Goal: Find contact information: Find contact information

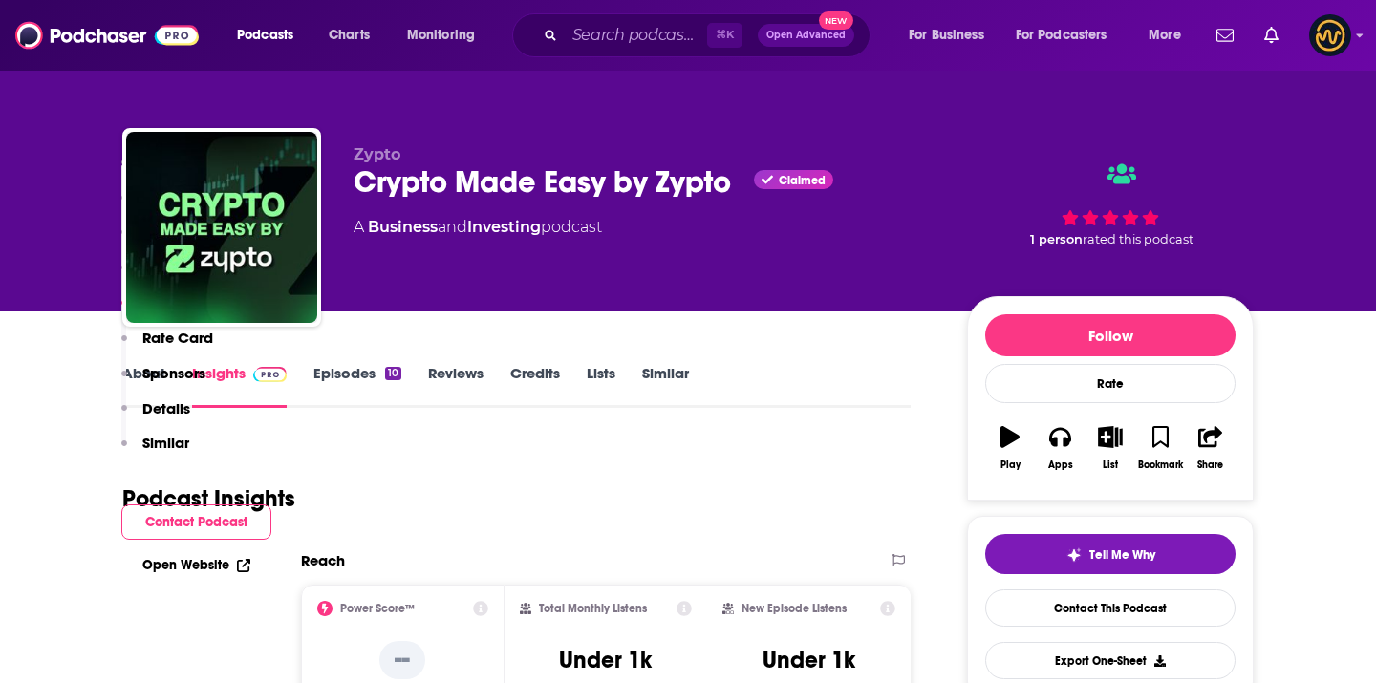
click at [131, 47] on img at bounding box center [107, 35] width 184 height 36
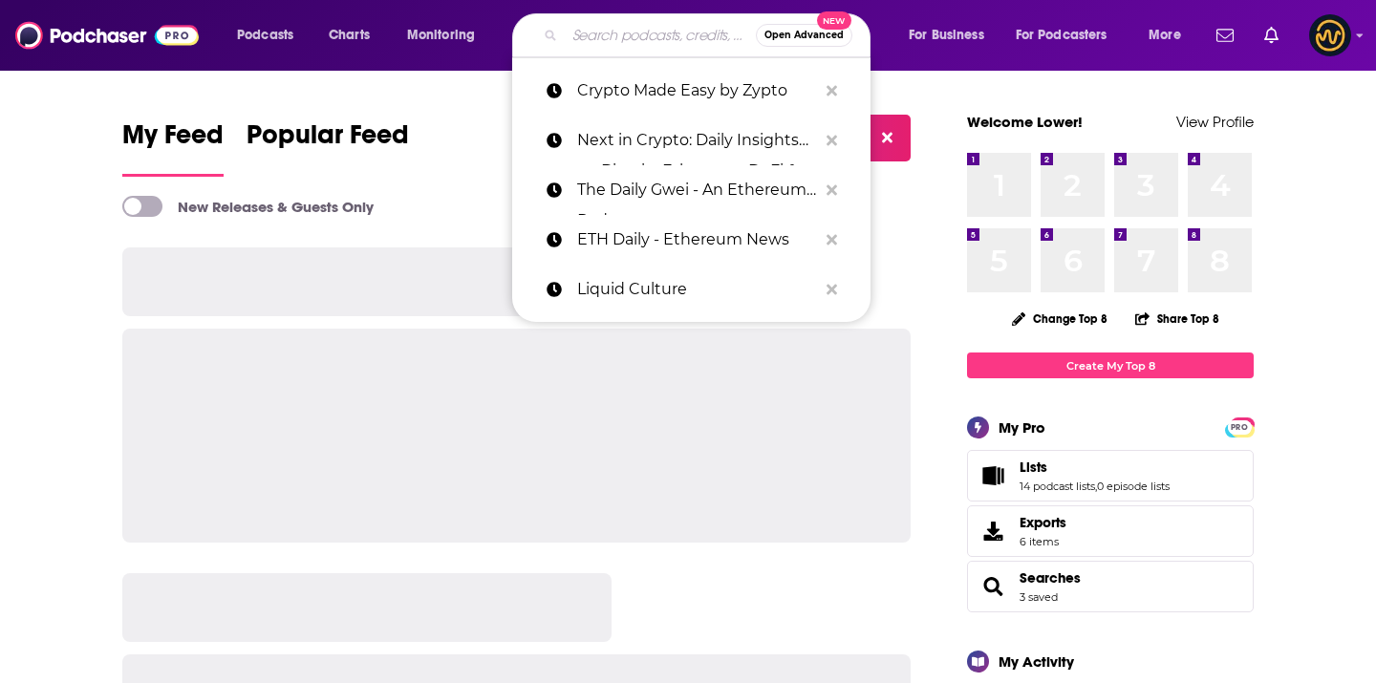
click at [617, 35] on input "Search podcasts, credits, & more..." at bounding box center [660, 35] width 191 height 31
paste input "The Crypto Explorer - by Sygnum Bank AG"
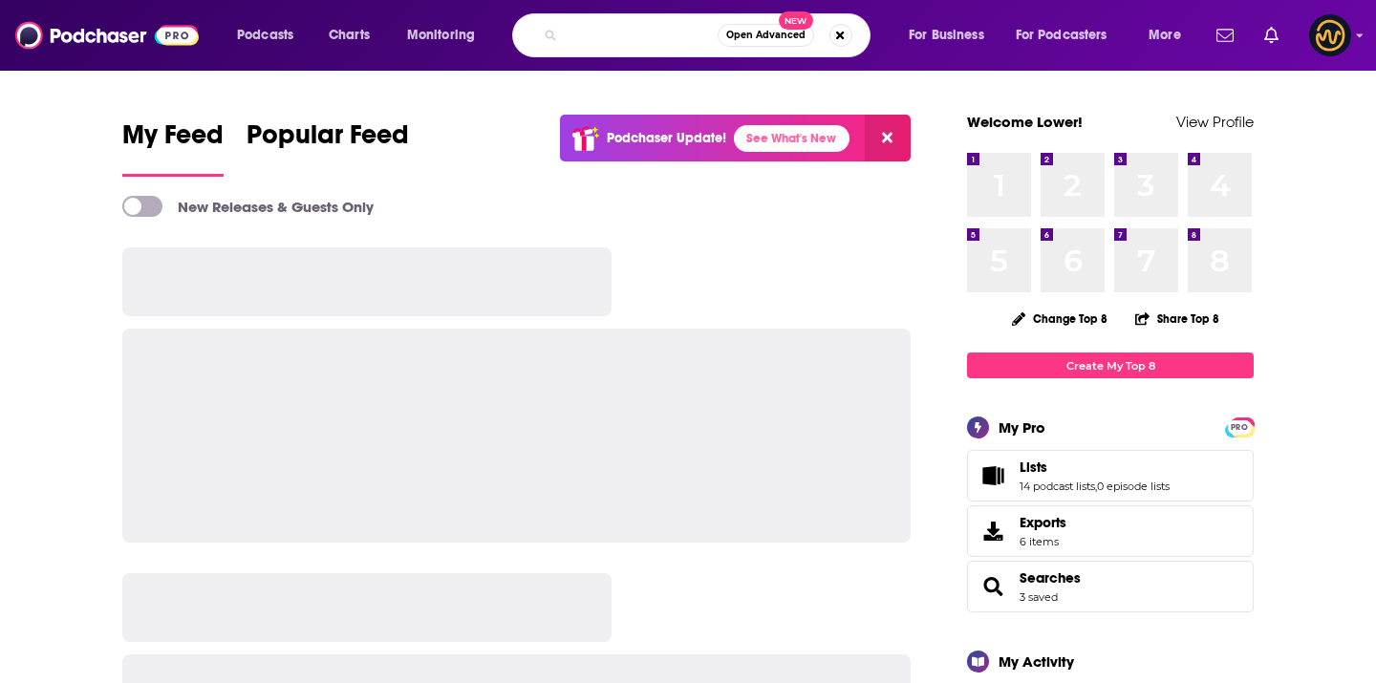
type input "The Crypto Explorer - by Sygnum Bank AG"
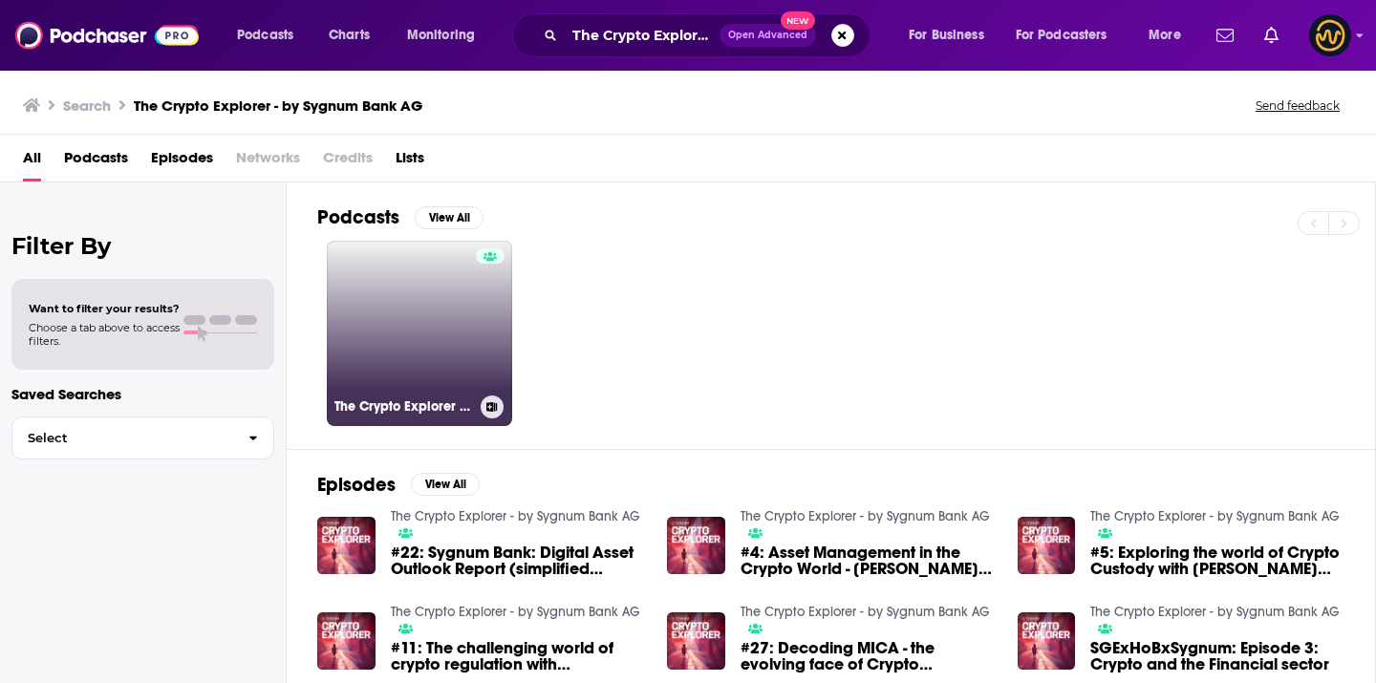
click at [434, 311] on link "The Crypto Explorer - by Sygnum Bank AG" at bounding box center [419, 333] width 185 height 185
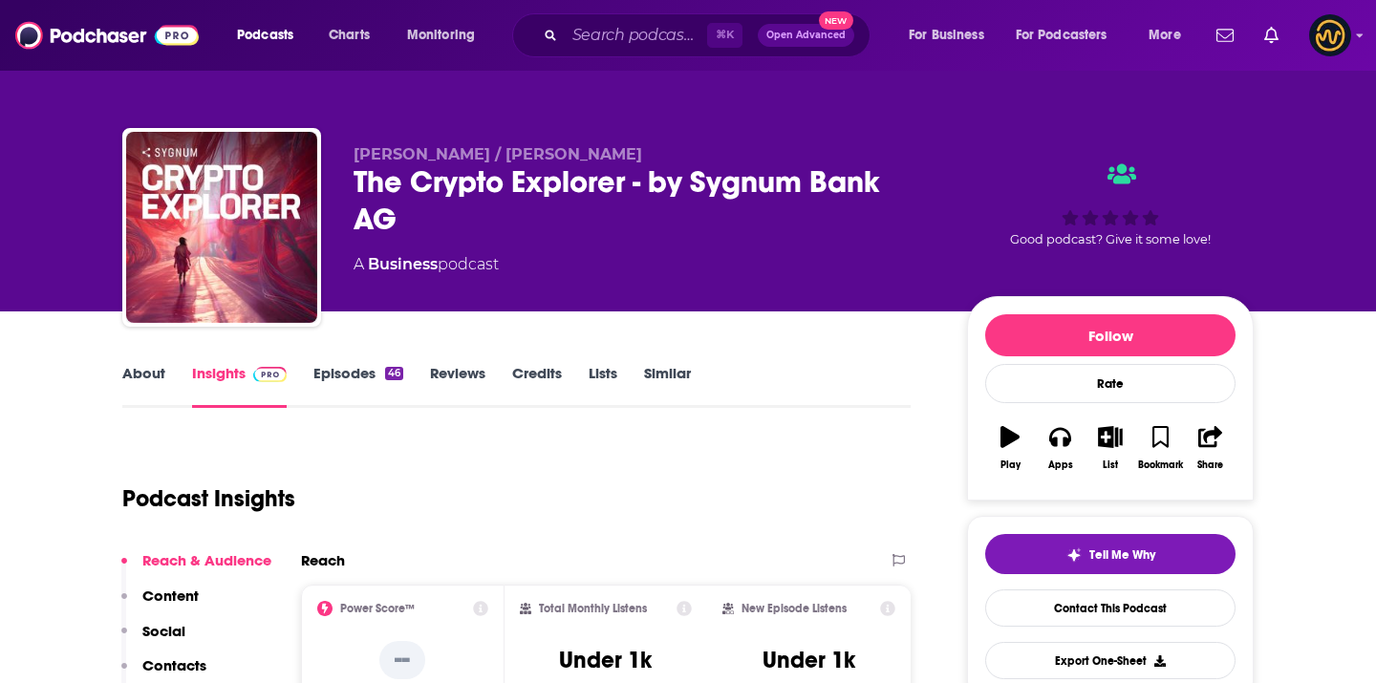
drag, startPoint x: 352, startPoint y: 155, endPoint x: 681, endPoint y: 150, distance: 328.8
click at [681, 152] on div "Aliya Das Gupta / Deborah Tan-Pink The Crypto Explorer - by Sygnum Bank AG A Bu…" at bounding box center [688, 231] width 1132 height 206
copy span "Aliya Das Gupta / Deborah Tan-Pink"
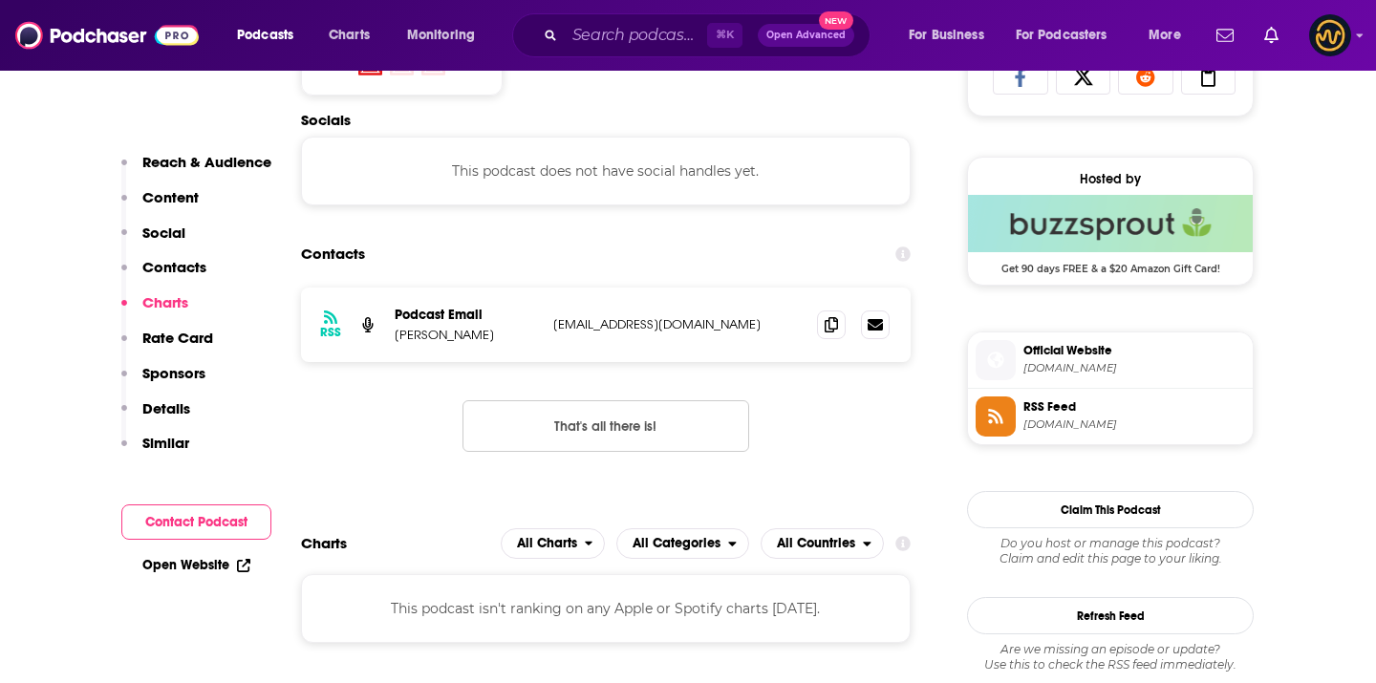
scroll to position [1315, 0]
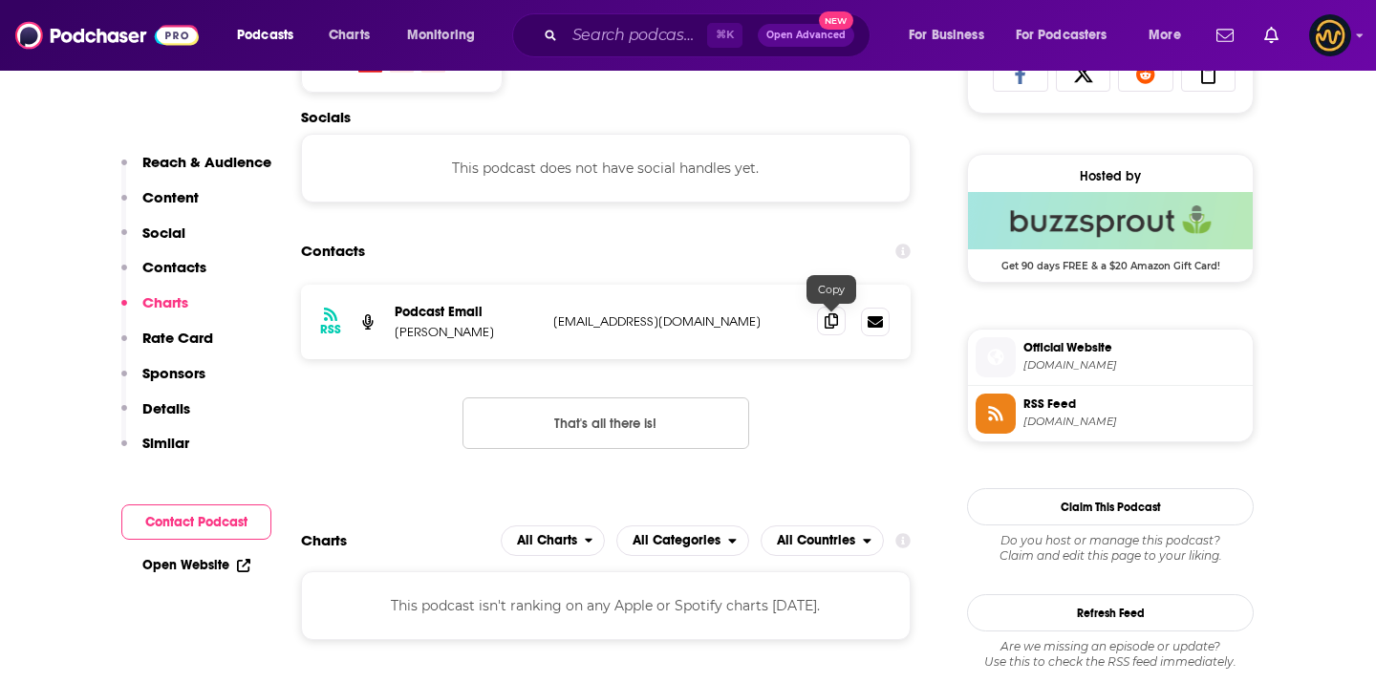
click at [833, 326] on icon at bounding box center [831, 321] width 13 height 15
click at [606, 35] on input "Search podcasts, credits, & more..." at bounding box center [636, 35] width 142 height 31
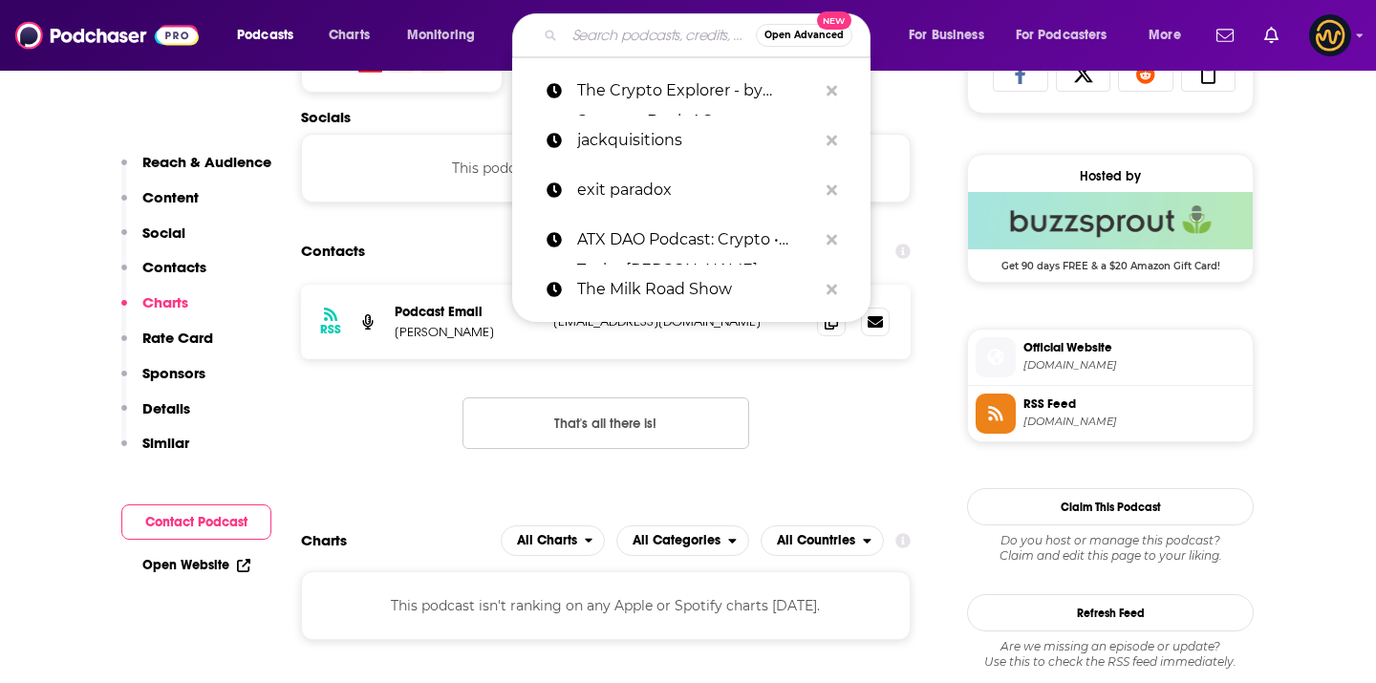
click at [608, 39] on input "Search podcasts, credits, & more..." at bounding box center [660, 35] width 191 height 31
paste input "Making Markets"
type input "Making Markets"
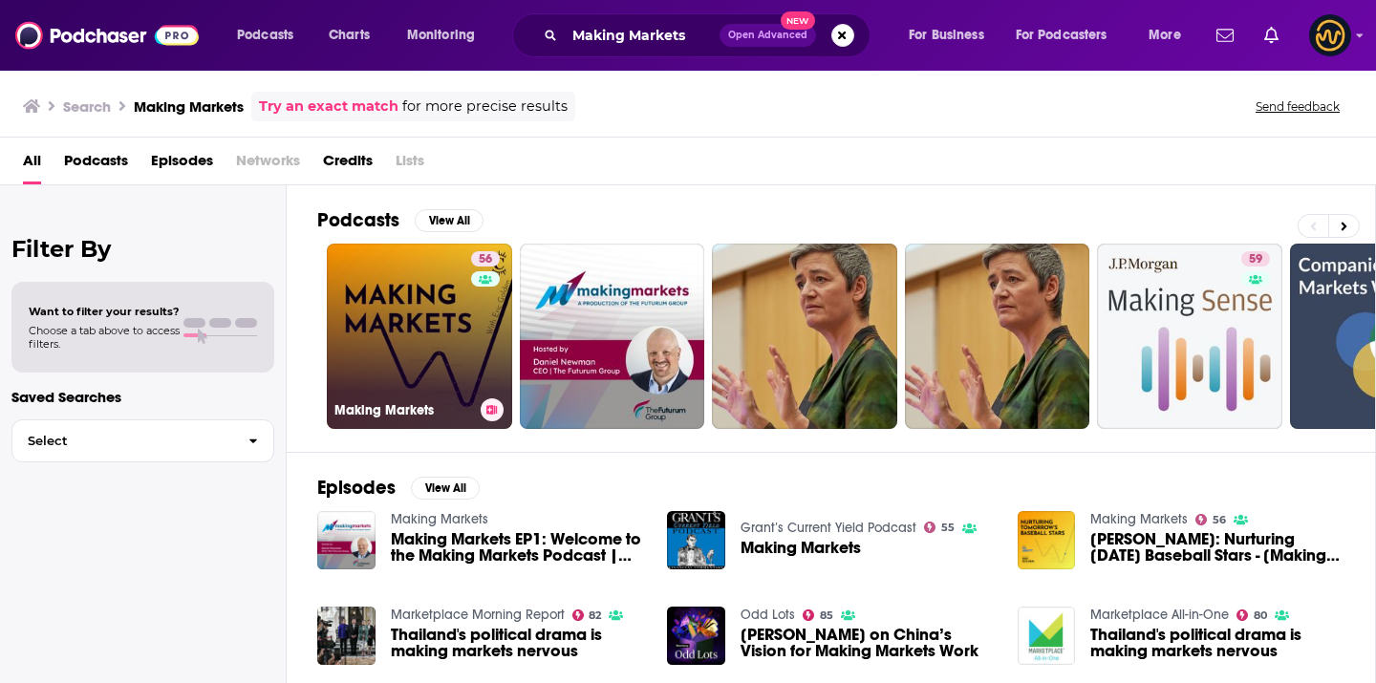
click at [447, 309] on link "56 Making Markets" at bounding box center [419, 336] width 185 height 185
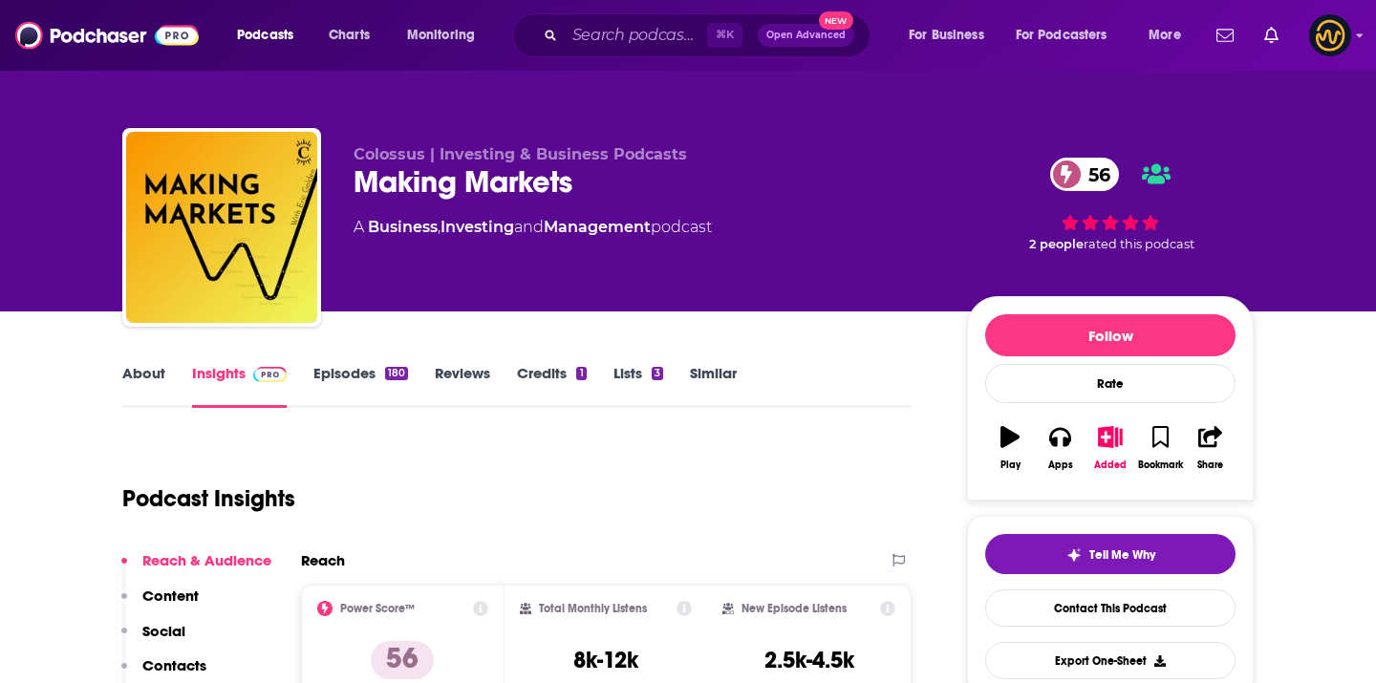
click at [492, 148] on span "Colossus | Investing & Business Podcasts" at bounding box center [521, 154] width 334 height 18
copy p "Colossus | Investing & Business Podcasts"
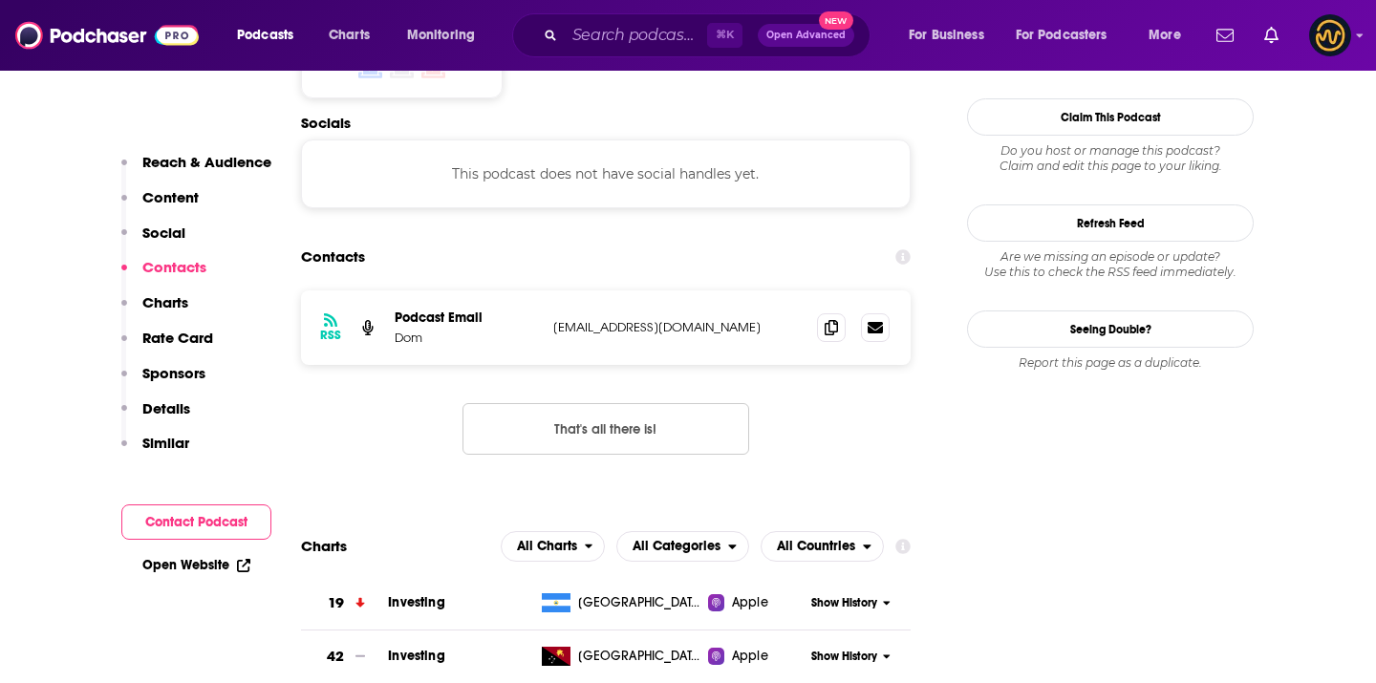
scroll to position [1690, 0]
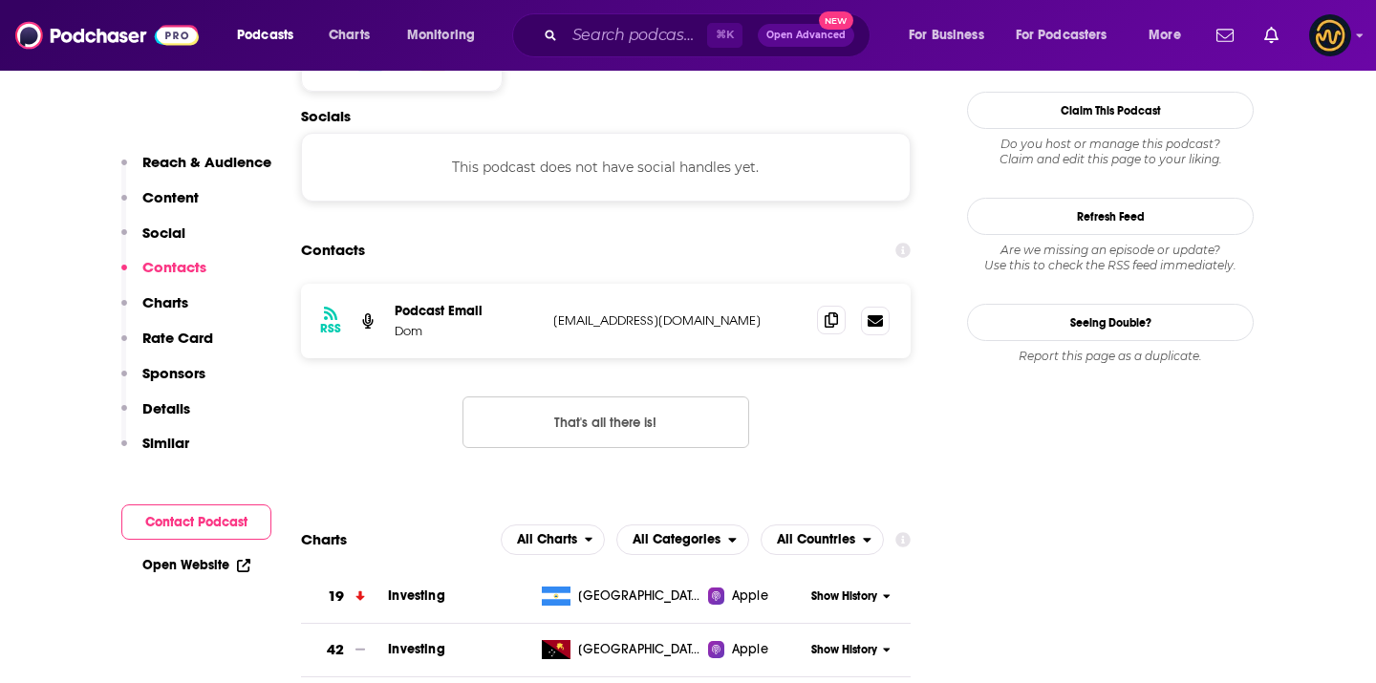
click at [830, 313] on icon at bounding box center [831, 320] width 13 height 15
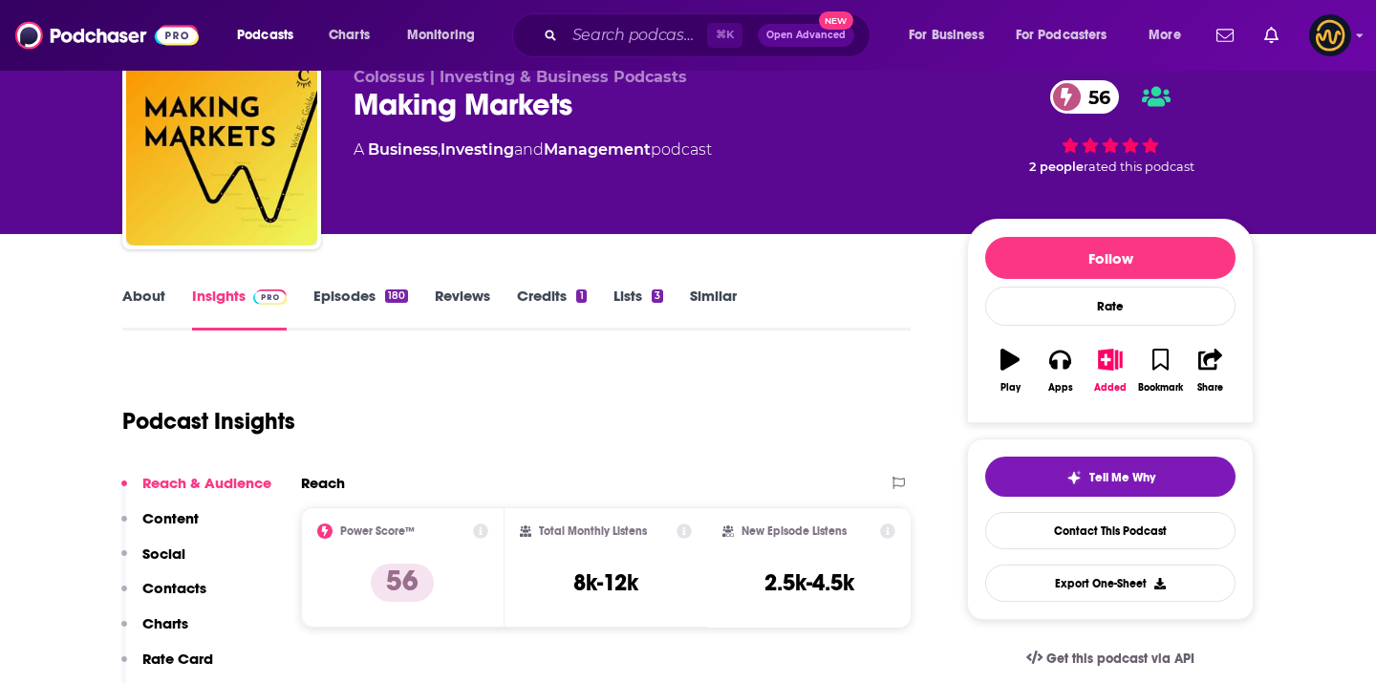
scroll to position [0, 0]
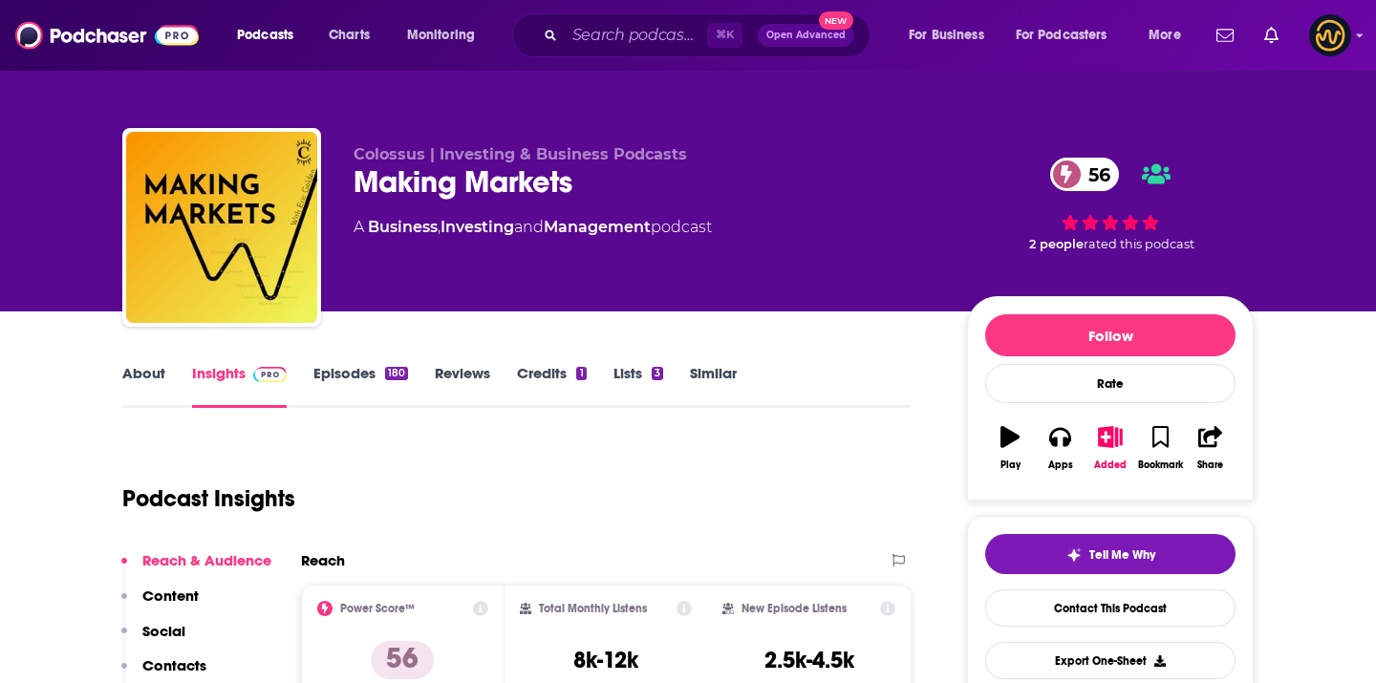
click at [384, 154] on span "Colossus | Investing & Business Podcasts" at bounding box center [521, 154] width 334 height 18
copy span "Colossus"
click at [574, 24] on input "Search podcasts, credits, & more..." at bounding box center [636, 35] width 142 height 31
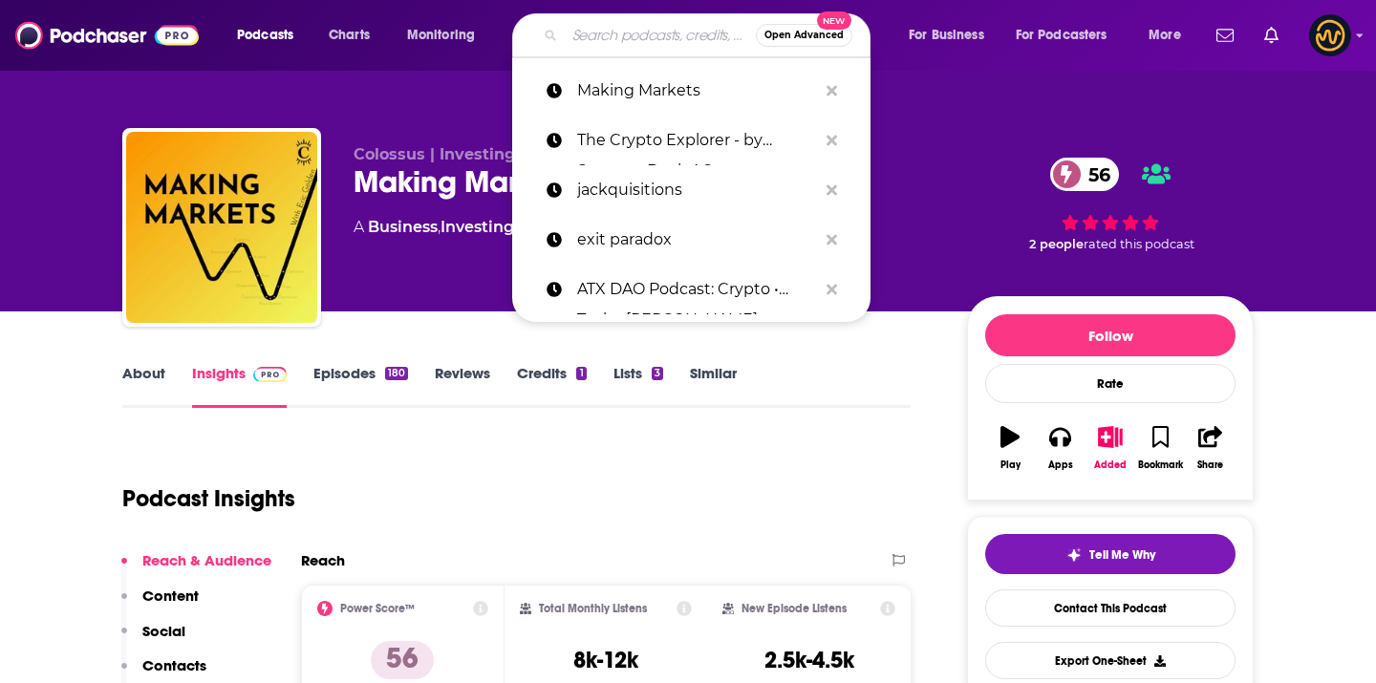
paste input "Converge"
type input "Converge"
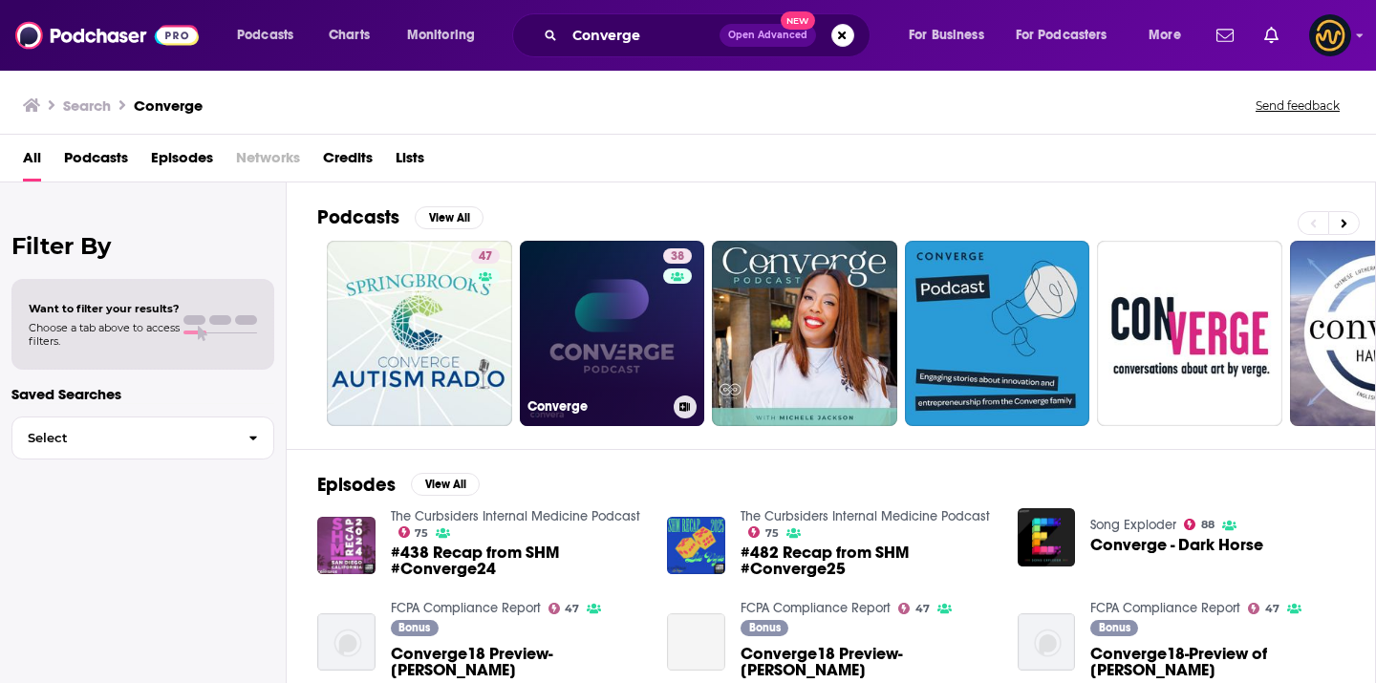
click at [636, 333] on link "38 Converge" at bounding box center [612, 333] width 185 height 185
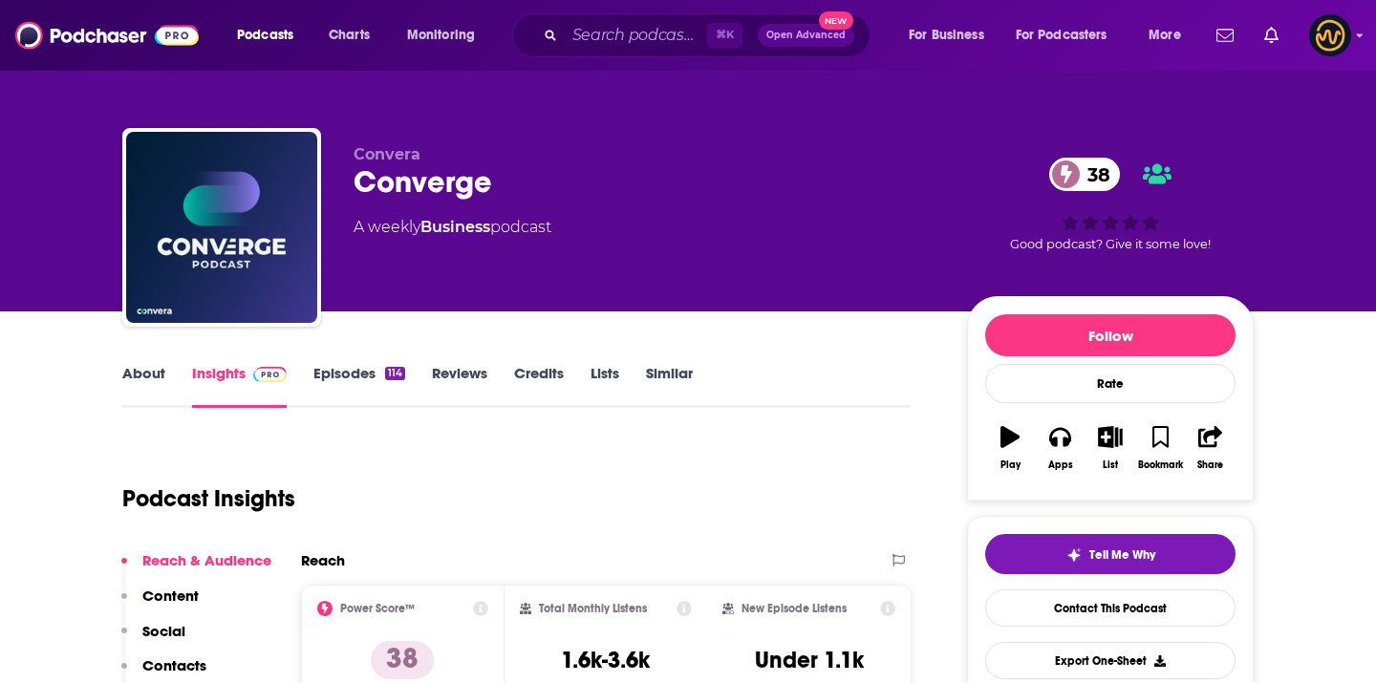
click at [402, 155] on span "Convera" at bounding box center [387, 154] width 67 height 18
click at [401, 155] on span "Convera" at bounding box center [387, 154] width 67 height 18
copy span "Convera"
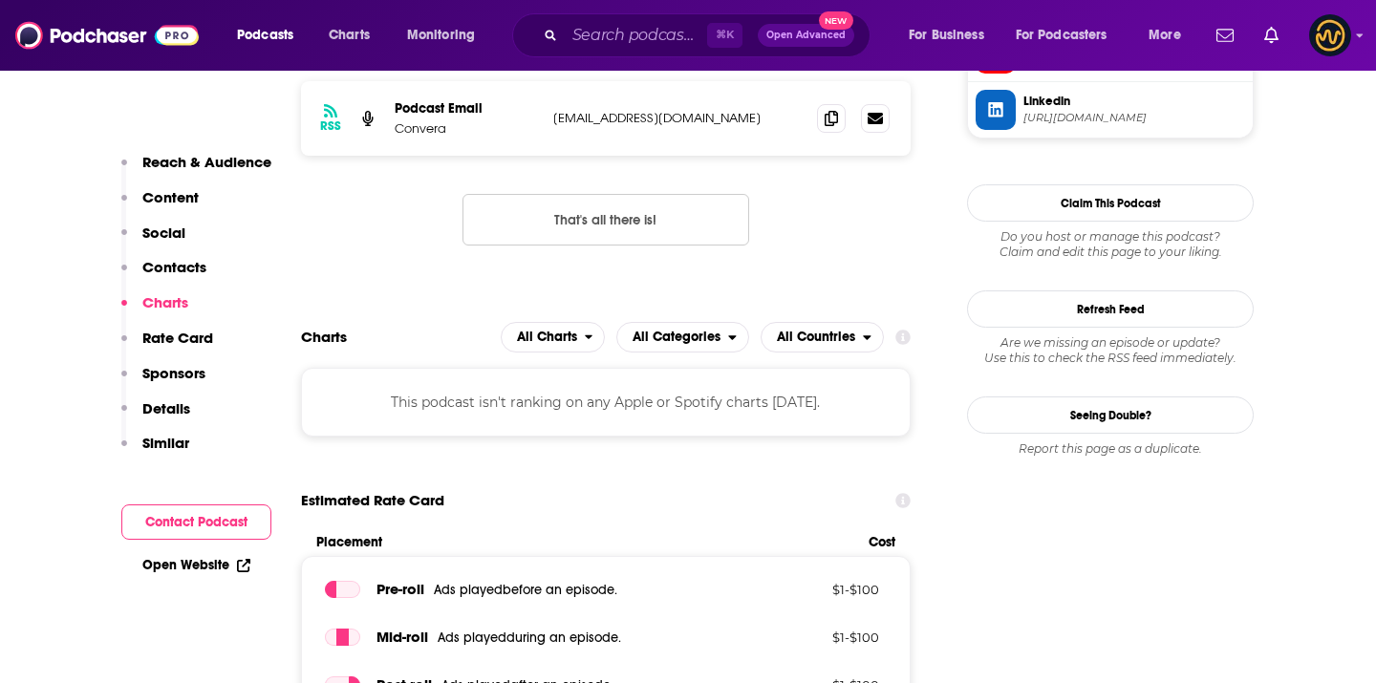
scroll to position [1460, 0]
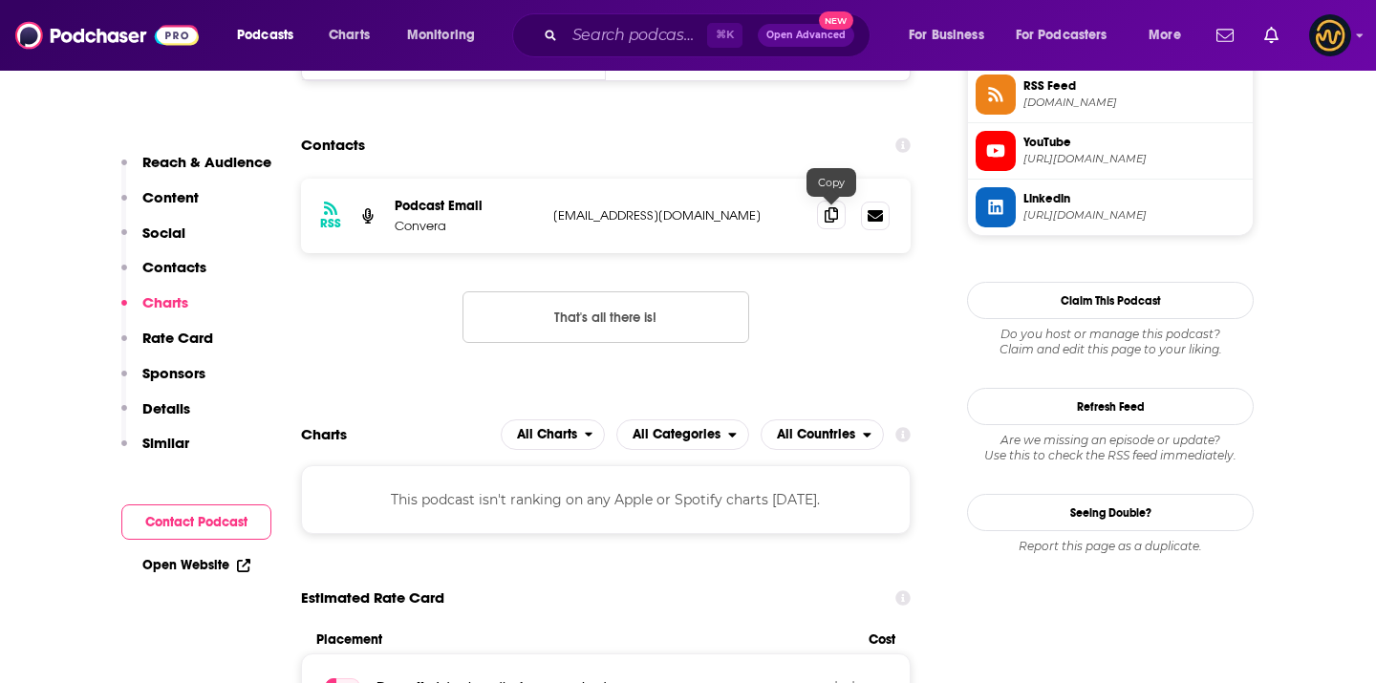
click at [830, 223] on icon at bounding box center [831, 214] width 13 height 15
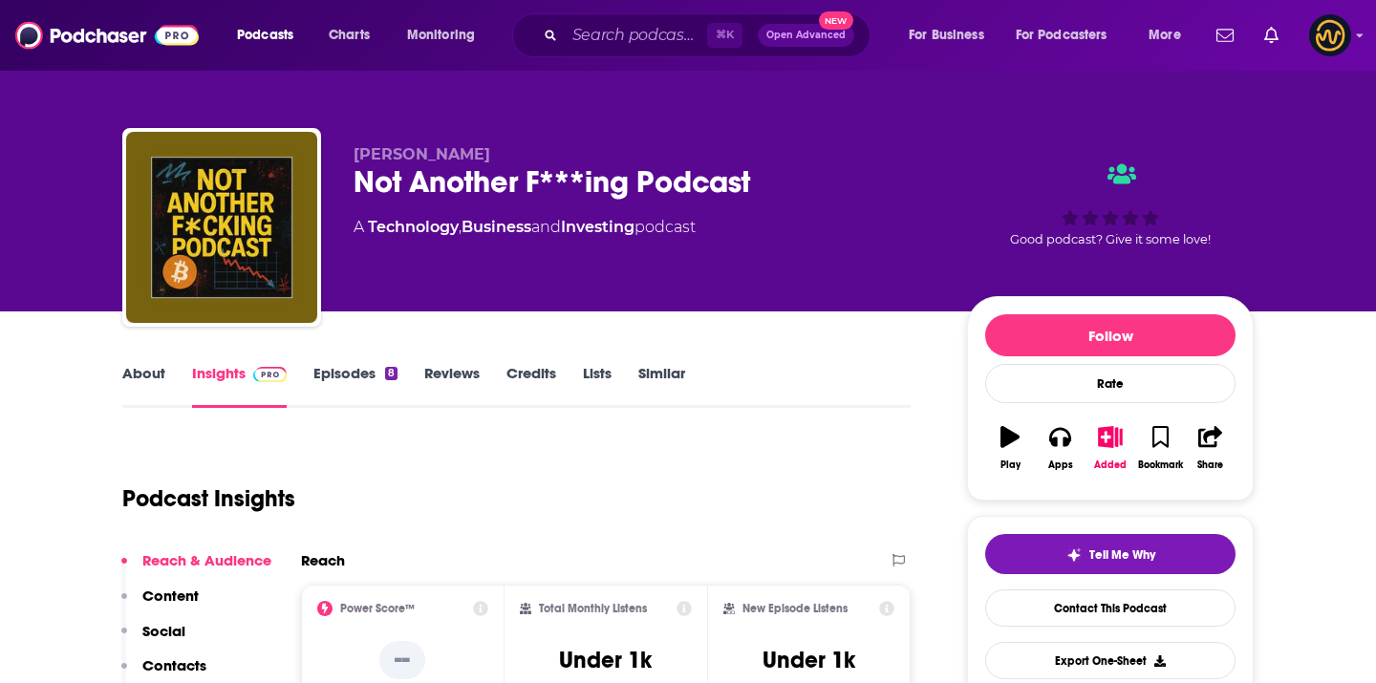
click at [370, 153] on span "[PERSON_NAME]" at bounding box center [422, 154] width 137 height 18
copy p "[PERSON_NAME]"
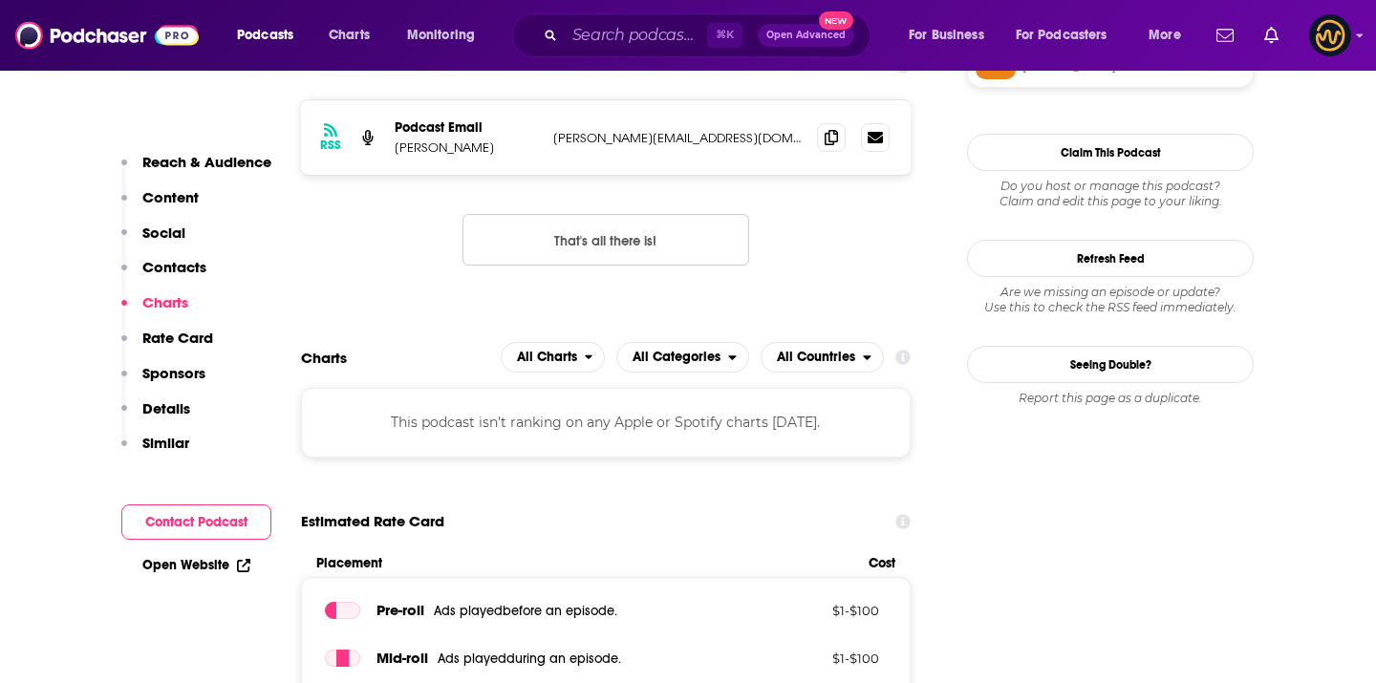
scroll to position [1496, 0]
click at [833, 133] on icon at bounding box center [831, 135] width 13 height 15
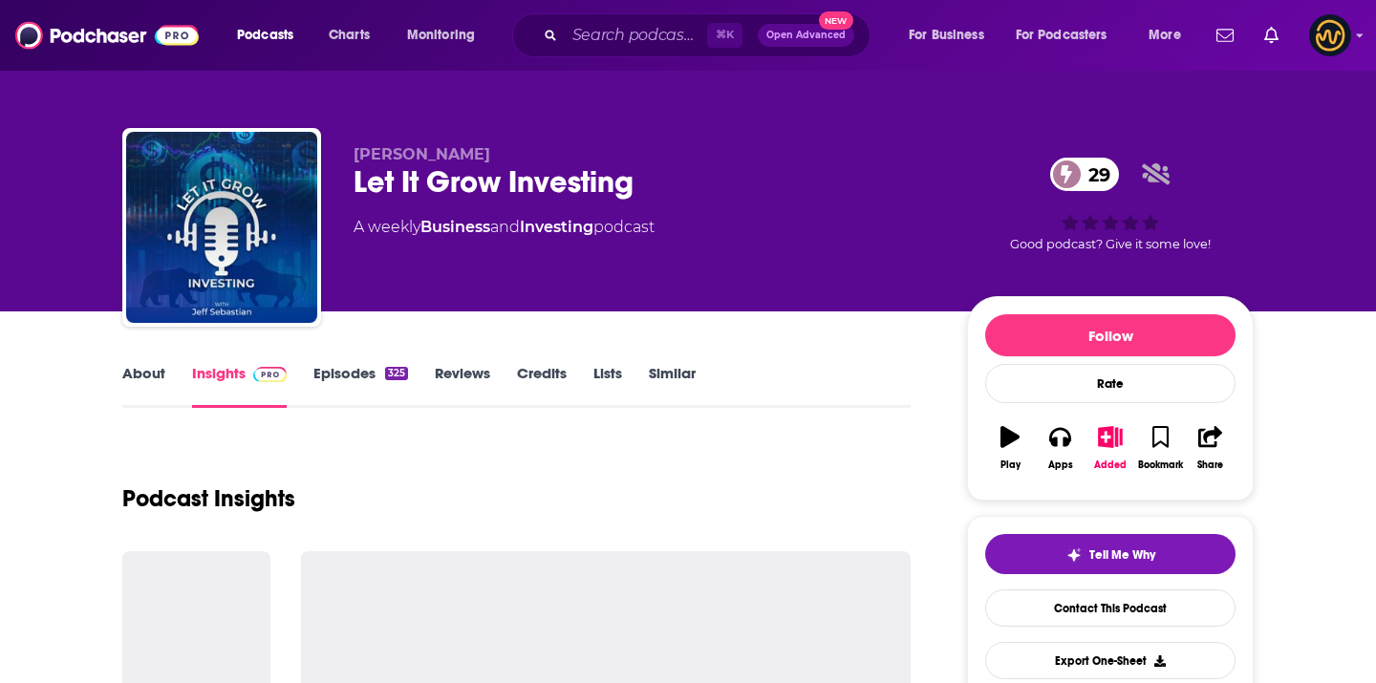
click at [380, 150] on span "Jeff Sebastian" at bounding box center [422, 154] width 137 height 18
copy p "Jeff Sebastian"
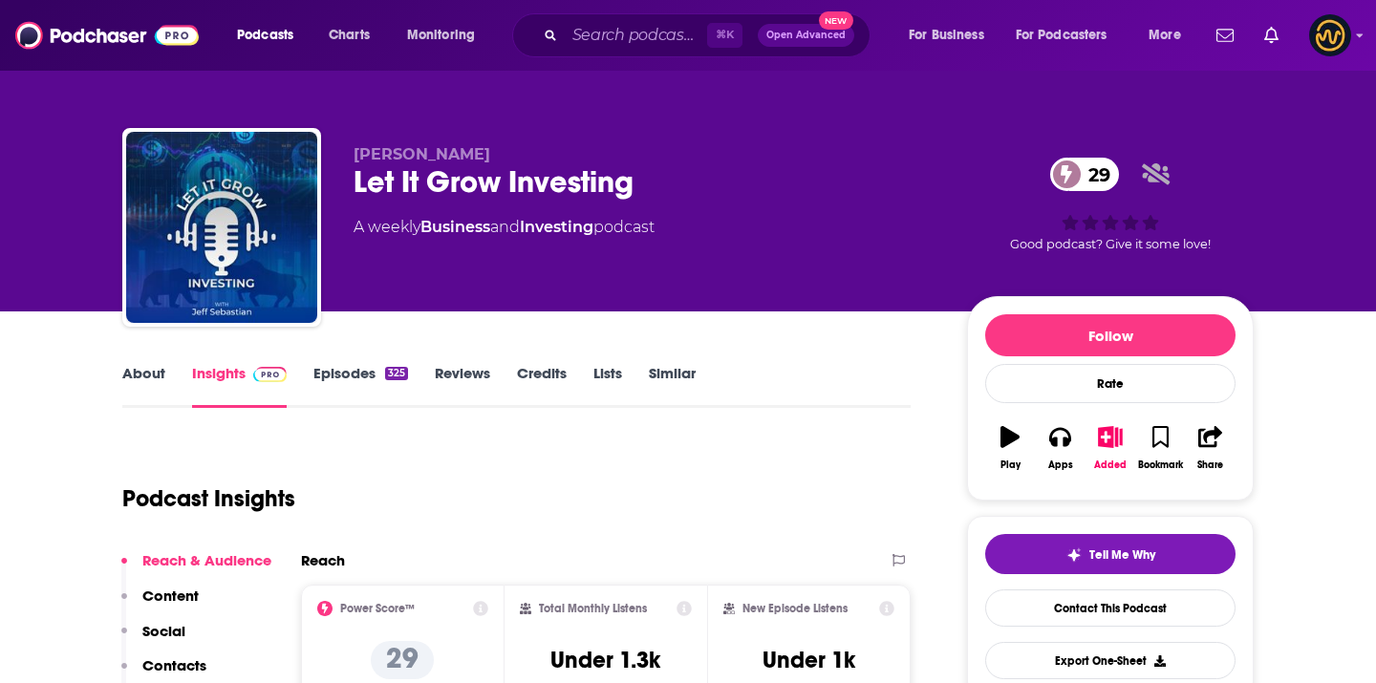
click at [533, 185] on div "Let It Grow Investing 29" at bounding box center [645, 181] width 583 height 37
click at [533, 186] on div "Let It Grow Investing 29" at bounding box center [645, 181] width 583 height 37
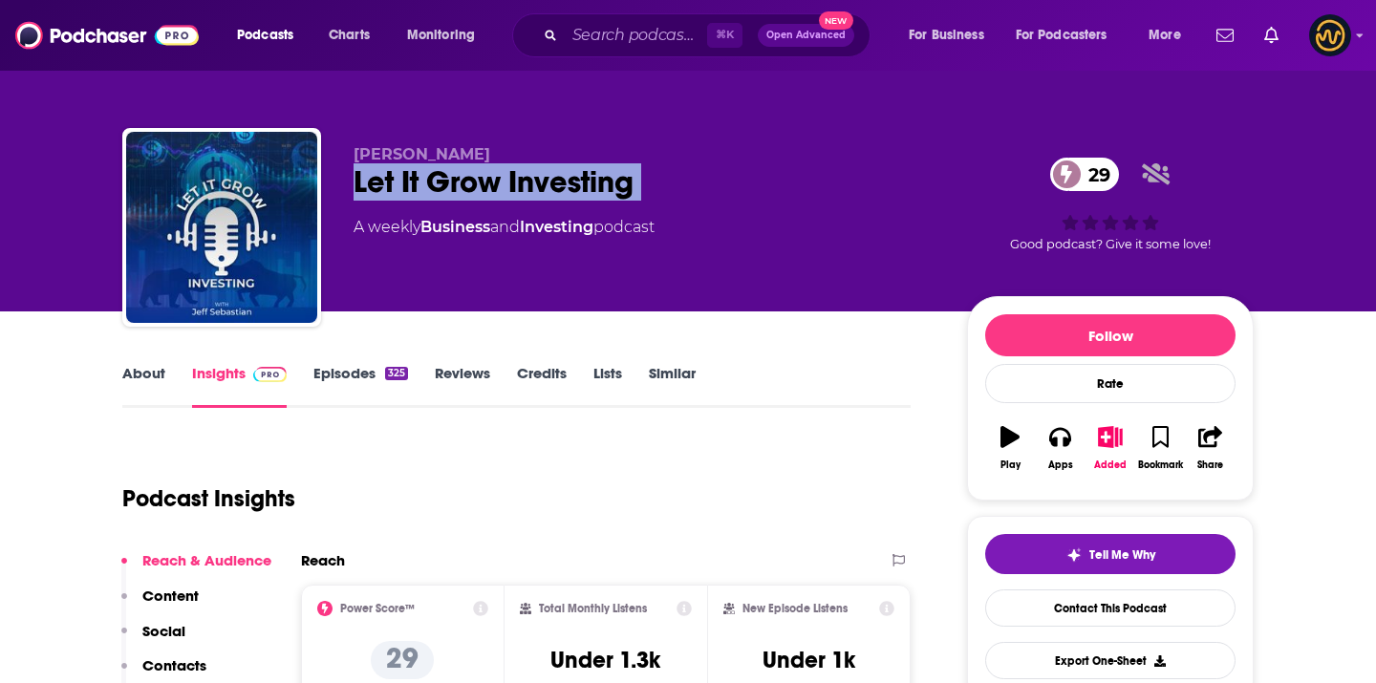
click at [533, 186] on div "Let It Grow Investing 29" at bounding box center [645, 181] width 583 height 37
copy div "Let It Grow Investing 29"
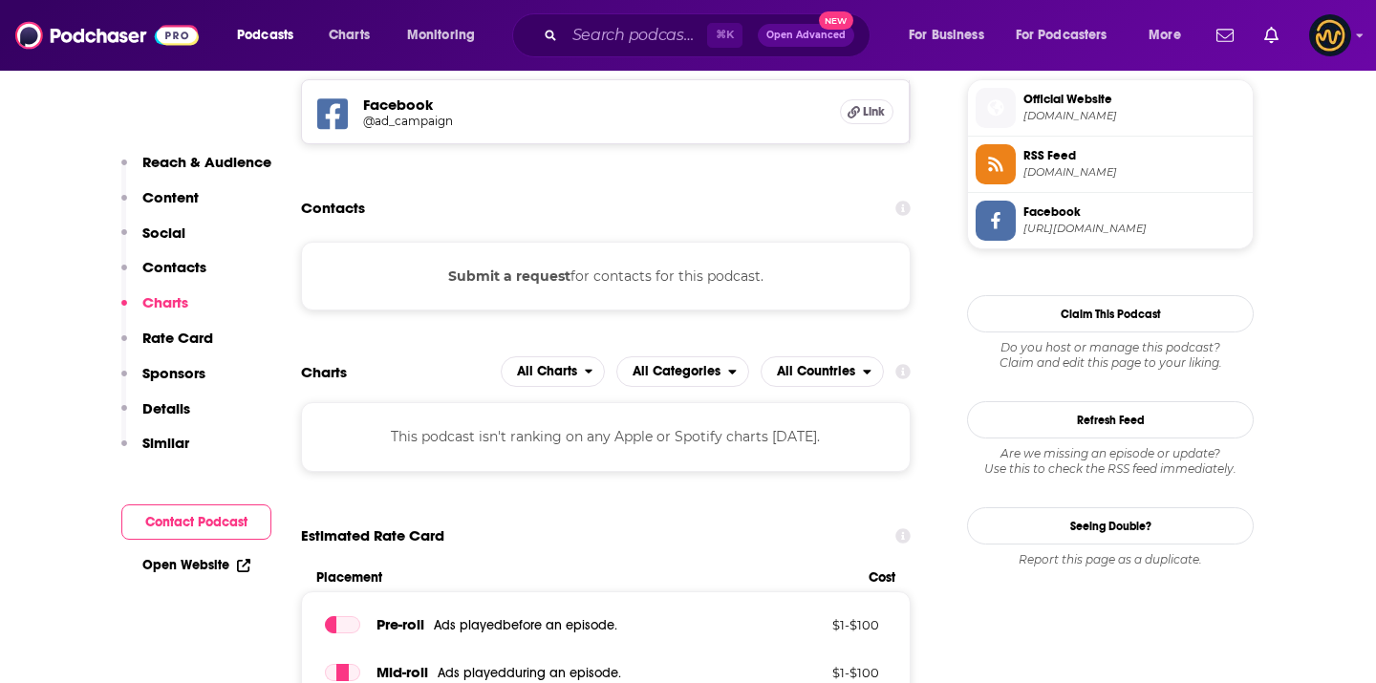
scroll to position [1395, 0]
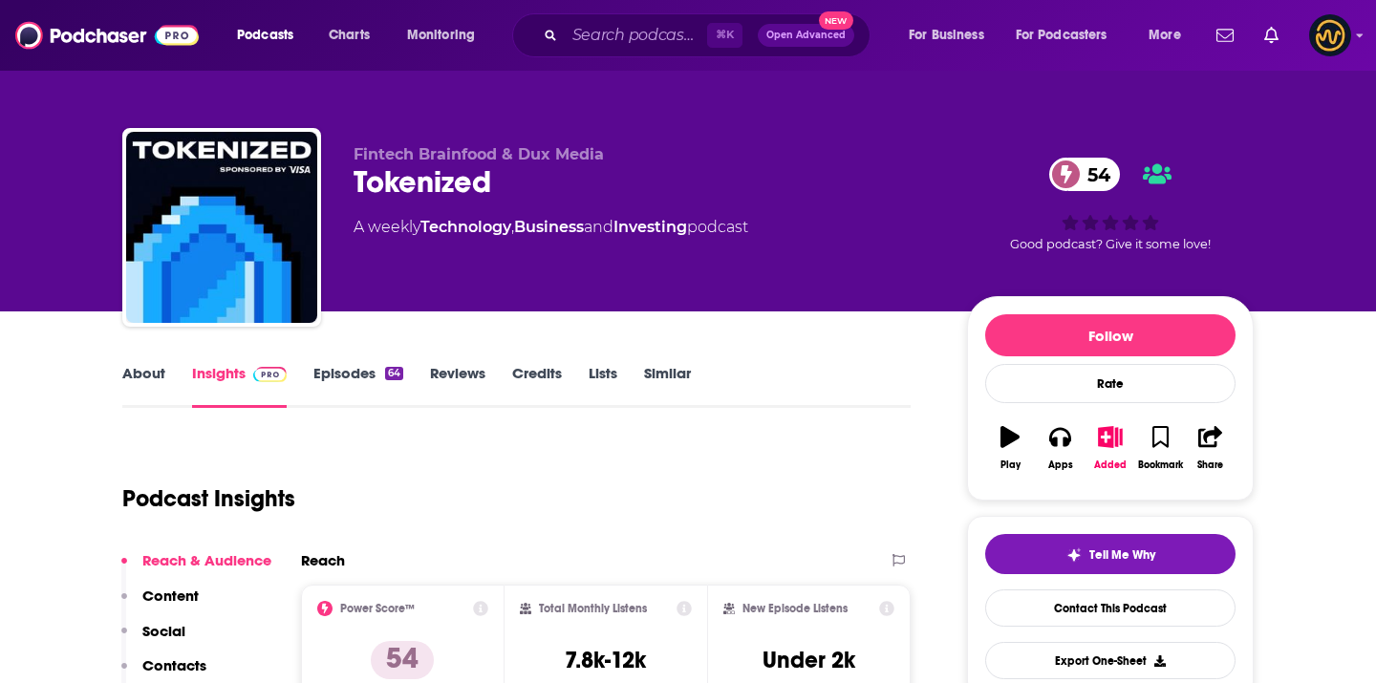
click at [547, 157] on span "Fintech Brainfood & Dux Media" at bounding box center [479, 154] width 250 height 18
copy p "Fintech Brainfood & Dux Media"
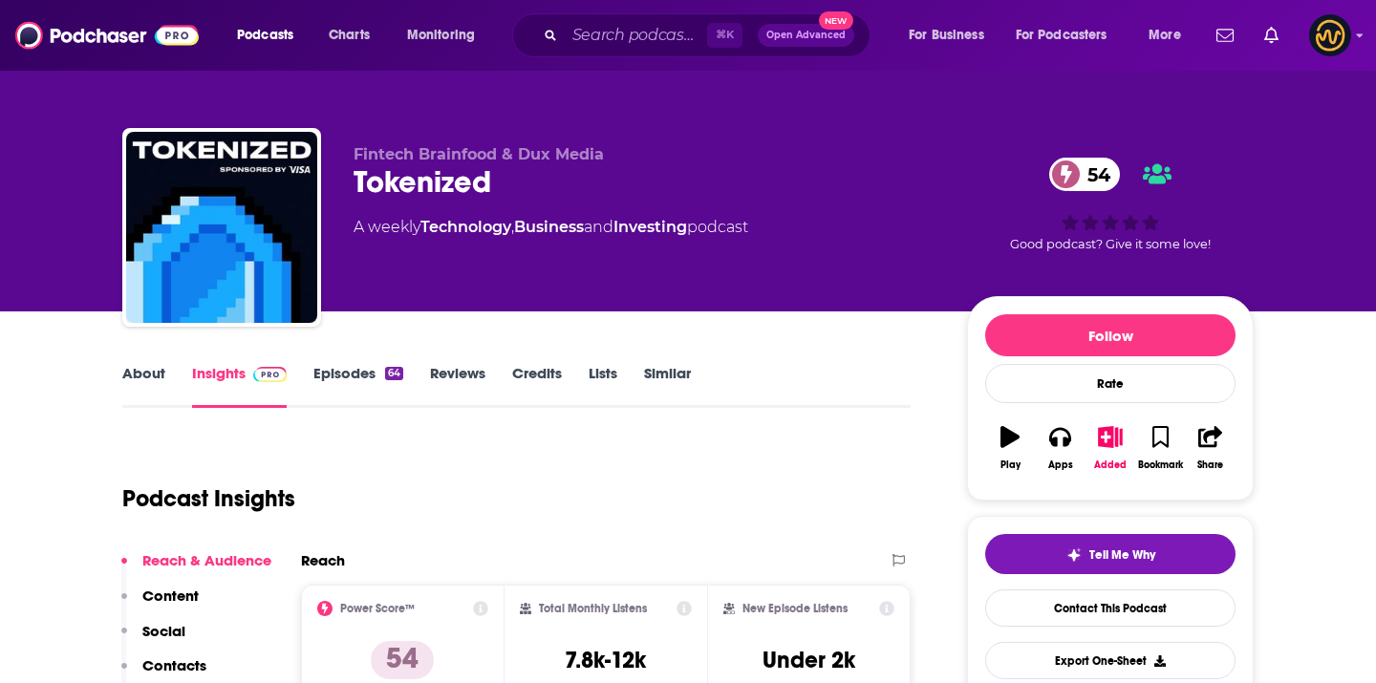
click at [427, 186] on div "Tokenized 54" at bounding box center [645, 181] width 583 height 37
click at [428, 186] on div "Tokenized 54" at bounding box center [645, 181] width 583 height 37
copy div "Tokenized 54"
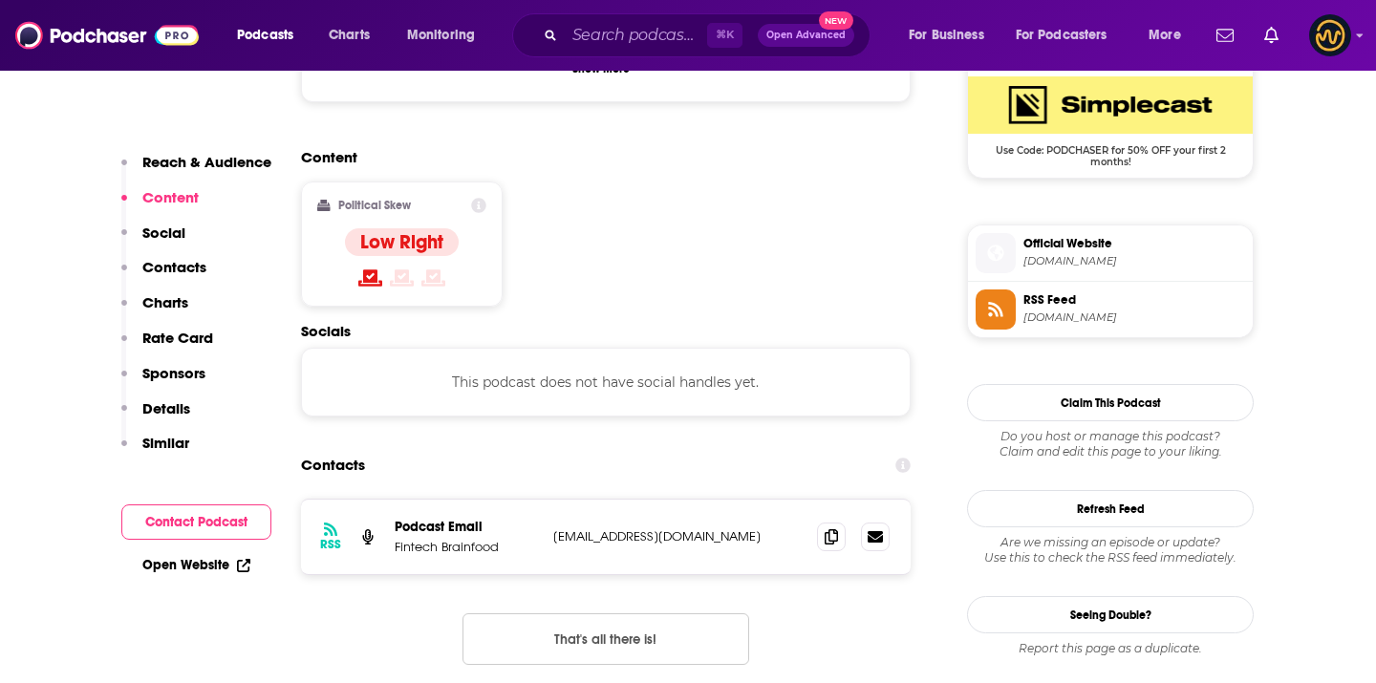
scroll to position [1433, 0]
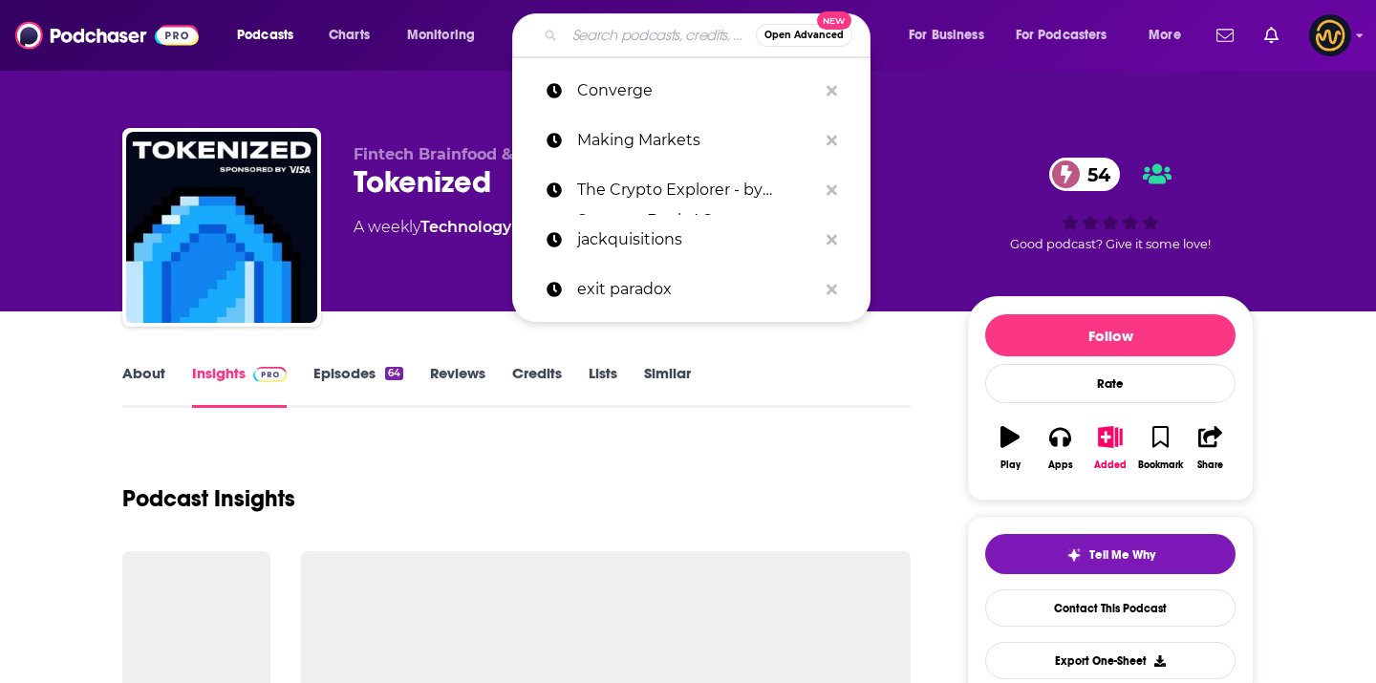
click at [586, 45] on input "Search podcasts, credits, & more..." at bounding box center [660, 35] width 191 height 31
paste input "The Daily Bone (Formerly The Nifty)"
type input "The Daily Bone (Formerly The Nifty)"
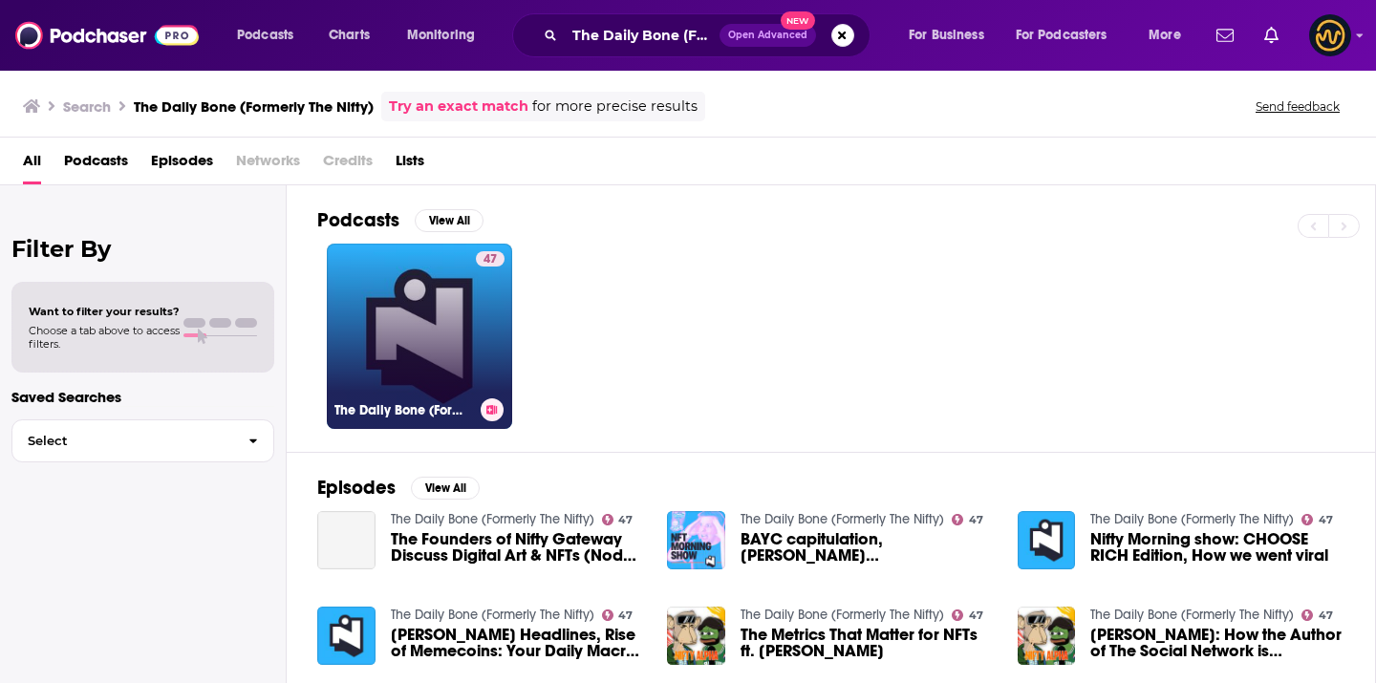
click at [422, 354] on link "47 The Daily Bone (Formerly The Nifty)" at bounding box center [419, 336] width 185 height 185
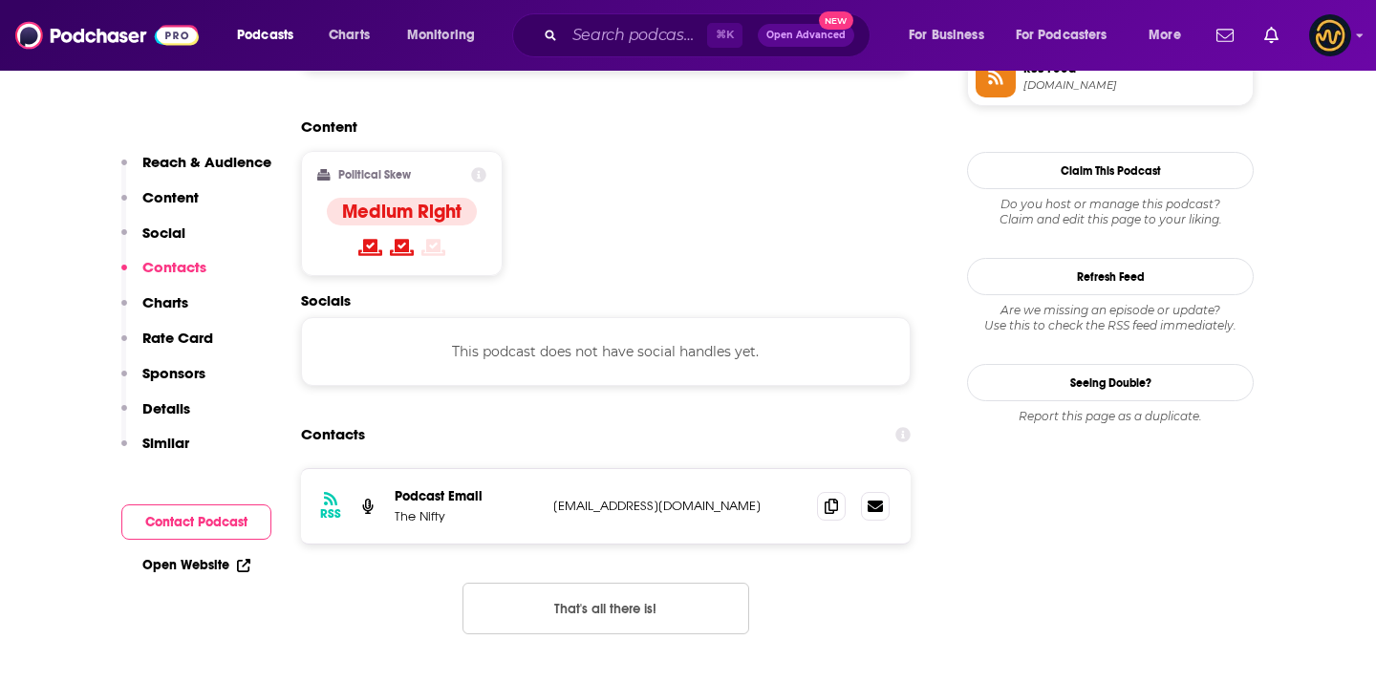
scroll to position [1490, 0]
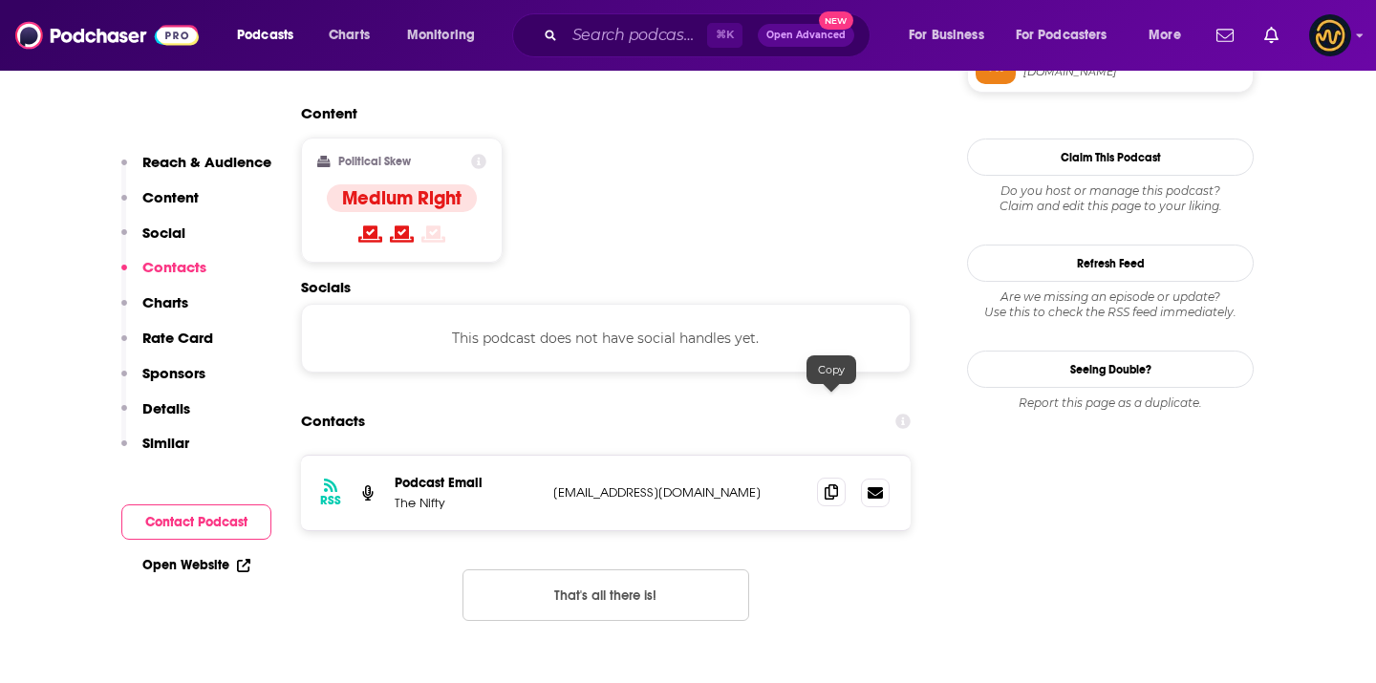
click at [837, 485] on icon at bounding box center [831, 492] width 13 height 15
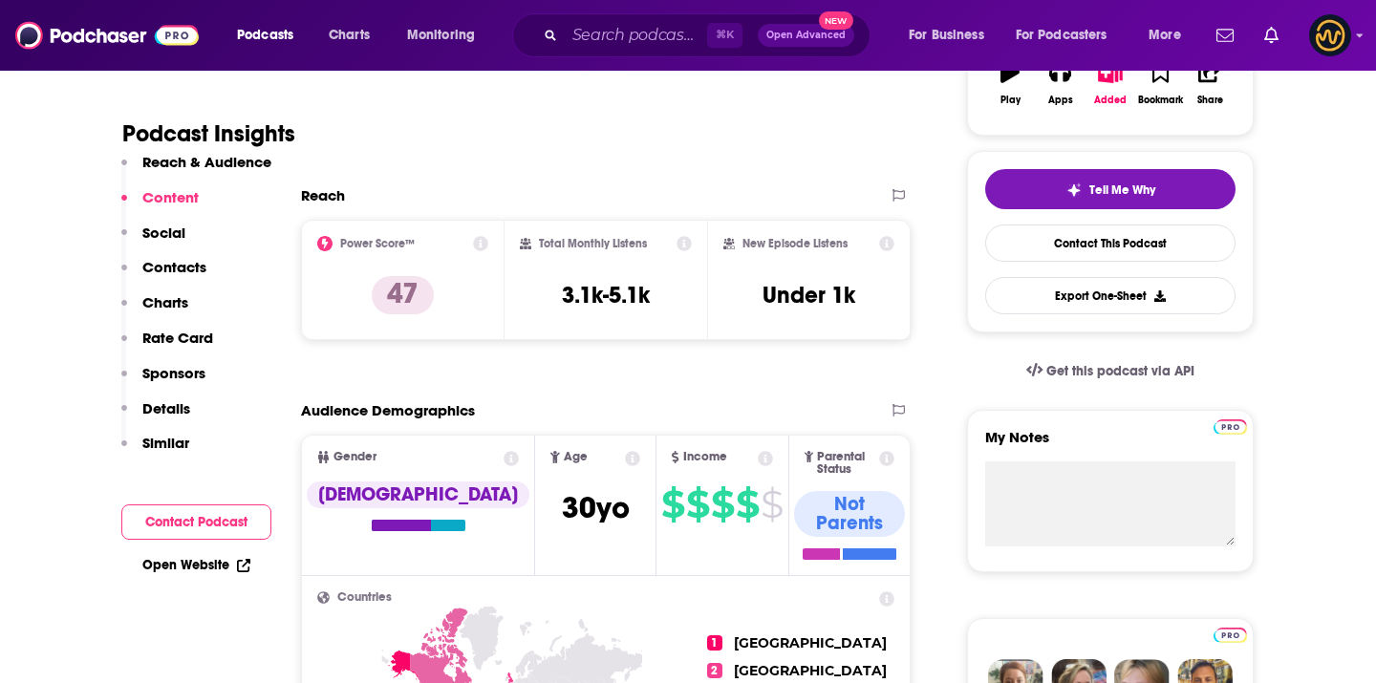
scroll to position [0, 0]
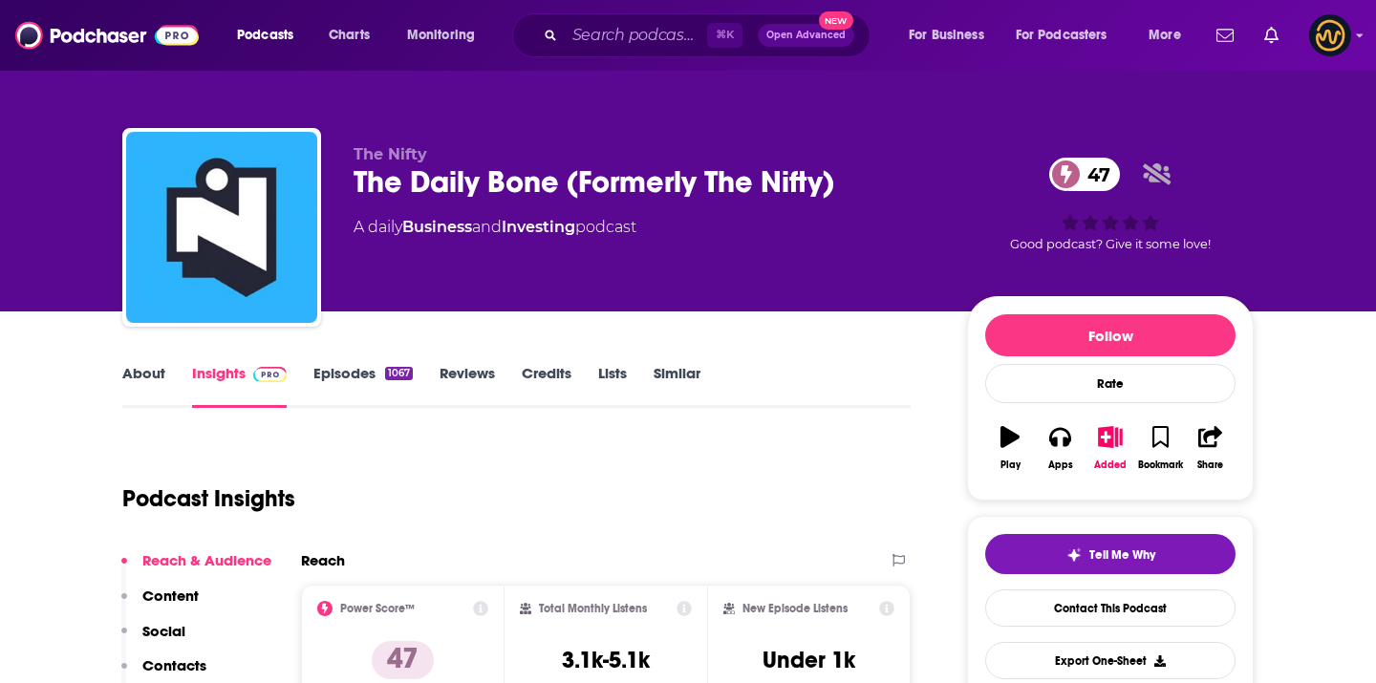
click at [416, 147] on span "The Nifty" at bounding box center [391, 154] width 74 height 18
copy p "The Nifty"
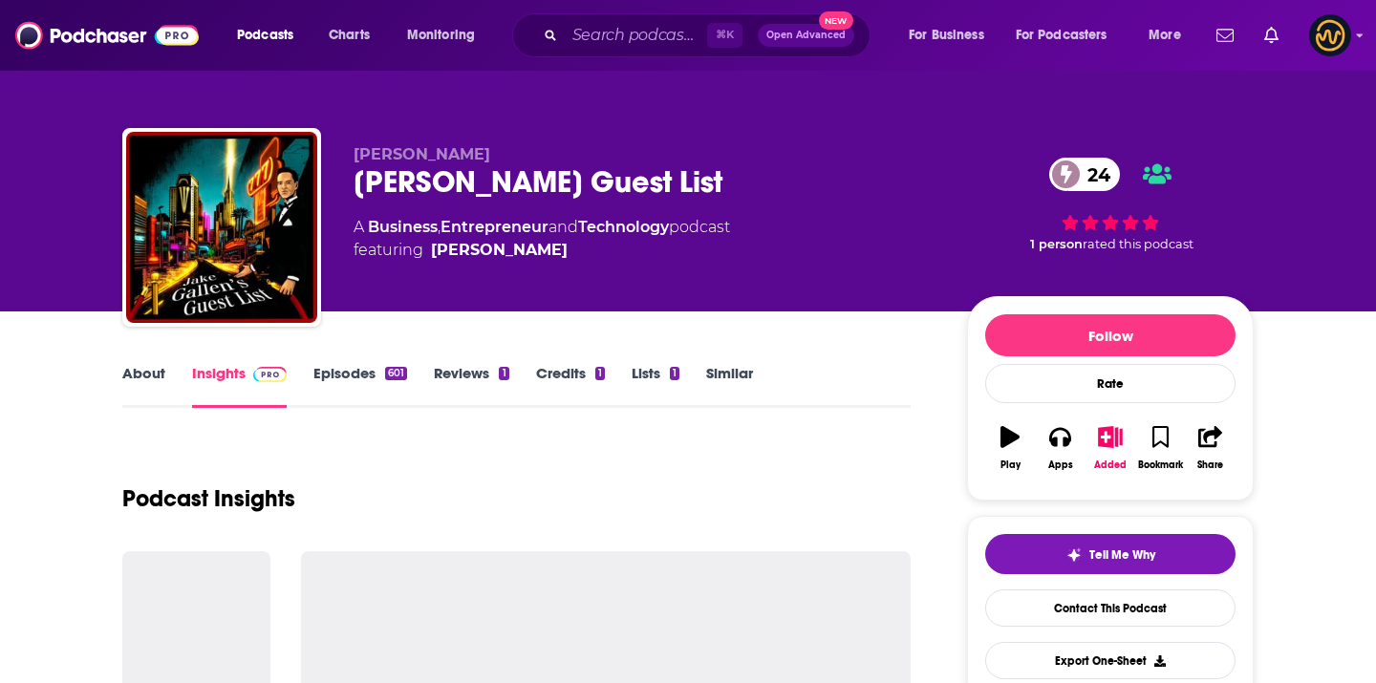
click at [515, 191] on div "Jake Gallen's Guest List 24" at bounding box center [645, 181] width 583 height 37
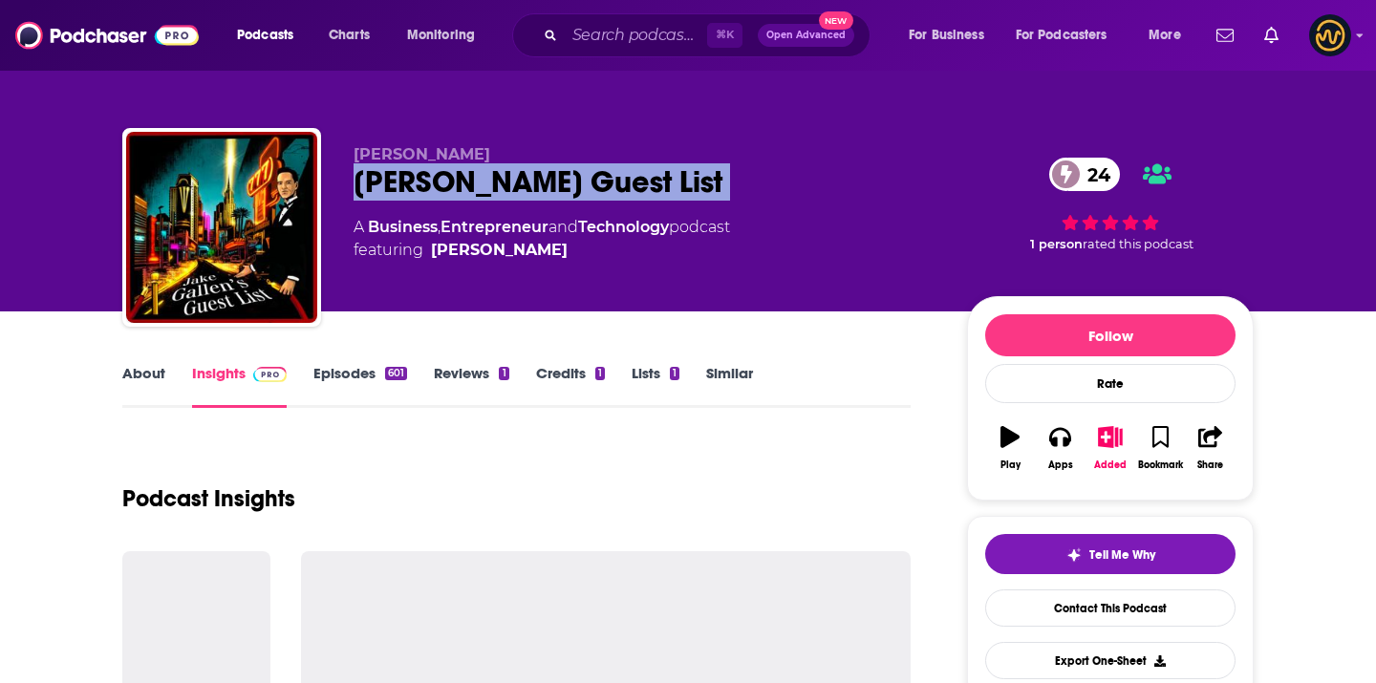
click at [515, 191] on div "Jake Gallen's Guest List 24" at bounding box center [645, 181] width 583 height 37
copy div "Jake Gallen's Guest List 24"
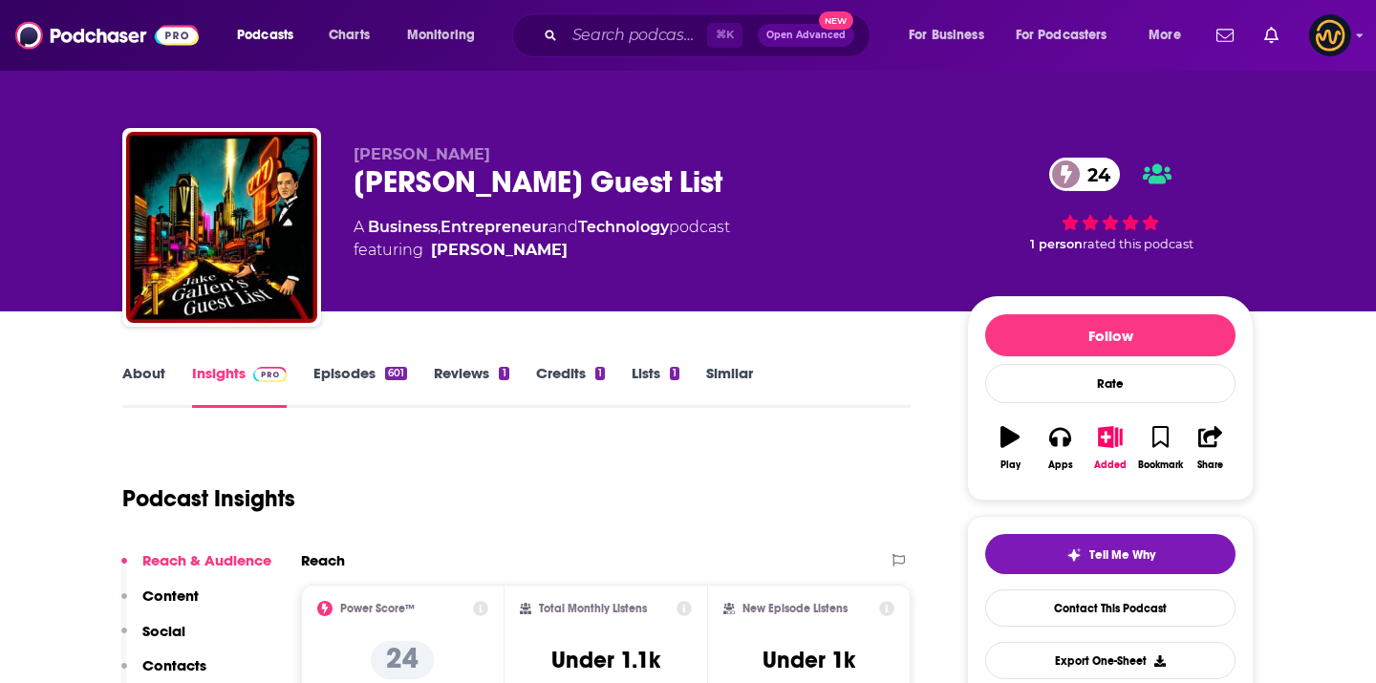
click at [388, 166] on div "Jake Gallen's Guest List 24" at bounding box center [645, 181] width 583 height 37
click at [388, 158] on span "Jake Gallen" at bounding box center [422, 154] width 137 height 18
copy p "Jake Gallen"
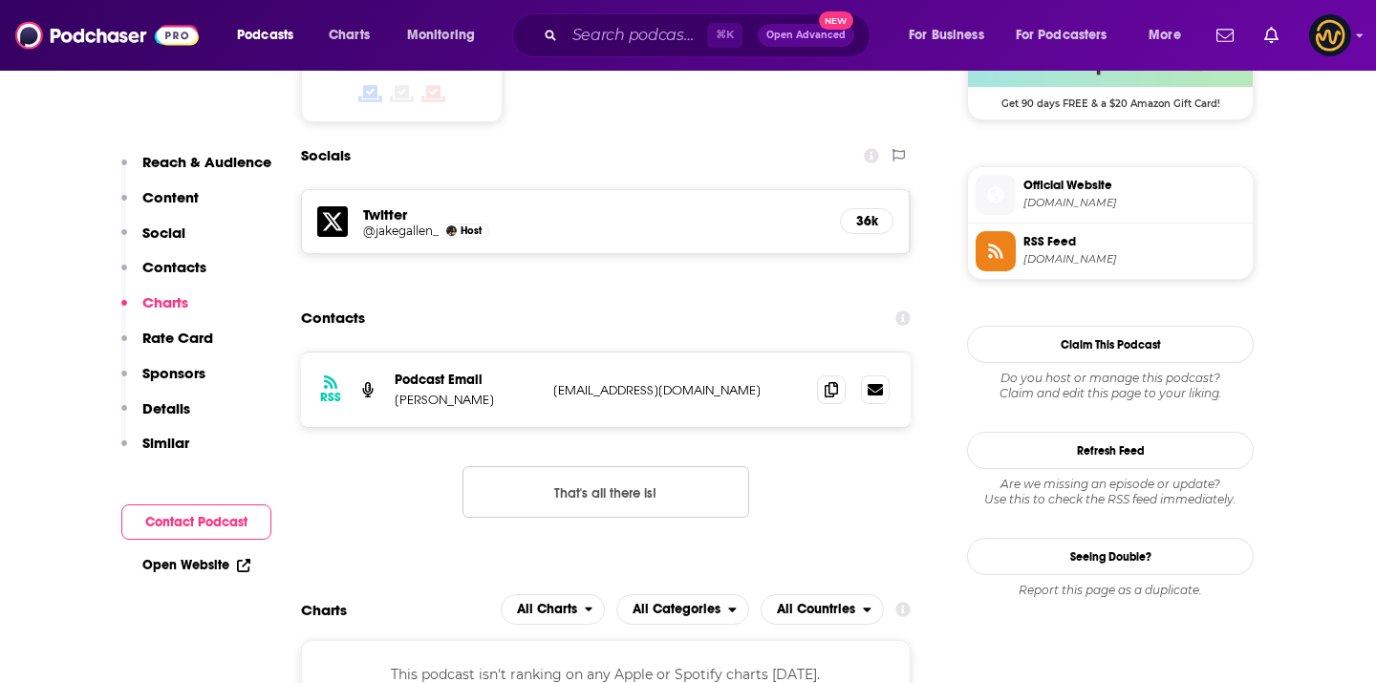
scroll to position [1628, 0]
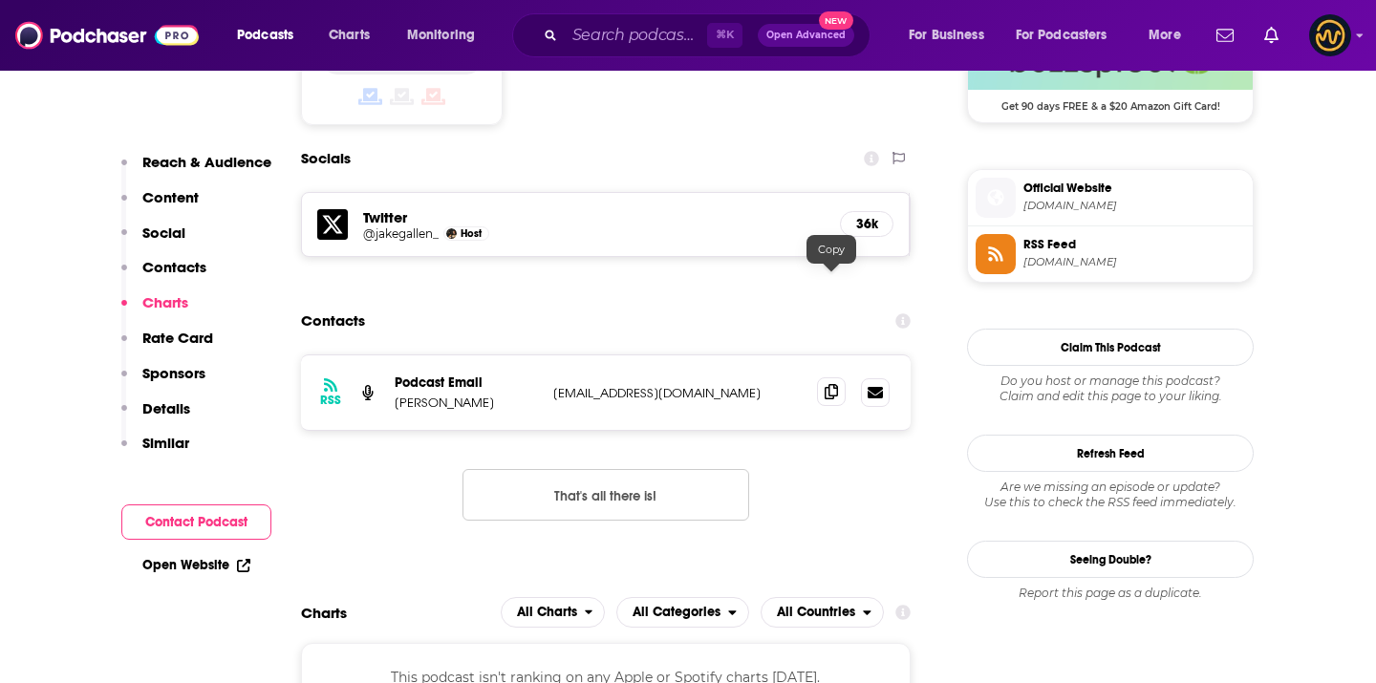
click at [832, 384] on icon at bounding box center [831, 391] width 13 height 15
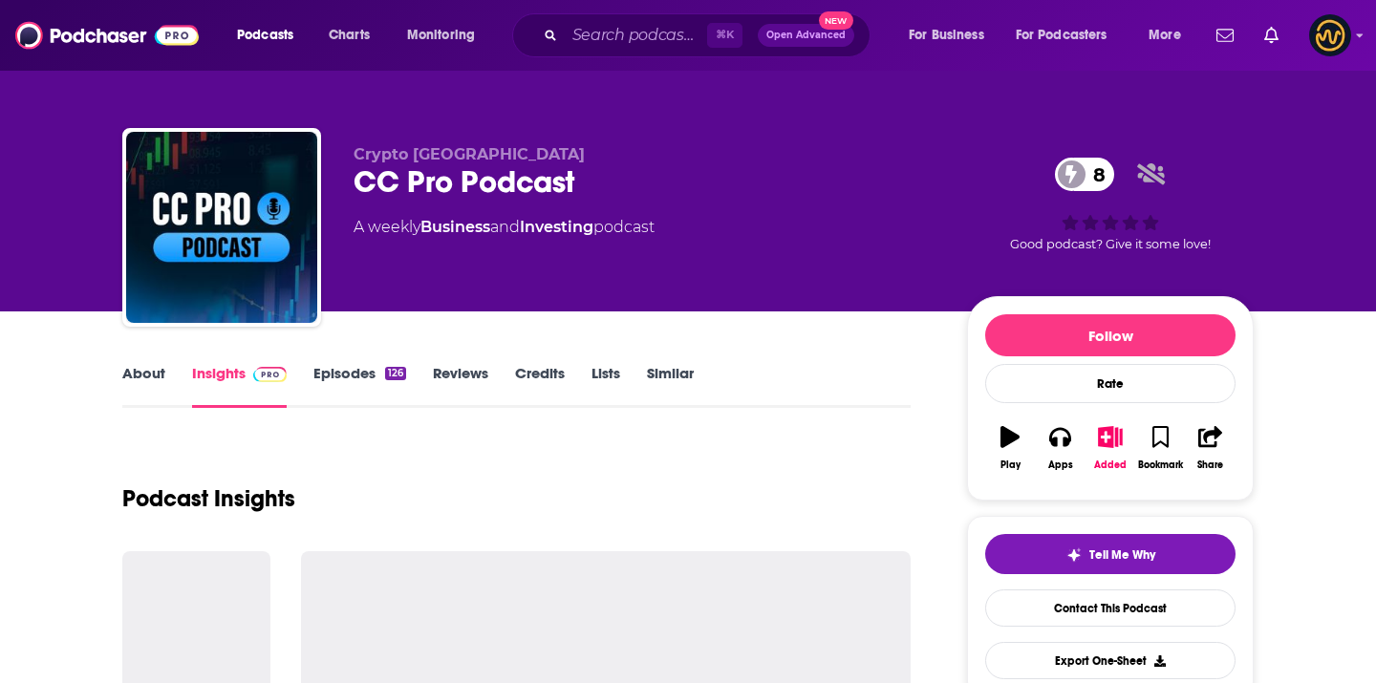
click at [437, 155] on span "Crypto [GEOGRAPHIC_DATA]" at bounding box center [469, 154] width 231 height 18
click at [437, 154] on span "Crypto [GEOGRAPHIC_DATA]" at bounding box center [469, 154] width 231 height 18
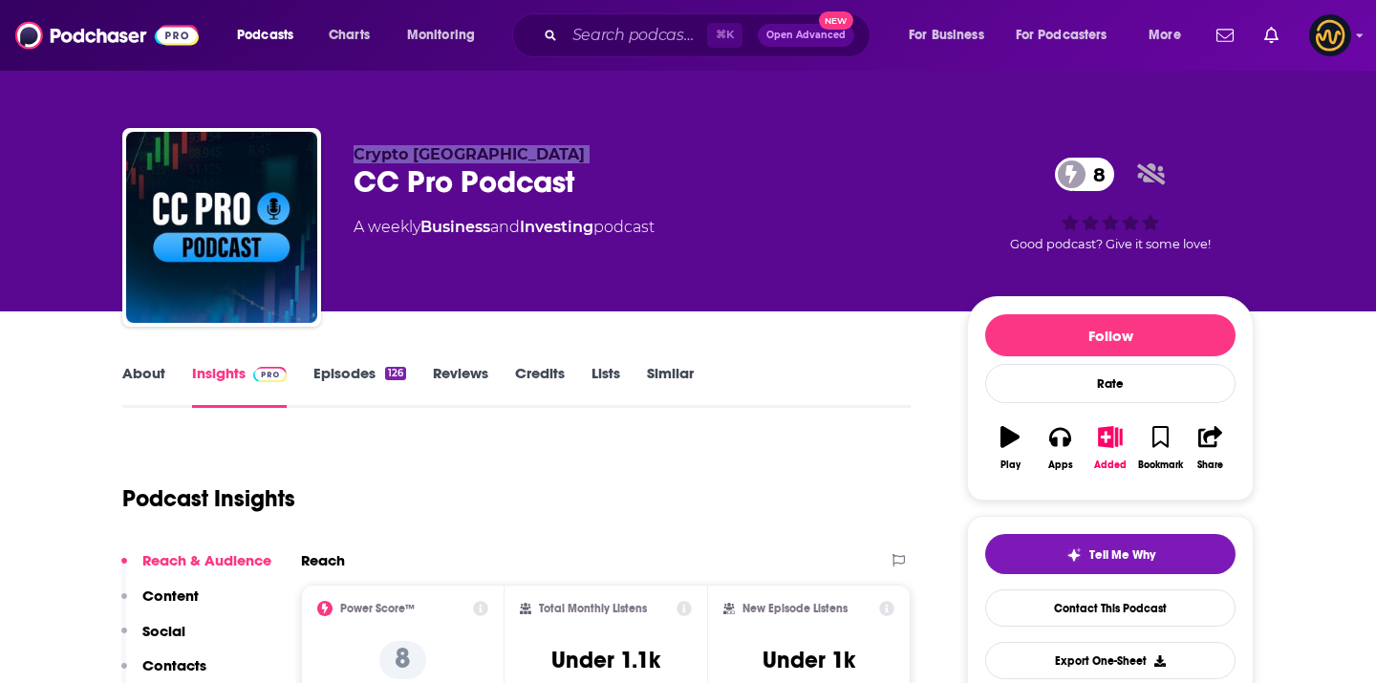
click at [437, 154] on span "Crypto [GEOGRAPHIC_DATA]" at bounding box center [469, 154] width 231 height 18
copy p "Crypto Glasgow"
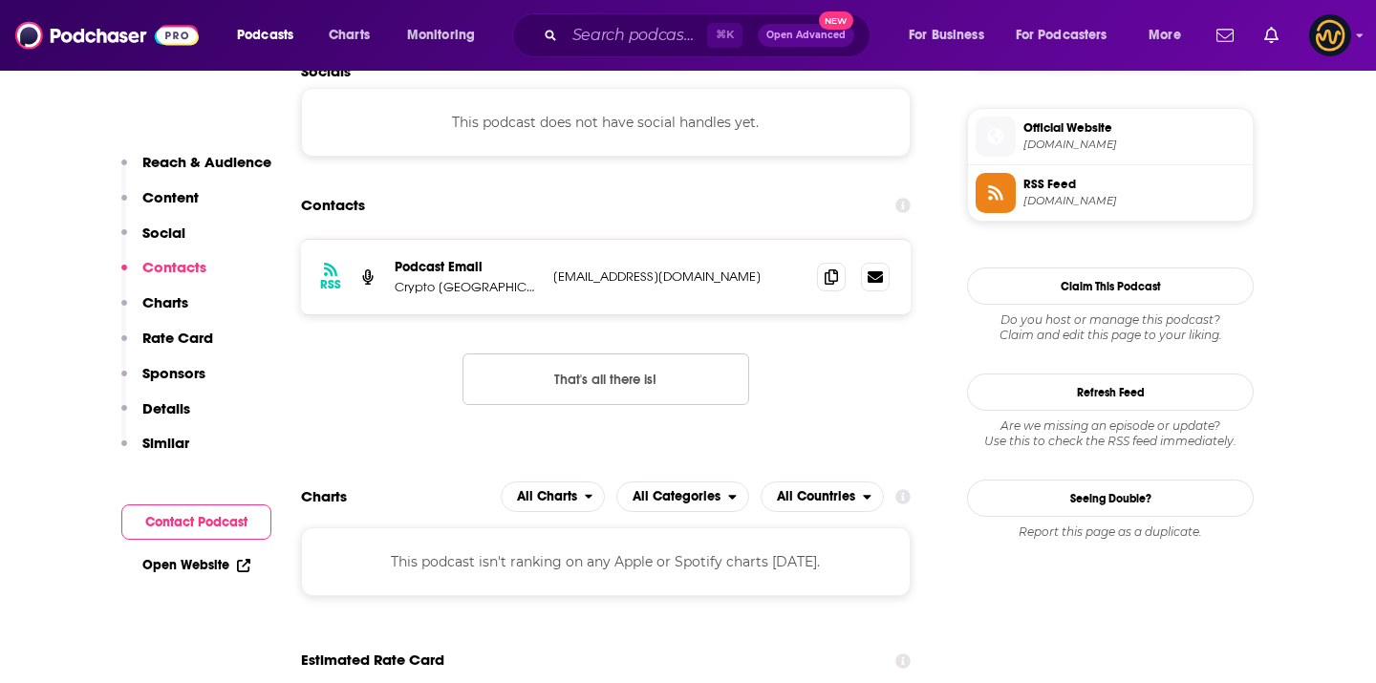
scroll to position [1375, 0]
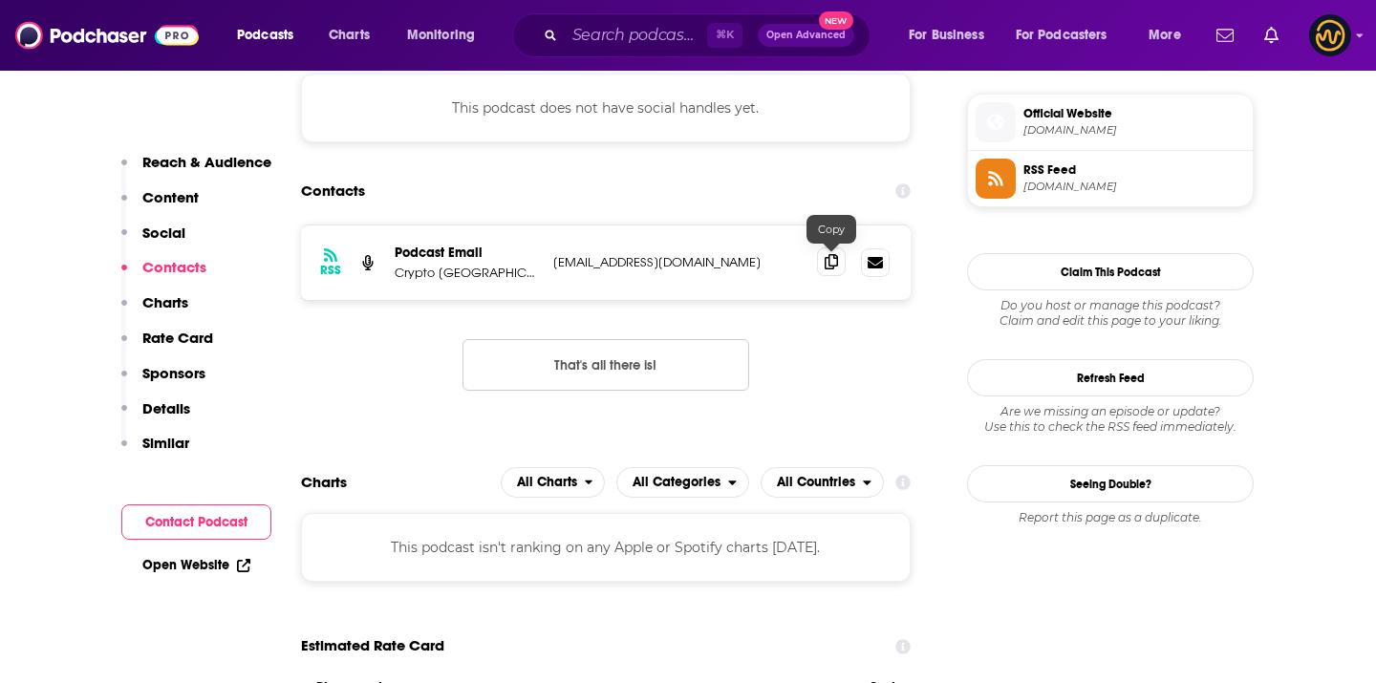
click at [829, 262] on icon at bounding box center [831, 261] width 13 height 15
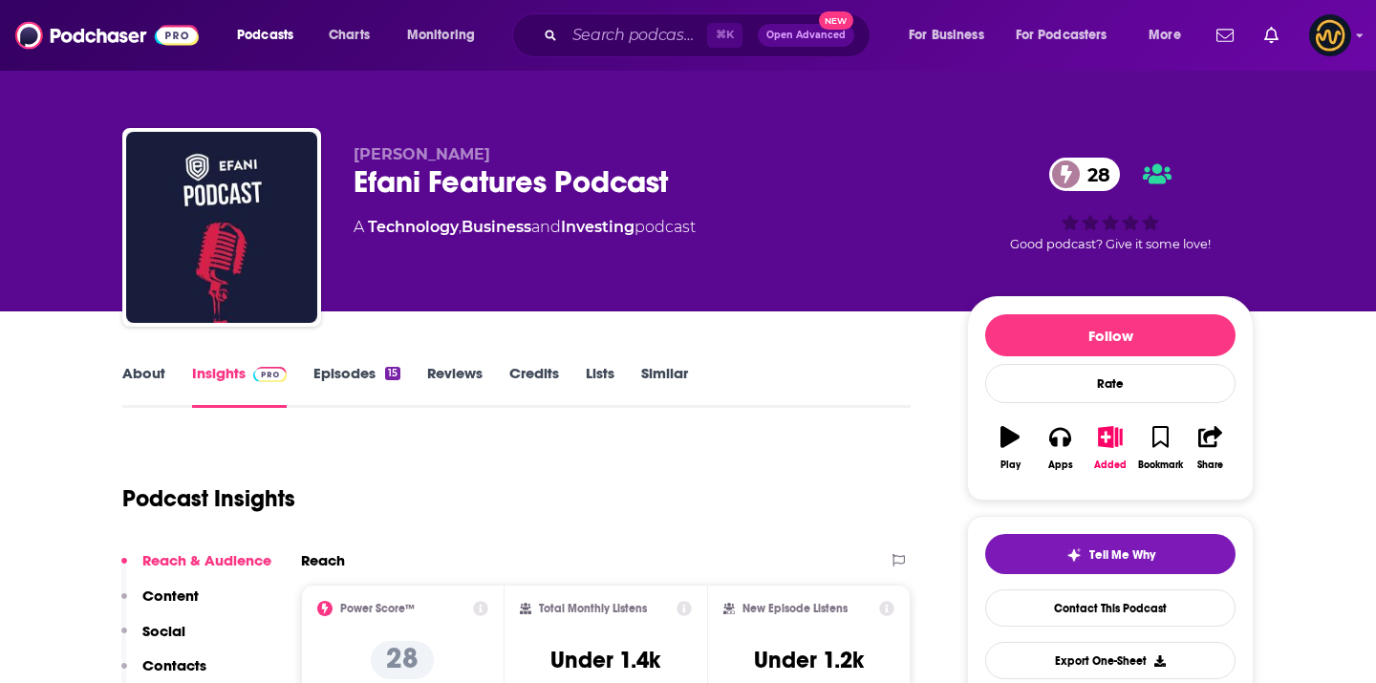
drag, startPoint x: 347, startPoint y: 152, endPoint x: 529, endPoint y: 146, distance: 181.7
click at [530, 147] on div "Mark Kreitzman Efani Features Podcast 28 A Technology , Business and Investing …" at bounding box center [688, 231] width 1132 height 206
copy span "Mark Kreitzman"
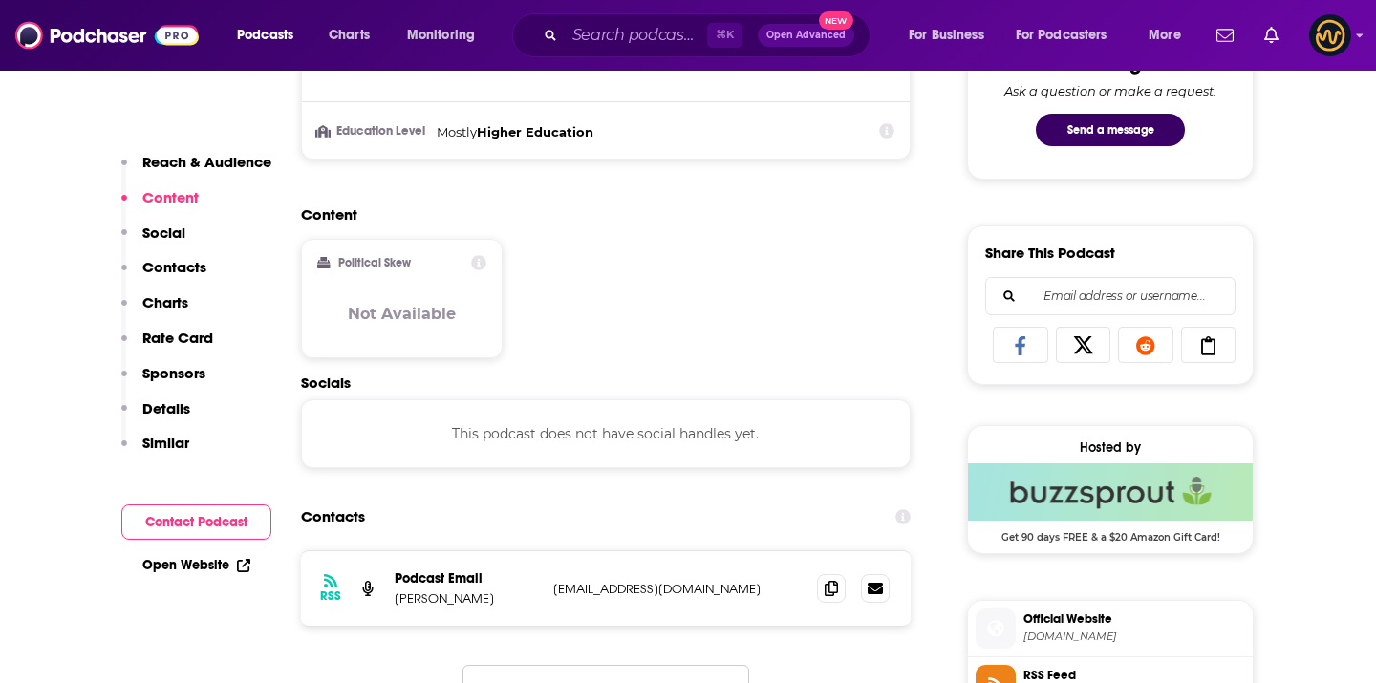
scroll to position [1064, 0]
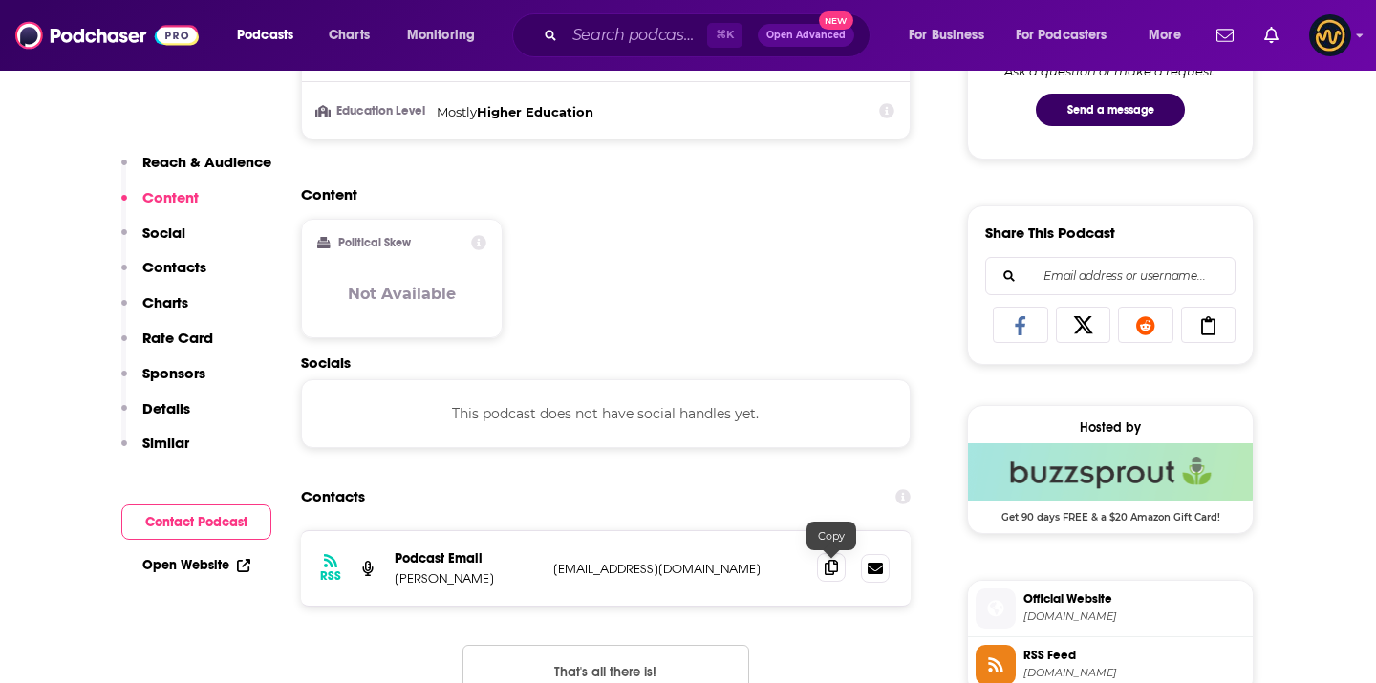
click at [833, 568] on icon at bounding box center [831, 567] width 13 height 15
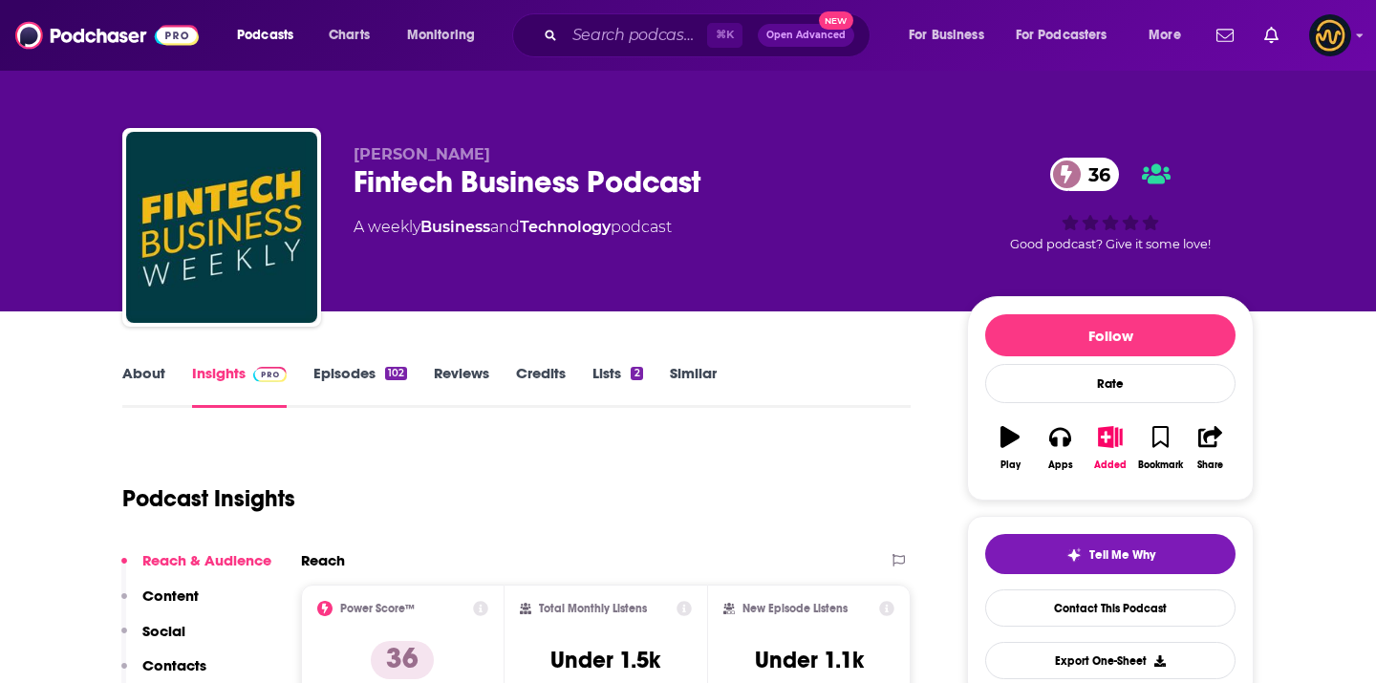
click at [444, 147] on span "[PERSON_NAME]" at bounding box center [422, 154] width 137 height 18
copy p "[PERSON_NAME]"
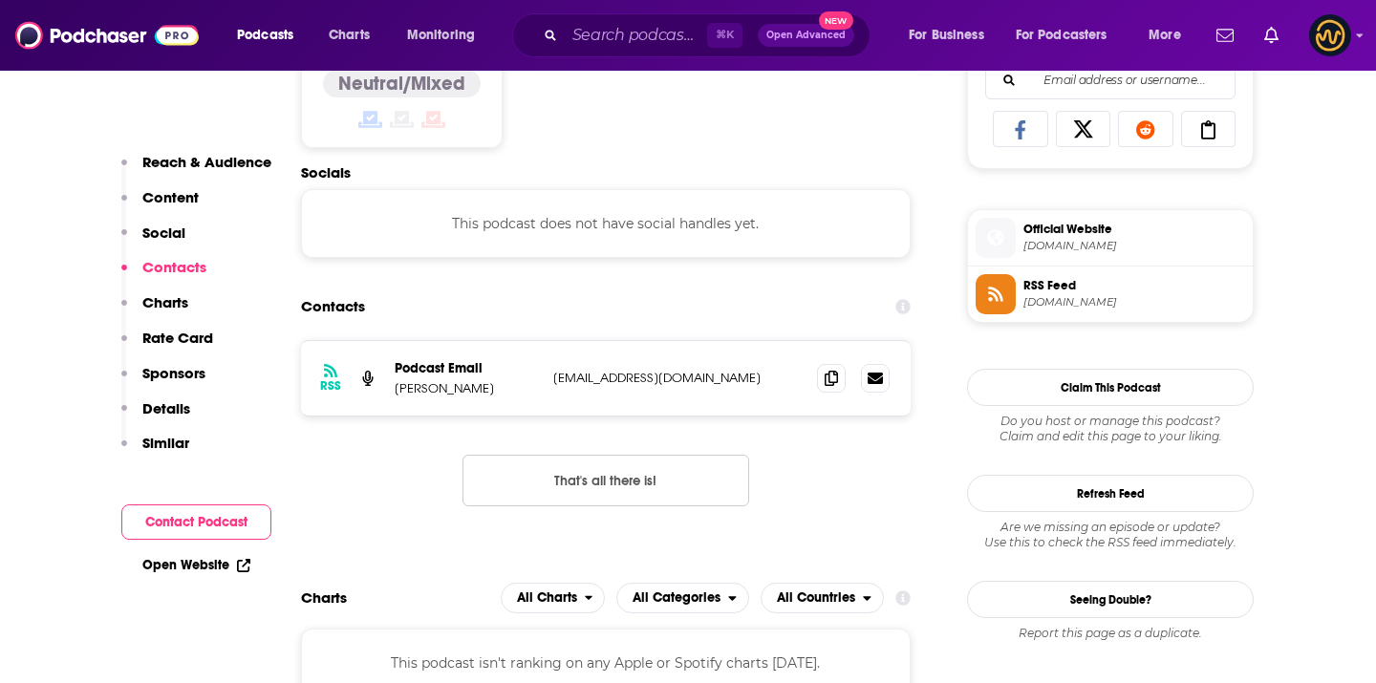
scroll to position [1258, 0]
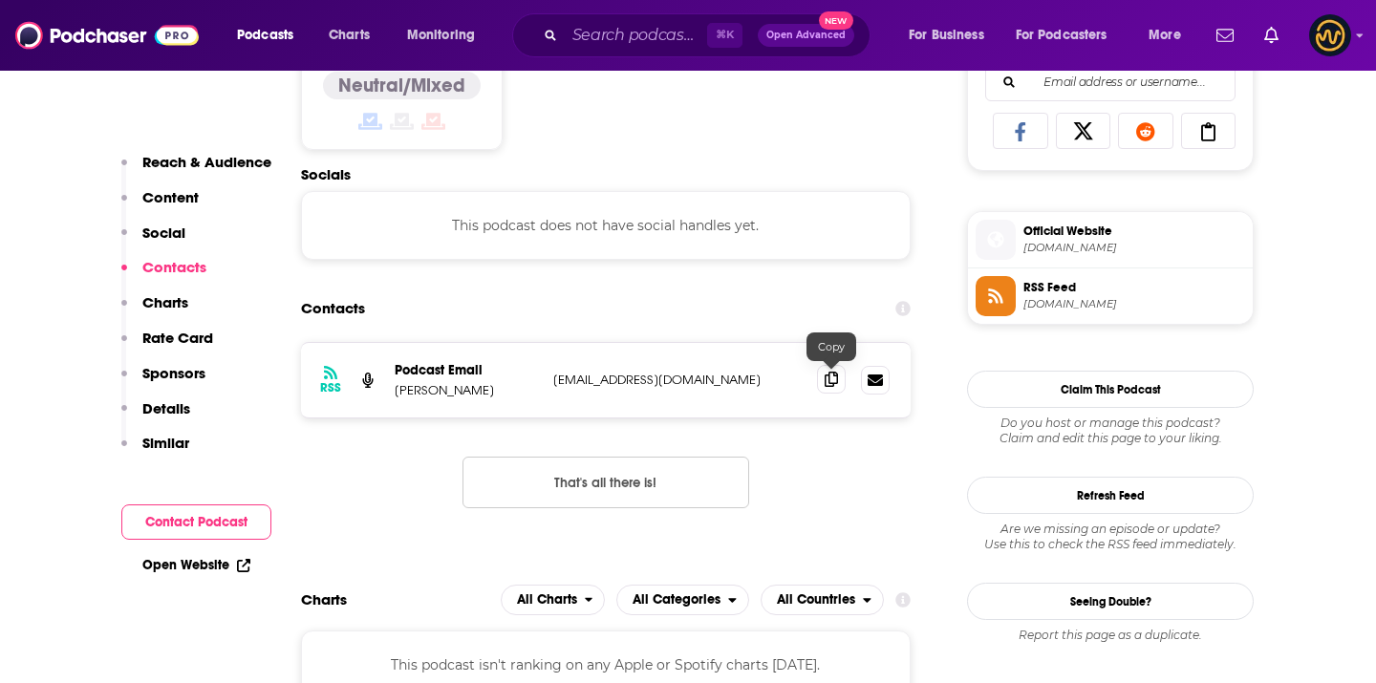
click at [837, 380] on icon at bounding box center [831, 379] width 13 height 15
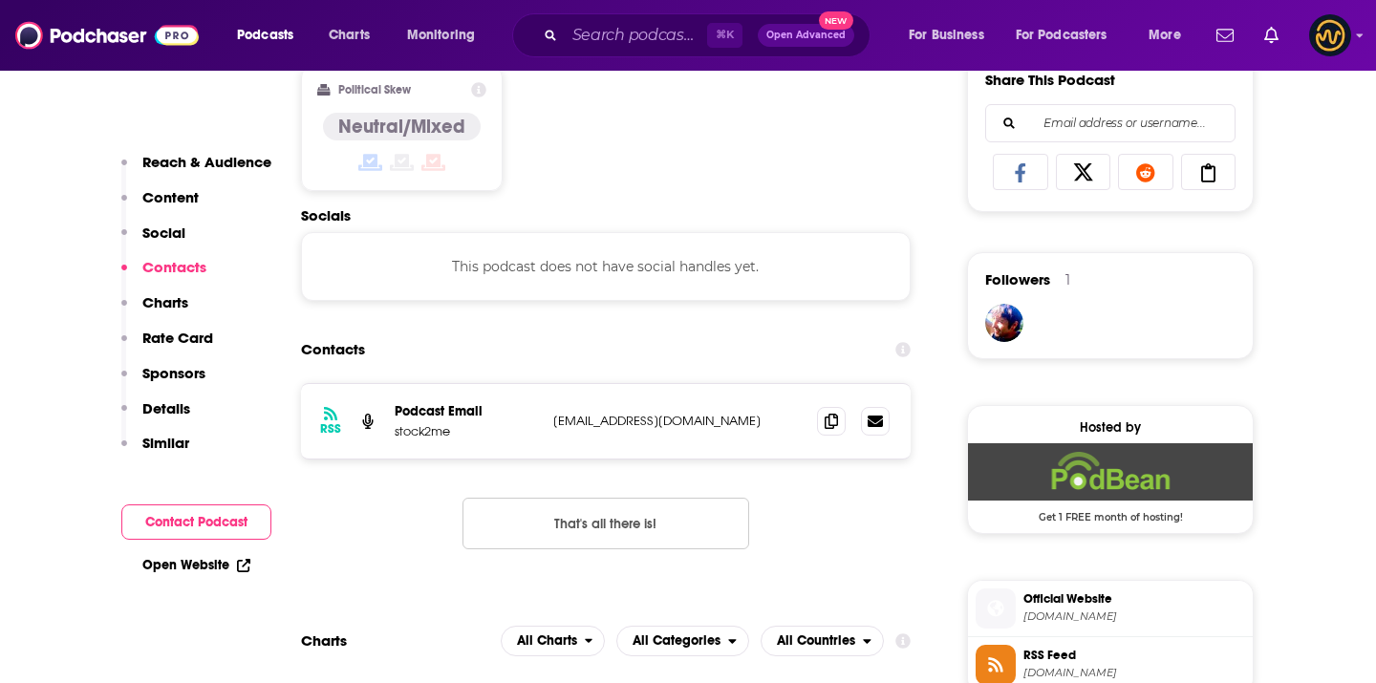
scroll to position [1218, 0]
click at [826, 419] on icon at bounding box center [831, 419] width 13 height 15
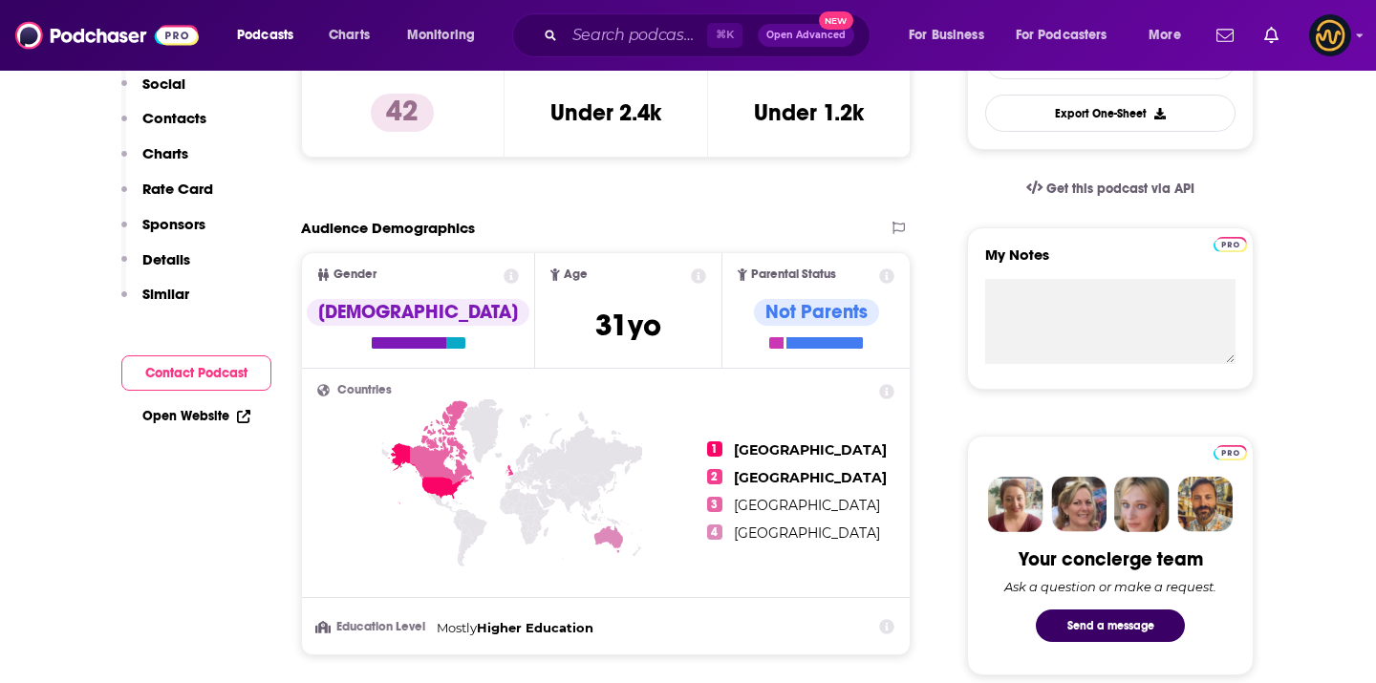
scroll to position [0, 0]
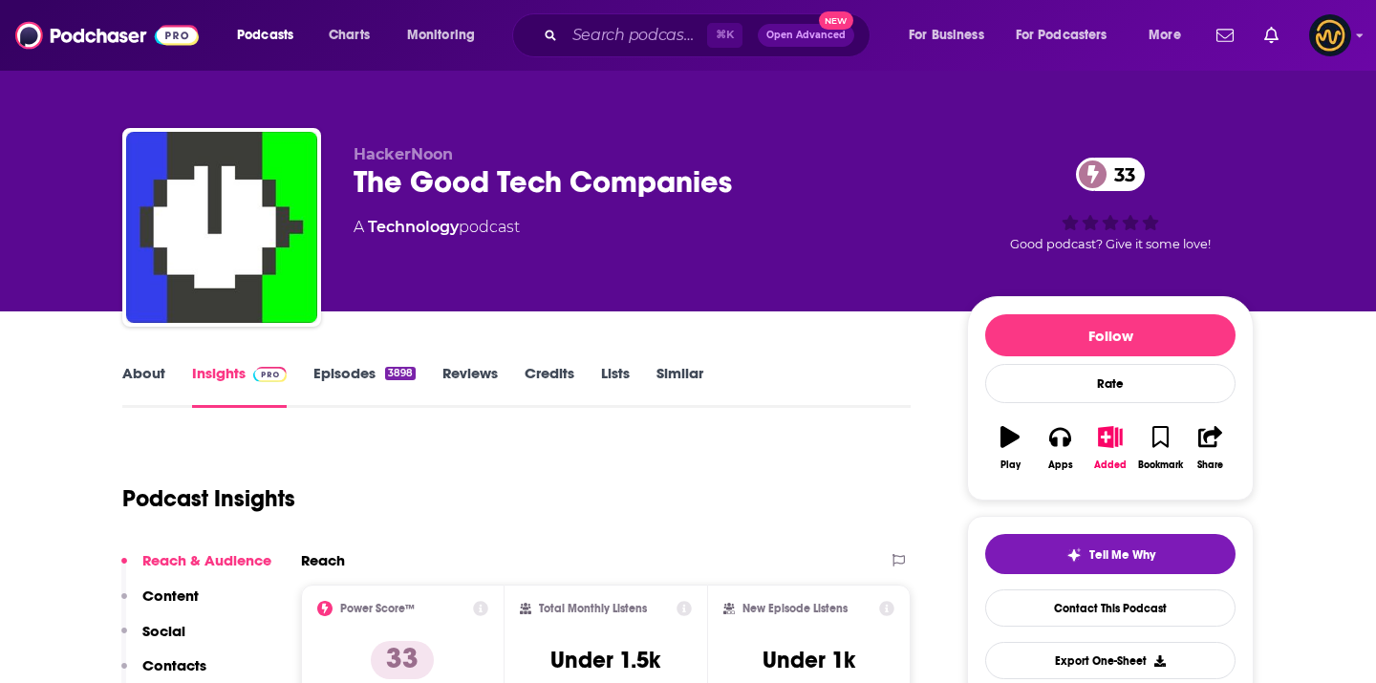
click at [391, 160] on span "HackerNoon" at bounding box center [403, 154] width 99 height 18
click at [392, 160] on span "HackerNoon" at bounding box center [403, 154] width 99 height 18
copy p "HackerNoon"
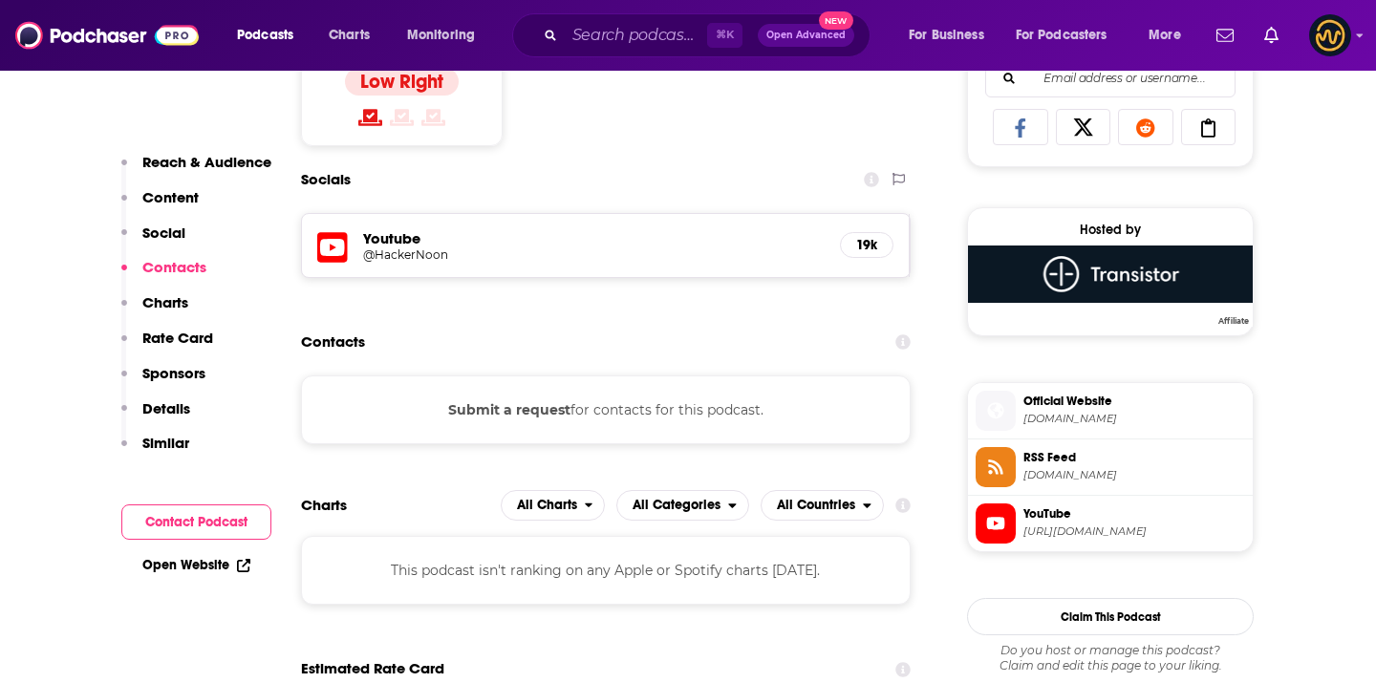
scroll to position [1286, 0]
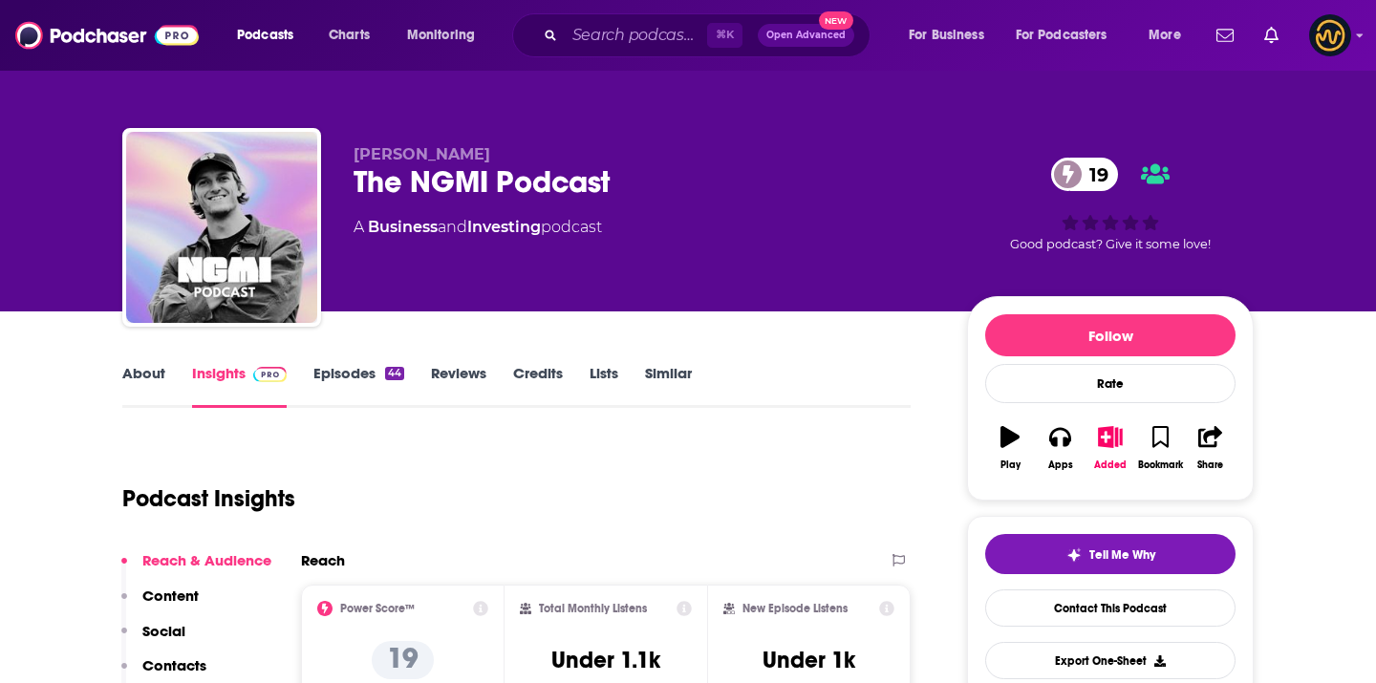
click at [420, 158] on span "[PERSON_NAME]" at bounding box center [422, 154] width 137 height 18
copy p "[PERSON_NAME]"
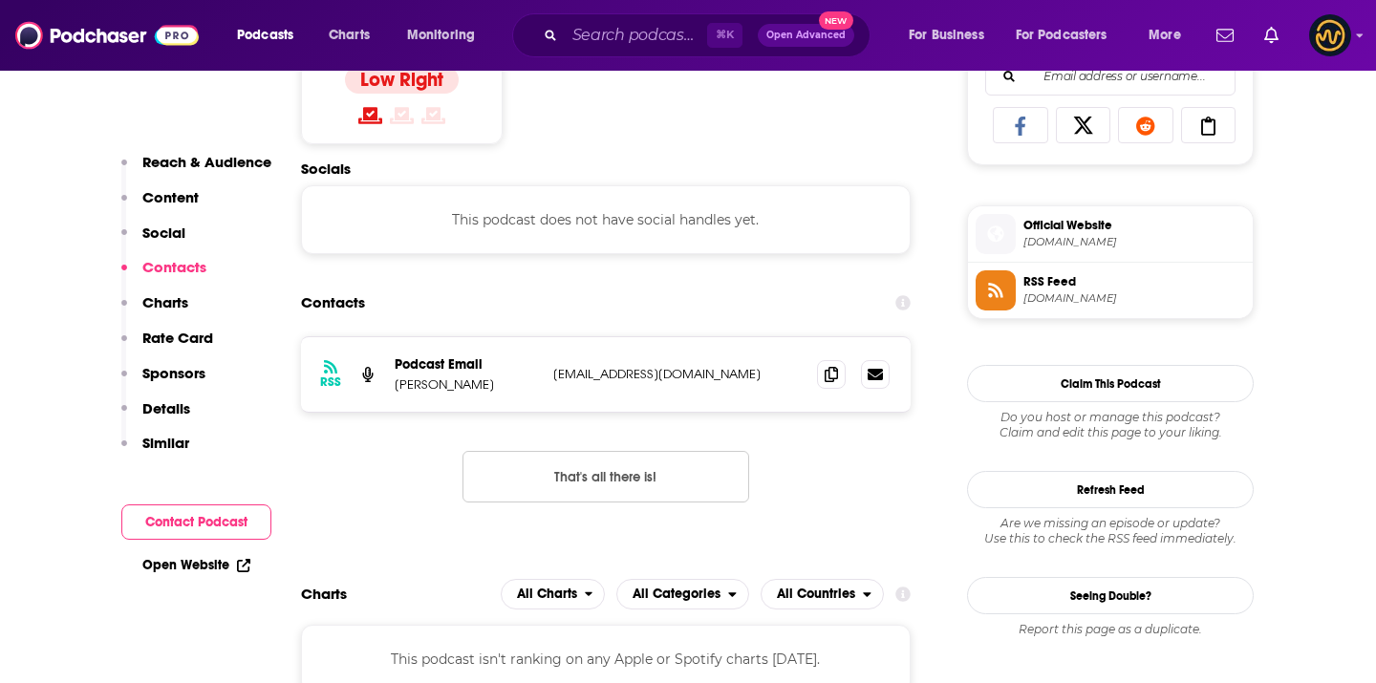
scroll to position [1314, 0]
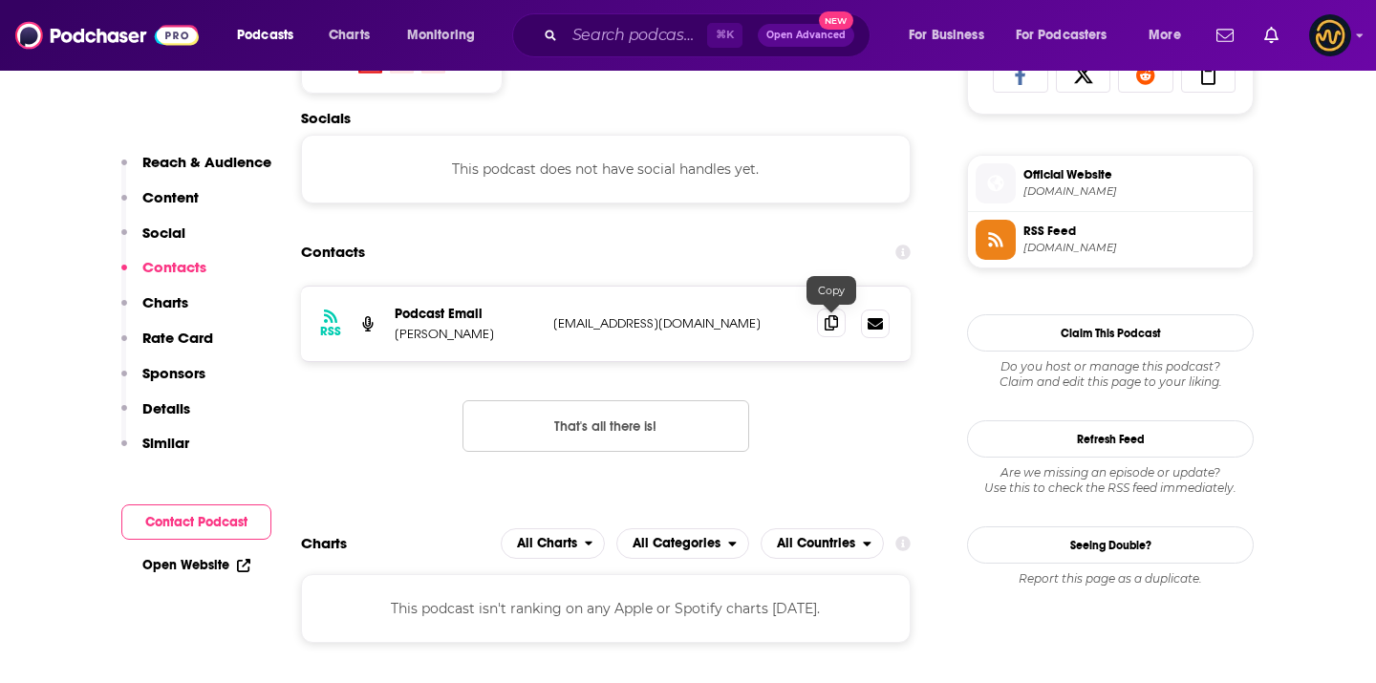
click at [836, 324] on icon at bounding box center [831, 322] width 13 height 15
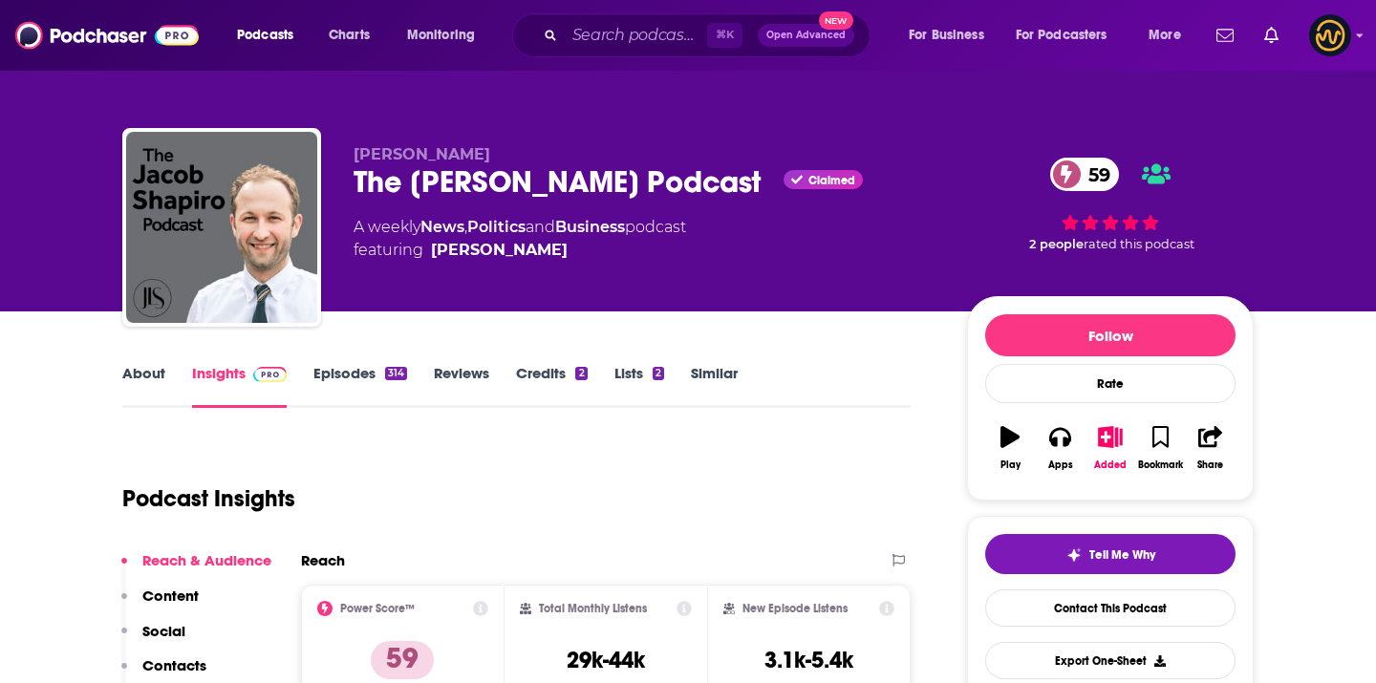
click at [409, 153] on span "Jacob Shapiro" at bounding box center [422, 154] width 137 height 18
click at [410, 152] on span "Jacob Shapiro" at bounding box center [422, 154] width 137 height 18
copy p "Jacob Shapiro"
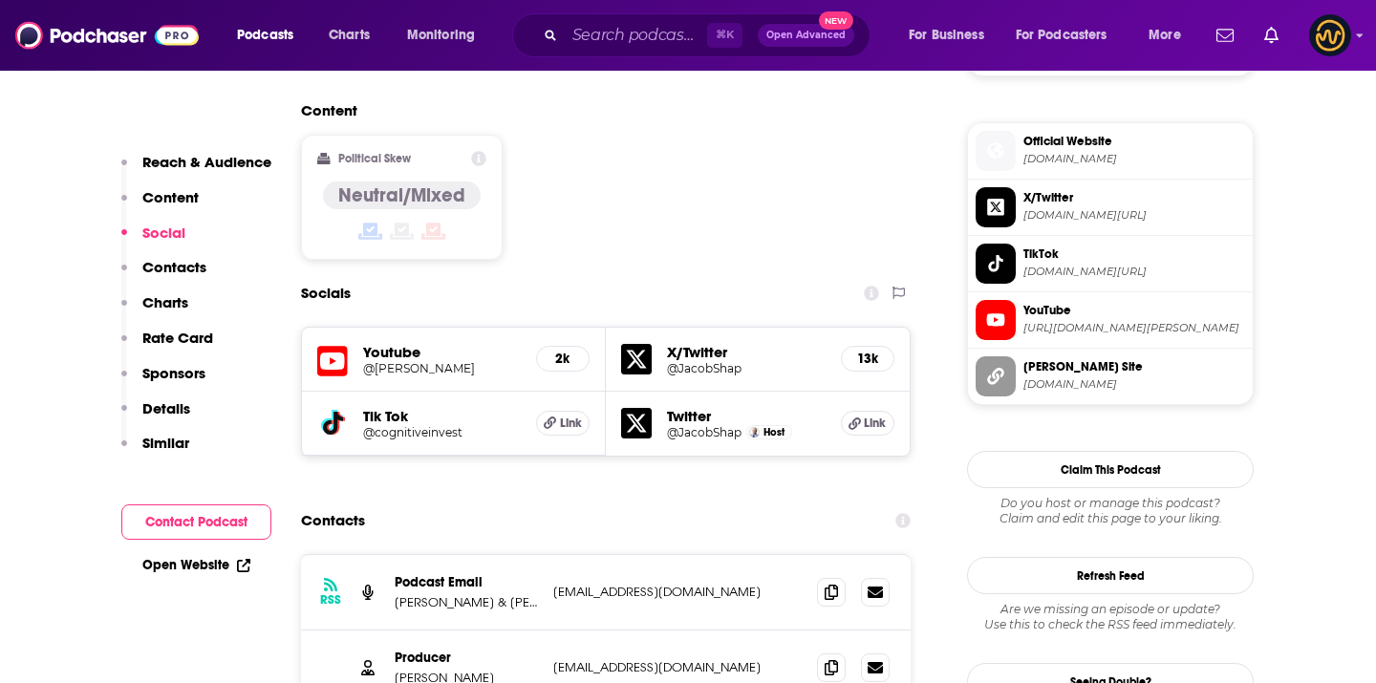
scroll to position [1540, 0]
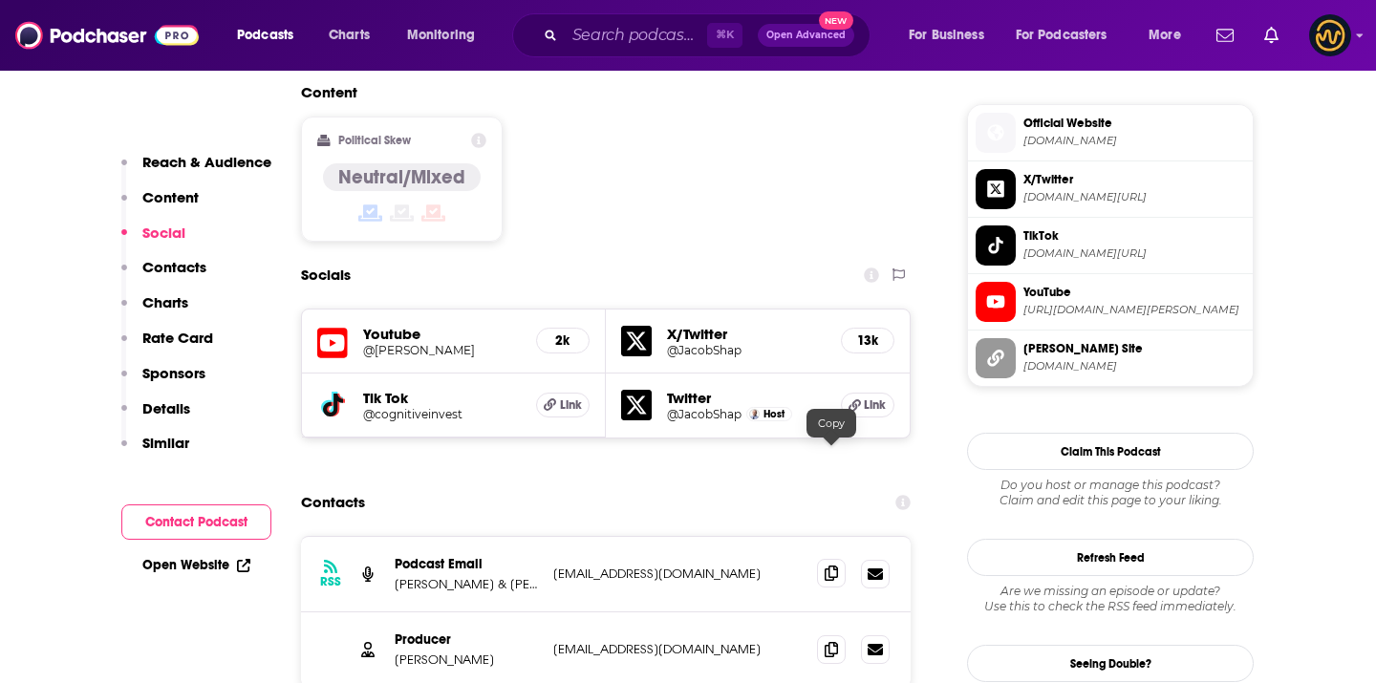
click at [833, 566] on icon at bounding box center [831, 573] width 13 height 15
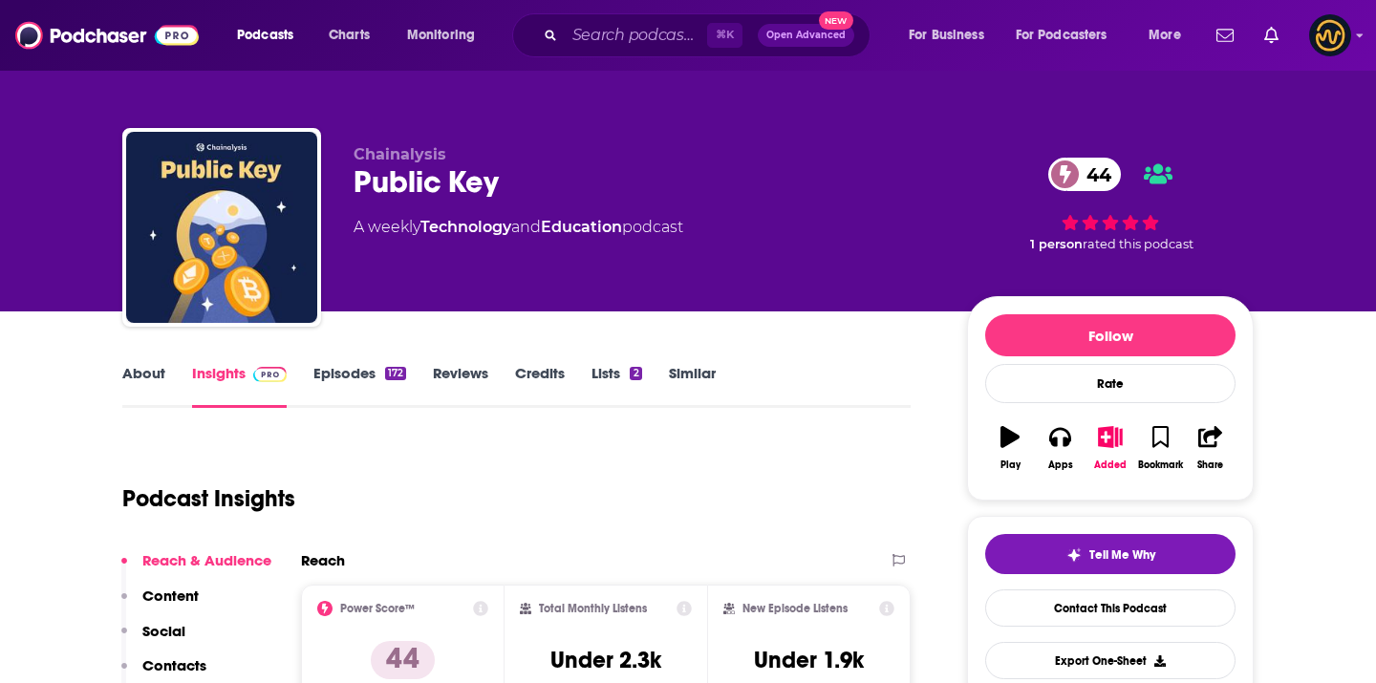
click at [396, 144] on div "Chainalysis Public Key 44 A weekly Technology and Education podcast 44 1 person…" at bounding box center [688, 231] width 1132 height 206
copy p "Chainalysis"
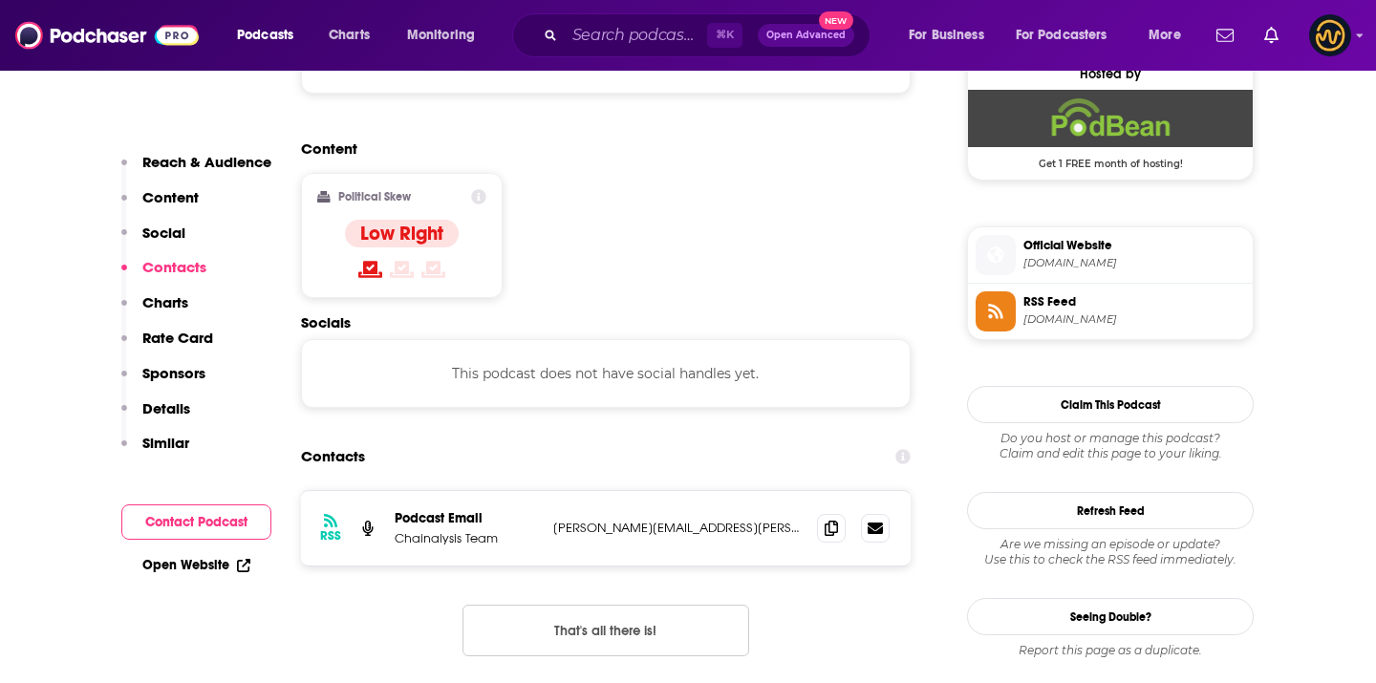
scroll to position [1453, 0]
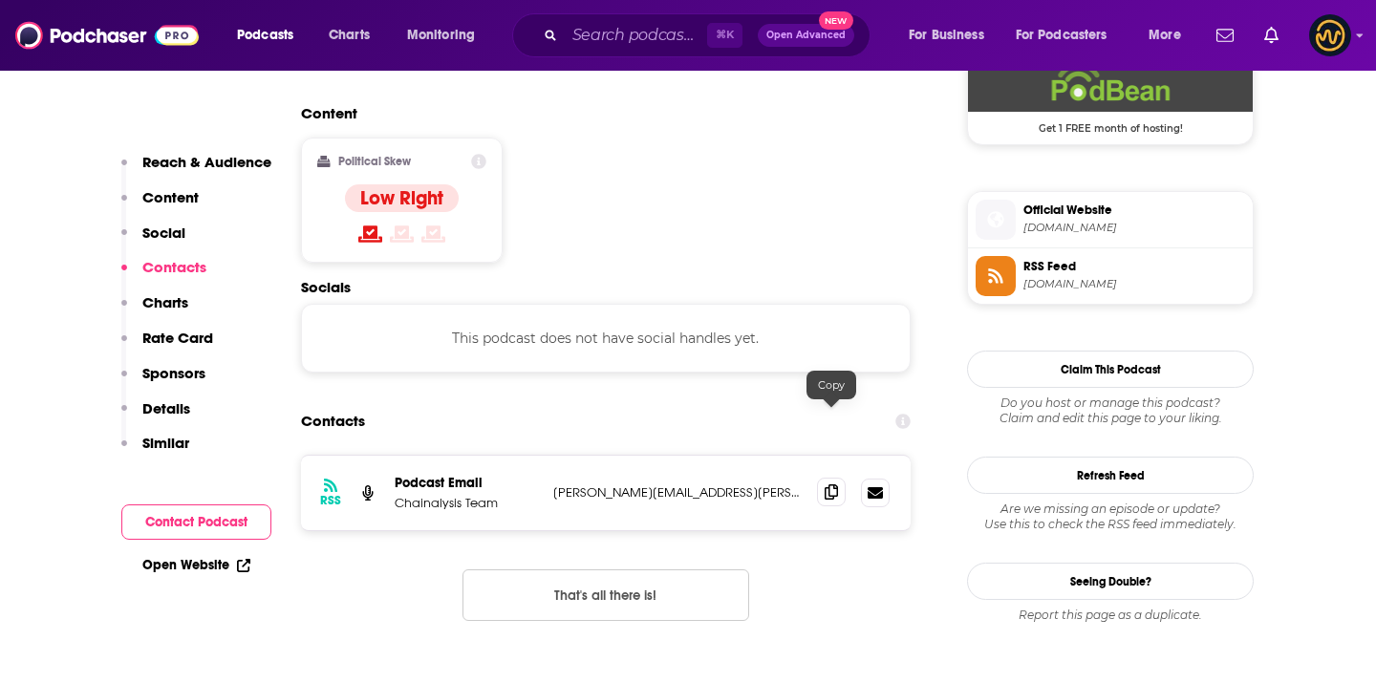
click at [829, 478] on span at bounding box center [831, 492] width 29 height 29
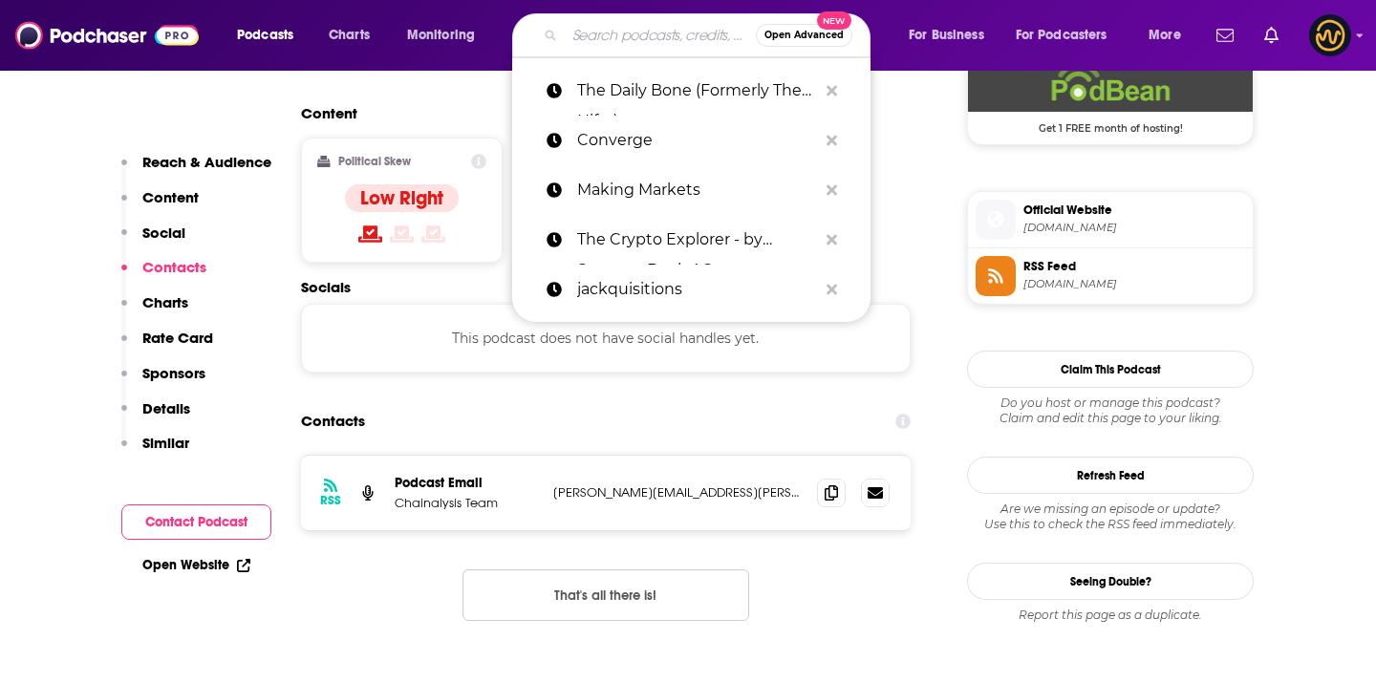
click at [622, 35] on input "Search podcasts, credits, & more..." at bounding box center [660, 35] width 191 height 31
paste input "Block Recap"
type input "Block Recap"
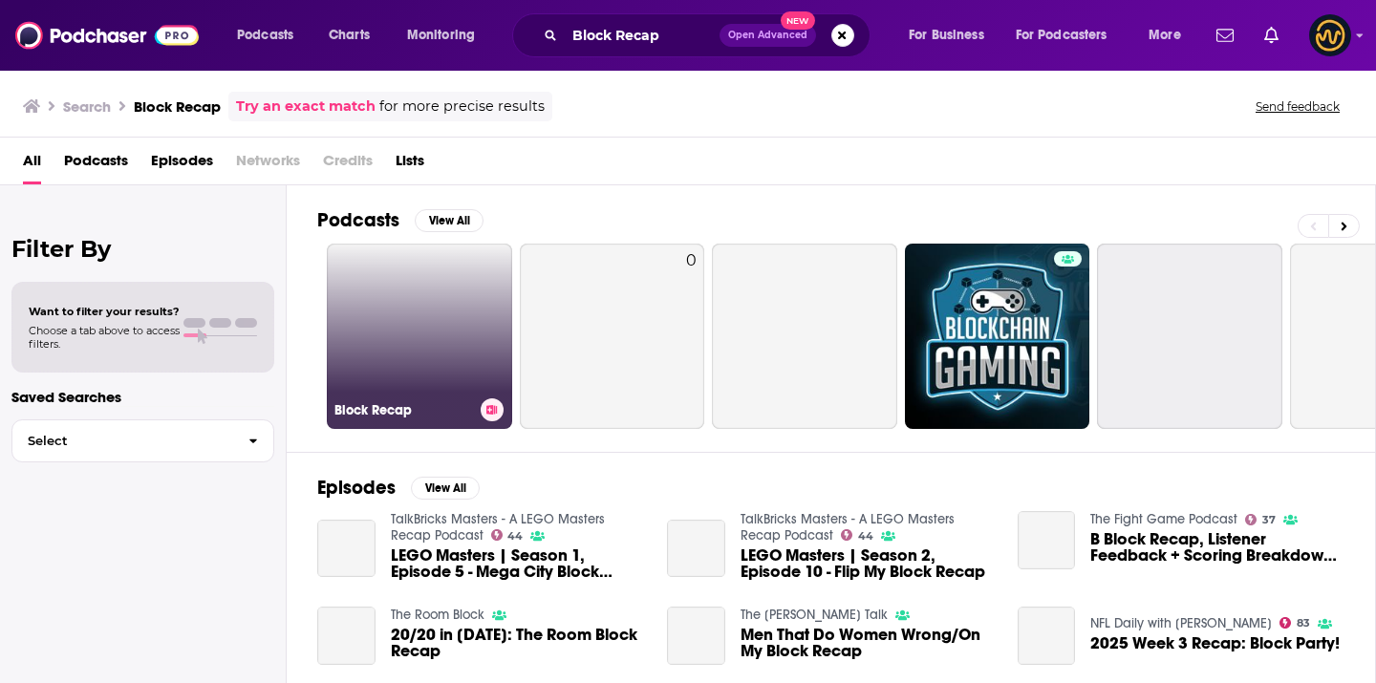
click at [416, 339] on link "Block Recap" at bounding box center [419, 336] width 185 height 185
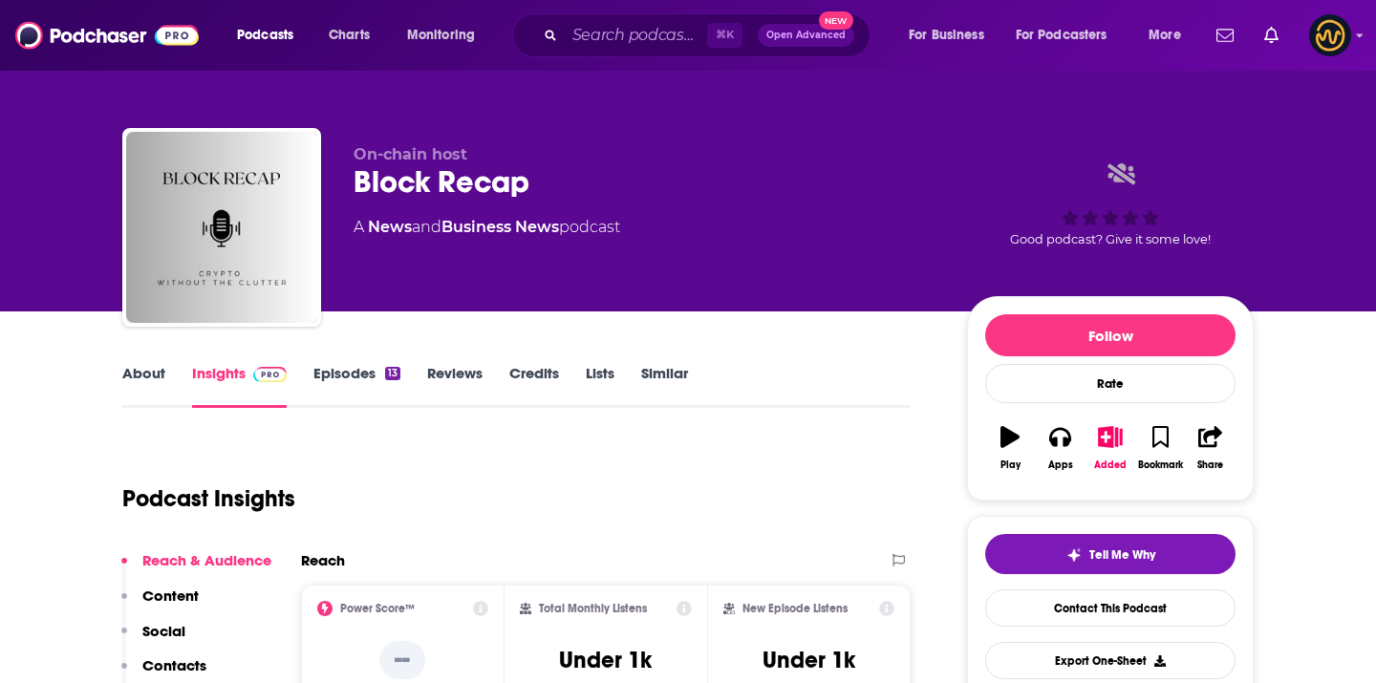
click at [432, 152] on span "On-chain host" at bounding box center [411, 154] width 114 height 18
click at [433, 152] on span "On-chain host" at bounding box center [411, 154] width 114 height 18
copy p "On-chain host"
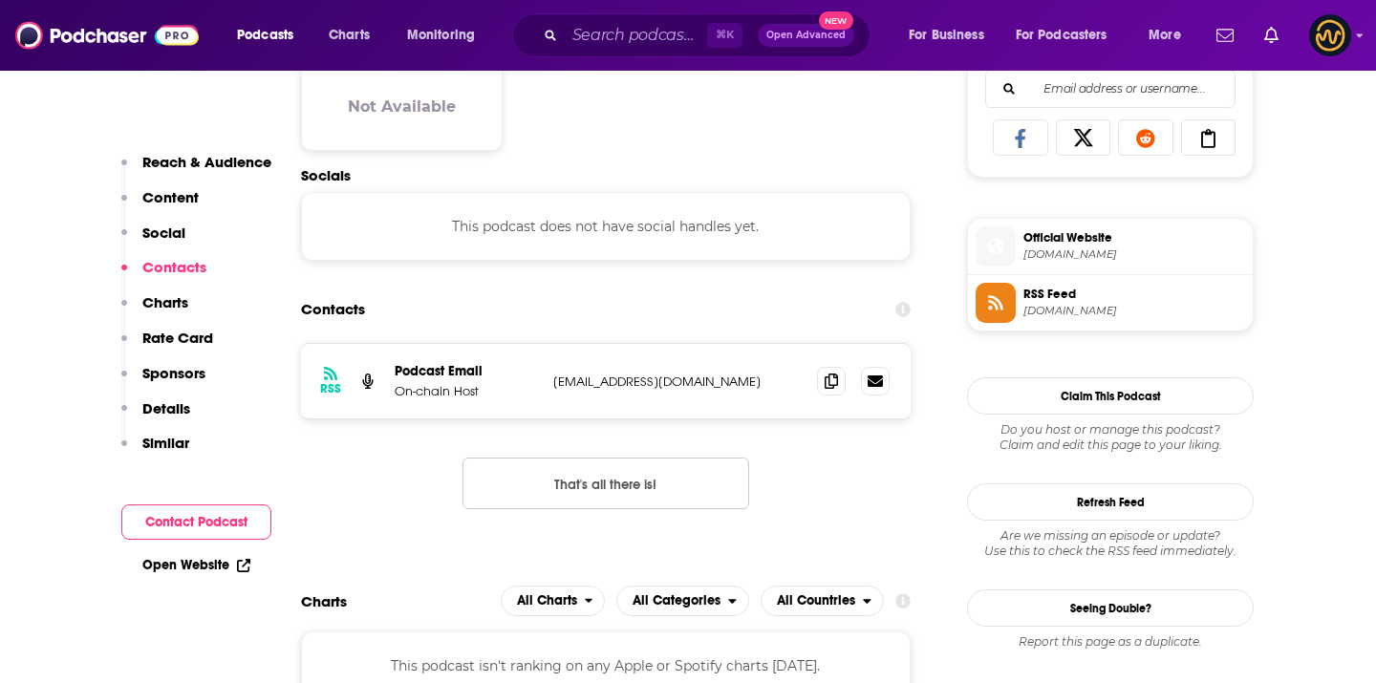
scroll to position [1252, 0]
click at [831, 380] on icon at bounding box center [831, 379] width 13 height 15
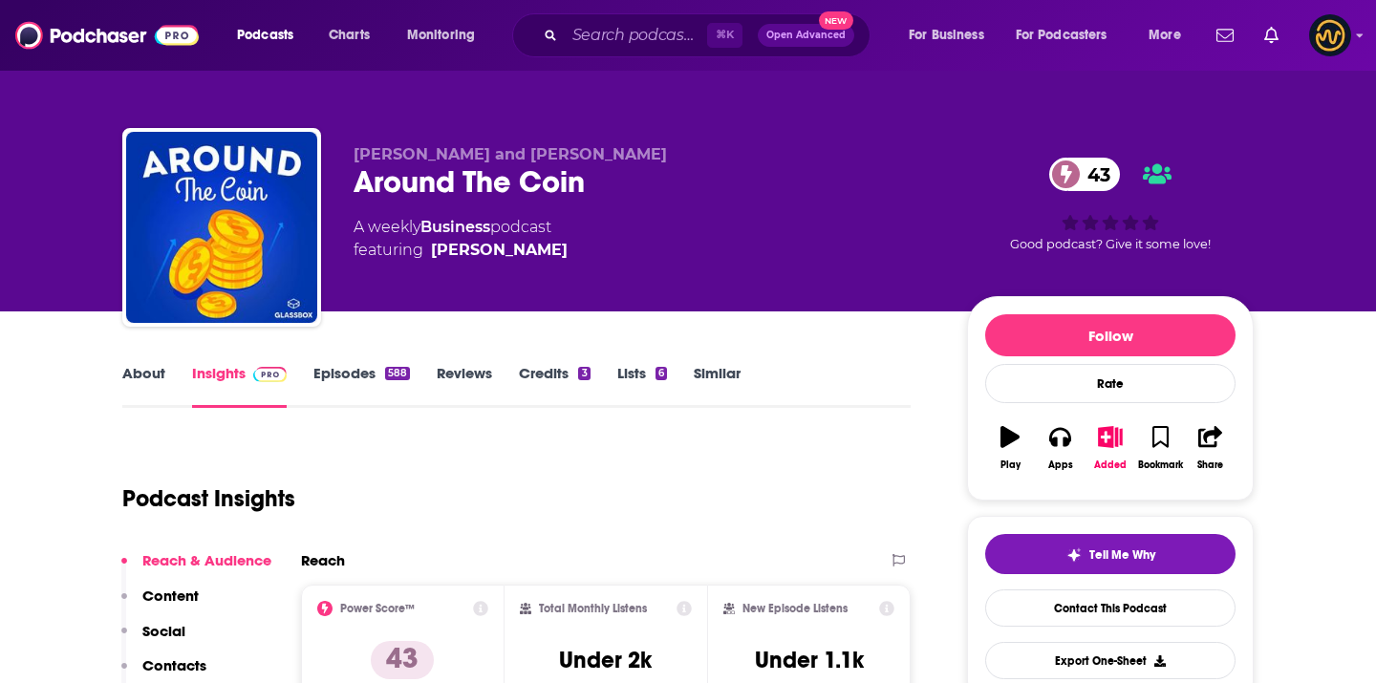
click at [399, 162] on span "[PERSON_NAME] and [PERSON_NAME]" at bounding box center [511, 154] width 314 height 18
copy p "[PERSON_NAME] and [PERSON_NAME]"
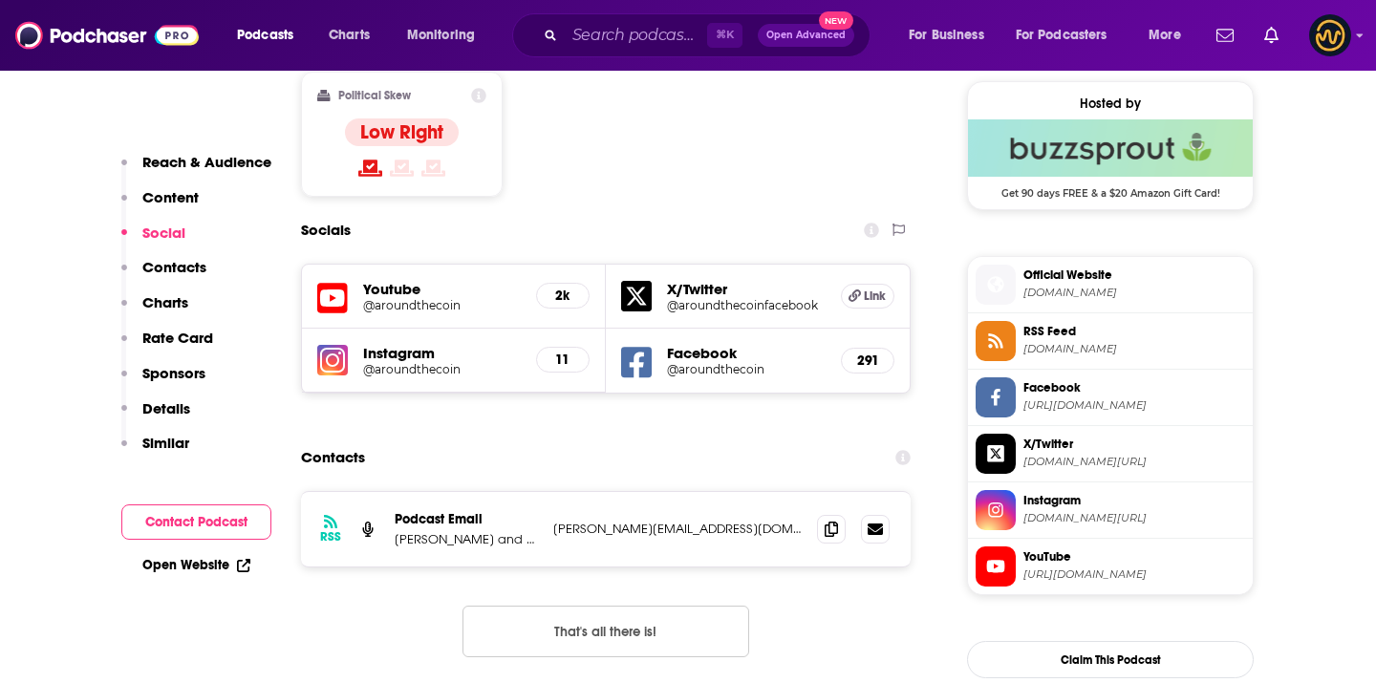
scroll to position [1711, 0]
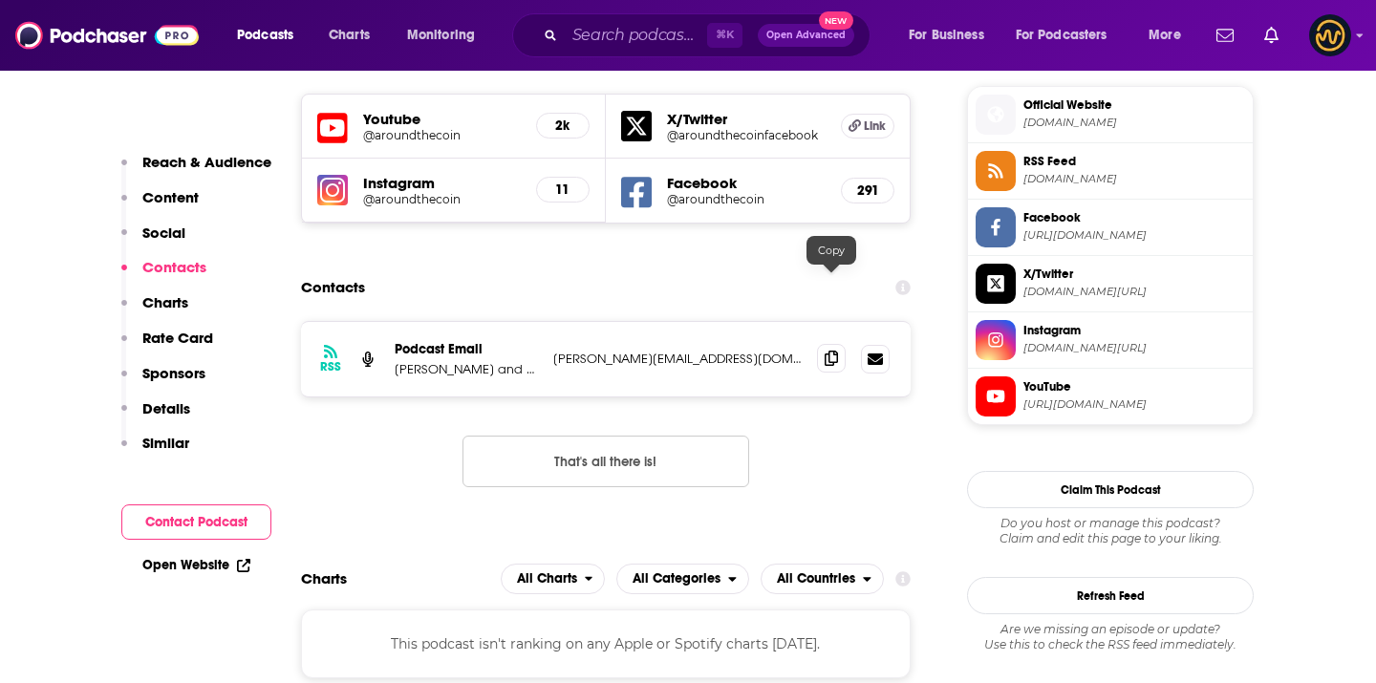
click at [818, 344] on span at bounding box center [831, 358] width 29 height 29
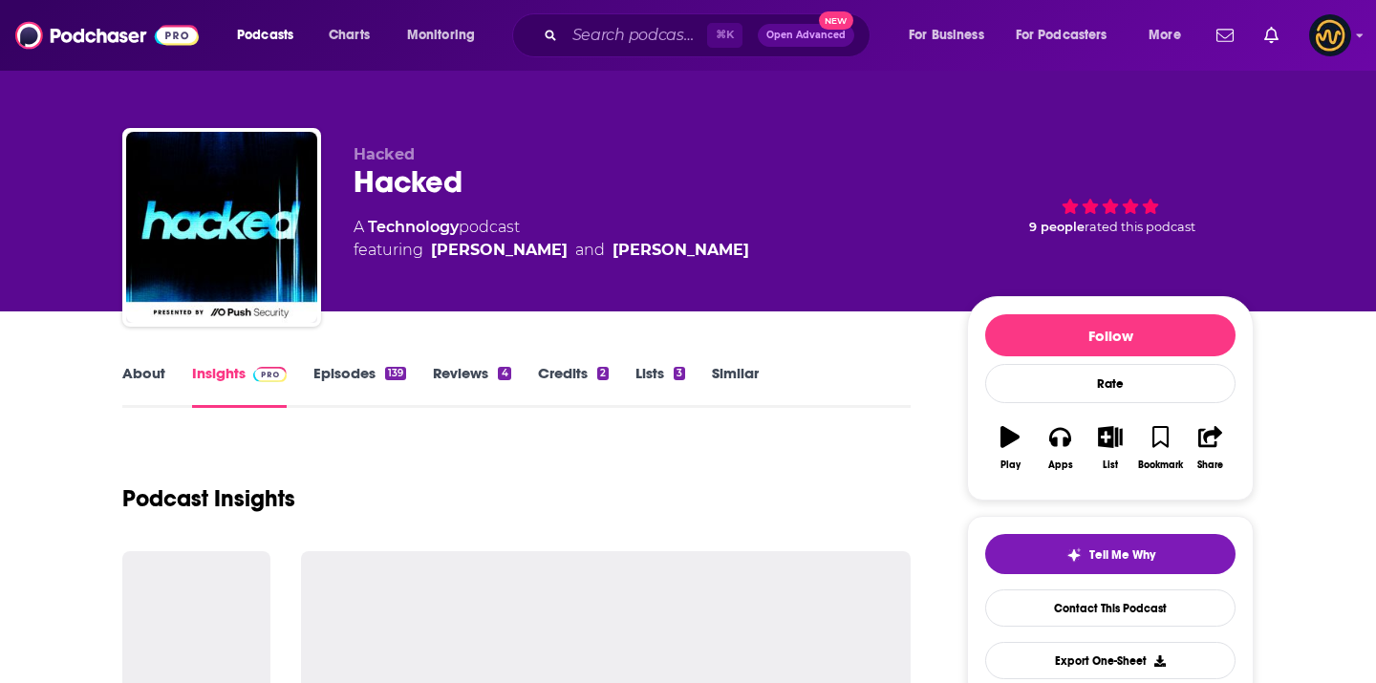
click at [431, 186] on div "Hacked" at bounding box center [645, 181] width 583 height 37
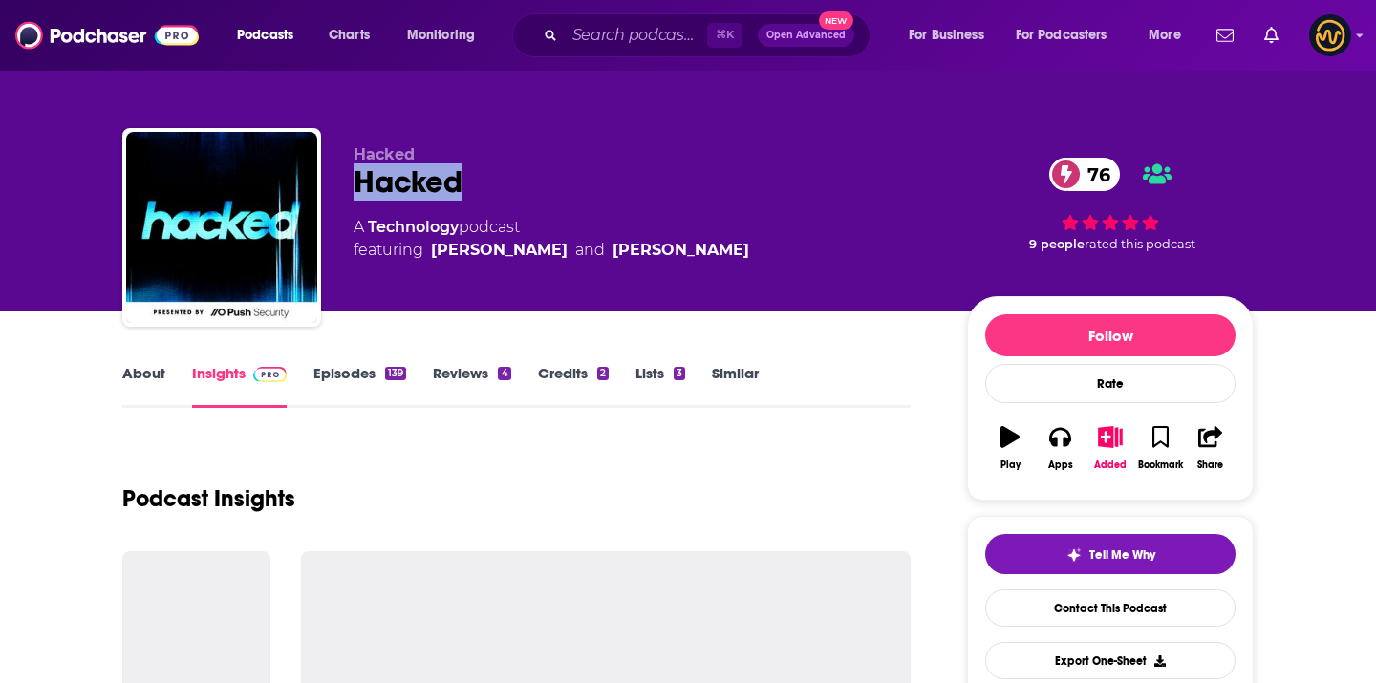
click at [431, 186] on div "Hacked 76" at bounding box center [645, 181] width 583 height 37
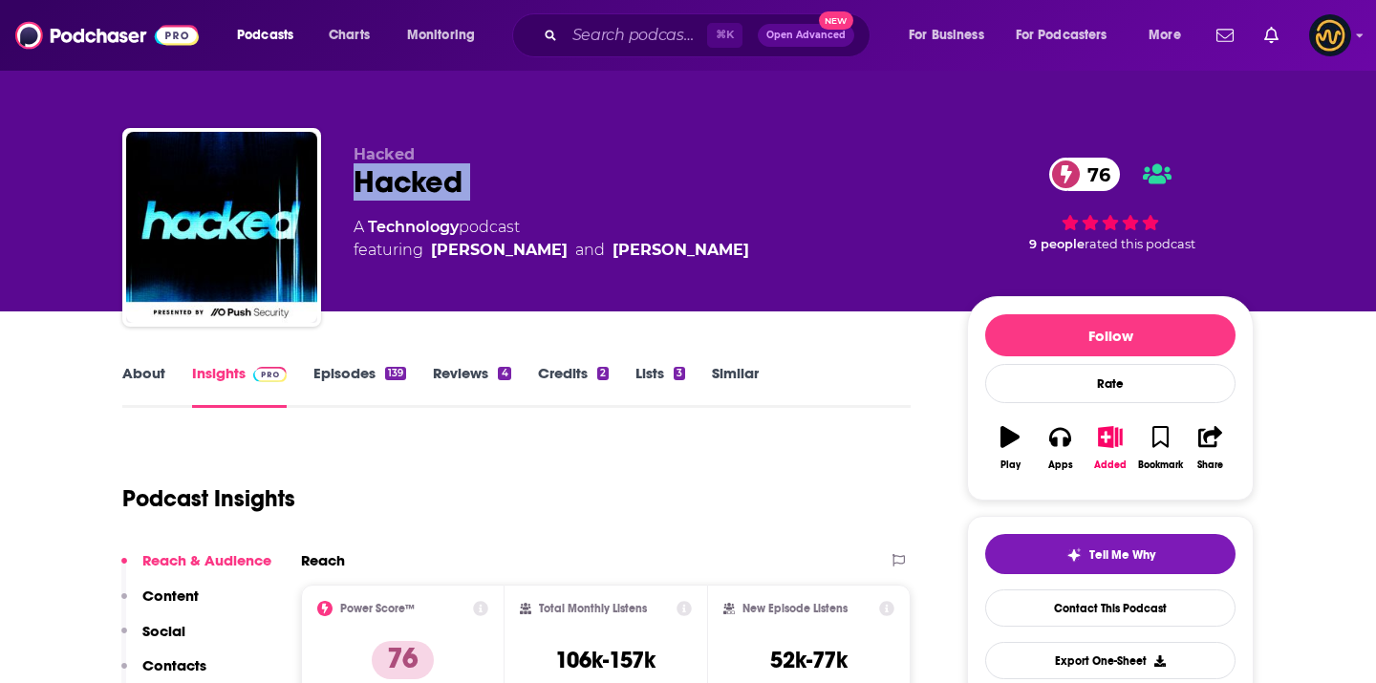
click at [431, 186] on div "Hacked 76" at bounding box center [645, 181] width 583 height 37
copy div "Hacked 76"
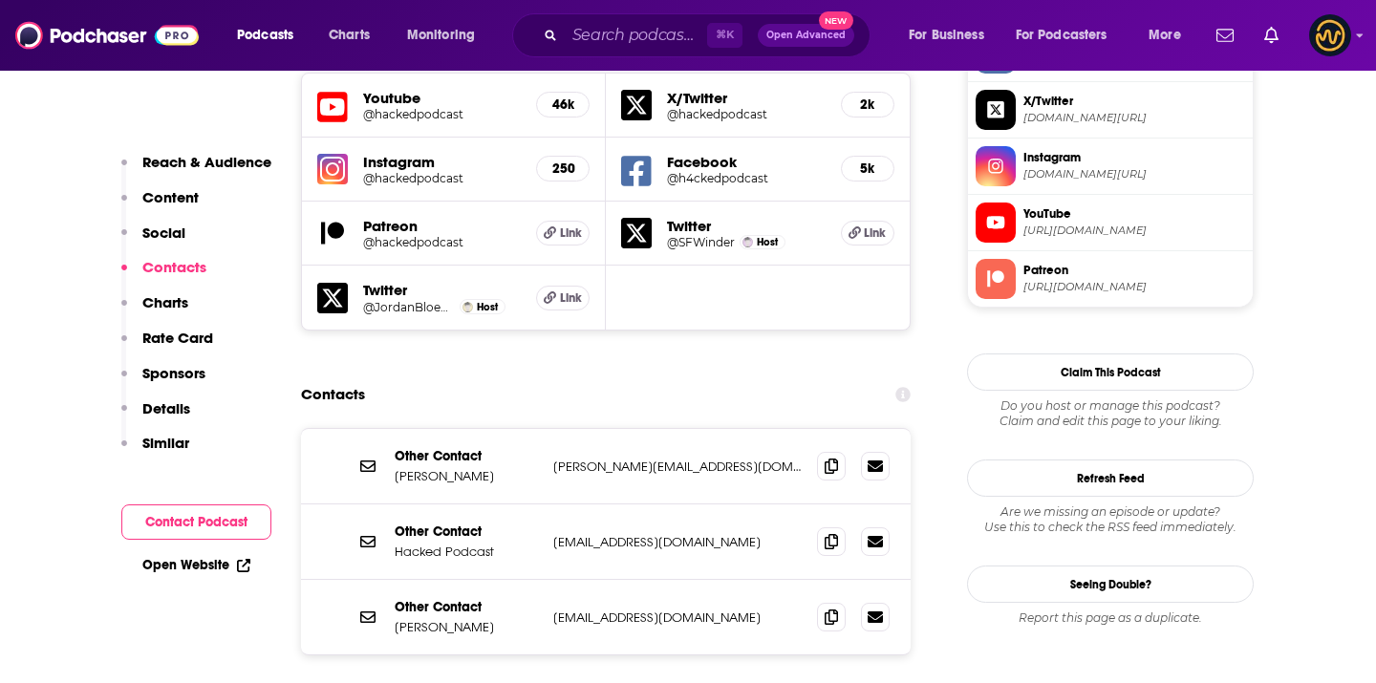
scroll to position [1712, 0]
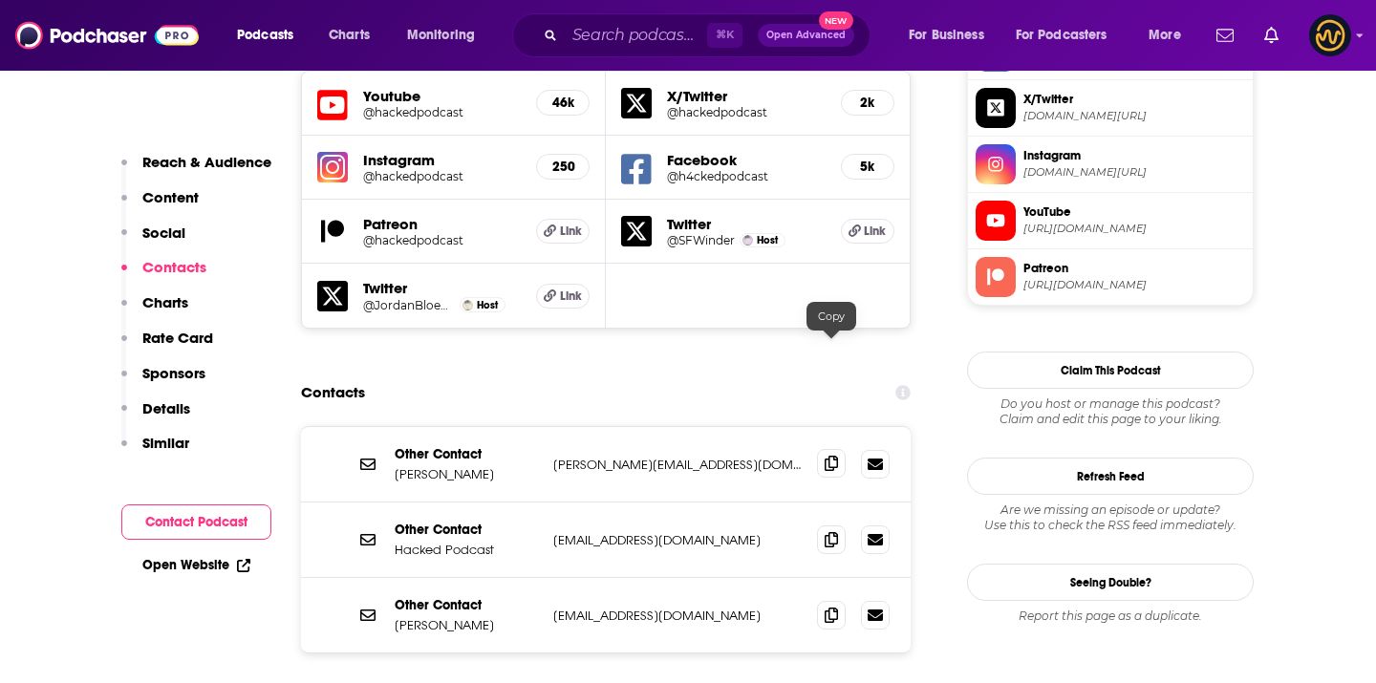
click at [835, 456] on icon at bounding box center [831, 463] width 13 height 15
click at [821, 600] on span at bounding box center [831, 614] width 29 height 29
click at [842, 449] on span at bounding box center [831, 463] width 29 height 29
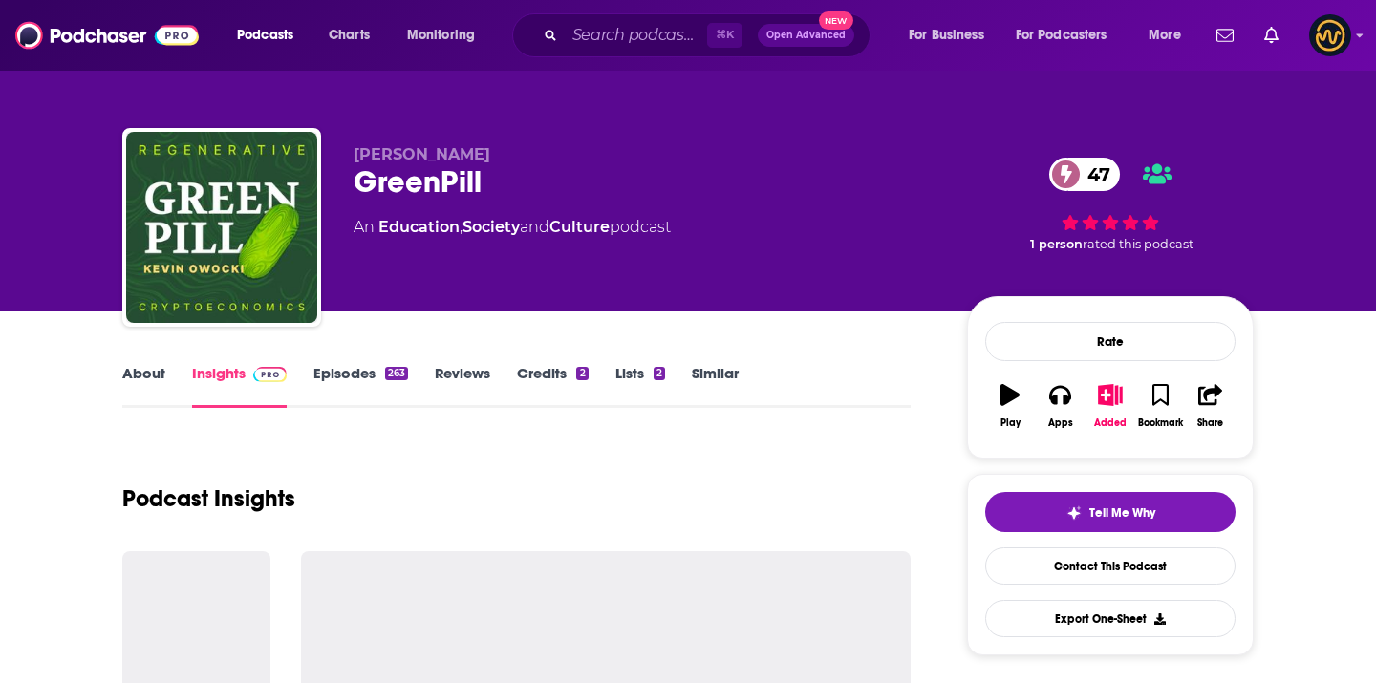
click at [435, 151] on span "[PERSON_NAME]" at bounding box center [422, 154] width 137 height 18
click at [436, 152] on span "[PERSON_NAME]" at bounding box center [422, 154] width 137 height 18
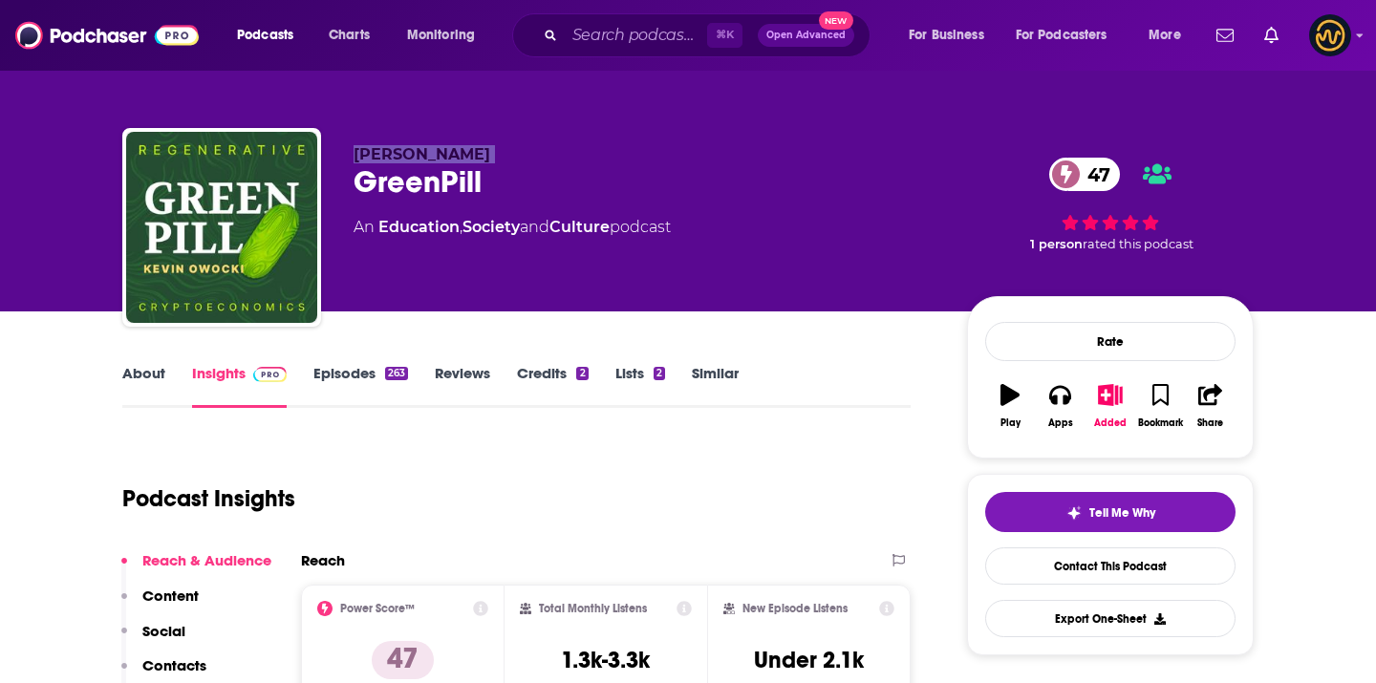
click at [436, 152] on span "[PERSON_NAME]" at bounding box center [422, 154] width 137 height 18
copy p "[PERSON_NAME]"
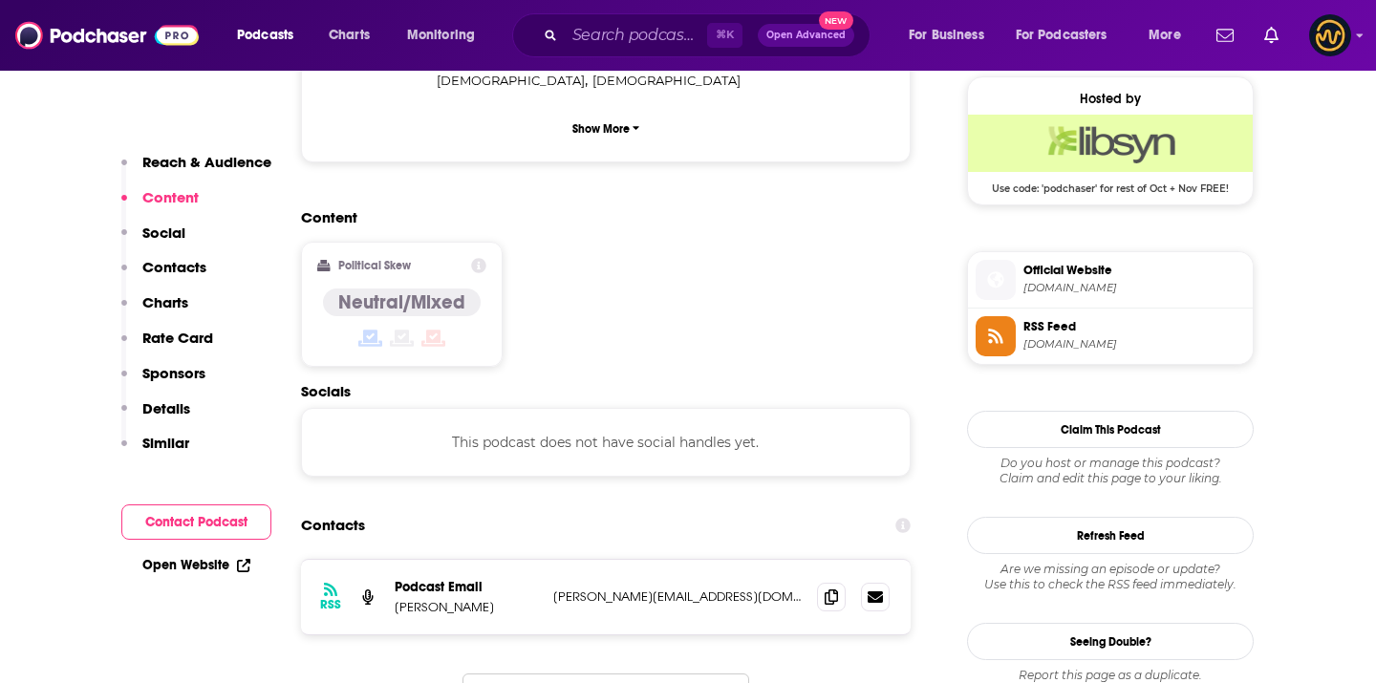
scroll to position [1396, 0]
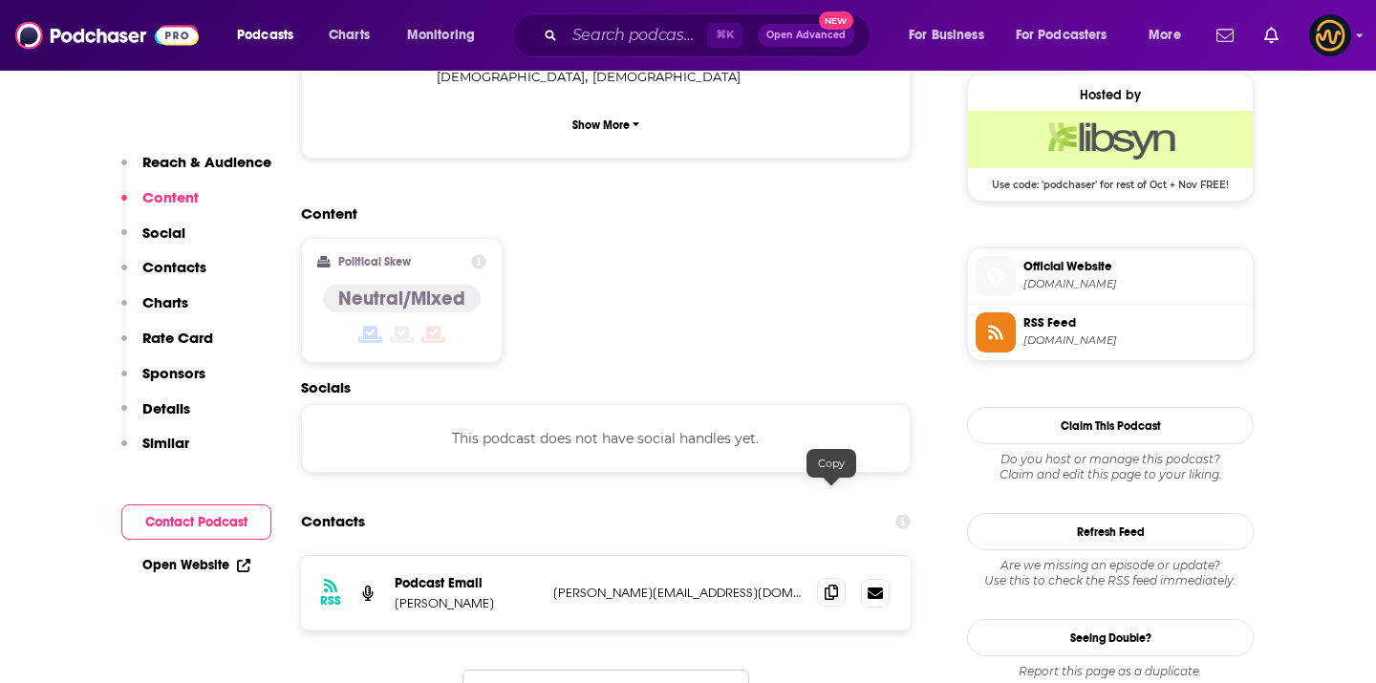
click at [825, 585] on icon at bounding box center [831, 592] width 13 height 15
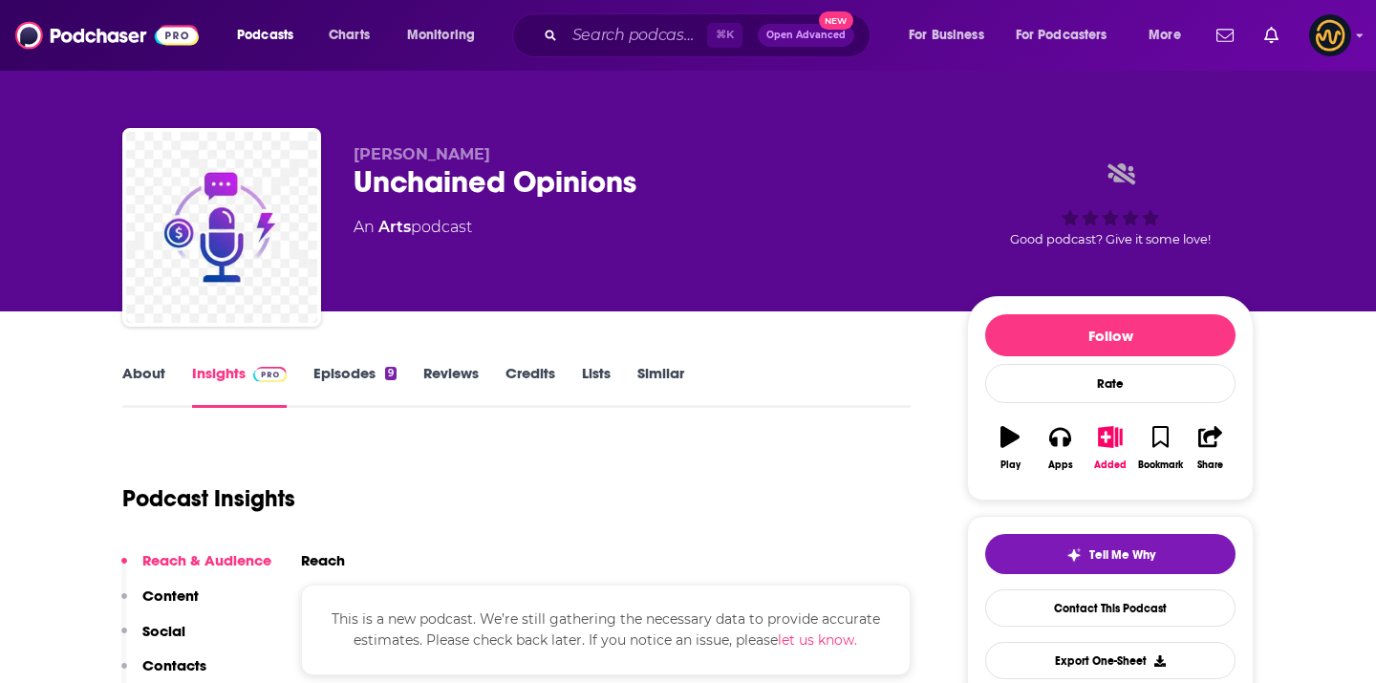
click at [362, 161] on span "[PERSON_NAME]" at bounding box center [422, 154] width 137 height 18
click at [362, 161] on span "Patty" at bounding box center [422, 154] width 137 height 18
copy span "Patty"
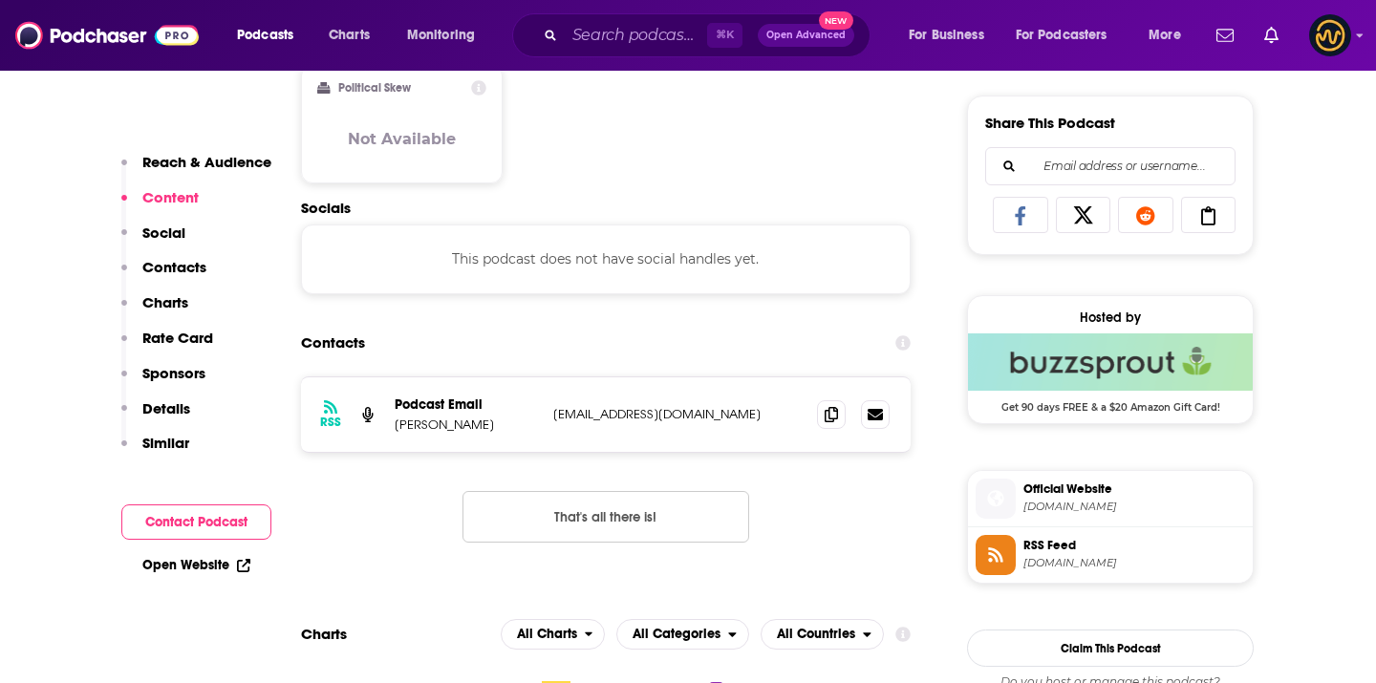
scroll to position [1261, 0]
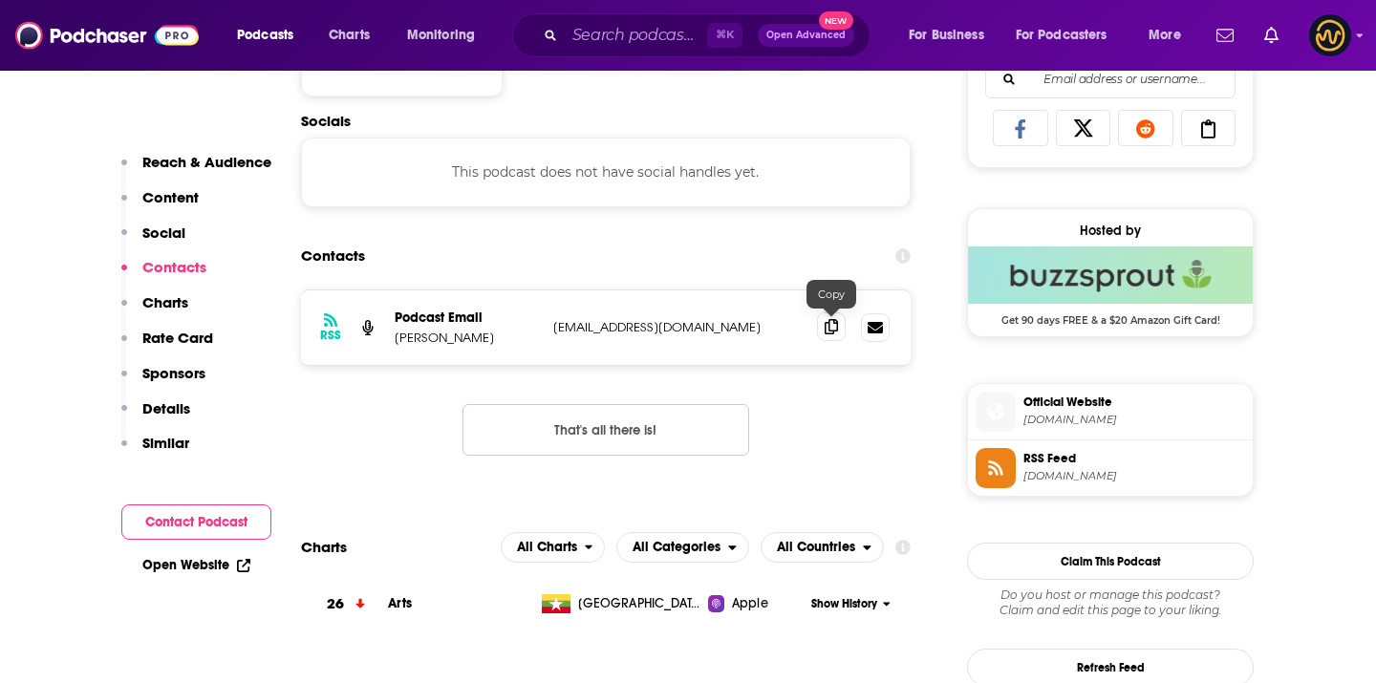
click at [833, 331] on icon at bounding box center [831, 326] width 13 height 15
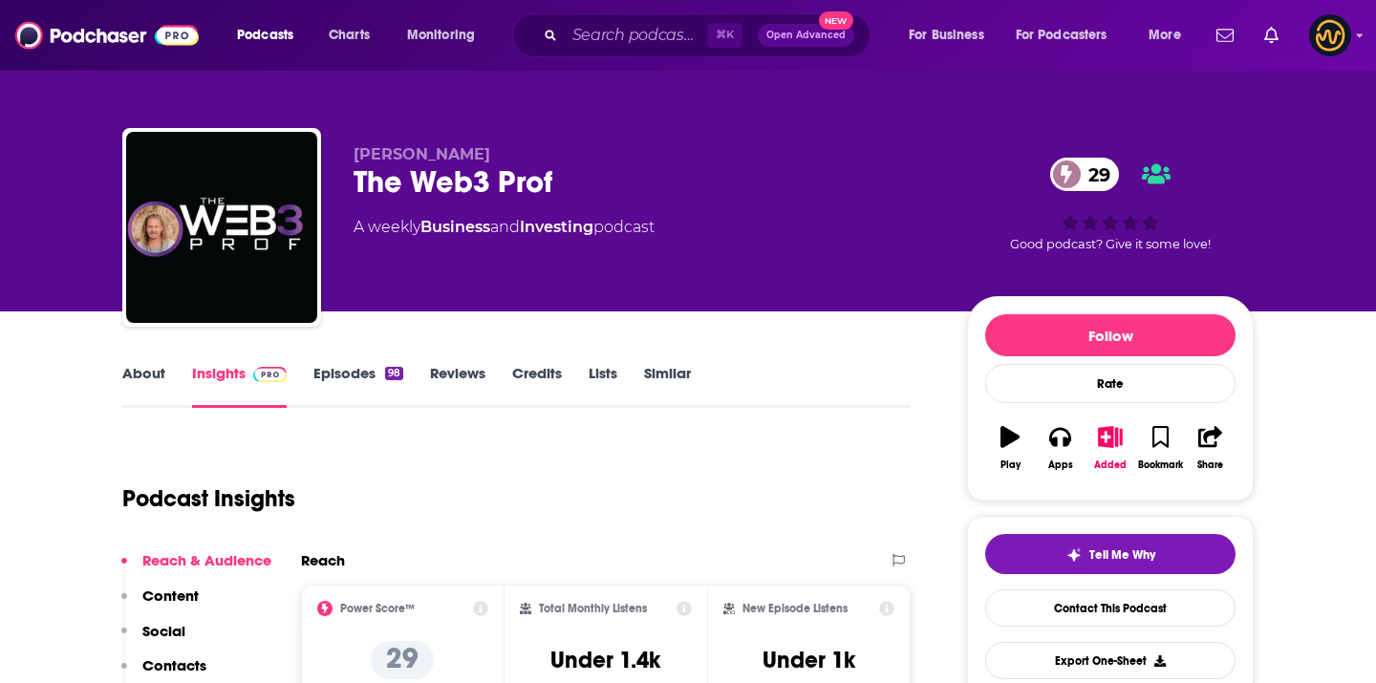
click at [463, 153] on span "[PERSON_NAME]" at bounding box center [422, 154] width 137 height 18
click at [463, 153] on span "Jarrett Vaughan" at bounding box center [422, 154] width 137 height 18
copy p "Jarrett Vaughan"
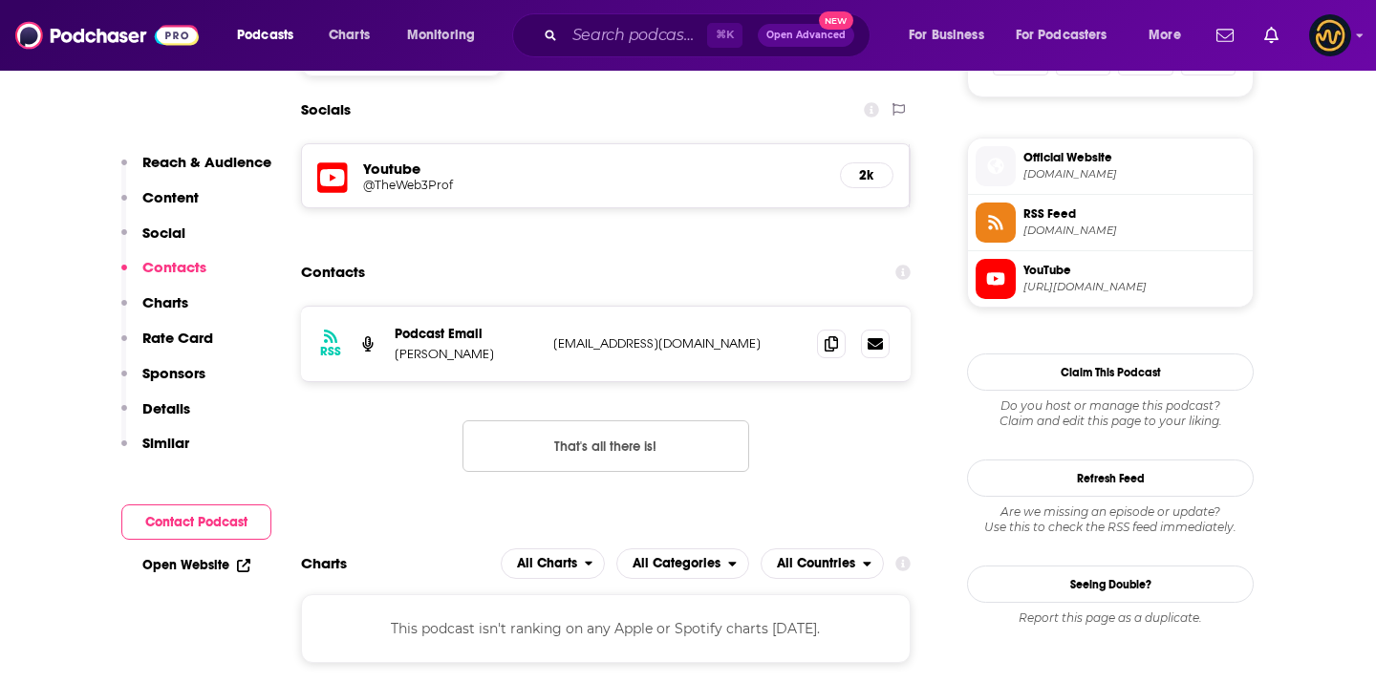
scroll to position [1339, 0]
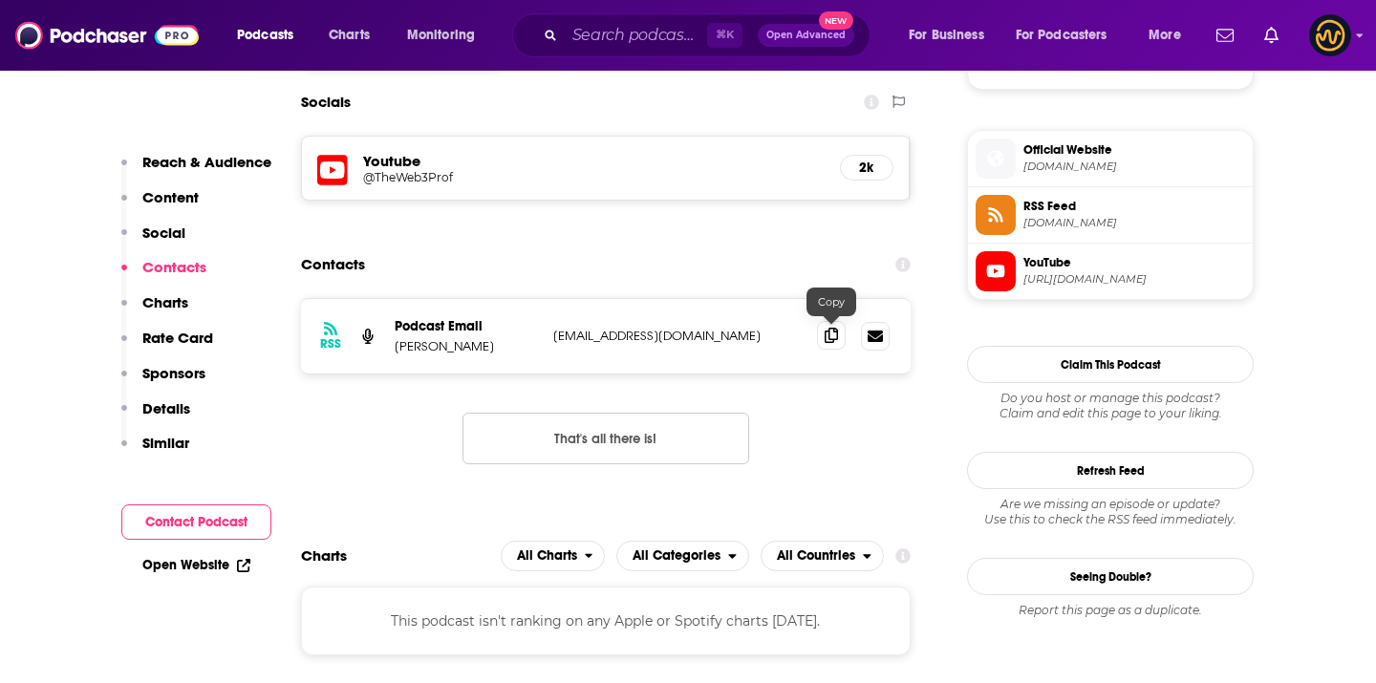
click at [836, 335] on icon at bounding box center [831, 335] width 13 height 15
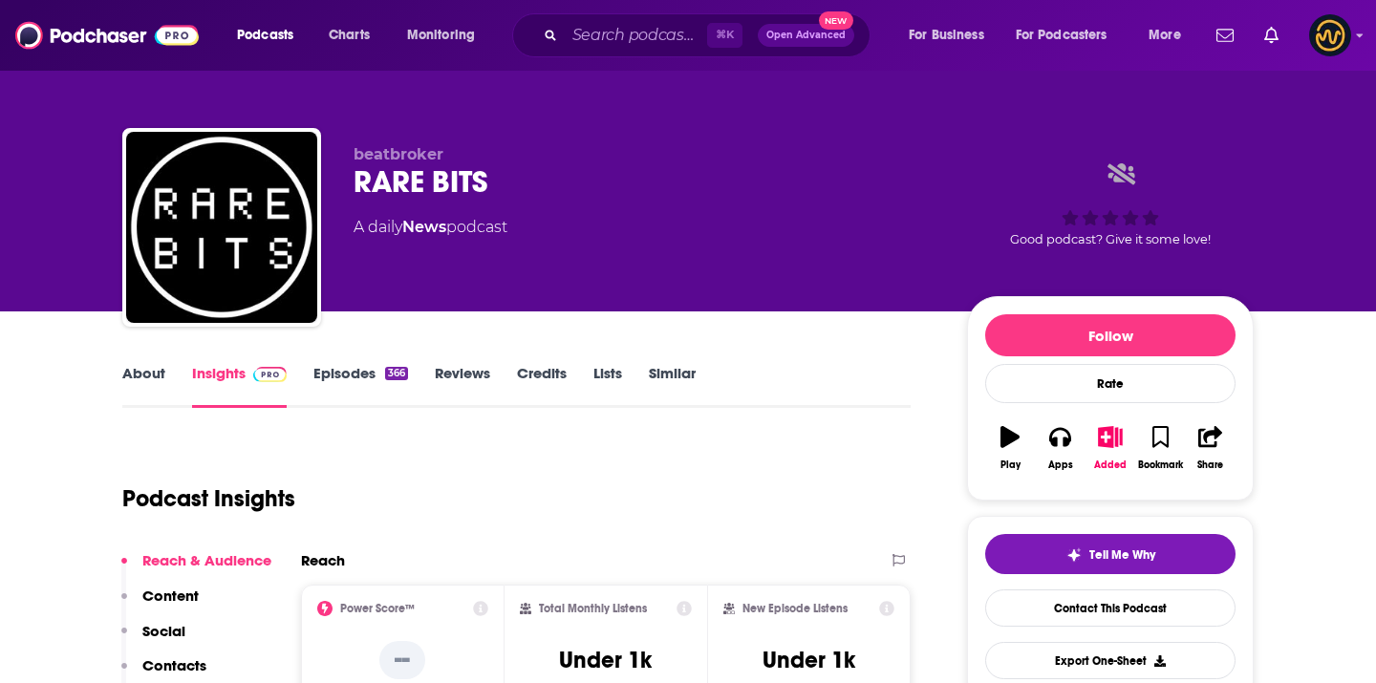
click at [402, 153] on span "beatbroker" at bounding box center [399, 154] width 90 height 18
click at [398, 148] on span "beatbroker" at bounding box center [399, 154] width 90 height 18
copy p "beatbroker"
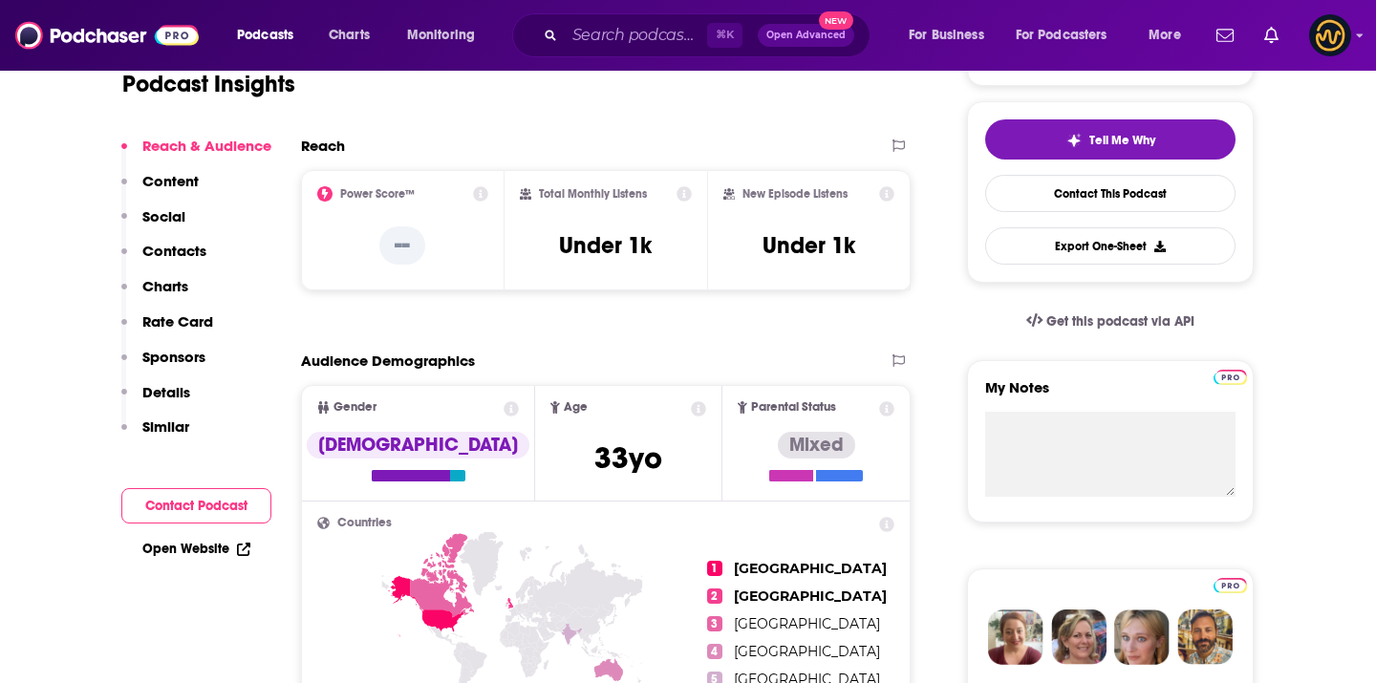
scroll to position [1136, 0]
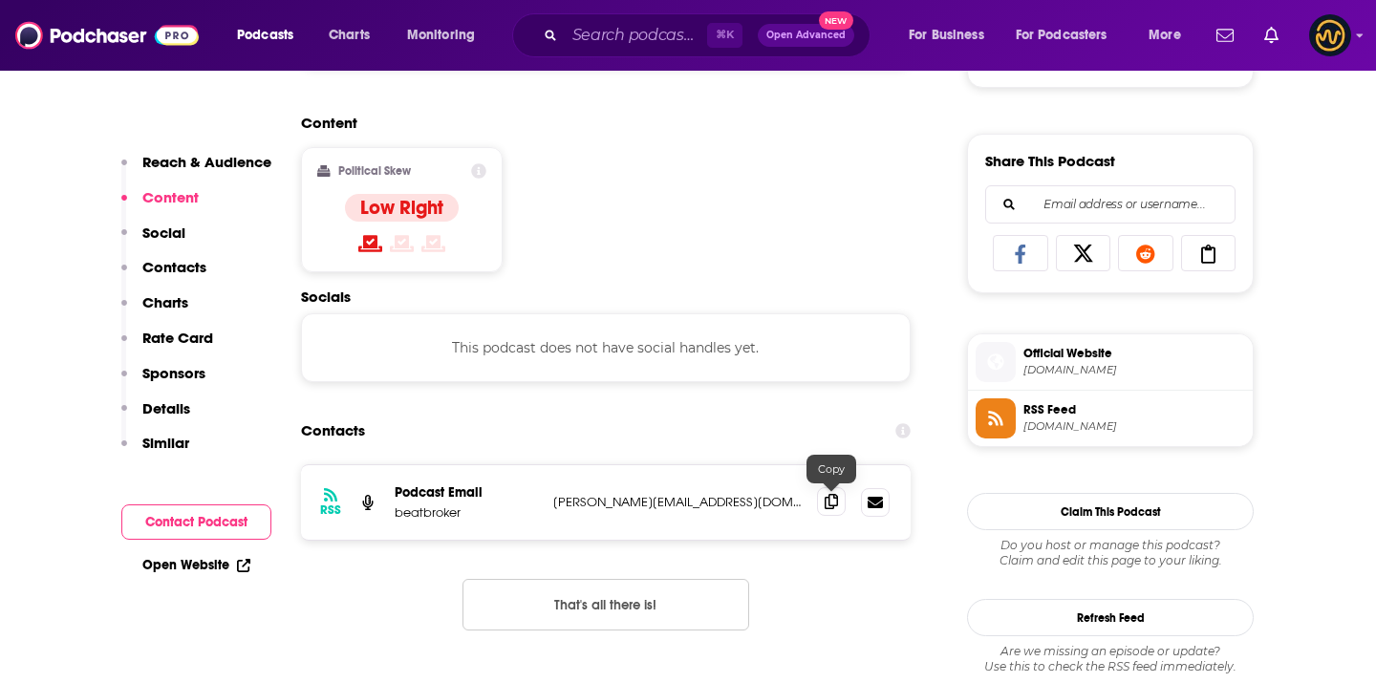
click at [828, 500] on icon at bounding box center [831, 501] width 13 height 15
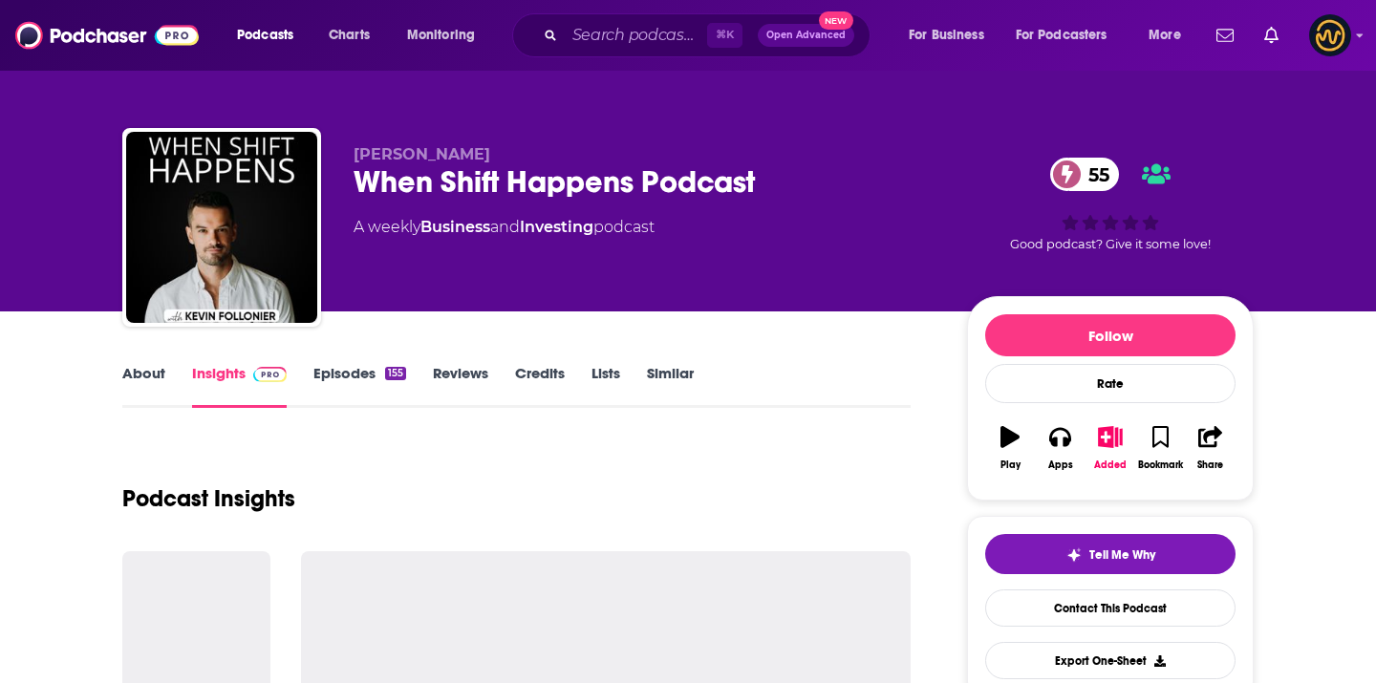
click at [448, 152] on span "Kevin Follonier" at bounding box center [422, 154] width 137 height 18
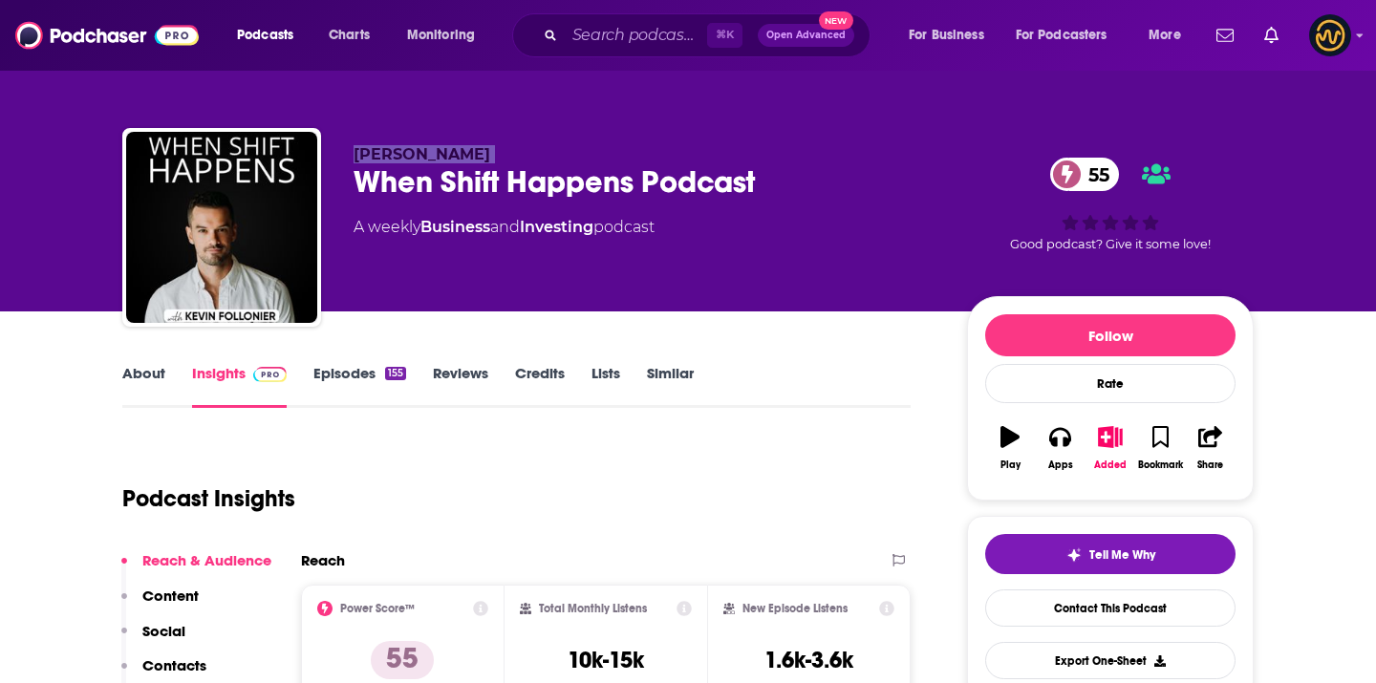
click at [448, 152] on span "Kevin Follonier" at bounding box center [422, 154] width 137 height 18
copy p "Kevin Follonier"
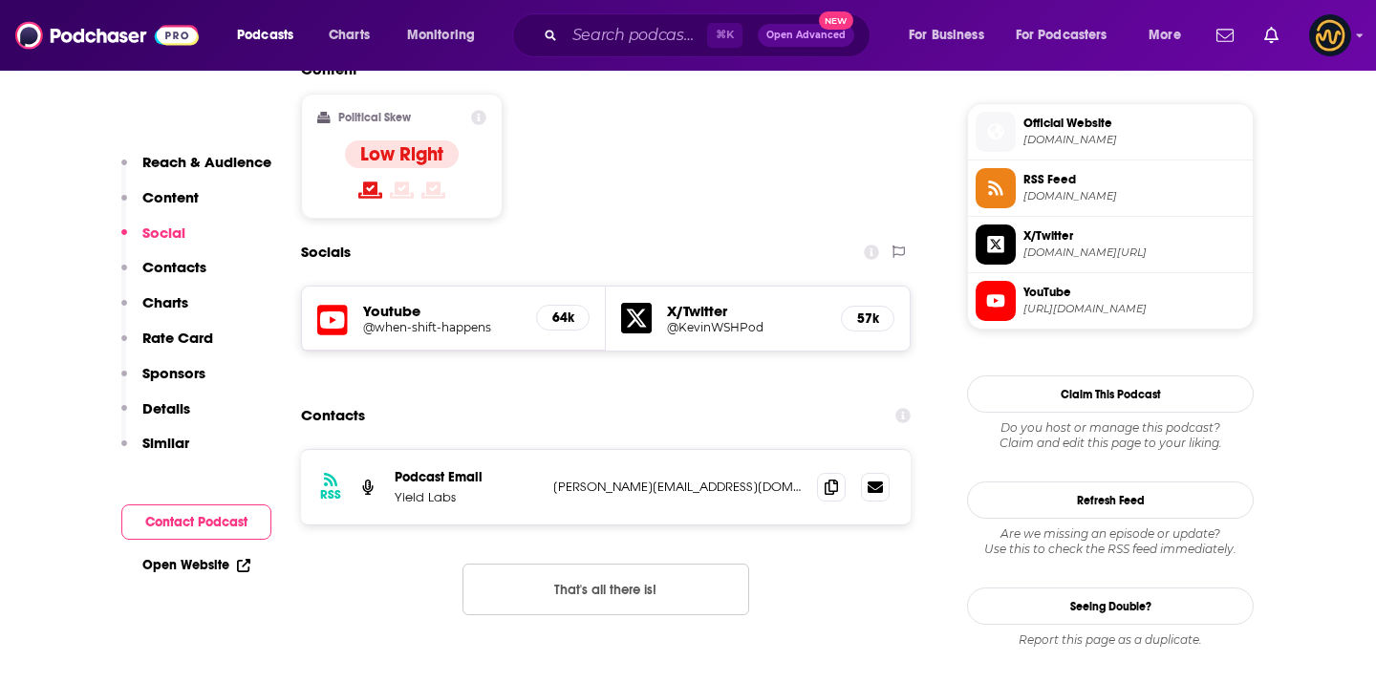
scroll to position [1521, 0]
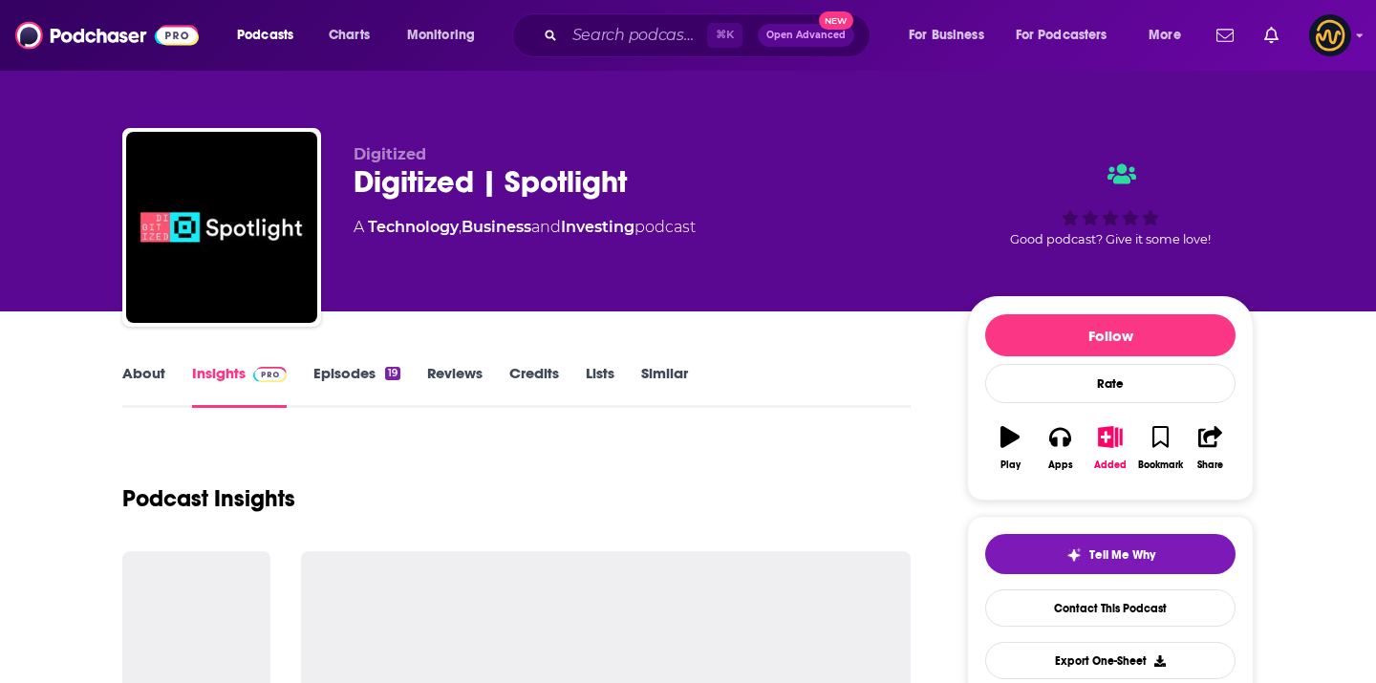
click at [410, 154] on span "Digitized" at bounding box center [390, 154] width 73 height 18
copy span "Digitized"
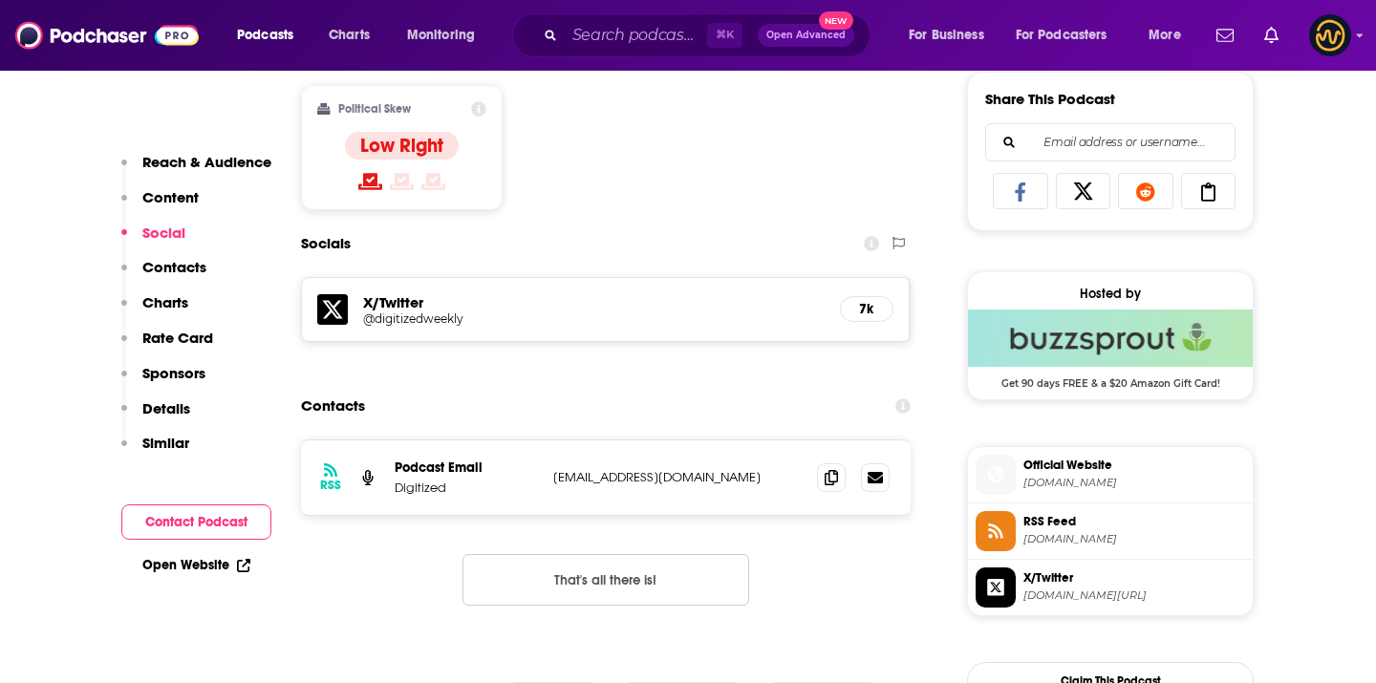
scroll to position [1238, 0]
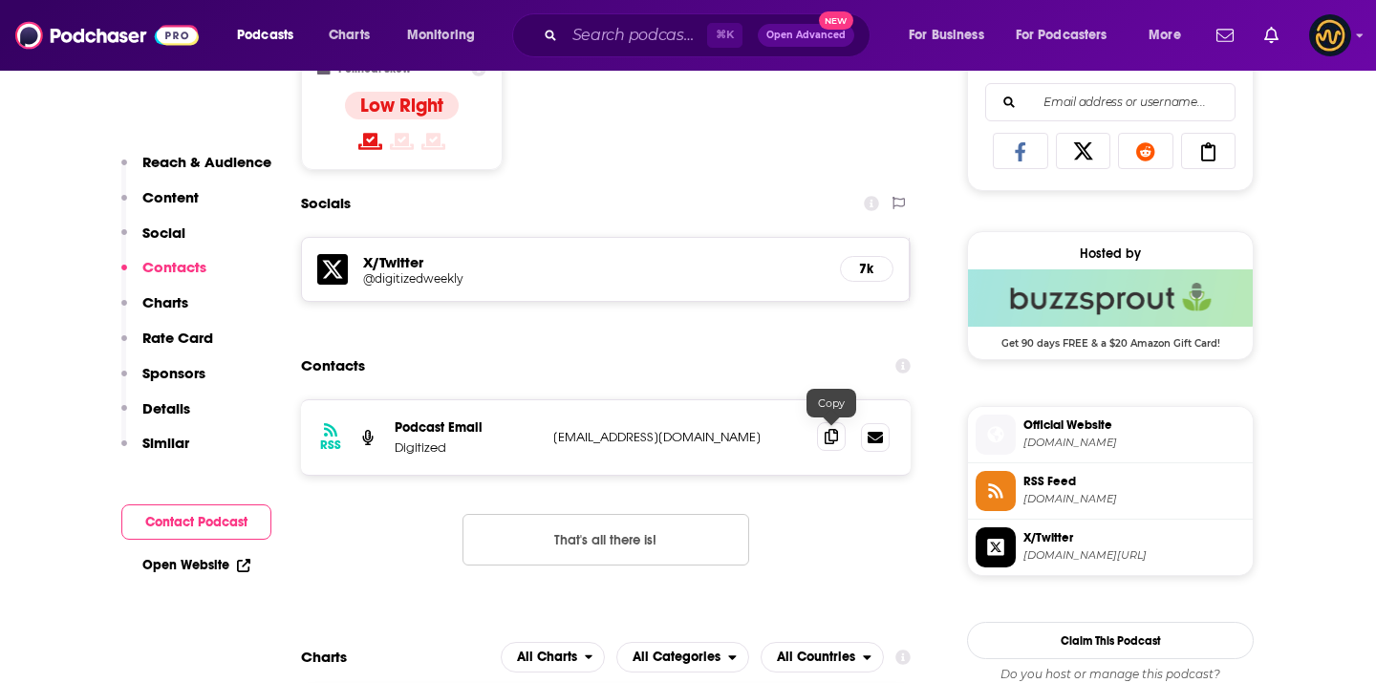
click at [831, 434] on icon at bounding box center [831, 436] width 13 height 15
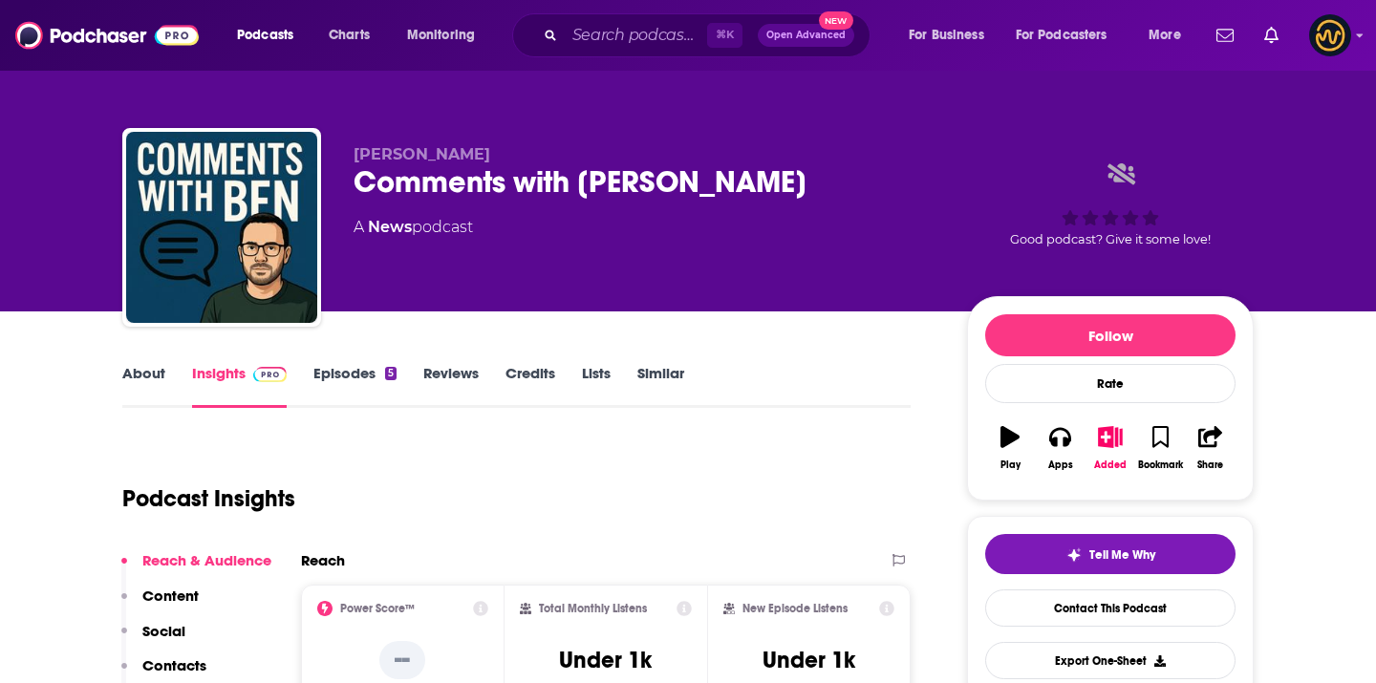
click at [434, 154] on span "Benjamin van Dort" at bounding box center [422, 154] width 137 height 18
copy p "Benjamin van Dort"
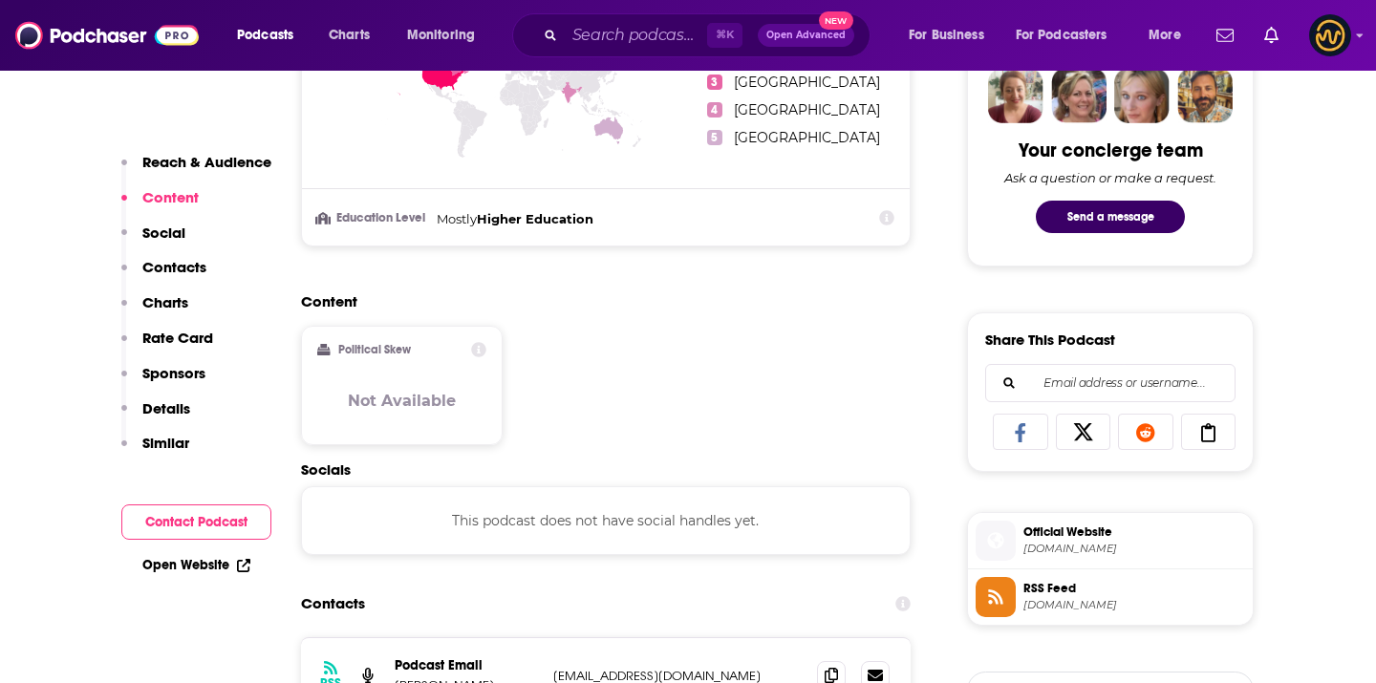
scroll to position [1315, 0]
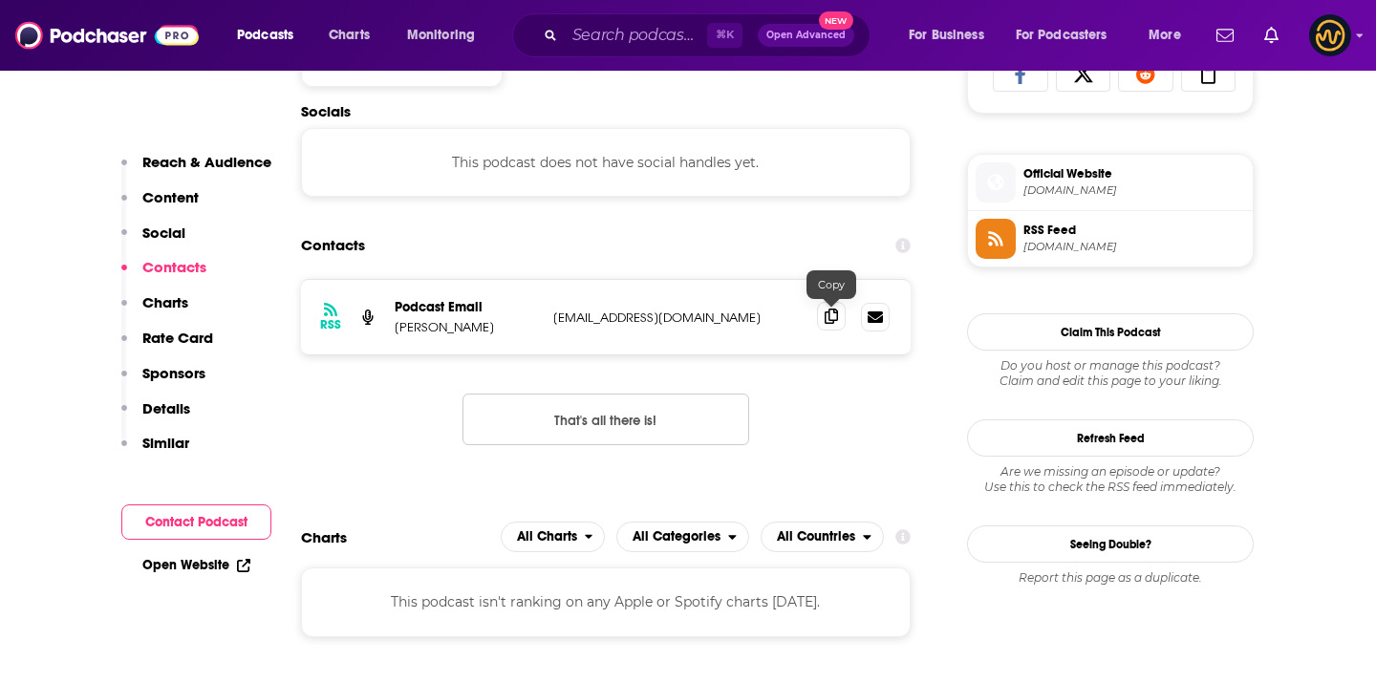
click at [832, 320] on icon at bounding box center [831, 316] width 13 height 15
click at [839, 313] on span at bounding box center [831, 316] width 29 height 29
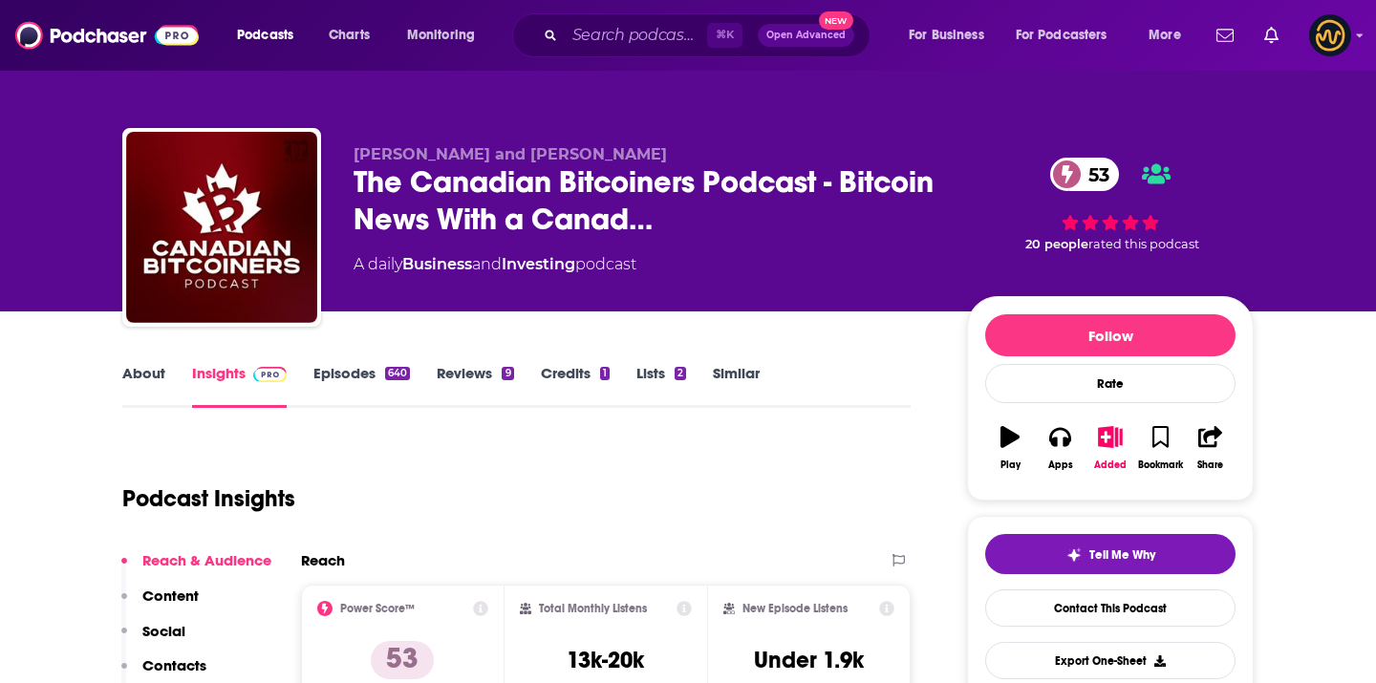
click at [425, 158] on span "Joey and Len" at bounding box center [511, 154] width 314 height 18
copy p "Joey and Len"
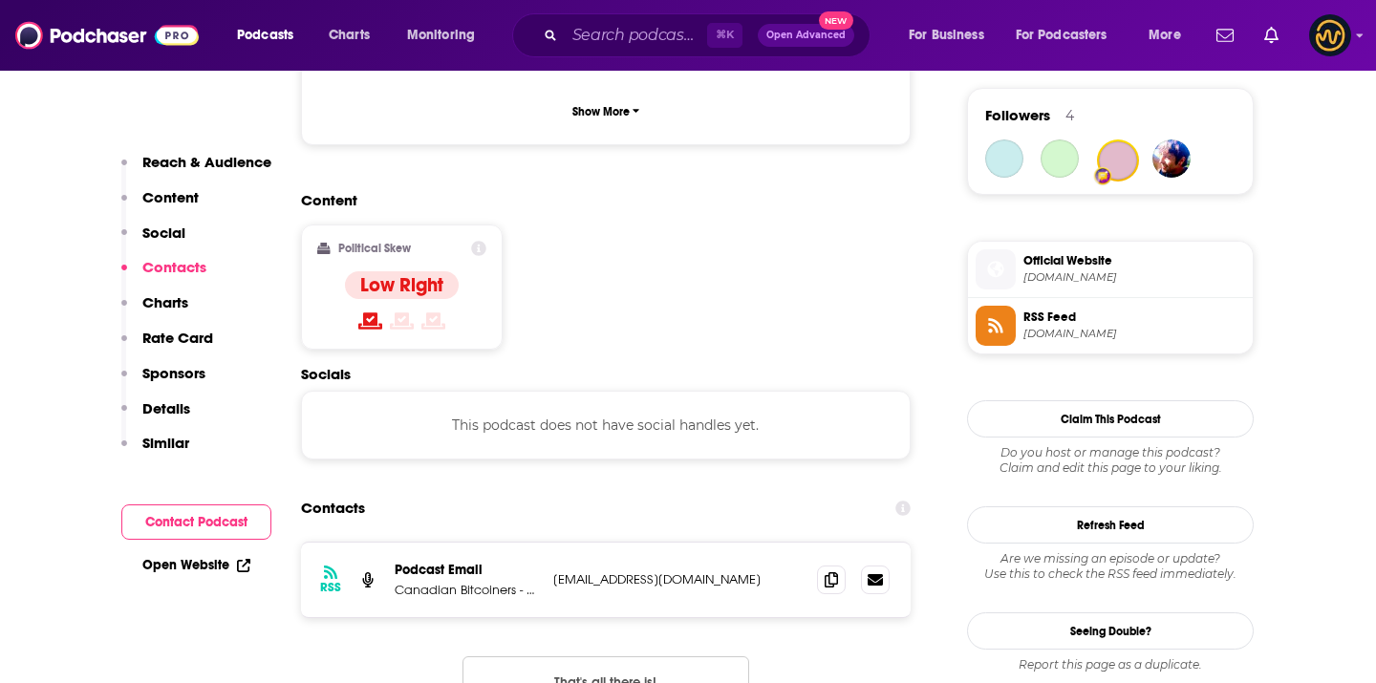
scroll to position [1655, 0]
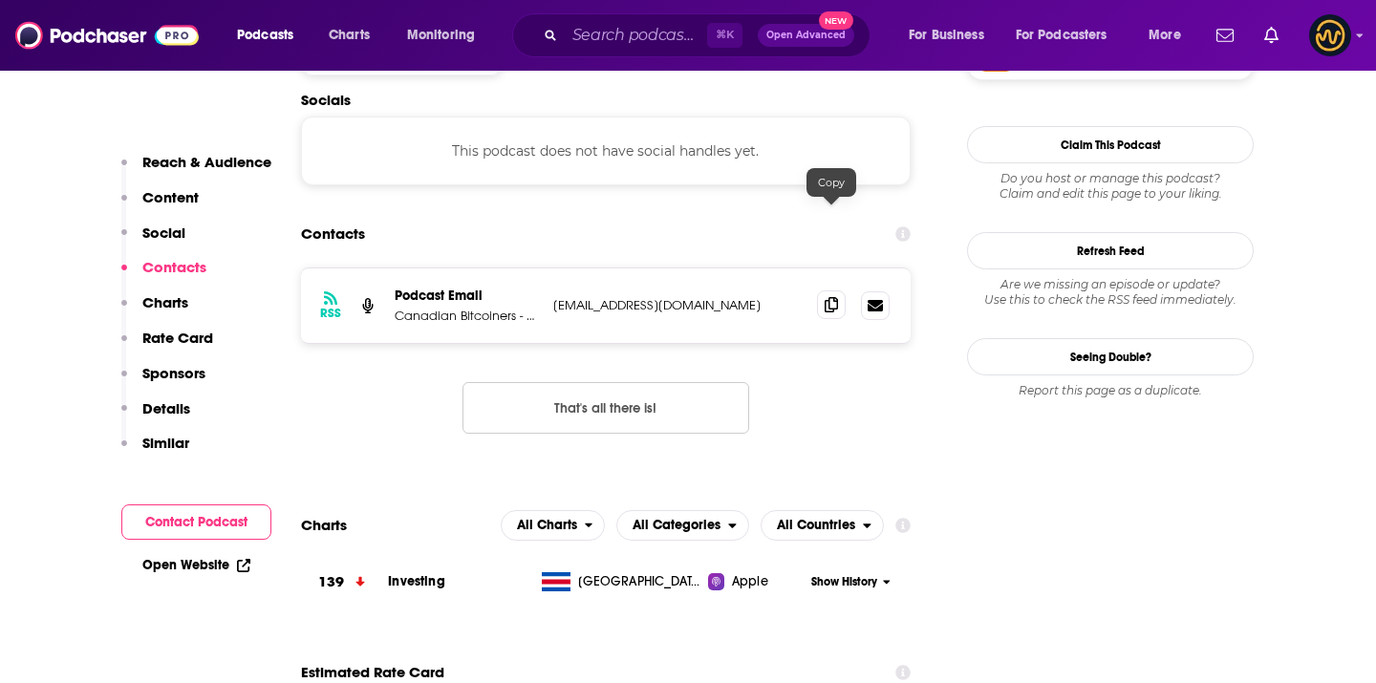
click at [832, 297] on icon at bounding box center [831, 304] width 13 height 15
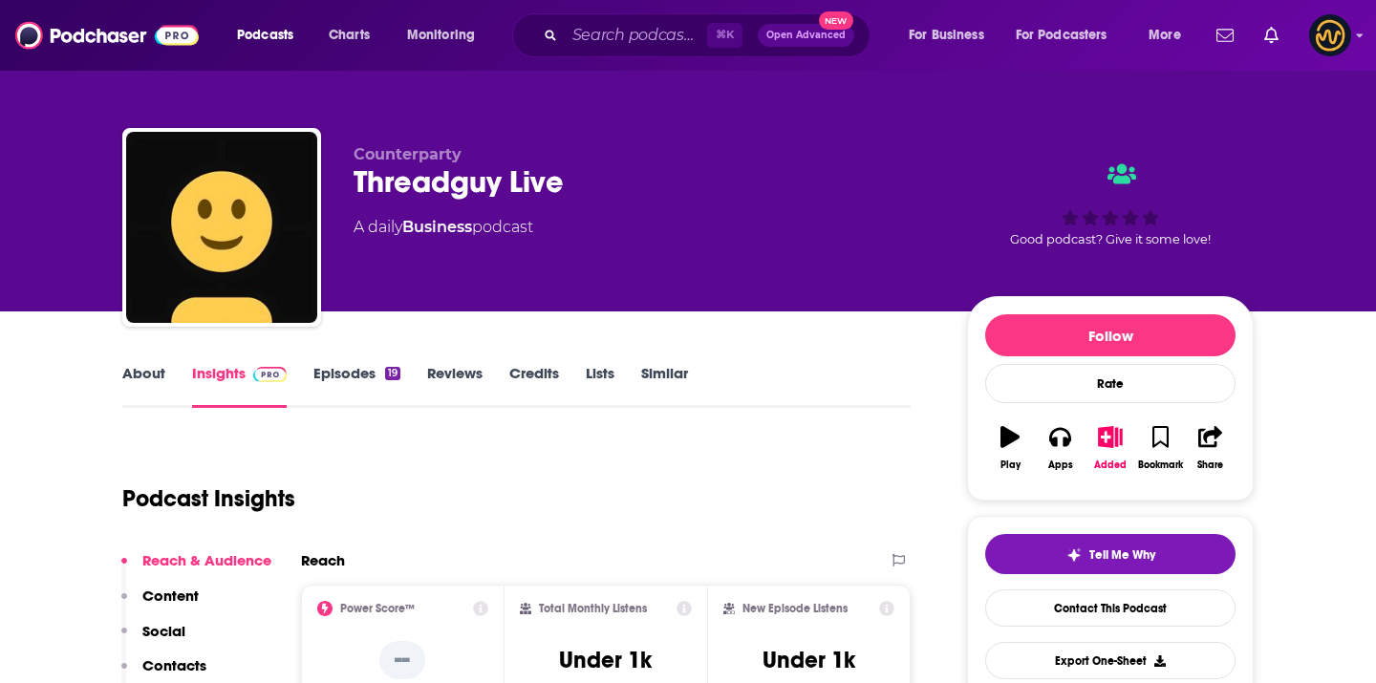
click at [438, 149] on span "Counterparty" at bounding box center [408, 154] width 108 height 18
copy p "Counterparty"
click at [515, 182] on div "Threadguy Live" at bounding box center [645, 181] width 583 height 37
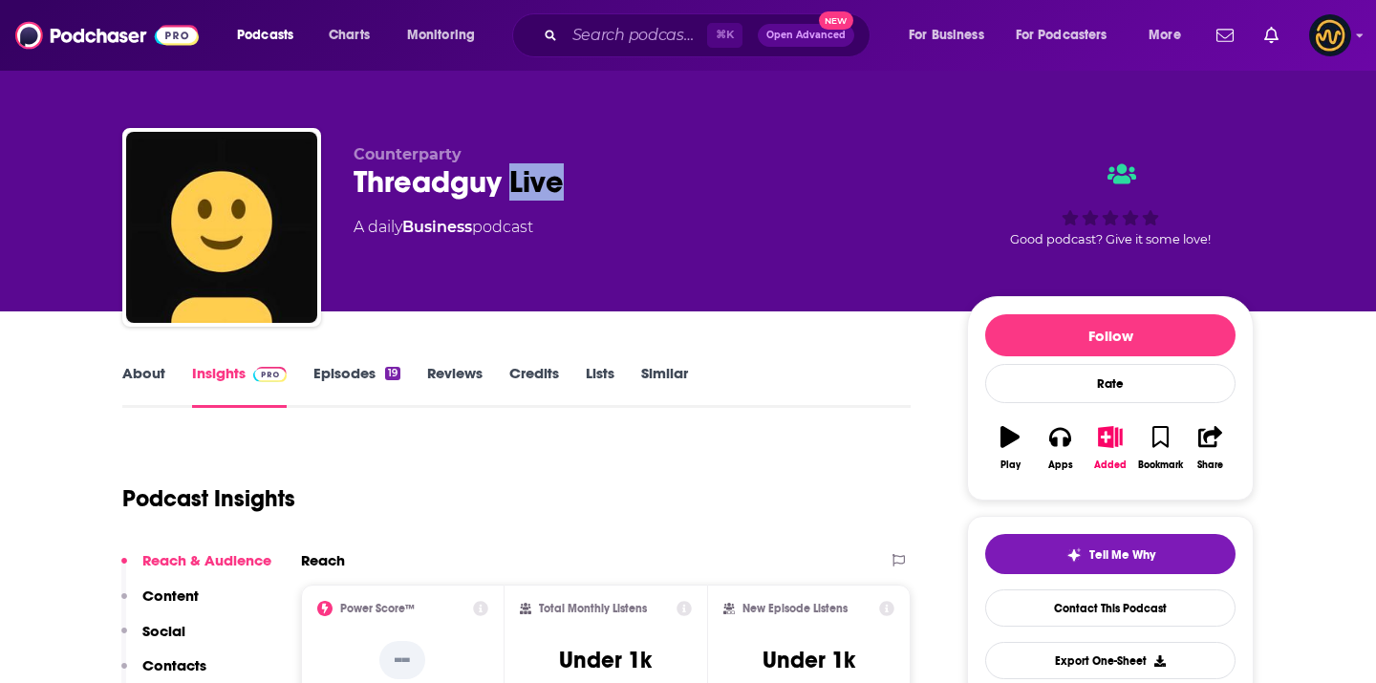
click at [515, 182] on div "Threadguy Live" at bounding box center [645, 181] width 583 height 37
copy div "Threadguy Live"
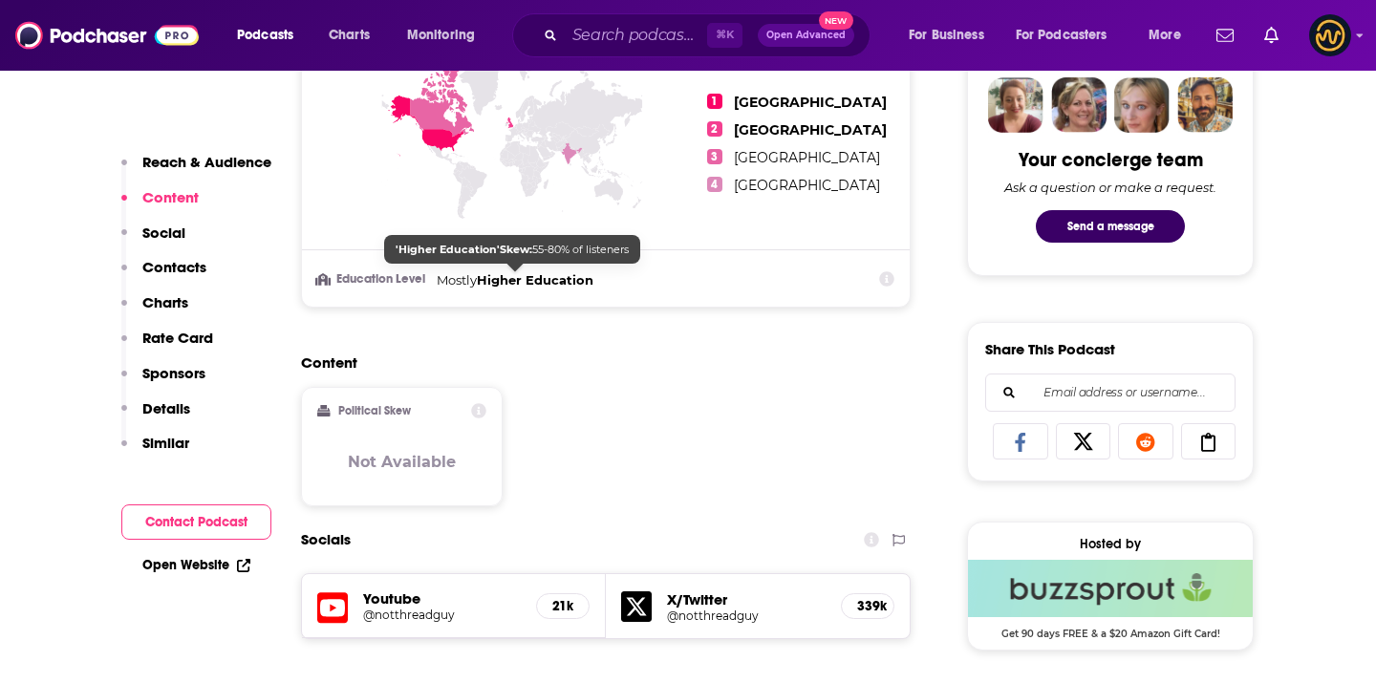
scroll to position [1417, 0]
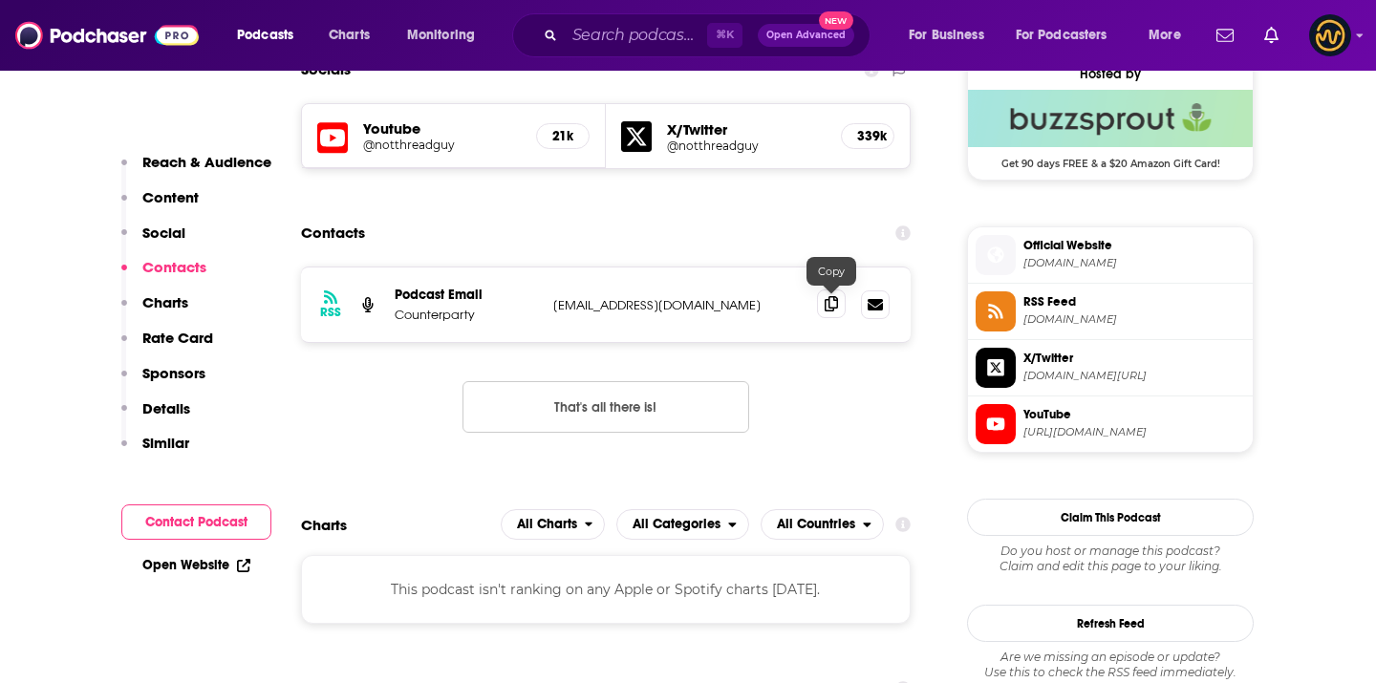
click at [831, 306] on icon at bounding box center [831, 303] width 13 height 15
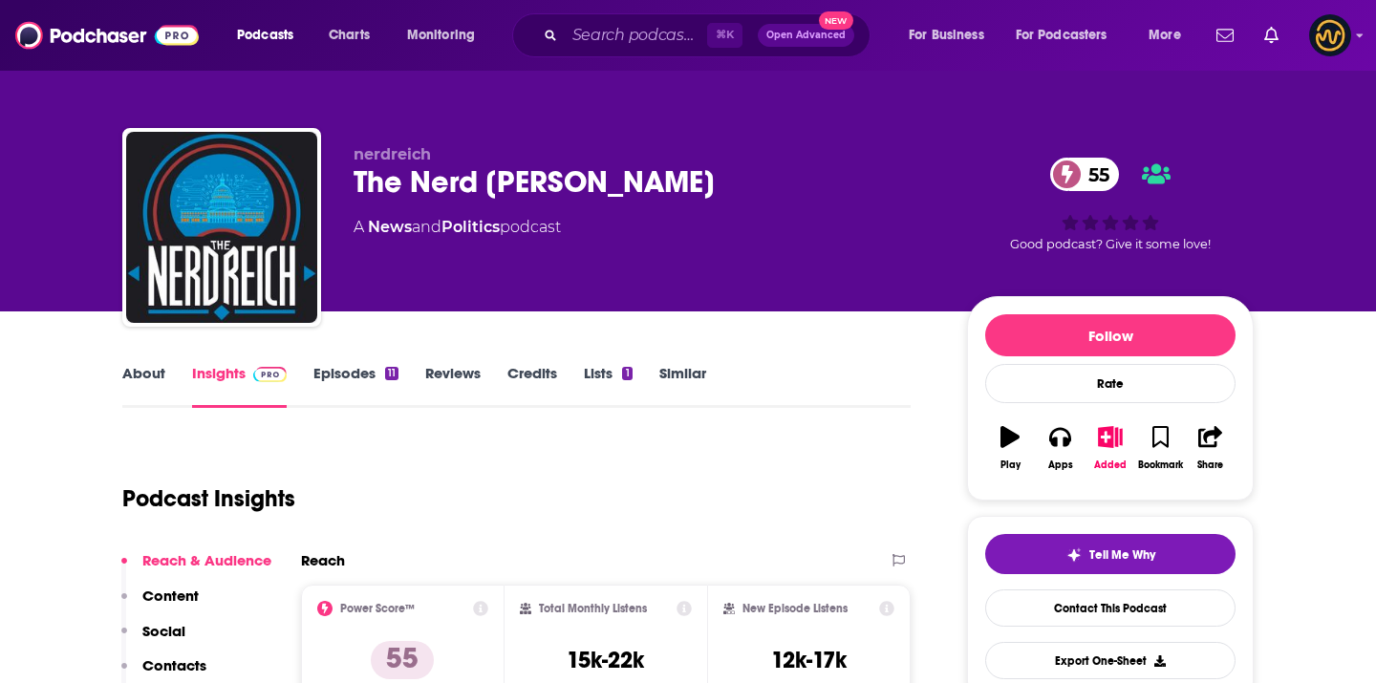
click at [391, 150] on span "nerdreich" at bounding box center [392, 154] width 77 height 18
copy p "nerdreich"
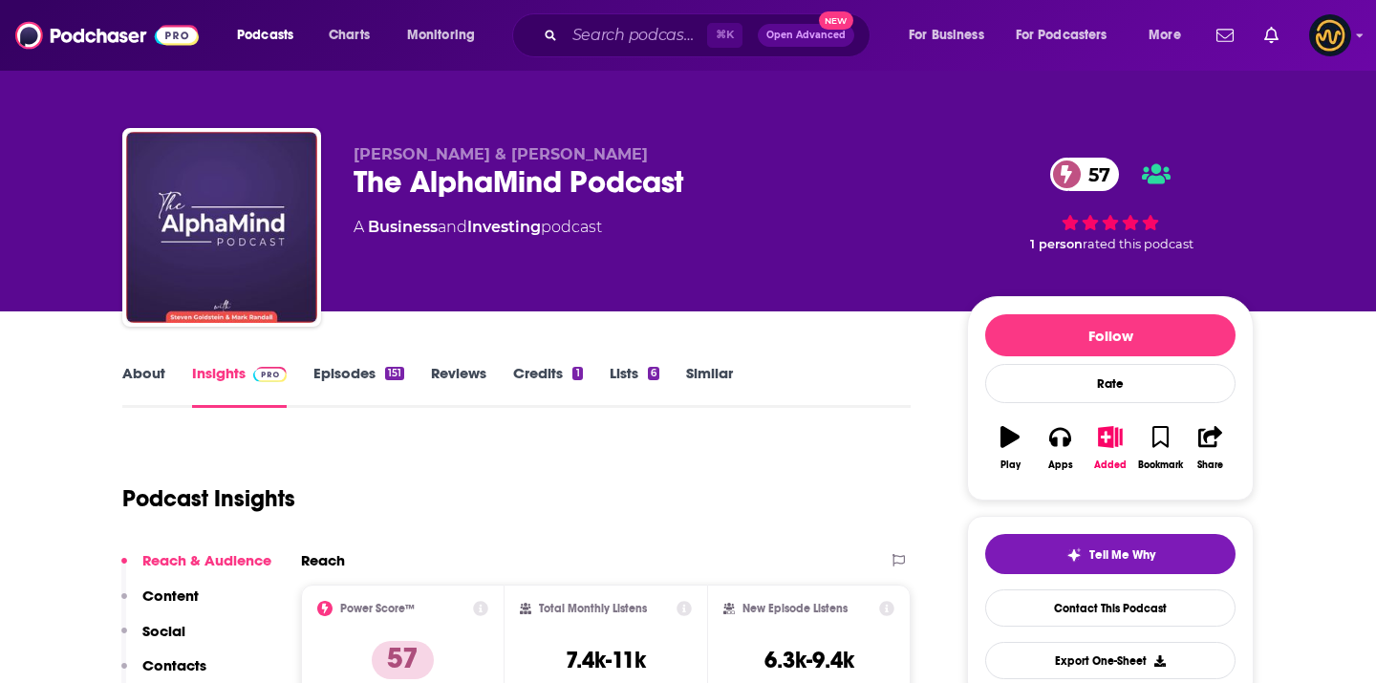
click at [548, 156] on span "Steven Goldstein & Mark Randall" at bounding box center [501, 154] width 294 height 18
click at [549, 156] on span "Steven Goldstein & Mark Randall" at bounding box center [501, 154] width 294 height 18
copy p "Steven Goldstein & Mark Randall"
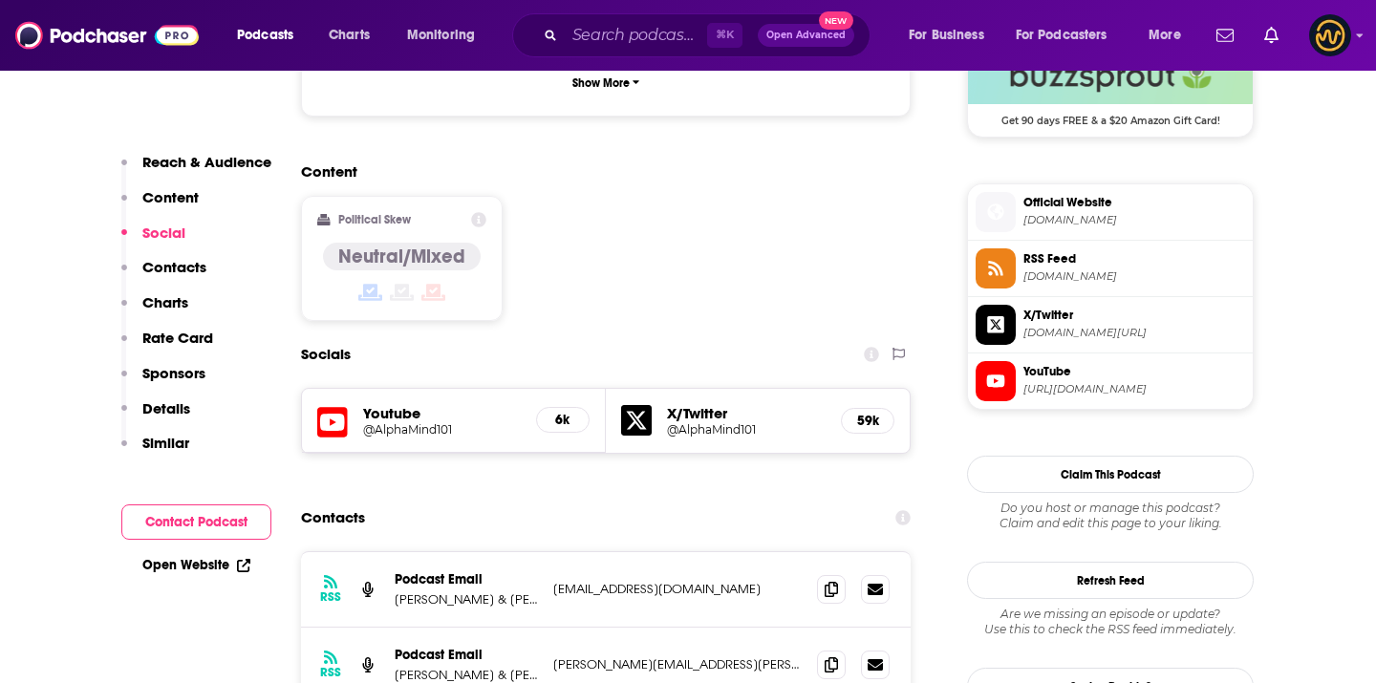
scroll to position [1493, 0]
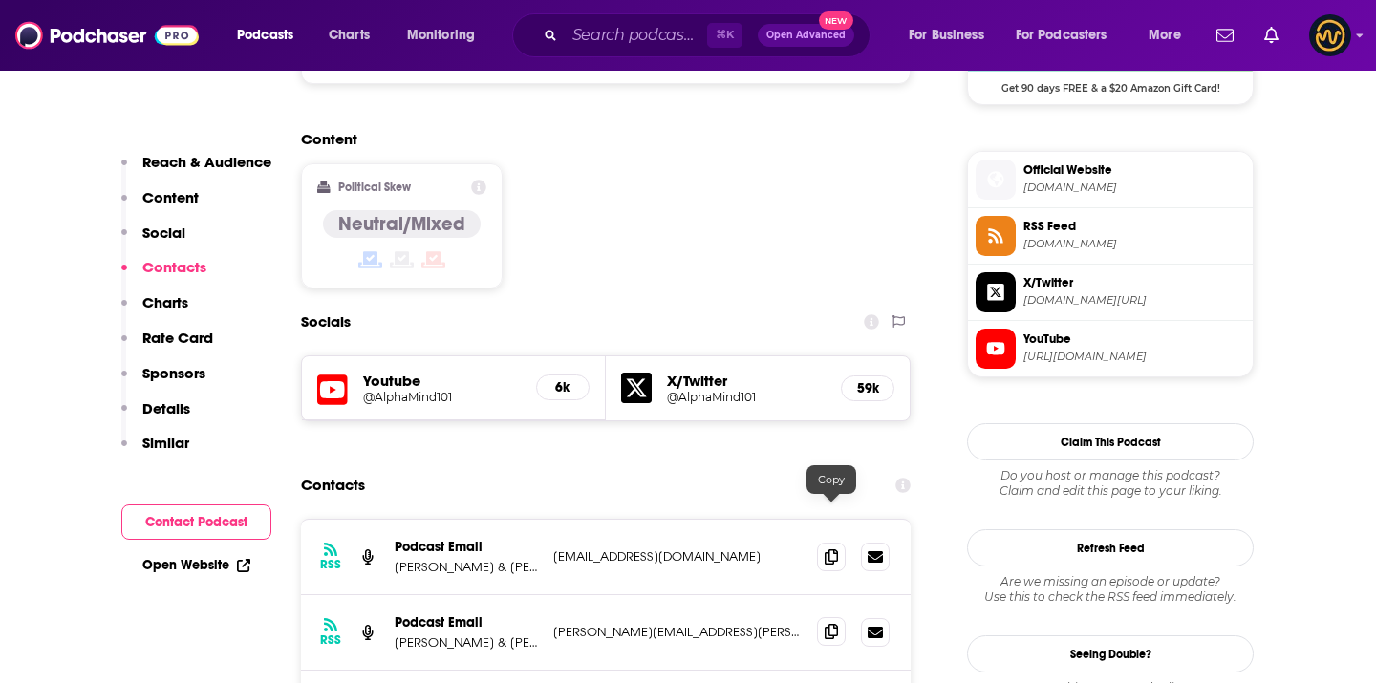
click at [831, 624] on icon at bounding box center [831, 631] width 13 height 15
click at [835, 549] on icon at bounding box center [831, 556] width 13 height 15
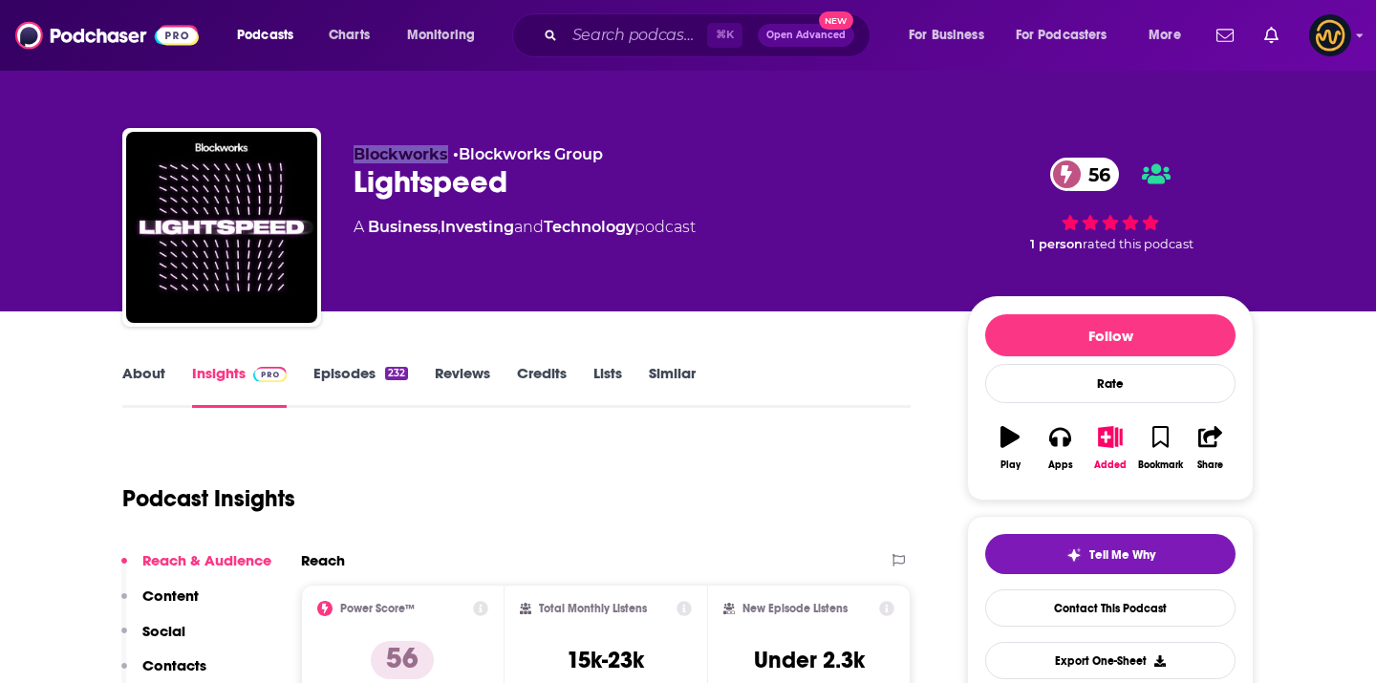
drag, startPoint x: 345, startPoint y: 152, endPoint x: 447, endPoint y: 156, distance: 102.3
click at [447, 156] on div "Blockworks • Blockworks Group Lightspeed 56 A Business , Investing and Technolo…" at bounding box center [688, 231] width 1132 height 206
copy span "Blockworks"
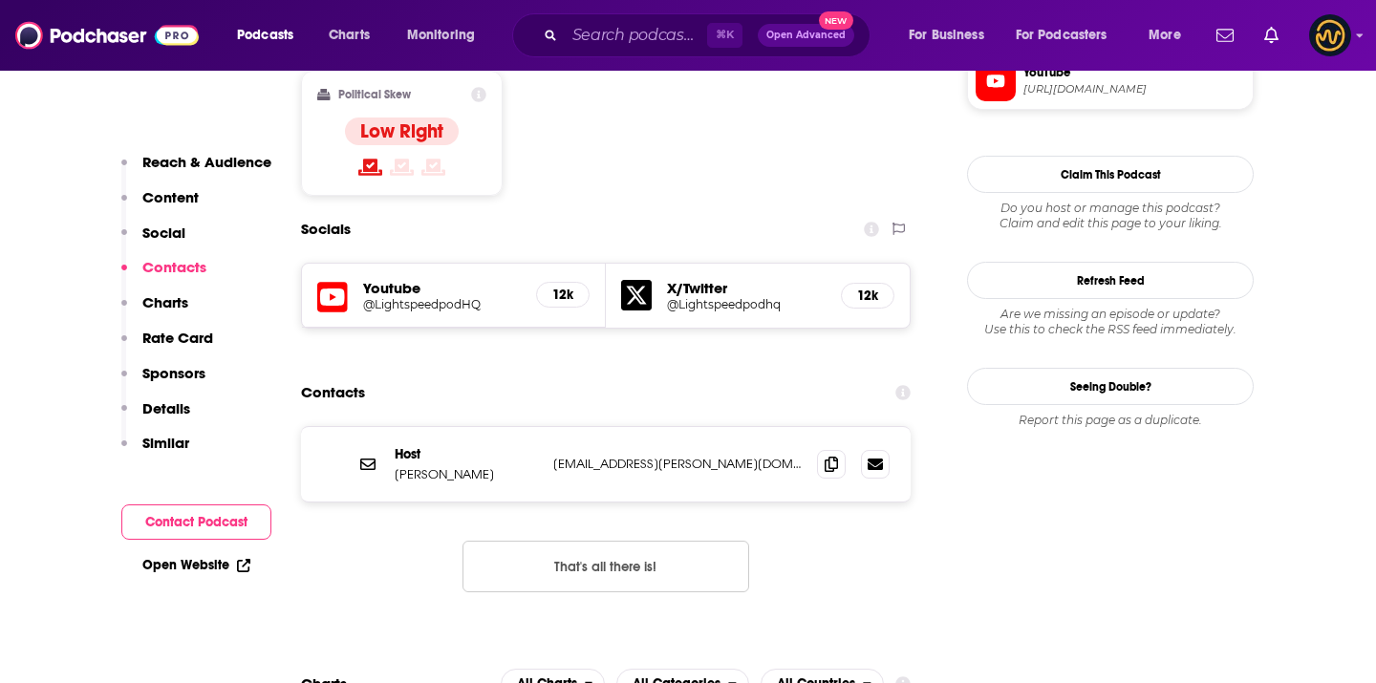
scroll to position [1591, 0]
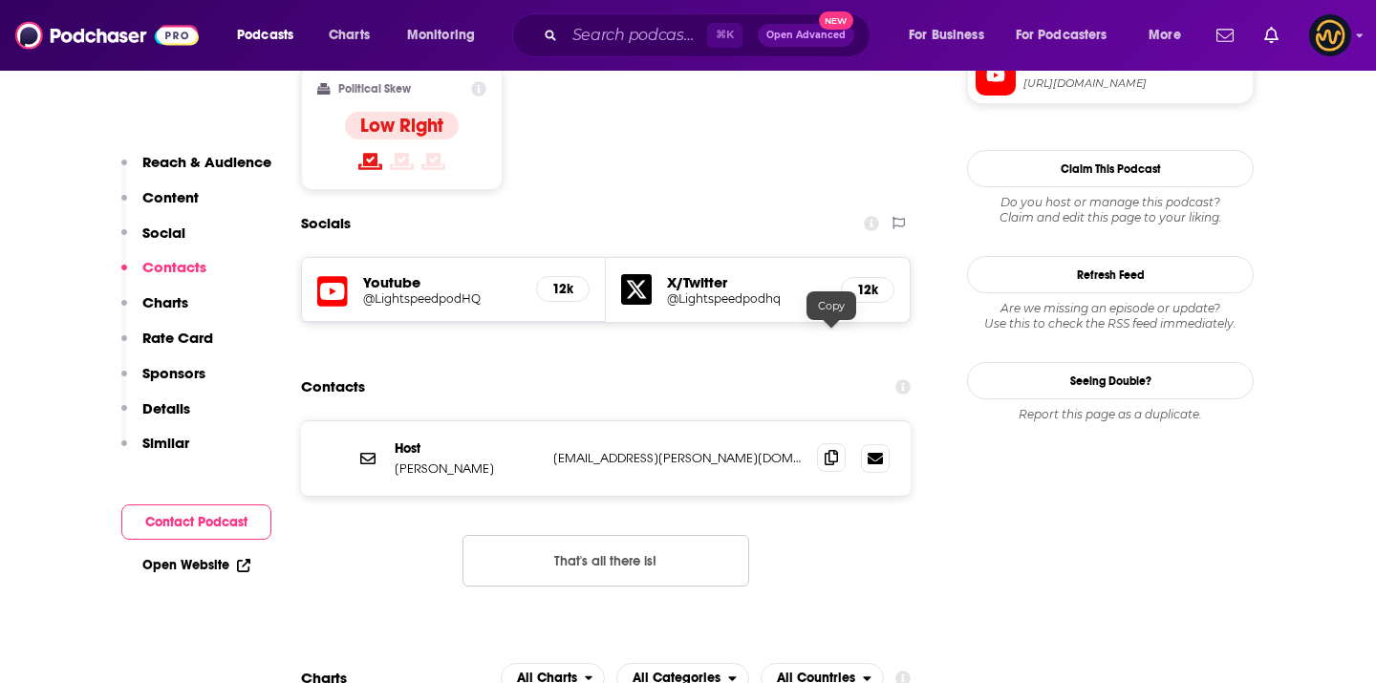
click at [827, 443] on span at bounding box center [831, 457] width 29 height 29
drag, startPoint x: 396, startPoint y: 349, endPoint x: 474, endPoint y: 349, distance: 78.4
click at [475, 461] on p "Jack Kubinec" at bounding box center [466, 469] width 143 height 16
copy p "Jack Kubinec"
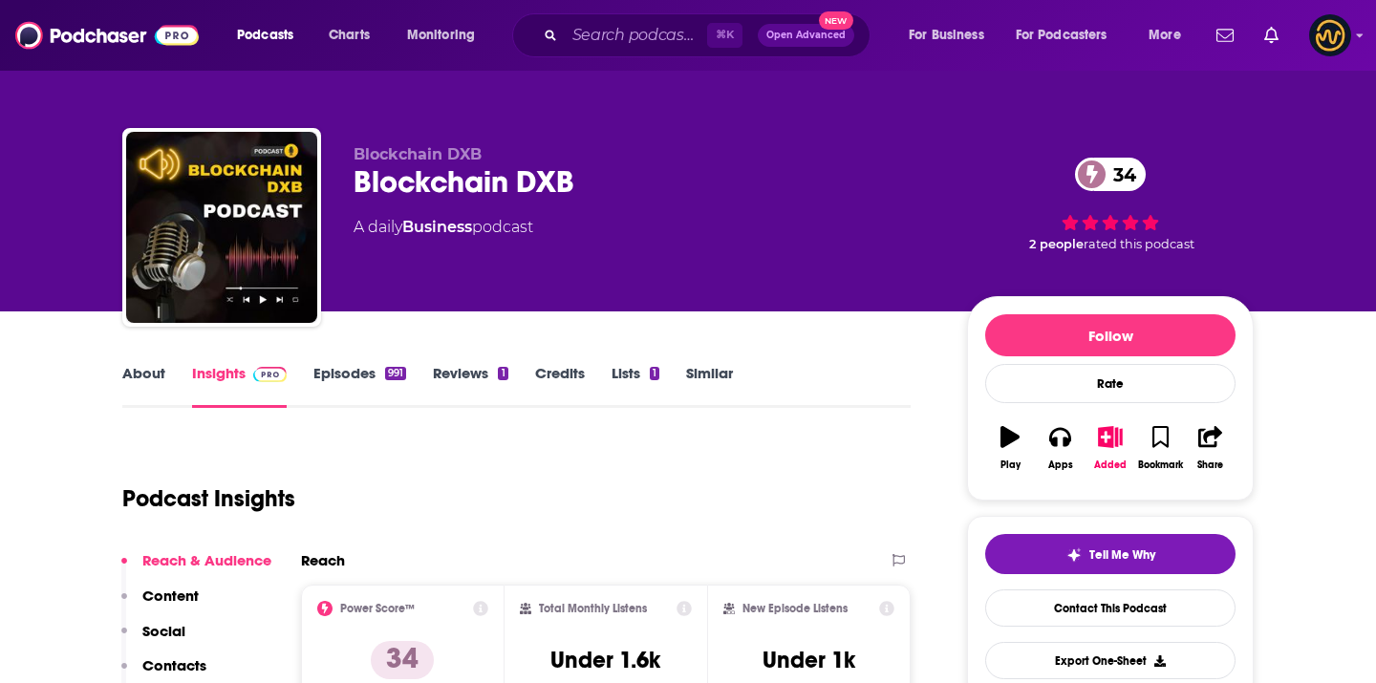
click at [422, 155] on span "Blockchain DXB" at bounding box center [418, 154] width 128 height 18
copy p "Blockchain DXB"
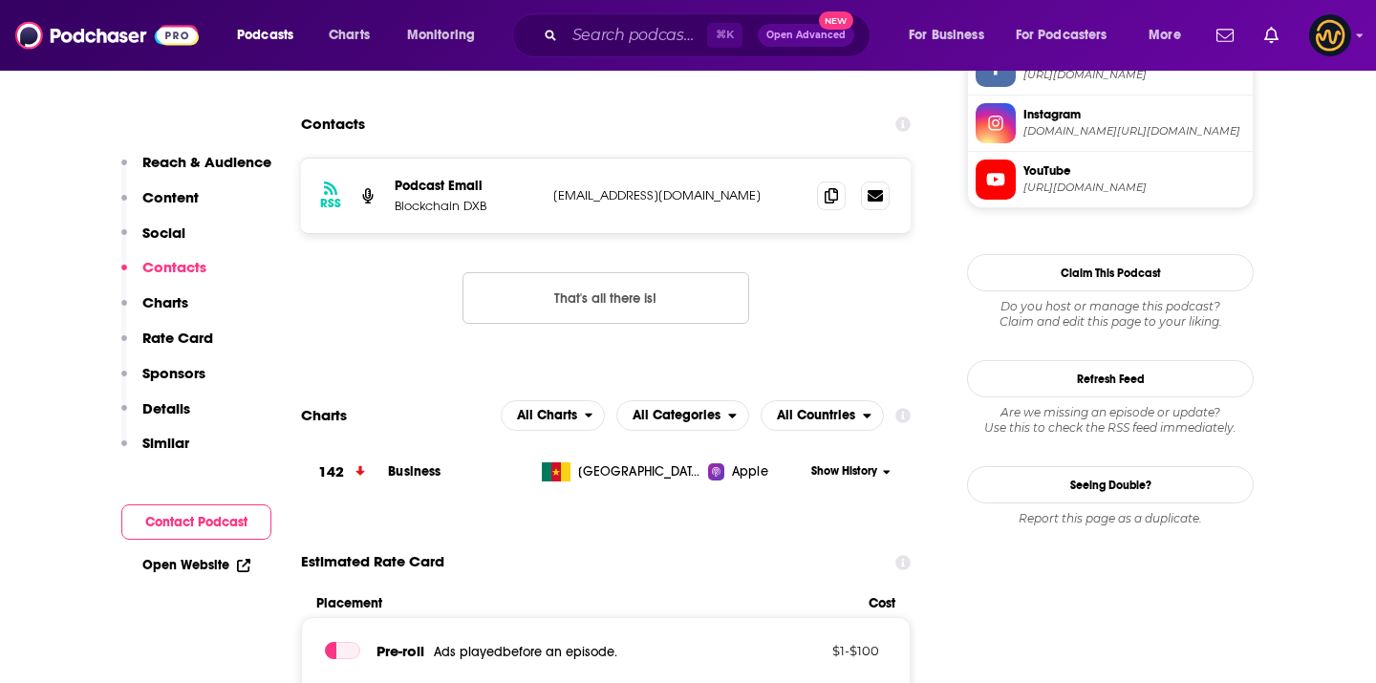
scroll to position [1533, 0]
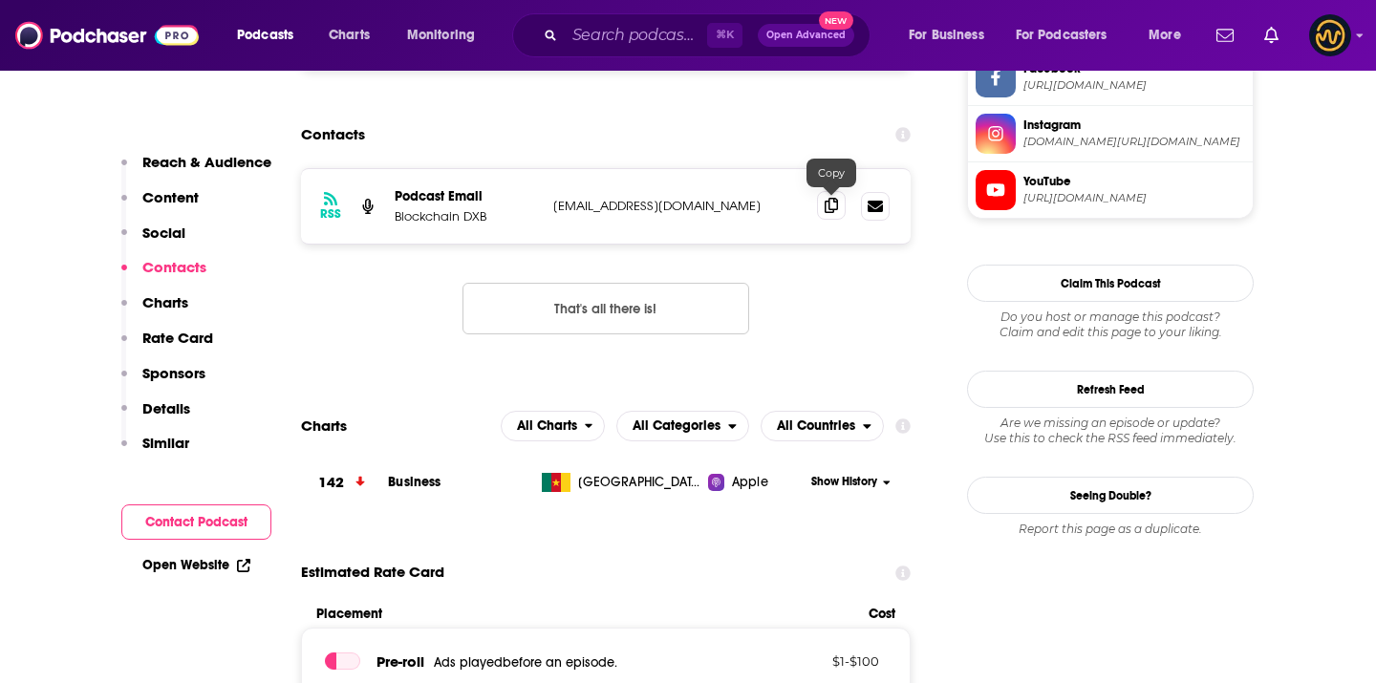
click at [834, 211] on icon at bounding box center [831, 205] width 13 height 15
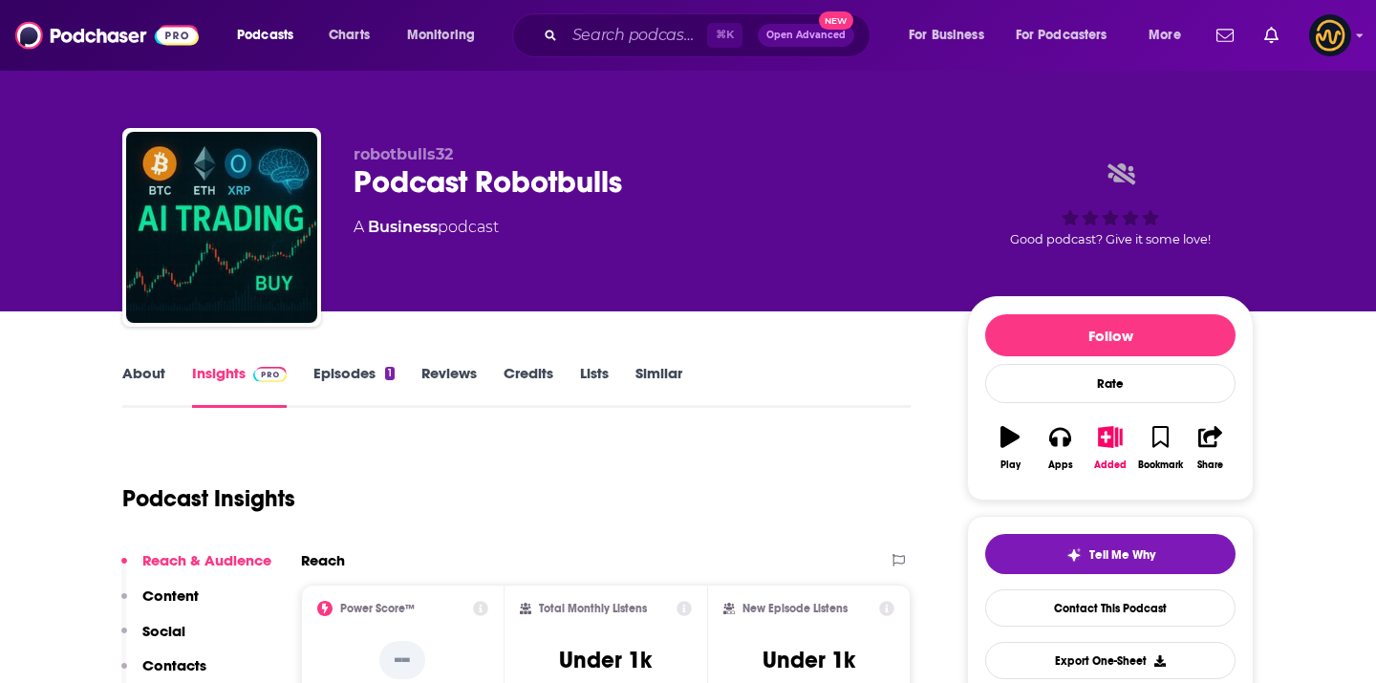
click at [418, 152] on span "robotbulls32" at bounding box center [403, 154] width 99 height 18
copy p "robotbulls32"
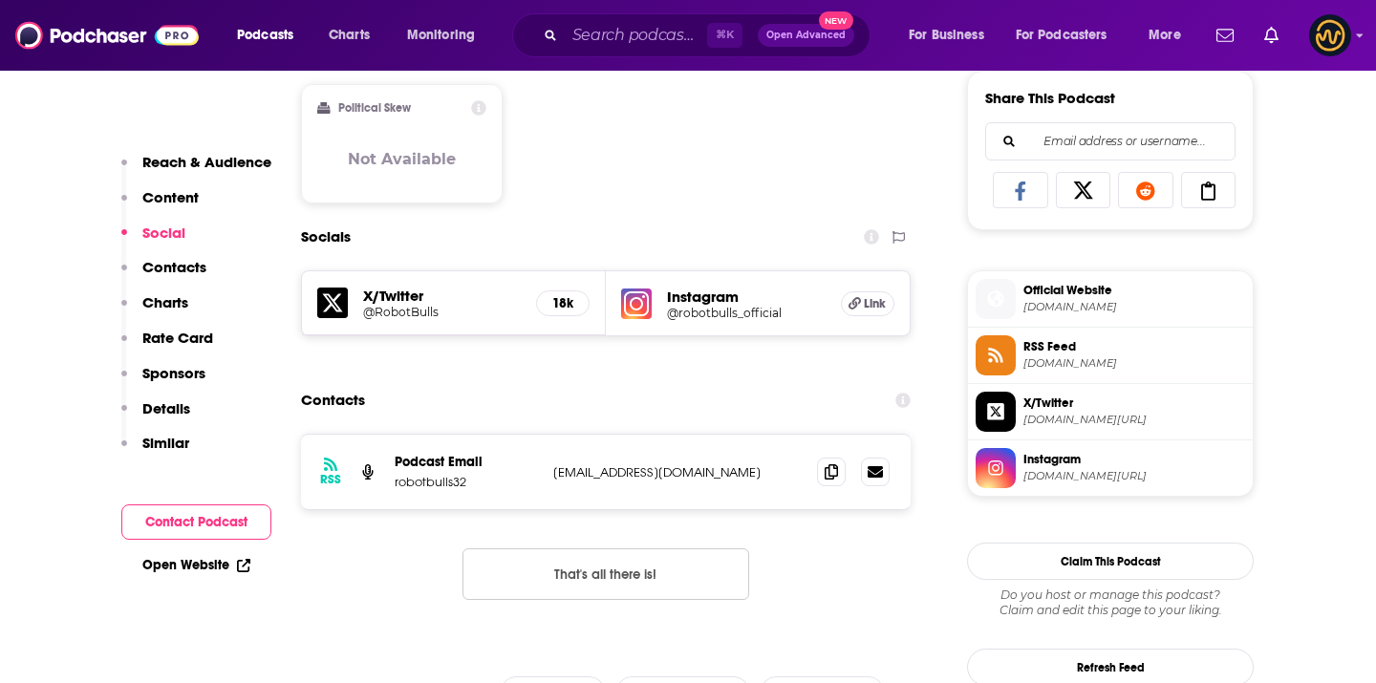
scroll to position [1234, 0]
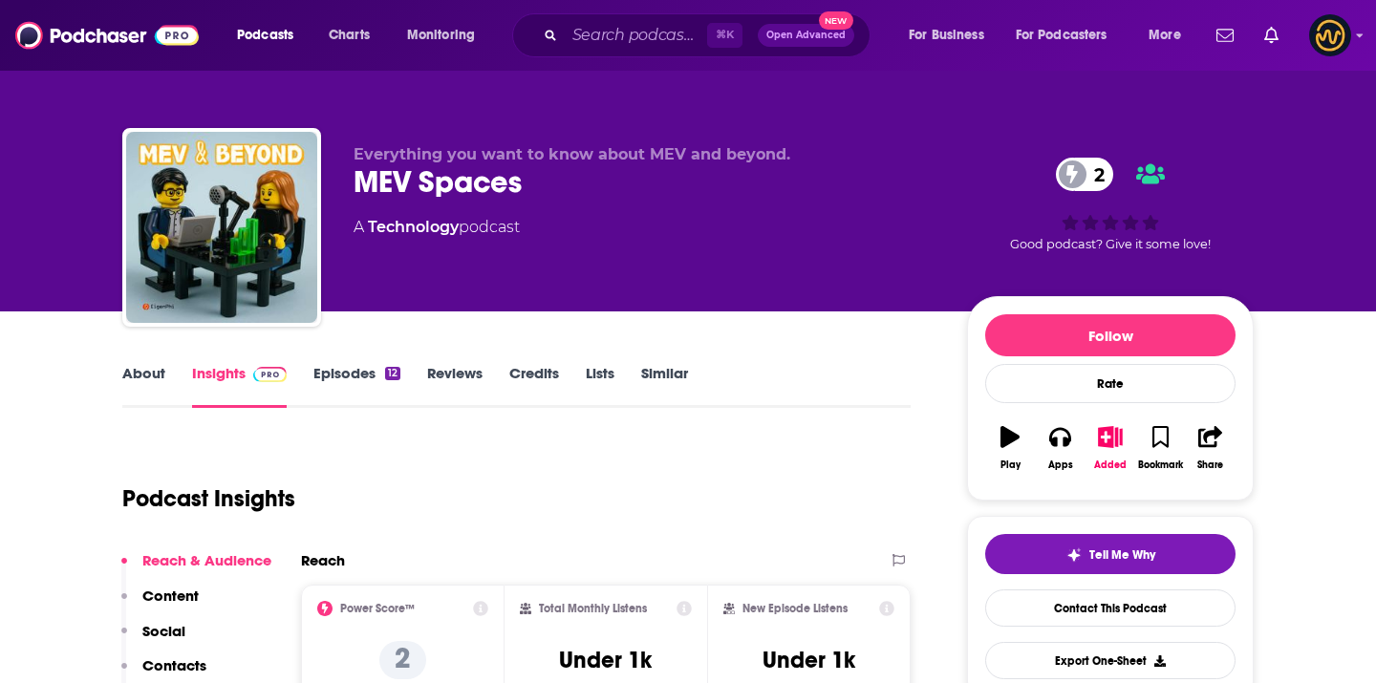
click at [583, 156] on span "Everything you want to know about MEV and beyond." at bounding box center [572, 154] width 437 height 18
copy p "Everything you want to know about MEV and beyond."
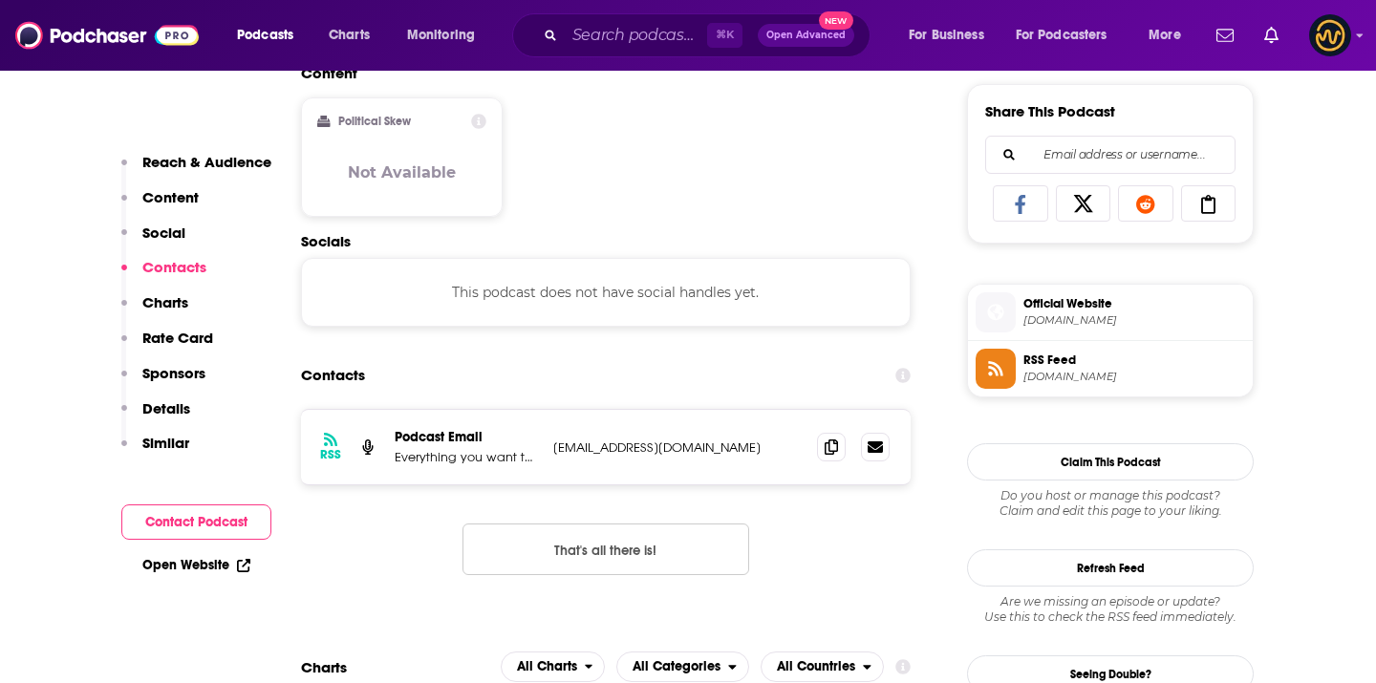
scroll to position [1202, 0]
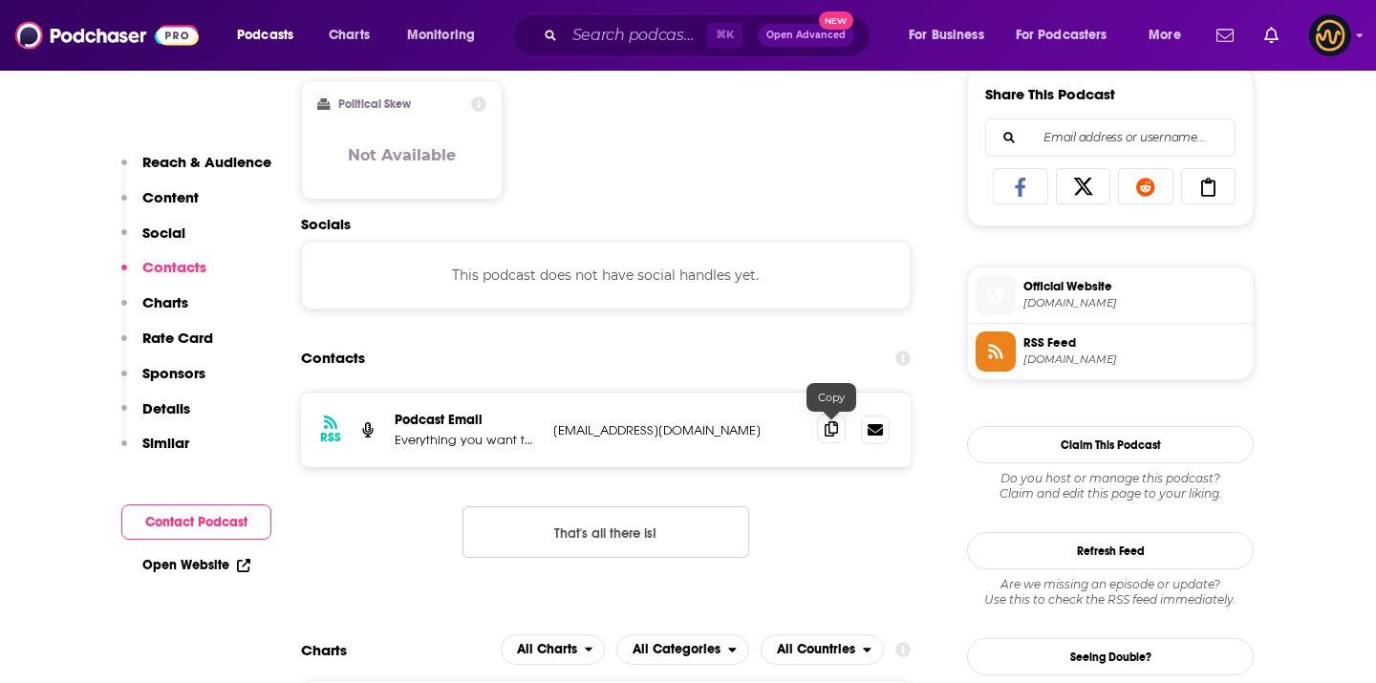
click at [832, 436] on icon at bounding box center [831, 429] width 13 height 15
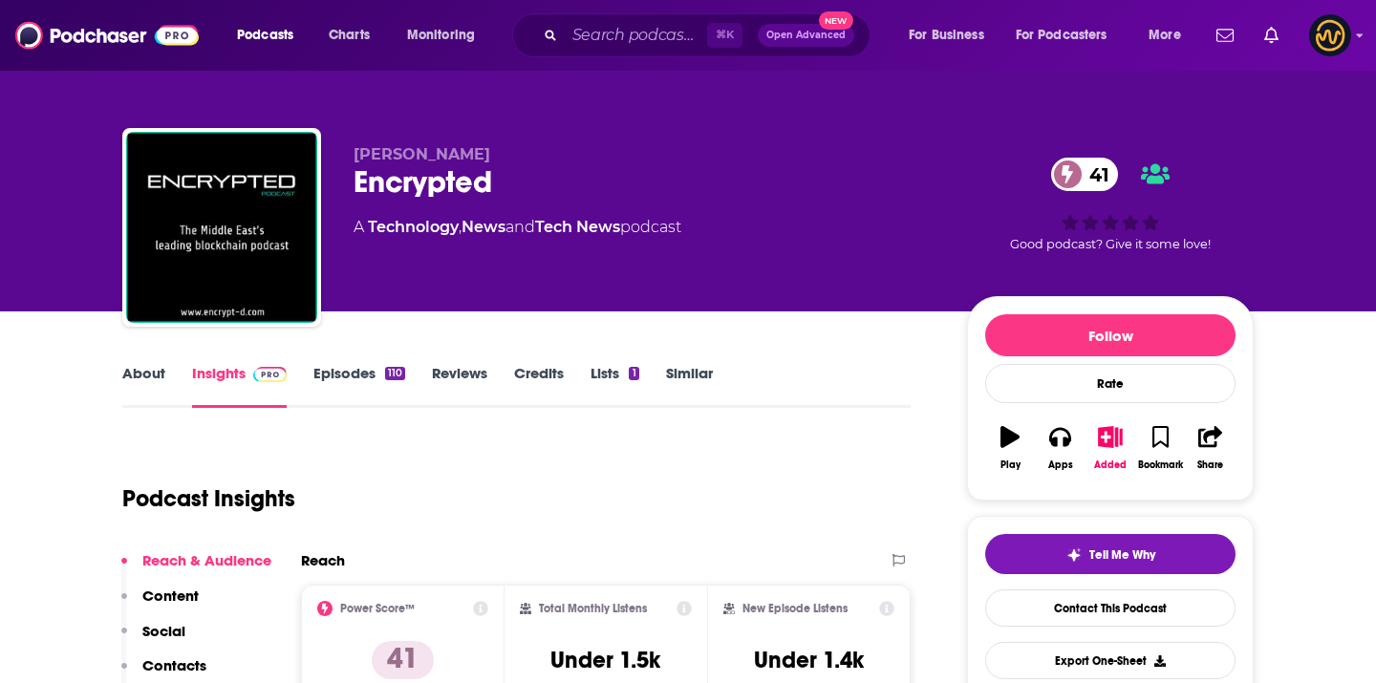
click at [438, 147] on span "[PERSON_NAME]" at bounding box center [422, 154] width 137 height 18
copy p "[PERSON_NAME]"
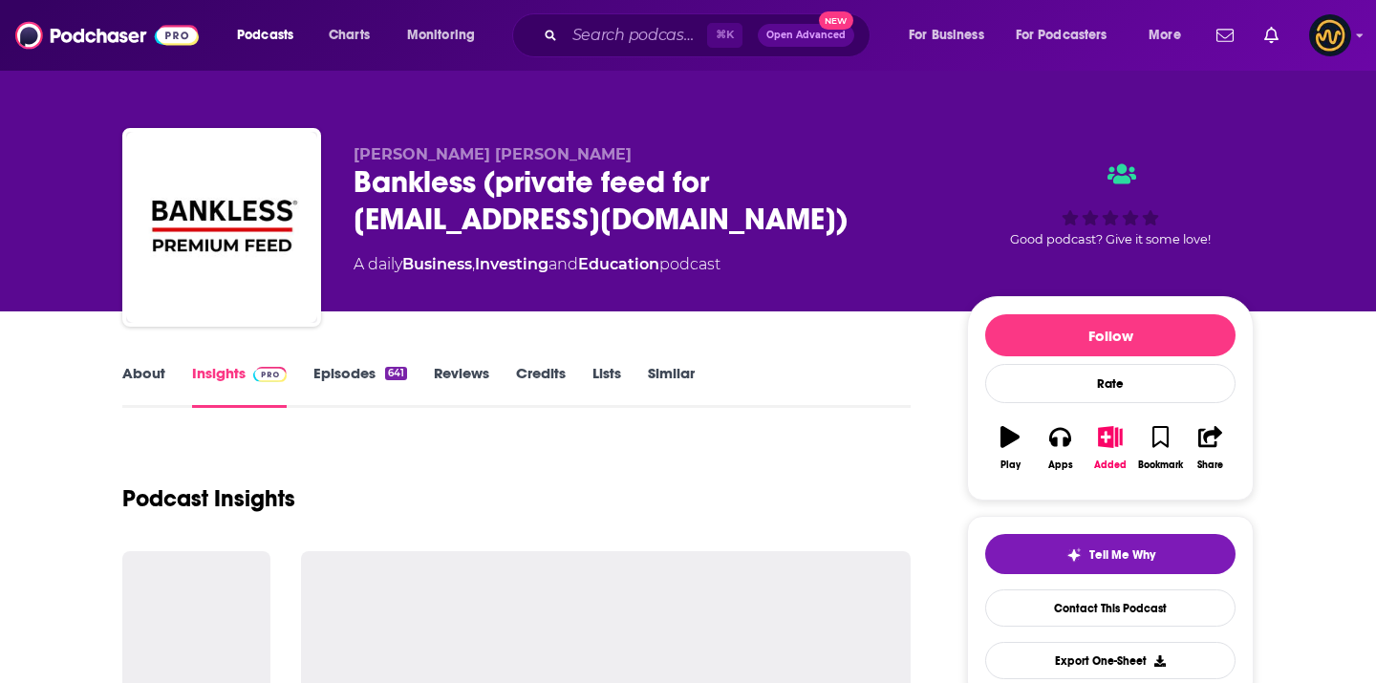
click at [438, 149] on span "Ryan Sean Adams" at bounding box center [493, 154] width 278 height 18
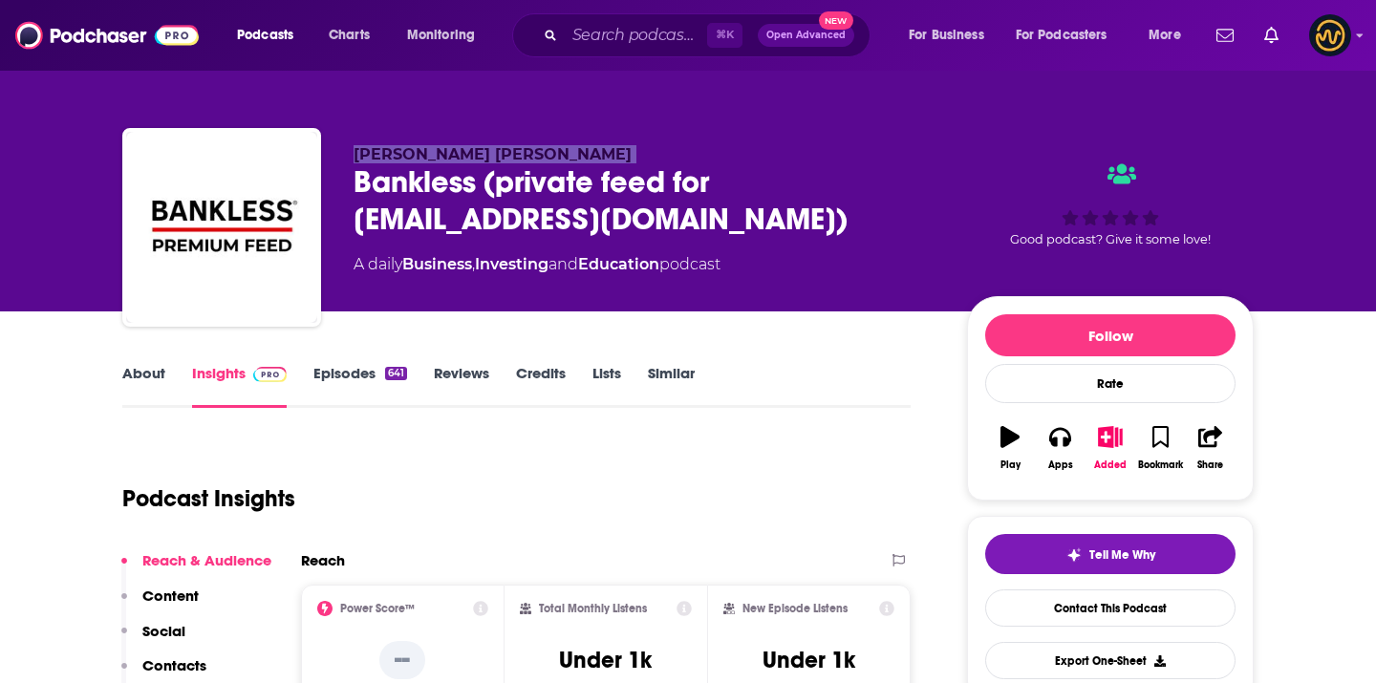
copy p "Ryan Sean Adams"
click at [400, 179] on div "Bankless (private feed for gilescope@gmail.com)" at bounding box center [645, 200] width 583 height 75
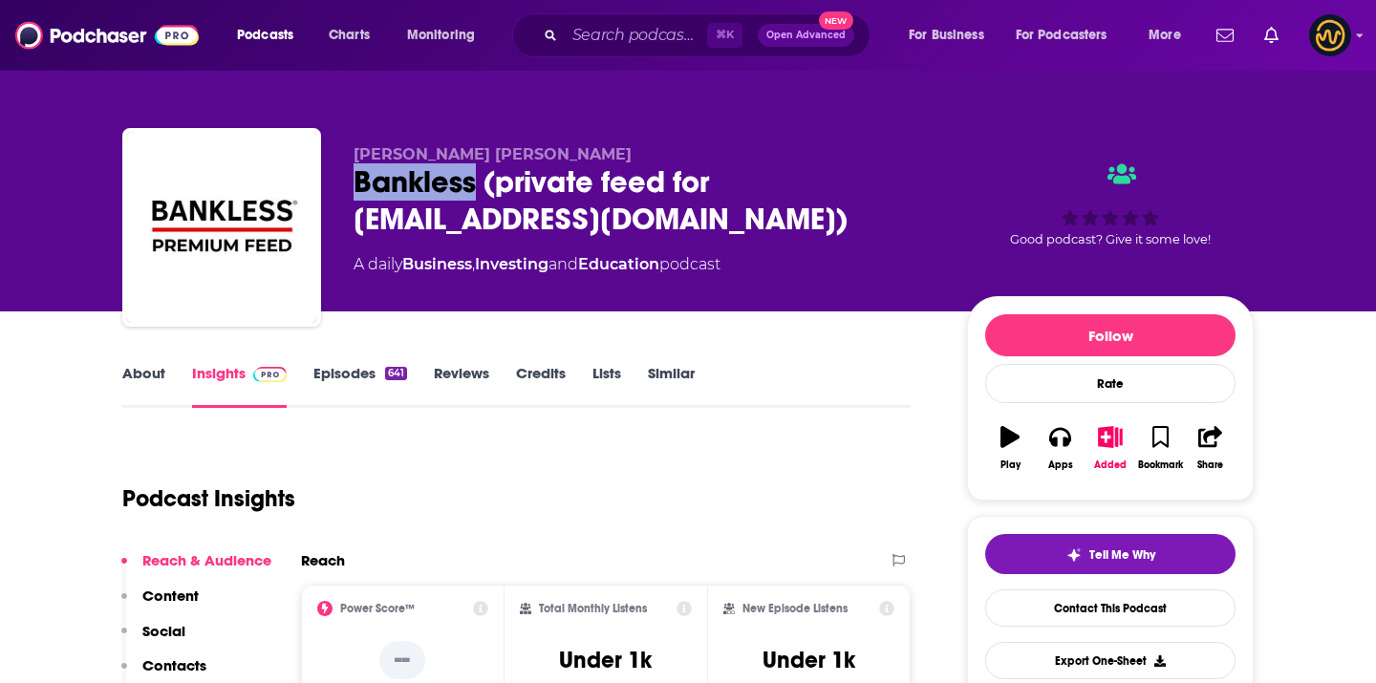
click at [401, 179] on div "Bankless (private feed for gilescope@gmail.com)" at bounding box center [645, 200] width 583 height 75
copy h2 "Bankless"
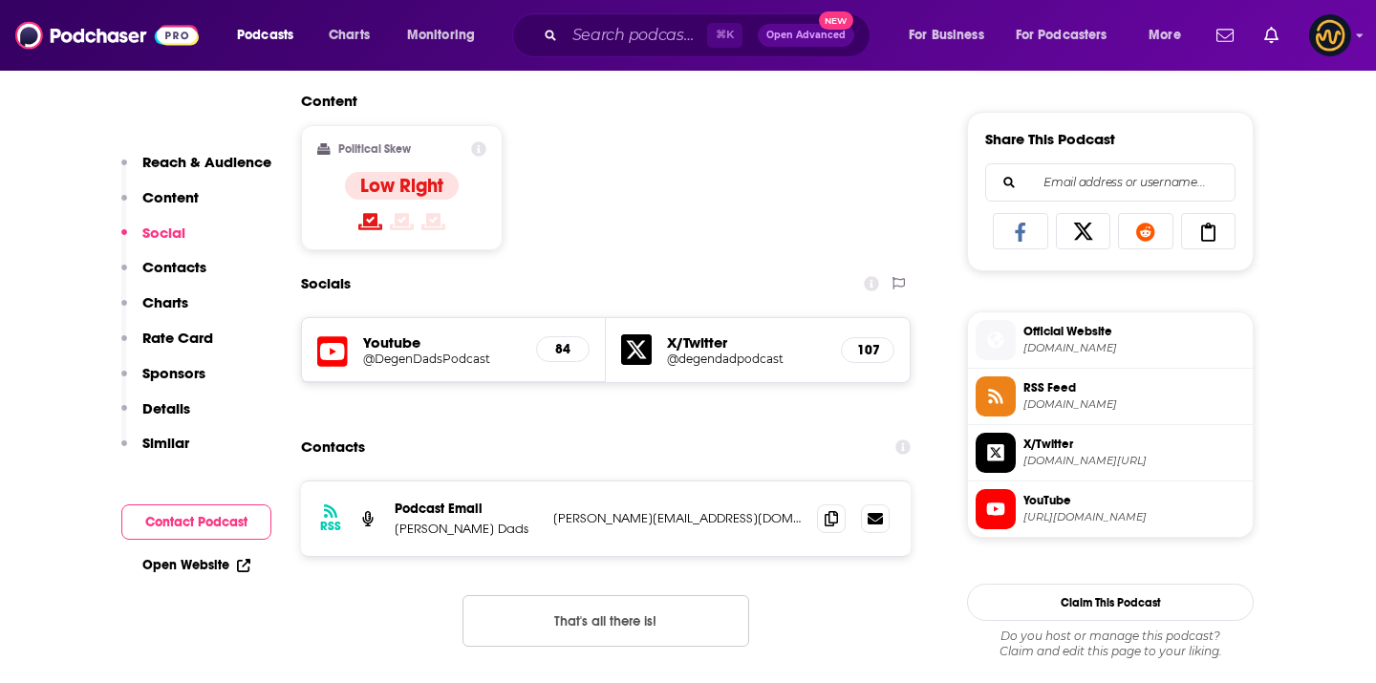
scroll to position [1178, 0]
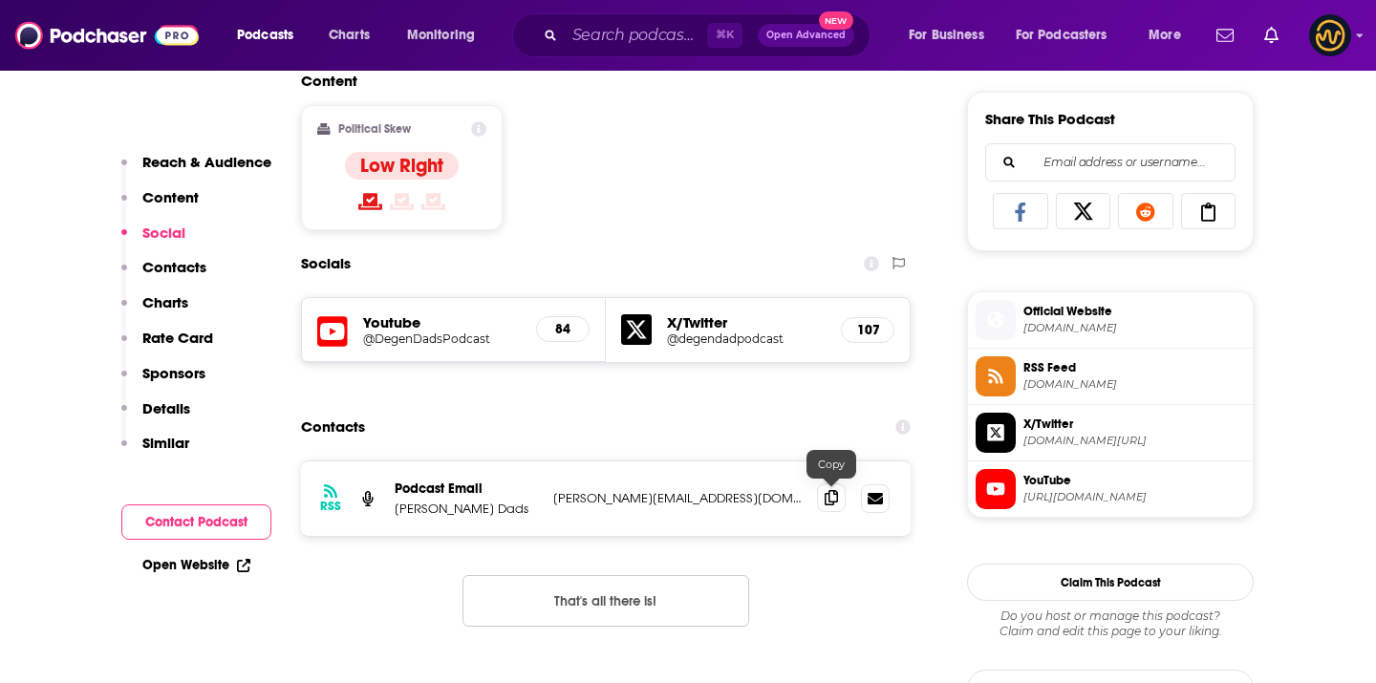
click at [829, 500] on icon at bounding box center [831, 497] width 13 height 15
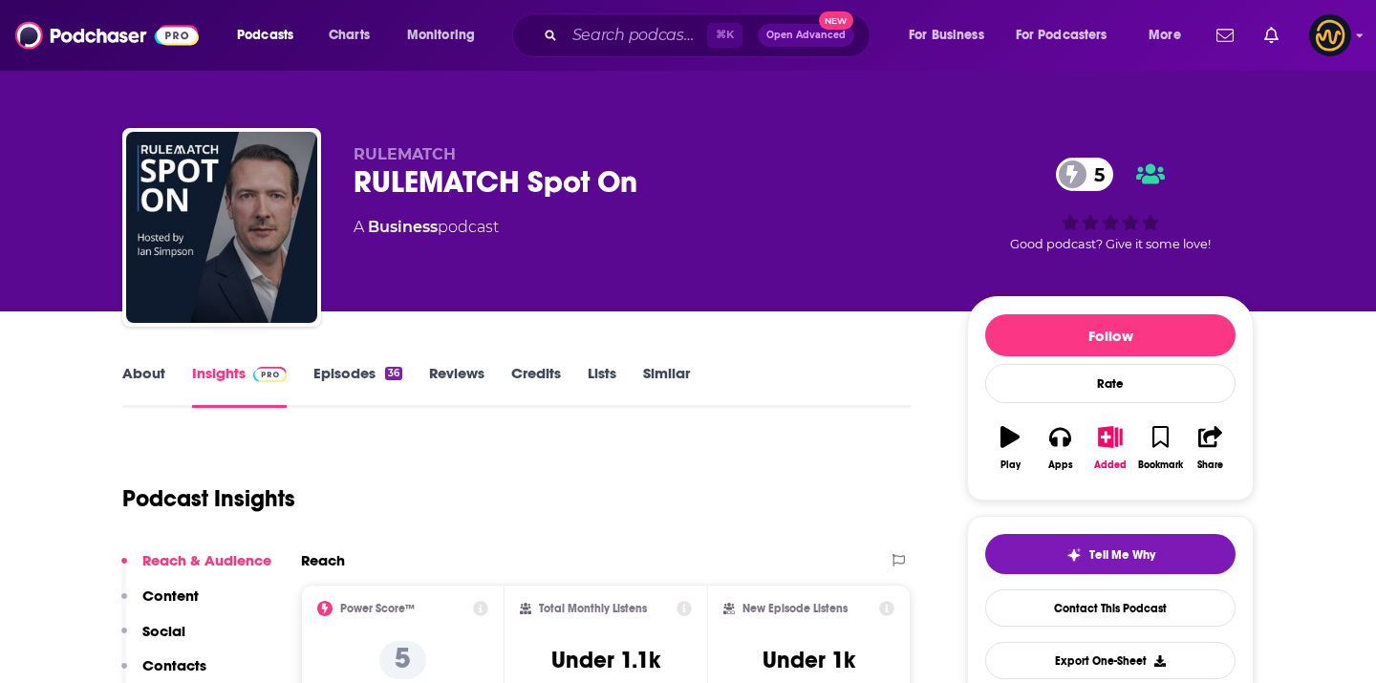
click at [424, 160] on span "RULEMATCH" at bounding box center [405, 154] width 102 height 18
copy p "RULEMATCH"
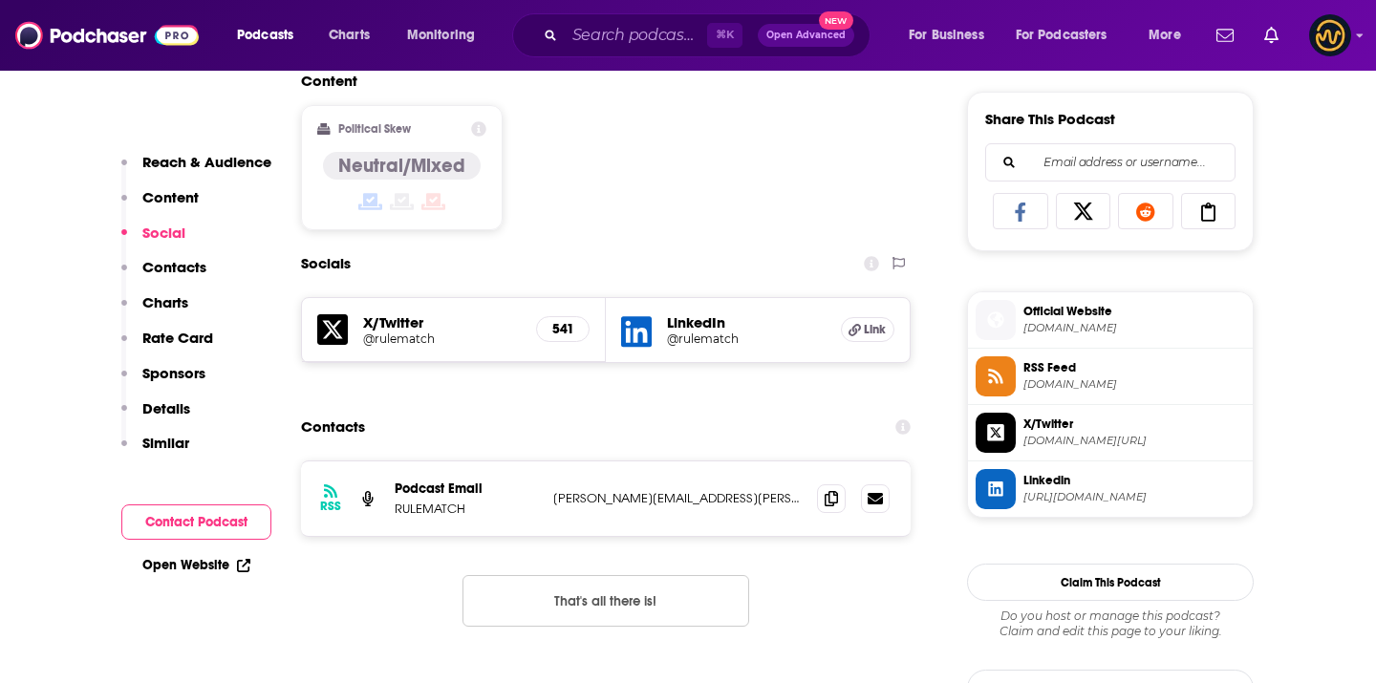
scroll to position [1179, 0]
click at [833, 494] on icon at bounding box center [831, 495] width 13 height 15
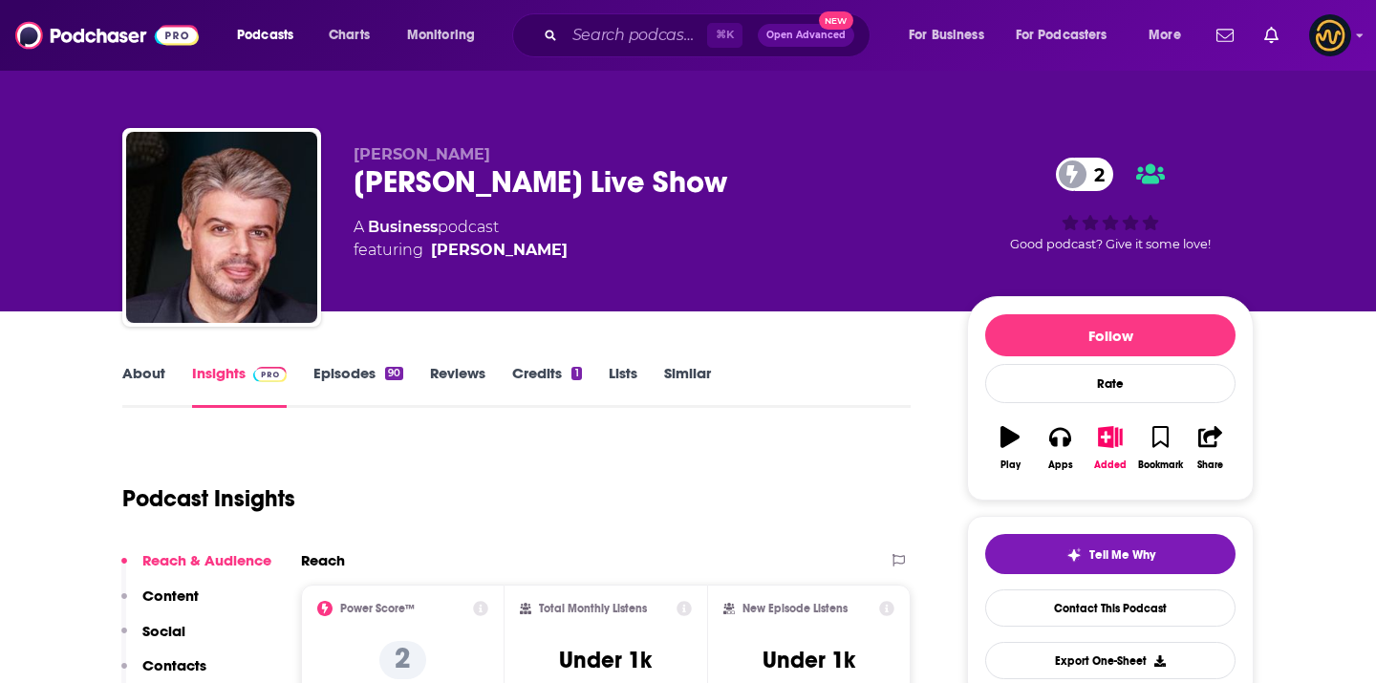
click at [441, 147] on span "[PERSON_NAME]" at bounding box center [422, 154] width 137 height 18
copy p "[PERSON_NAME]"
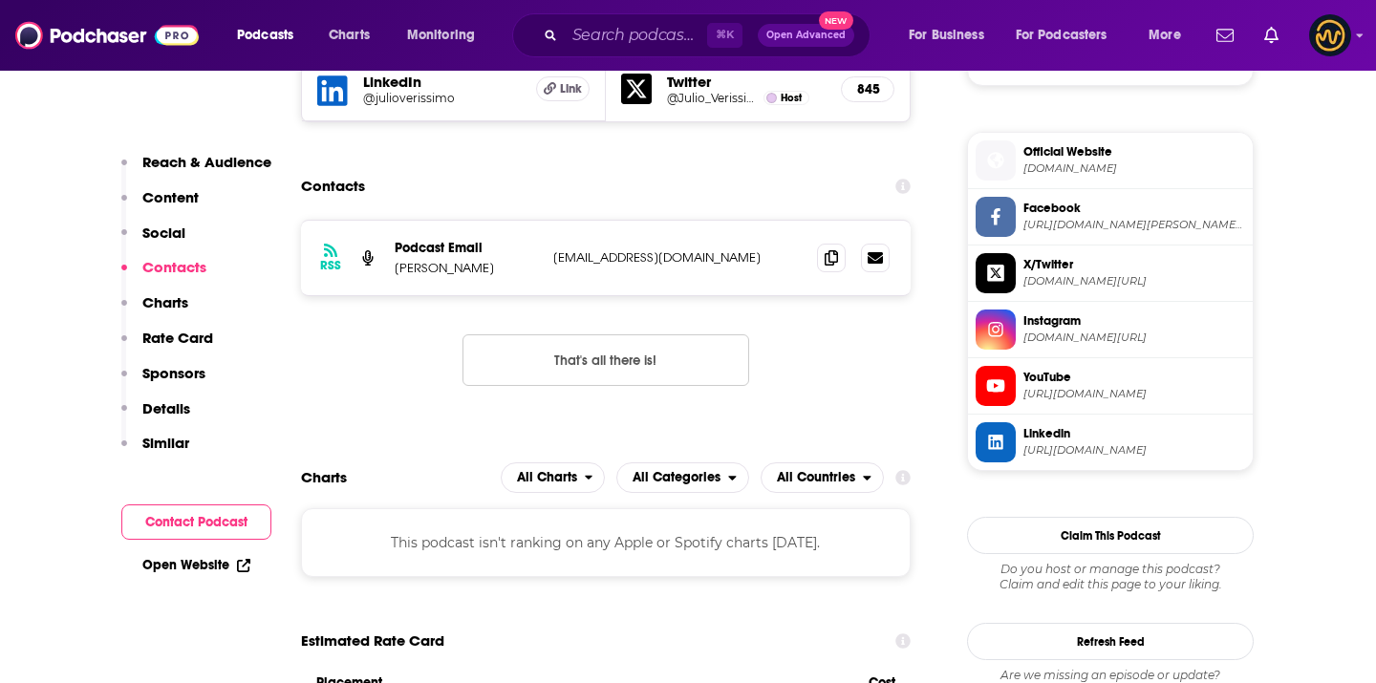
scroll to position [1516, 0]
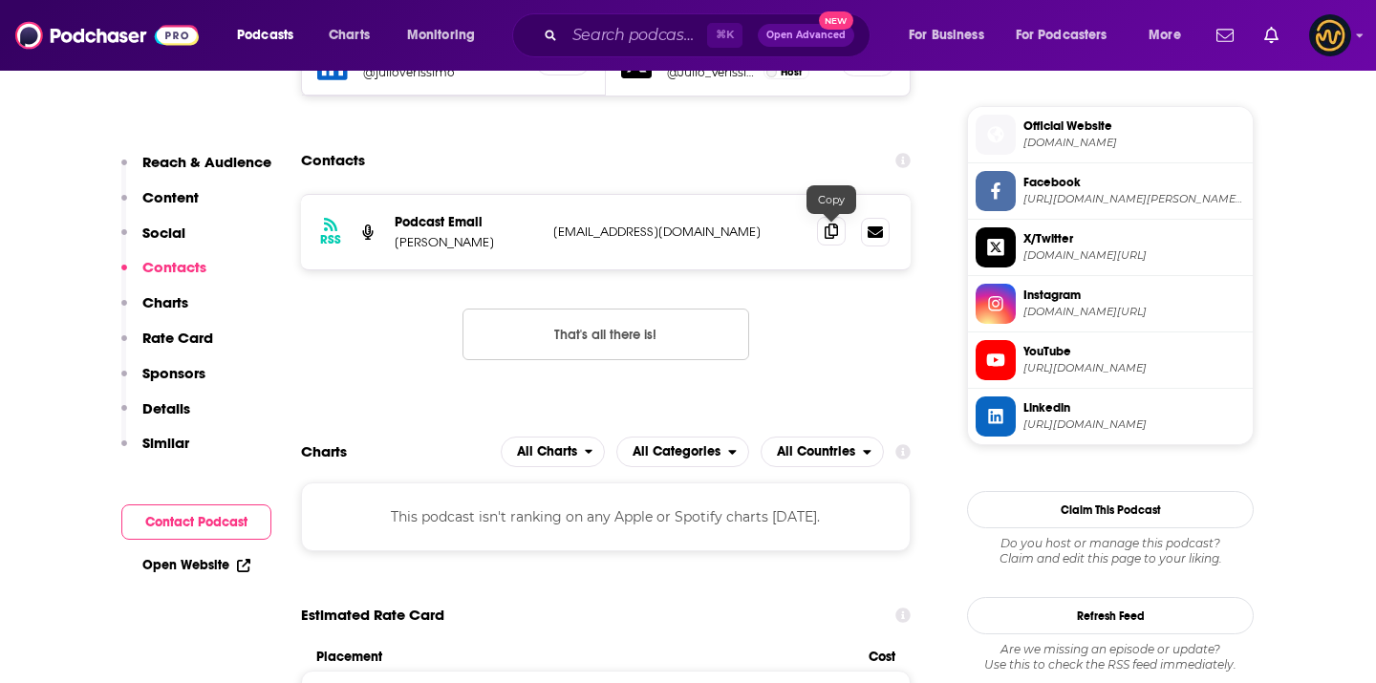
click at [832, 231] on icon at bounding box center [831, 231] width 13 height 15
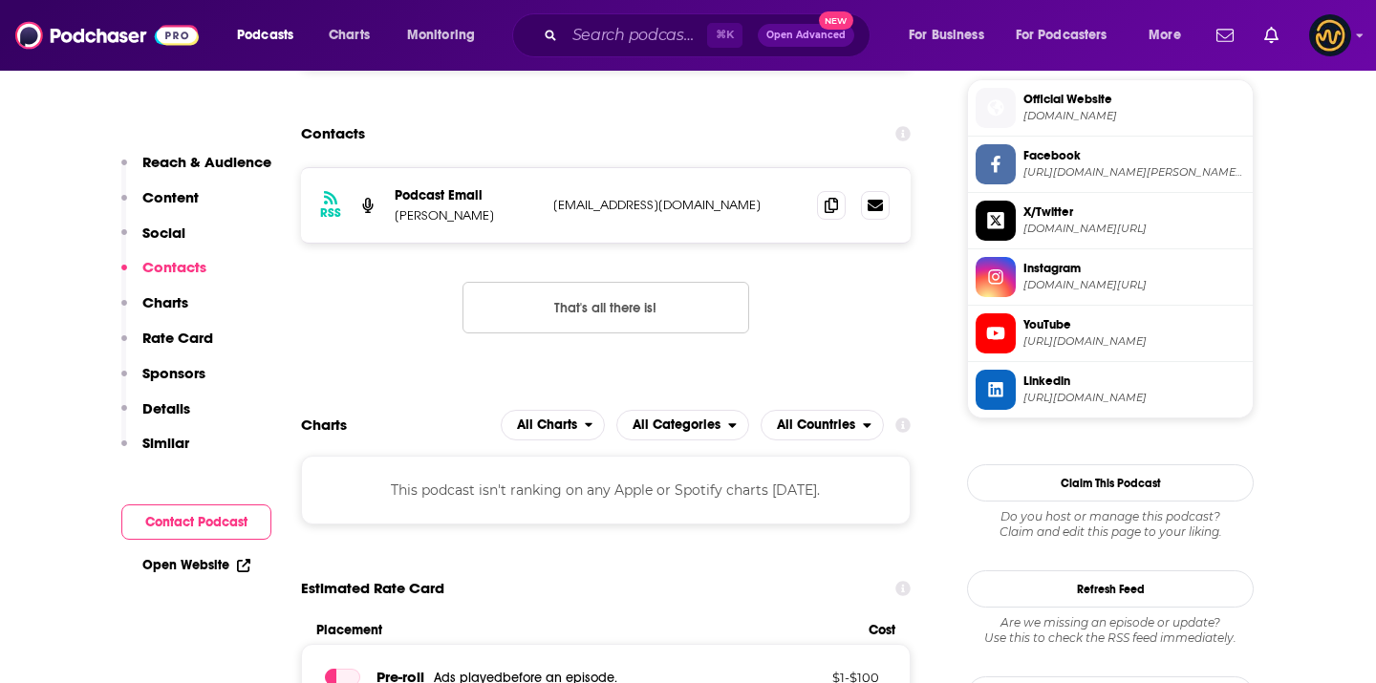
scroll to position [1556, 0]
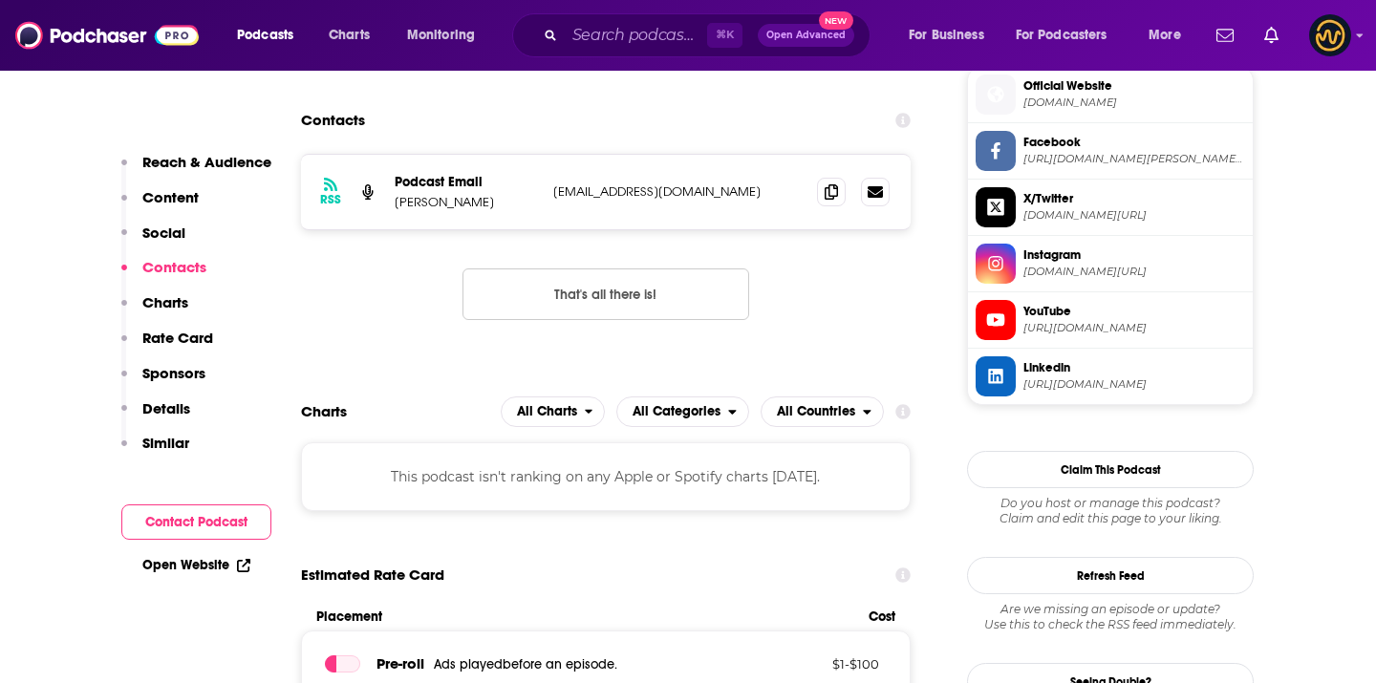
click at [617, 17] on div "⌘ K Open Advanced New" at bounding box center [691, 35] width 358 height 44
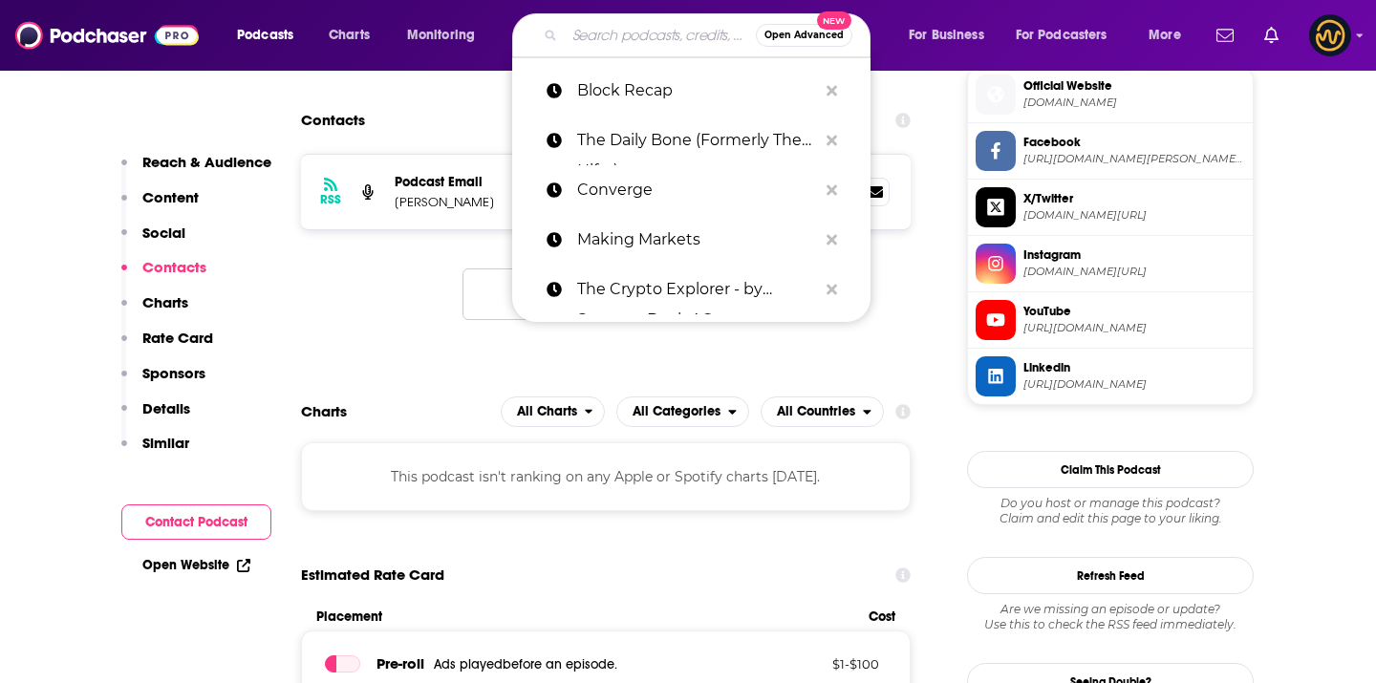
click at [618, 24] on input "Search podcasts, credits, & more..." at bounding box center [660, 35] width 191 height 31
paste input "Block by Block: A Show on Web3 Growth Marketing"
type input "Block by Block: A Show on Web3 Growth Marketing"
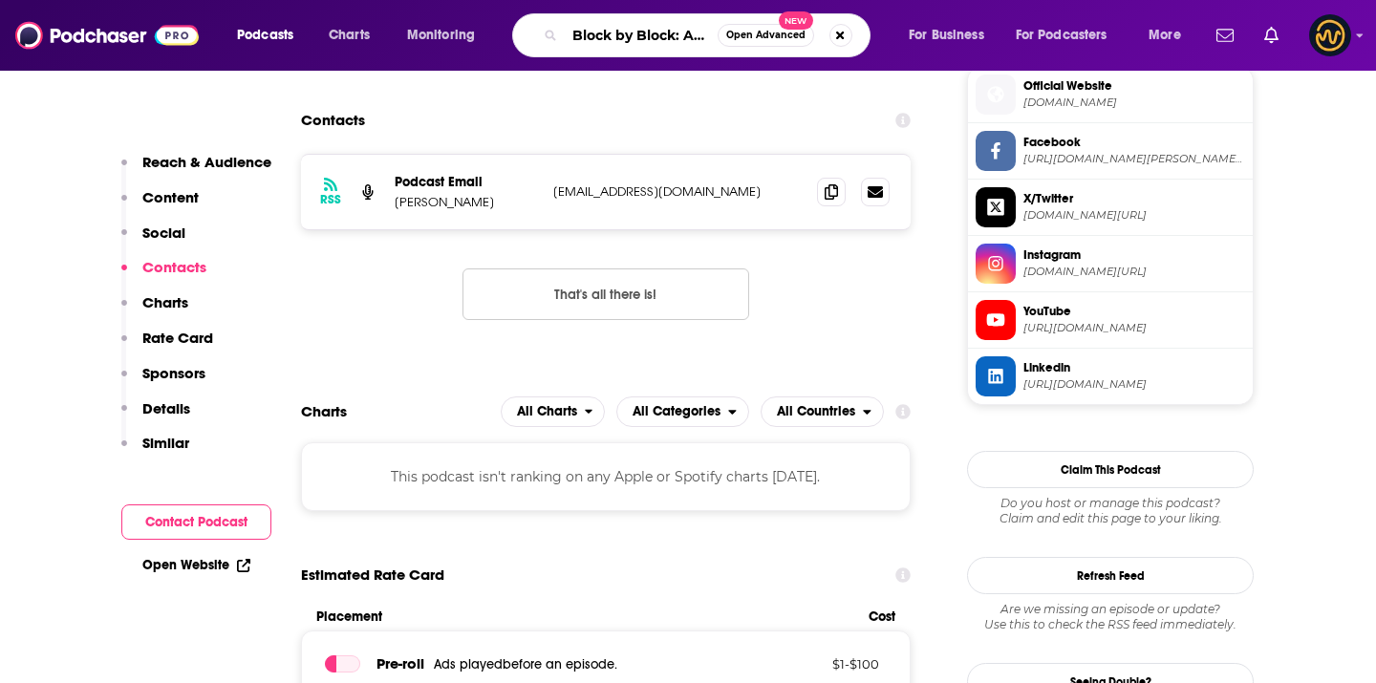
scroll to position [0, 227]
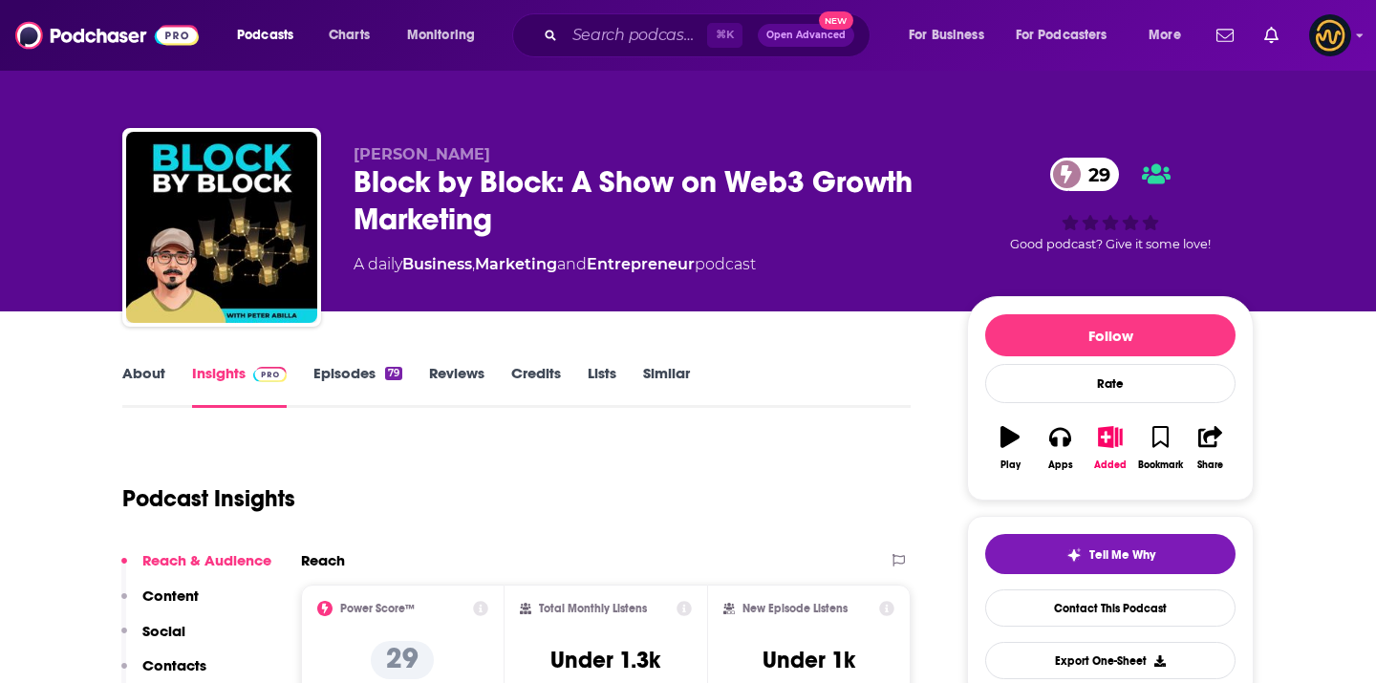
click at [395, 150] on span "Peter Abilla" at bounding box center [422, 154] width 137 height 18
copy p "Peter Abilla"
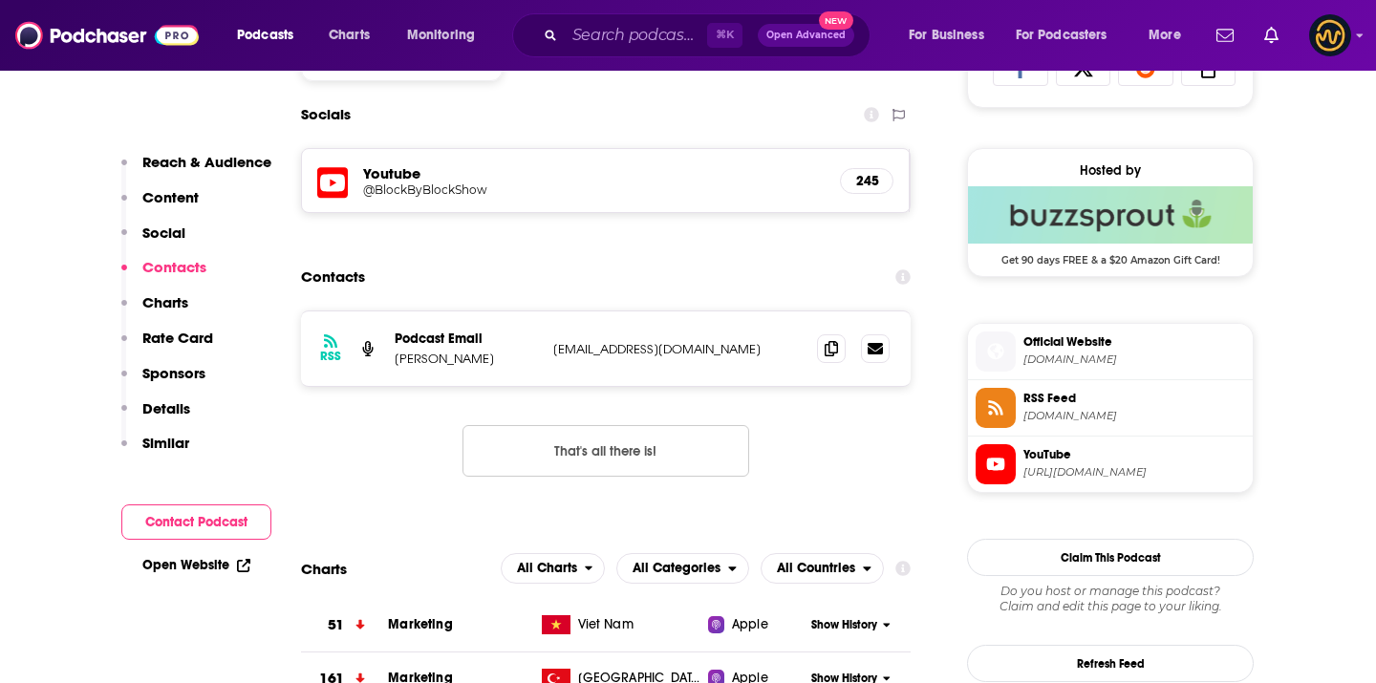
scroll to position [1417, 0]
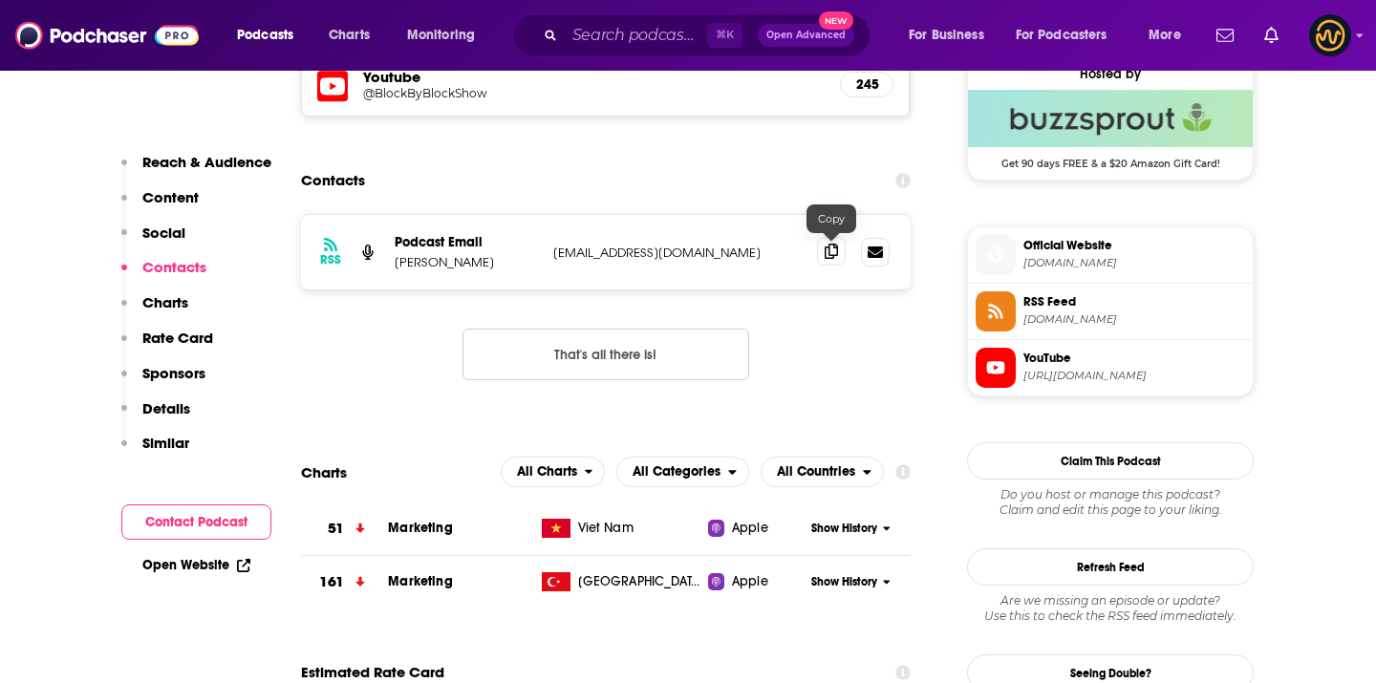
click at [828, 260] on span at bounding box center [831, 251] width 29 height 29
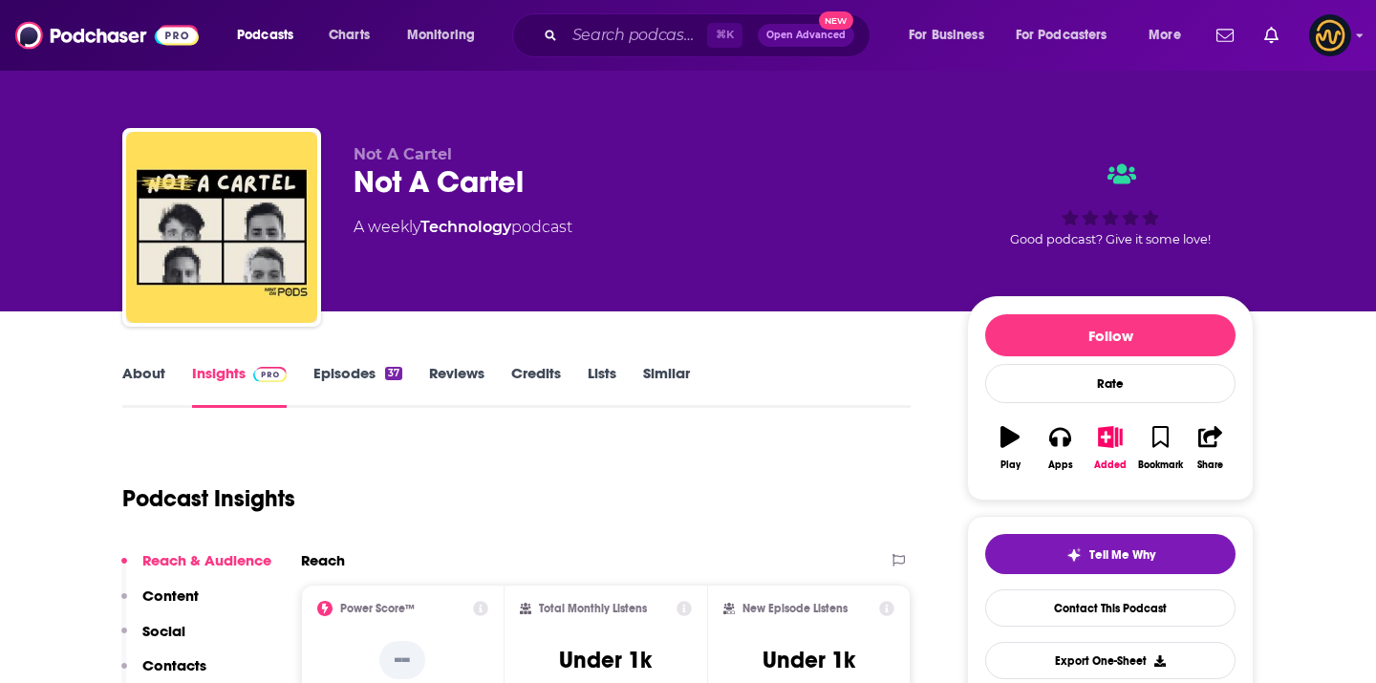
click at [365, 152] on span "Not A Cartel" at bounding box center [403, 154] width 98 height 18
click at [365, 153] on span "Not A Cartel" at bounding box center [403, 154] width 98 height 18
copy p "Not A Cartel"
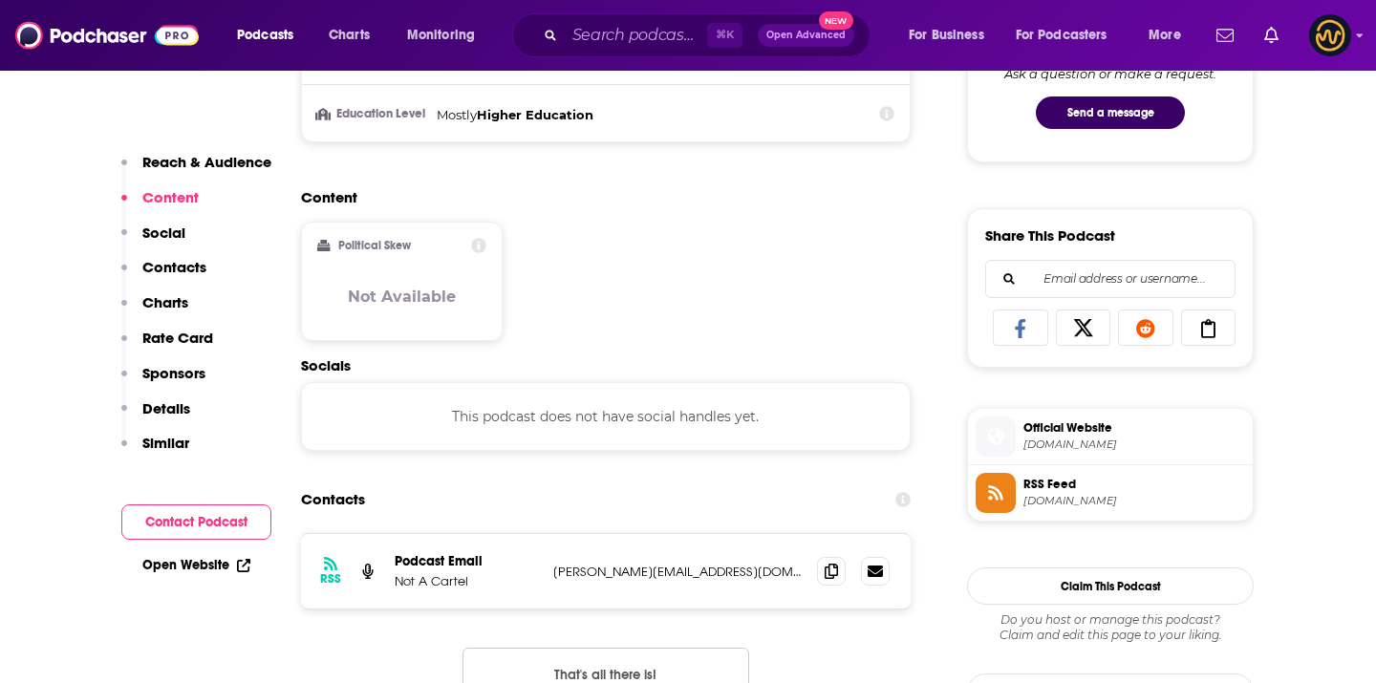
scroll to position [1209, 0]
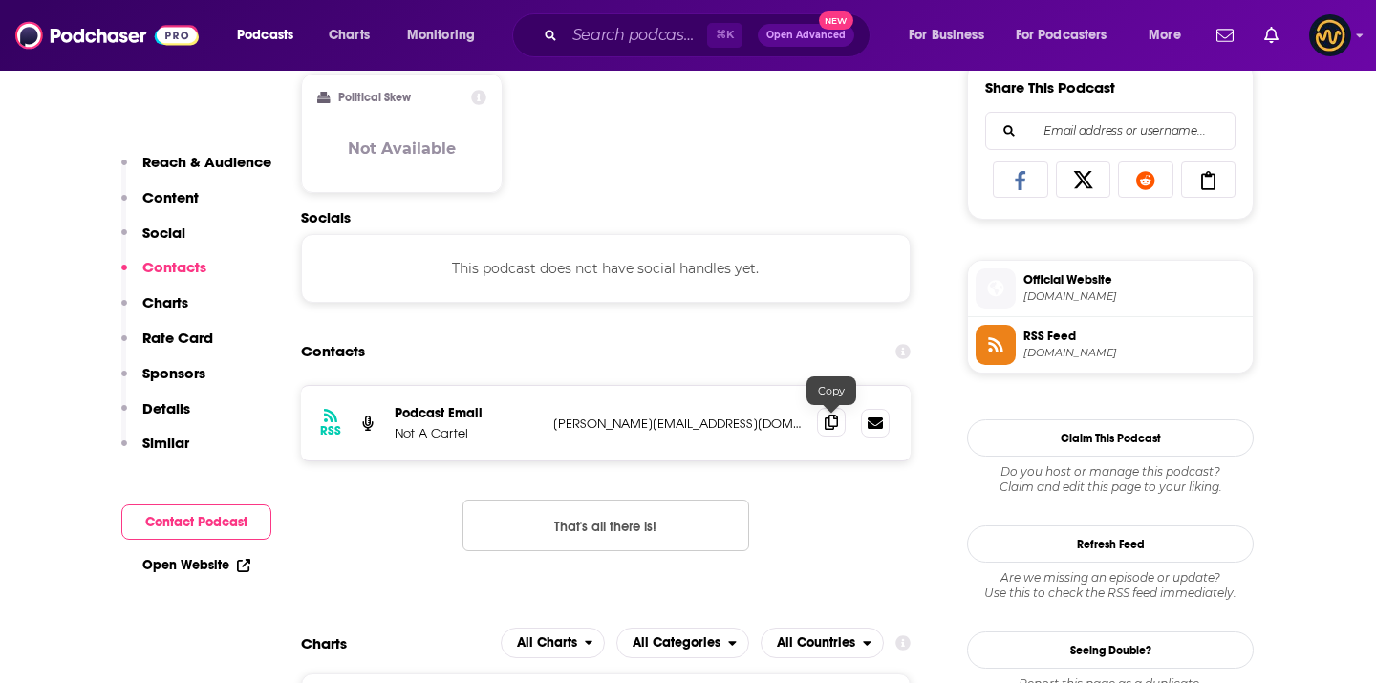
click at [838, 431] on span at bounding box center [831, 422] width 29 height 29
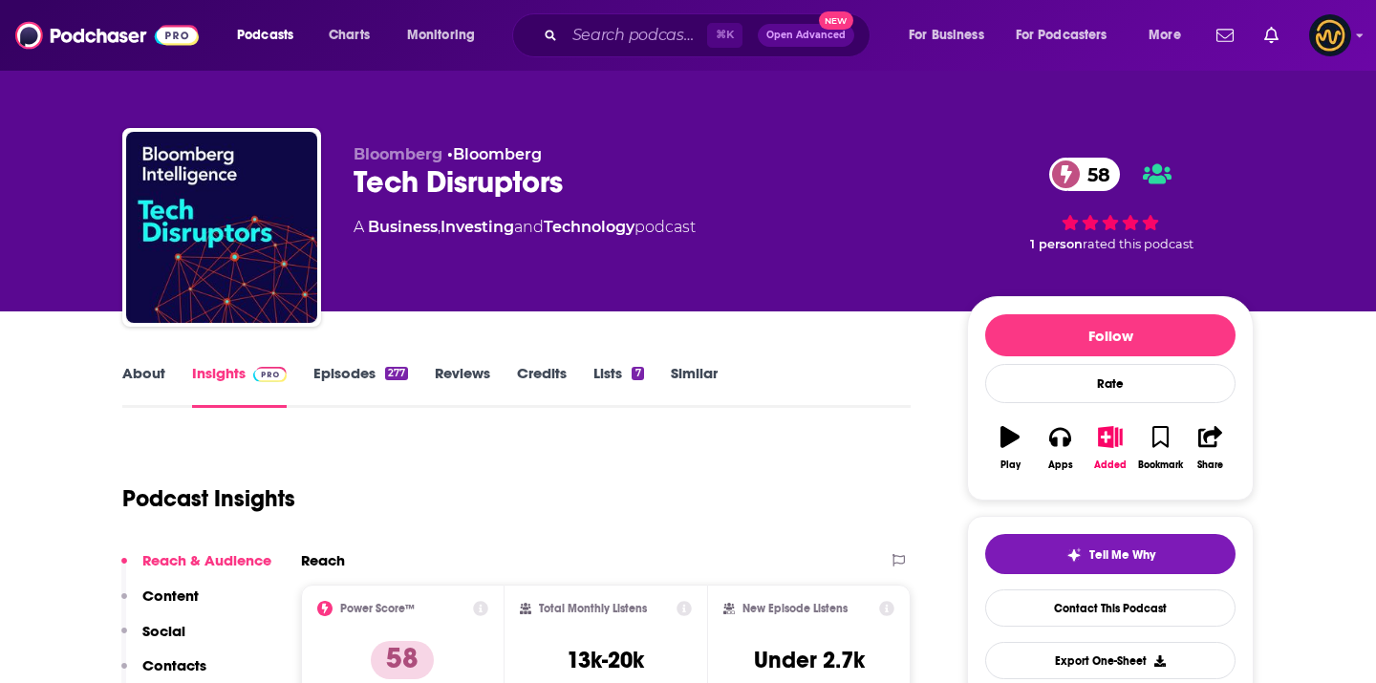
click at [410, 149] on span "Bloomberg" at bounding box center [398, 154] width 89 height 18
copy span "Bloomberg"
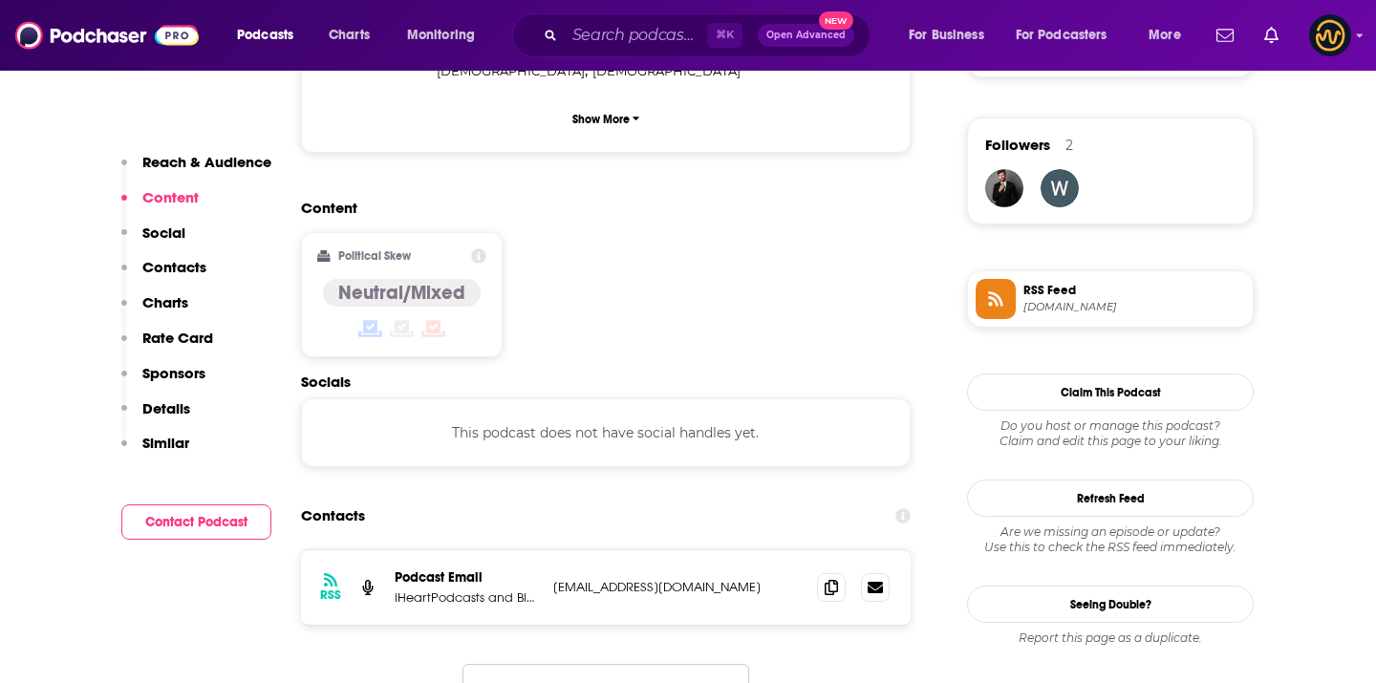
scroll to position [1391, 0]
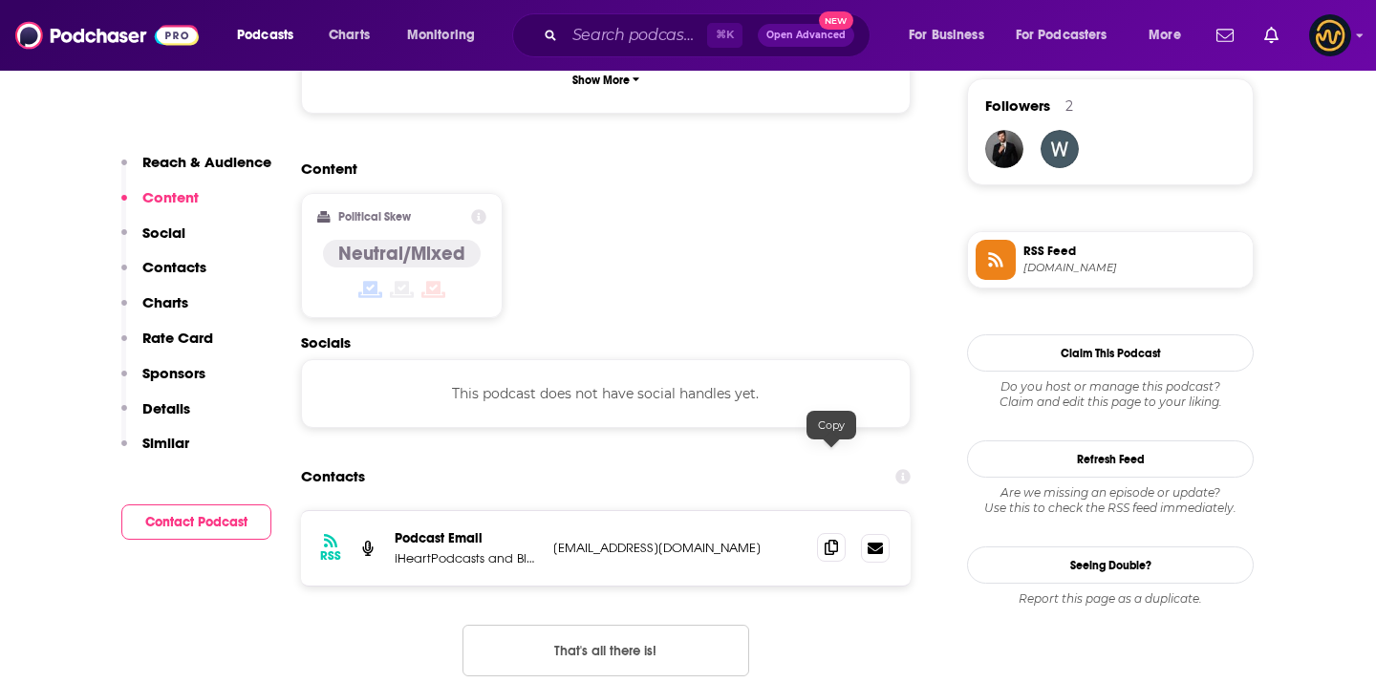
click at [842, 533] on span at bounding box center [831, 547] width 29 height 29
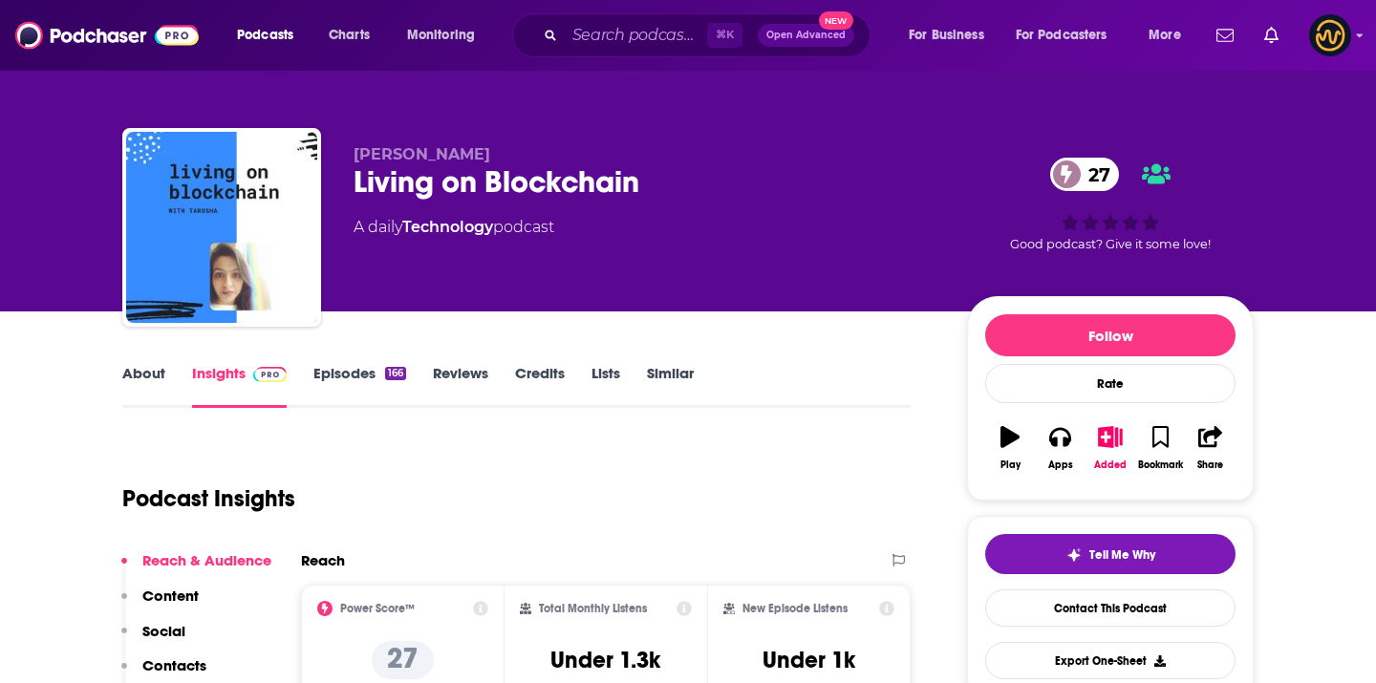
copy span "Tarusha Mittal"
drag, startPoint x: 357, startPoint y: 154, endPoint x: 460, endPoint y: 155, distance: 102.3
click at [465, 156] on span "Tarusha Mittal" at bounding box center [422, 154] width 137 height 18
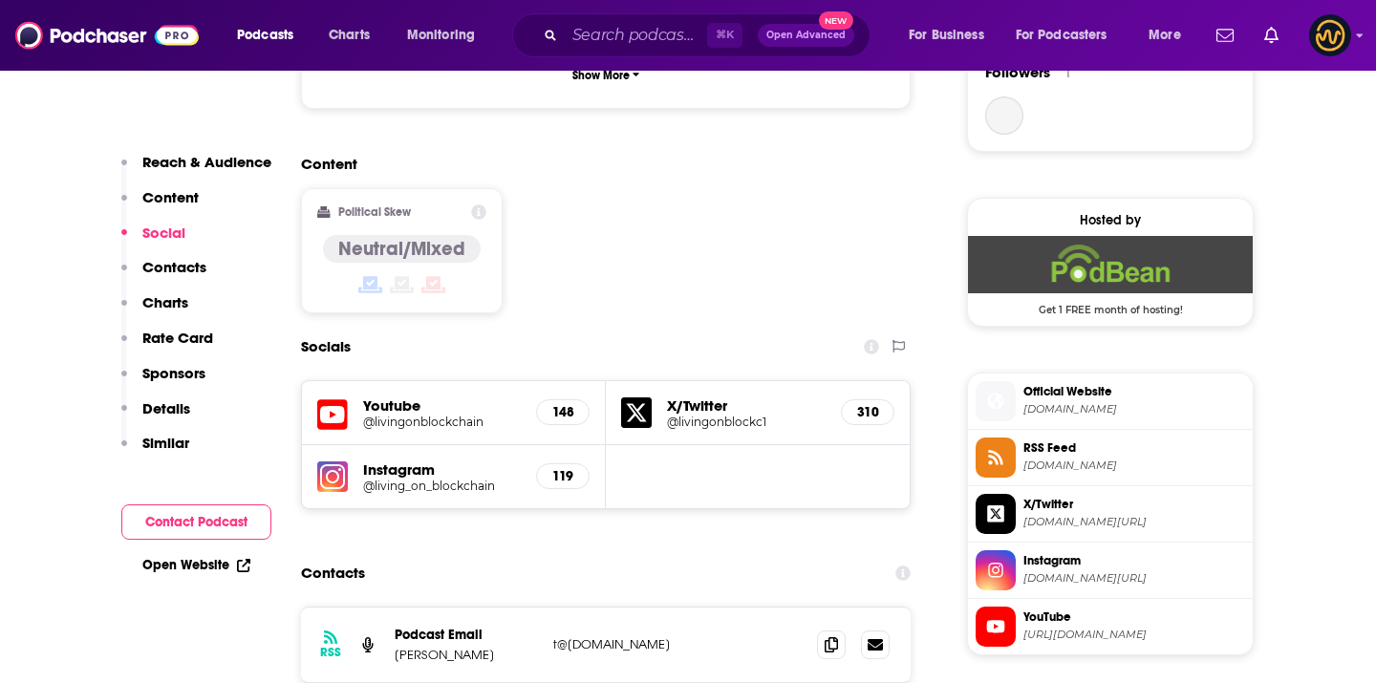
scroll to position [1452, 0]
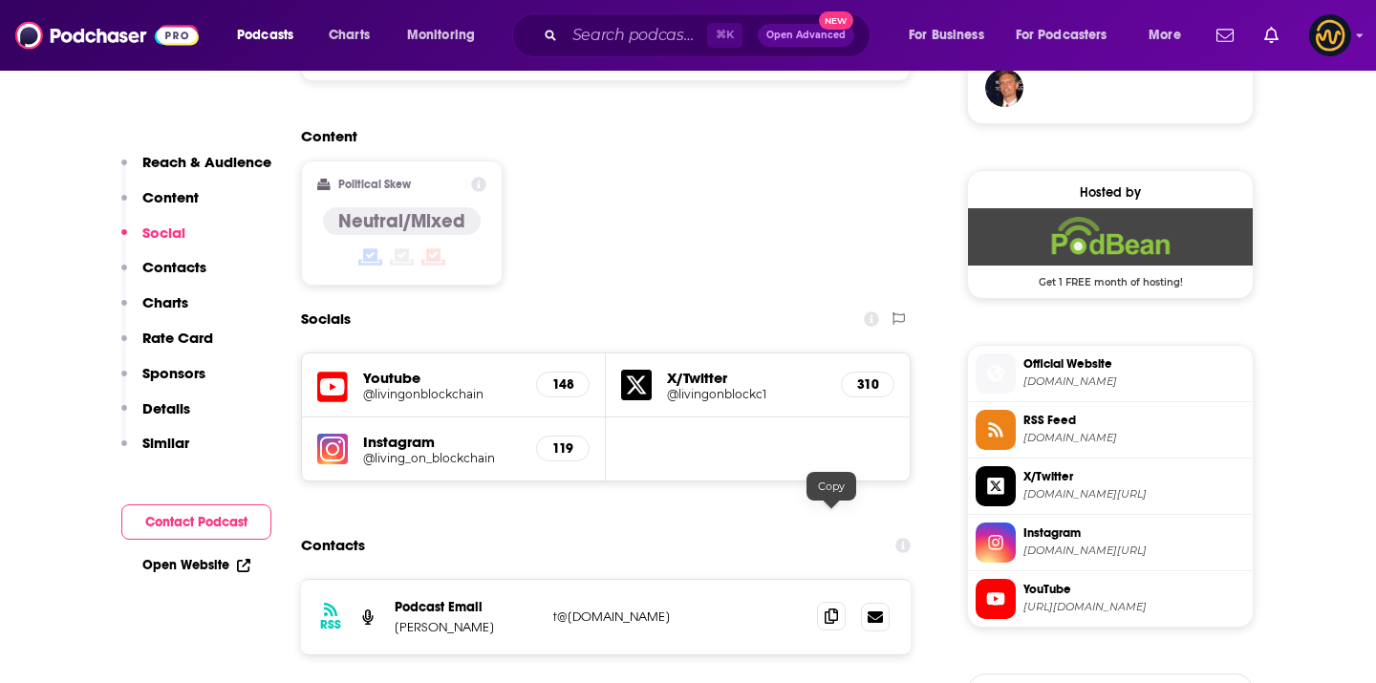
click at [833, 609] on icon at bounding box center [831, 616] width 13 height 15
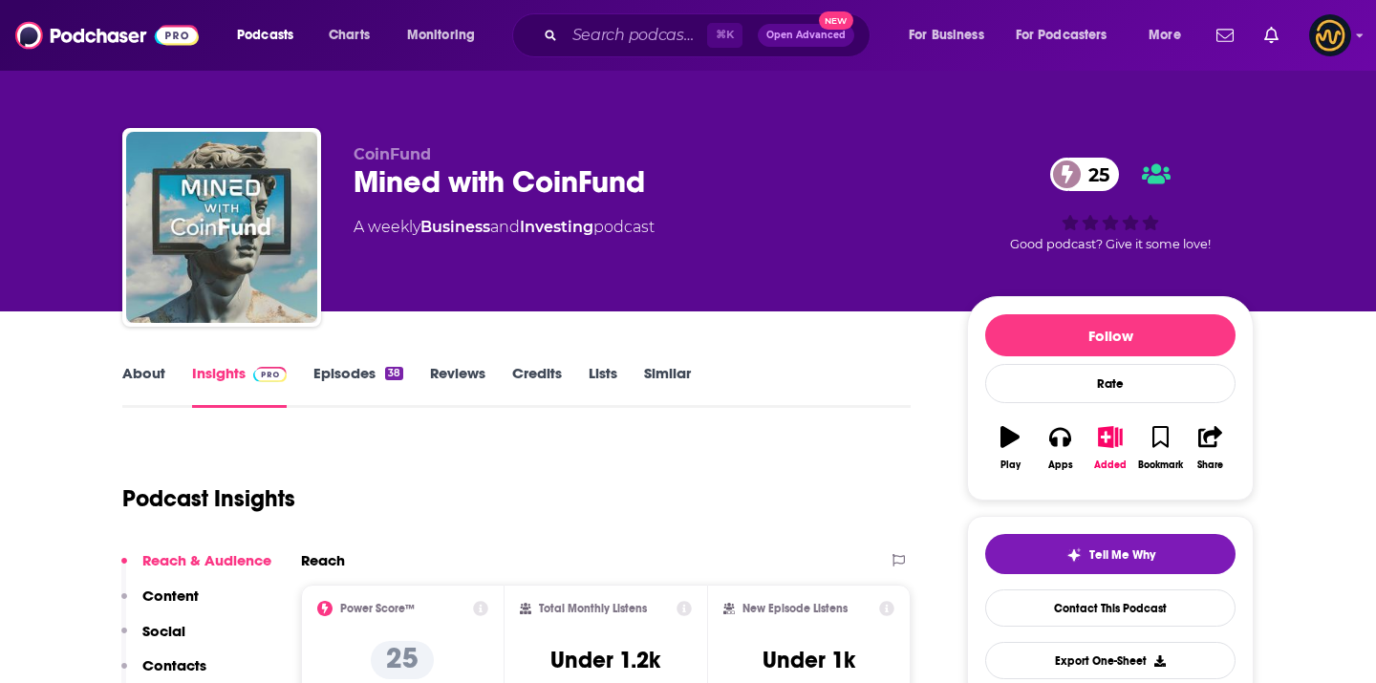
click at [393, 143] on div "CoinFund Mined with CoinFund 25 A weekly Business and Investing podcast 25 Good…" at bounding box center [688, 231] width 1132 height 206
click at [394, 146] on span "CoinFund" at bounding box center [392, 154] width 77 height 18
copy p "CoinFund"
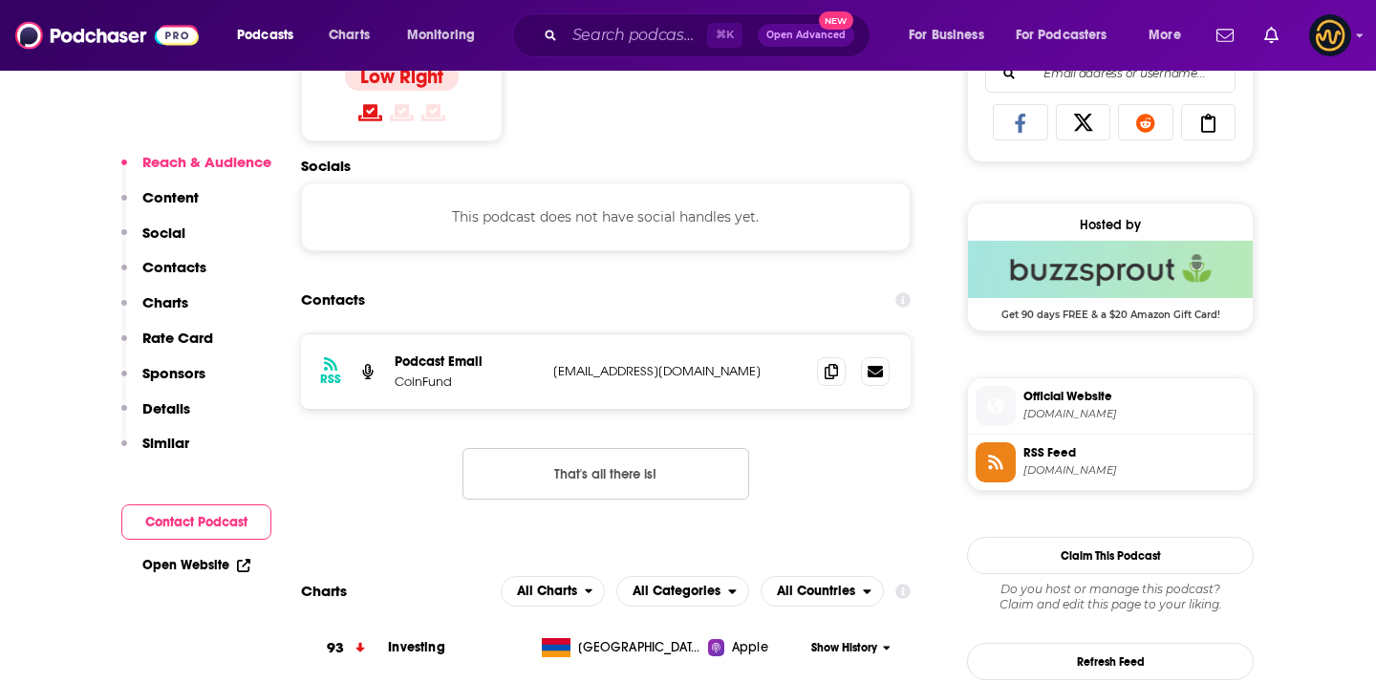
scroll to position [1338, 0]
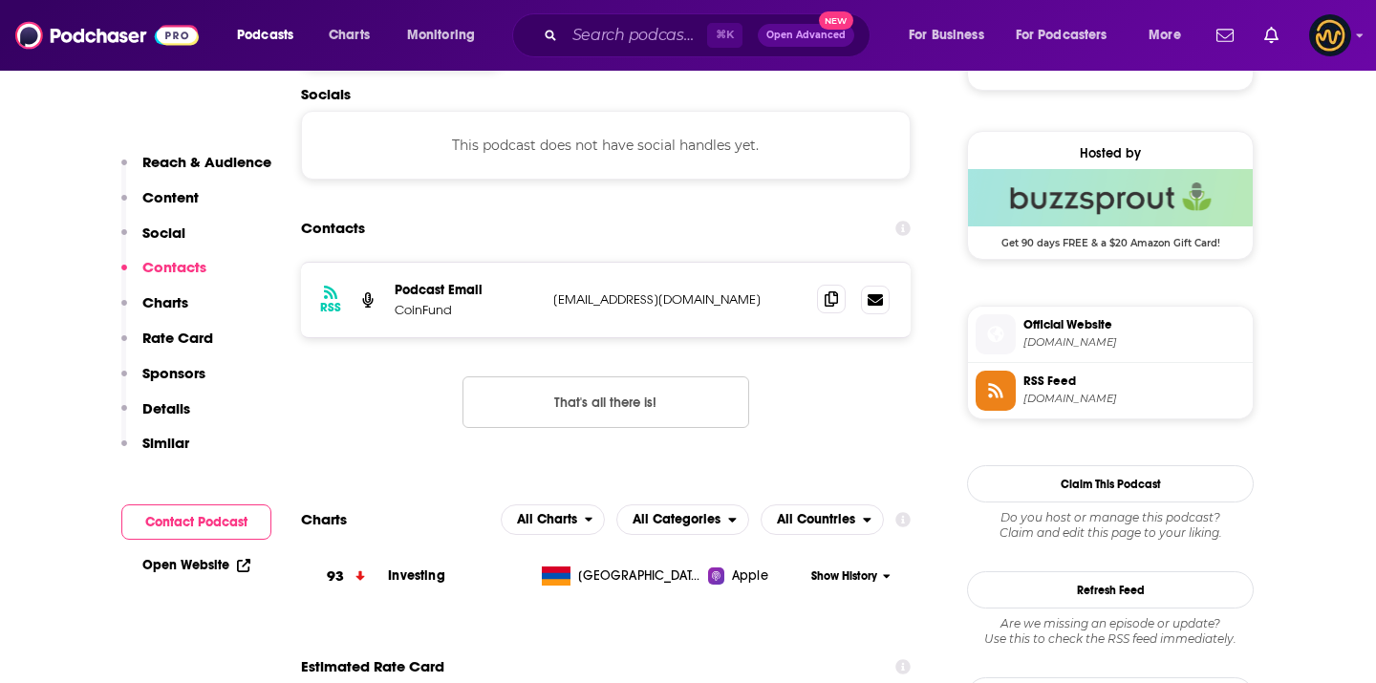
click at [835, 304] on icon at bounding box center [831, 299] width 13 height 15
